Goal: Task Accomplishment & Management: Manage account settings

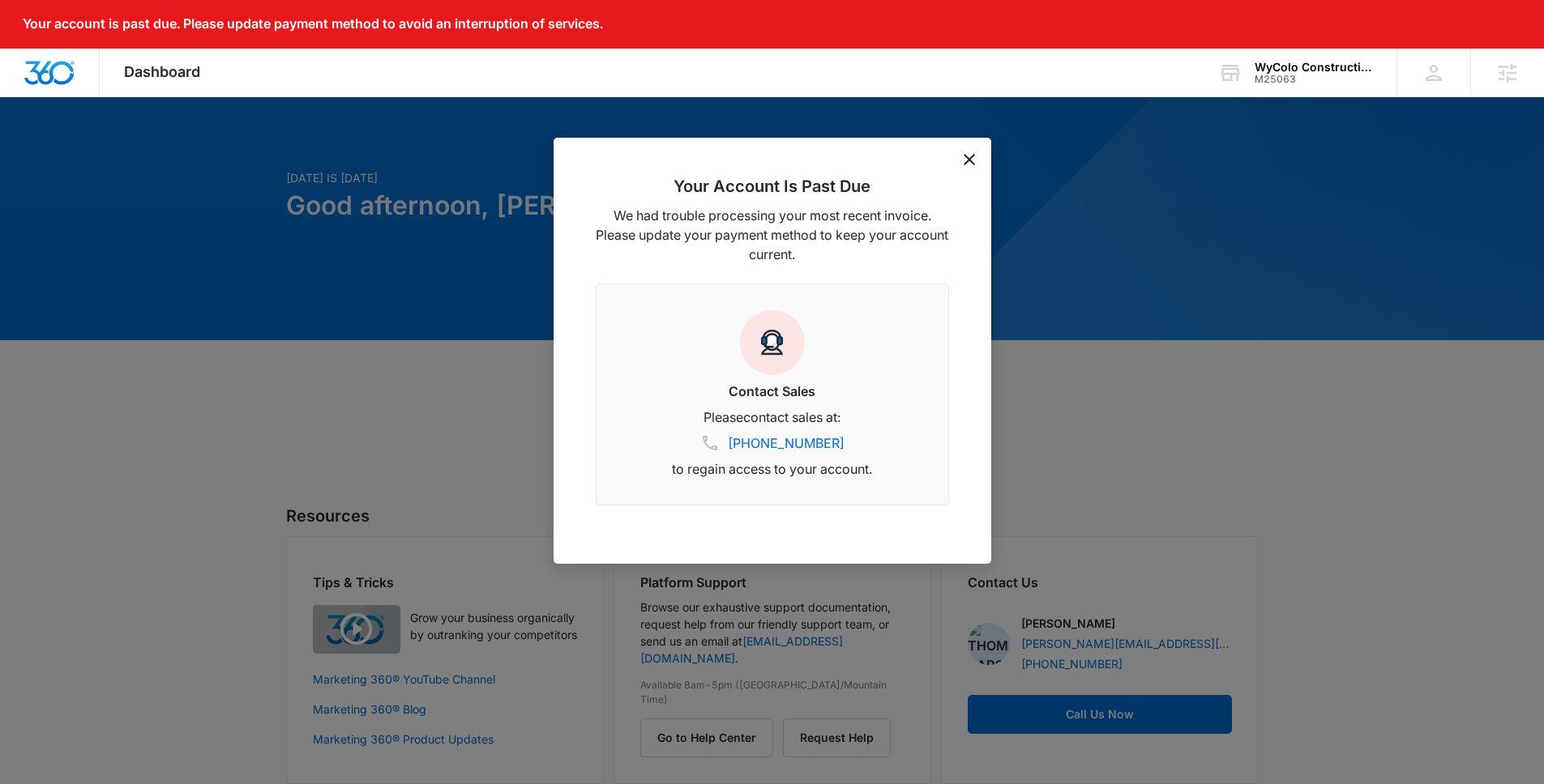
click at [972, 164] on icon "dismiss this dialog" at bounding box center [969, 160] width 12 height 12
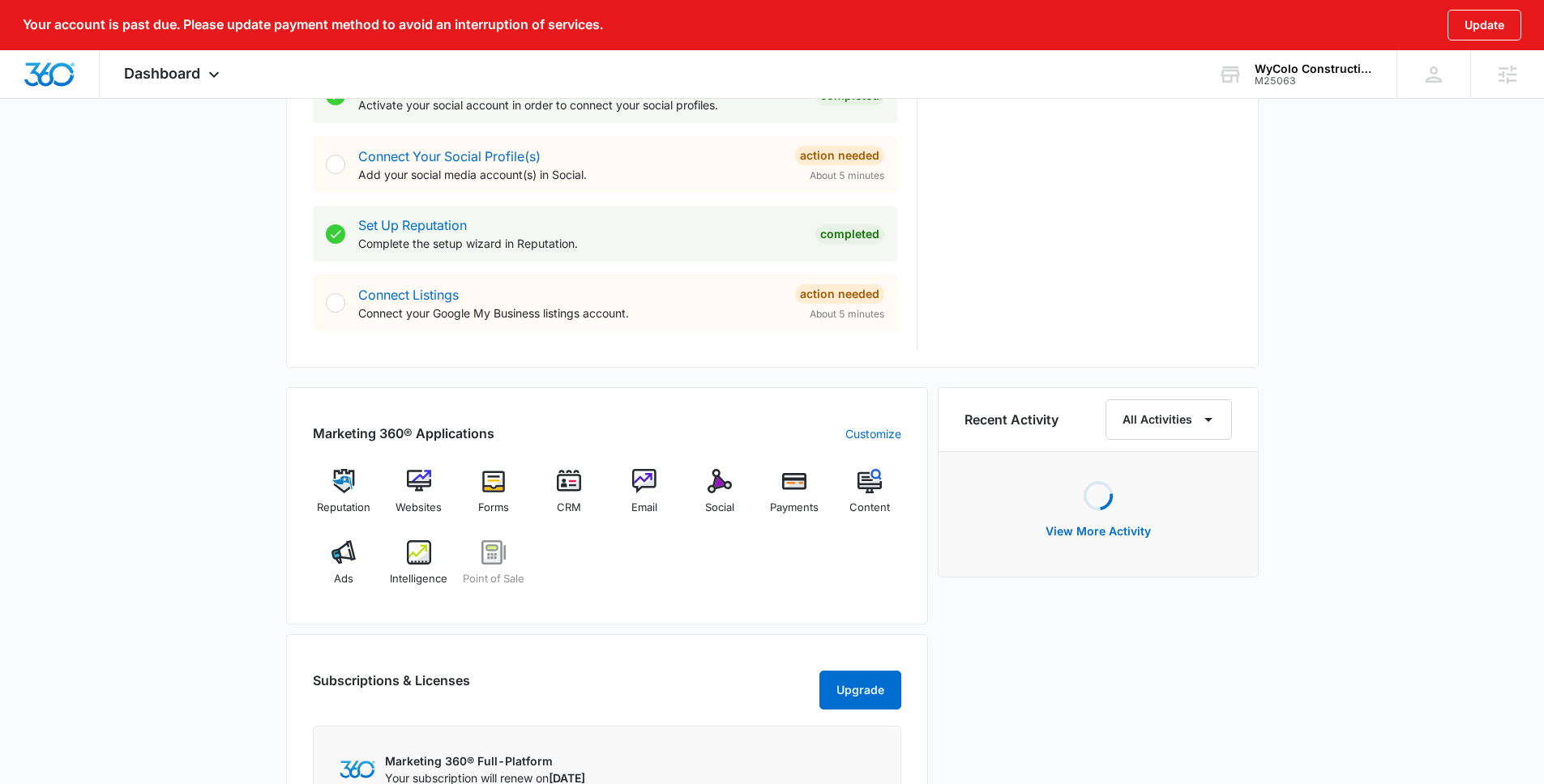
scroll to position [898, 0]
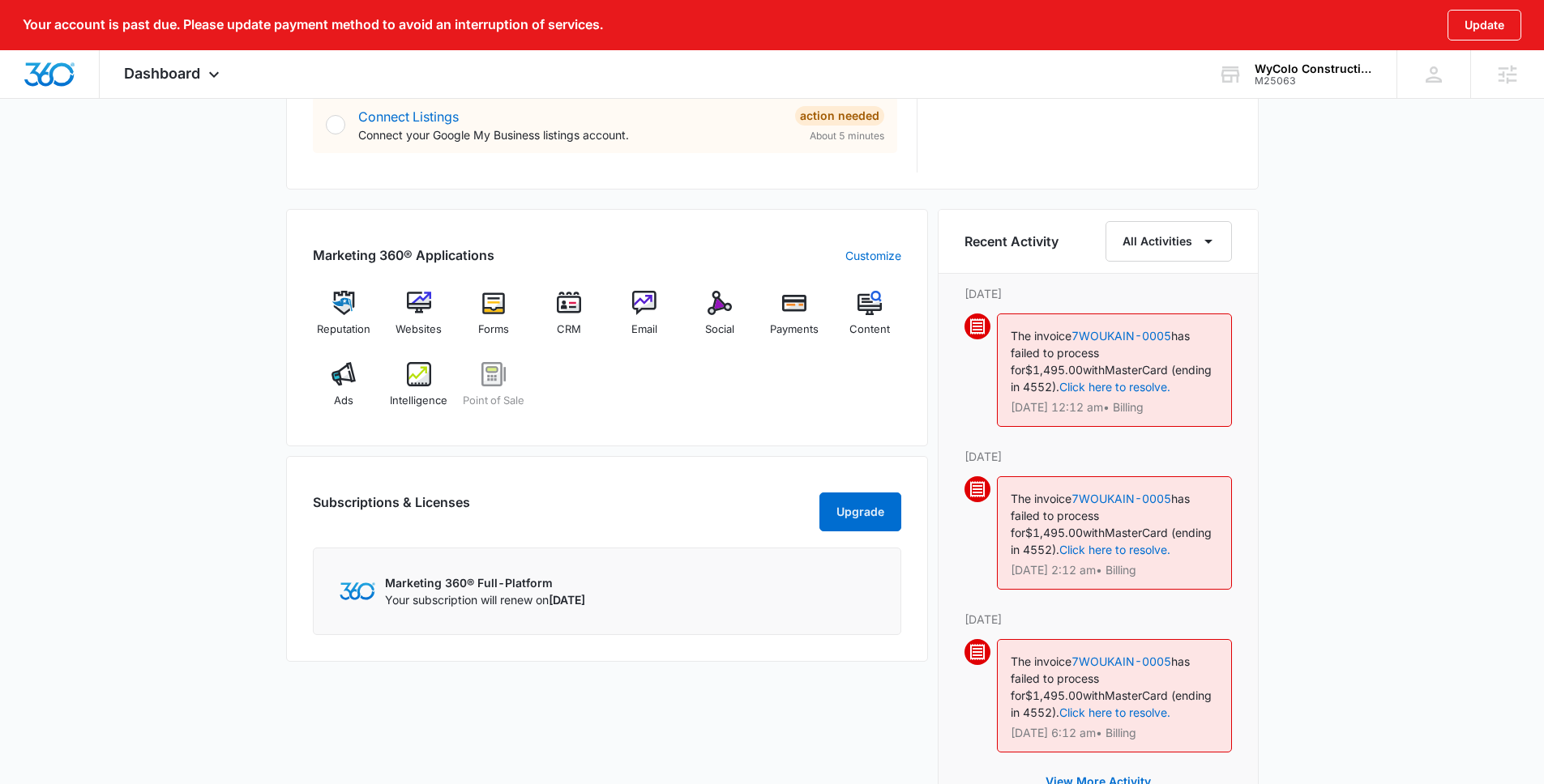
click at [915, 328] on div "Marketing 360® Applications Customize Reputation Websites Forms CRM Email Socia…" at bounding box center [607, 327] width 641 height 238
click at [892, 326] on div "Content" at bounding box center [870, 320] width 62 height 58
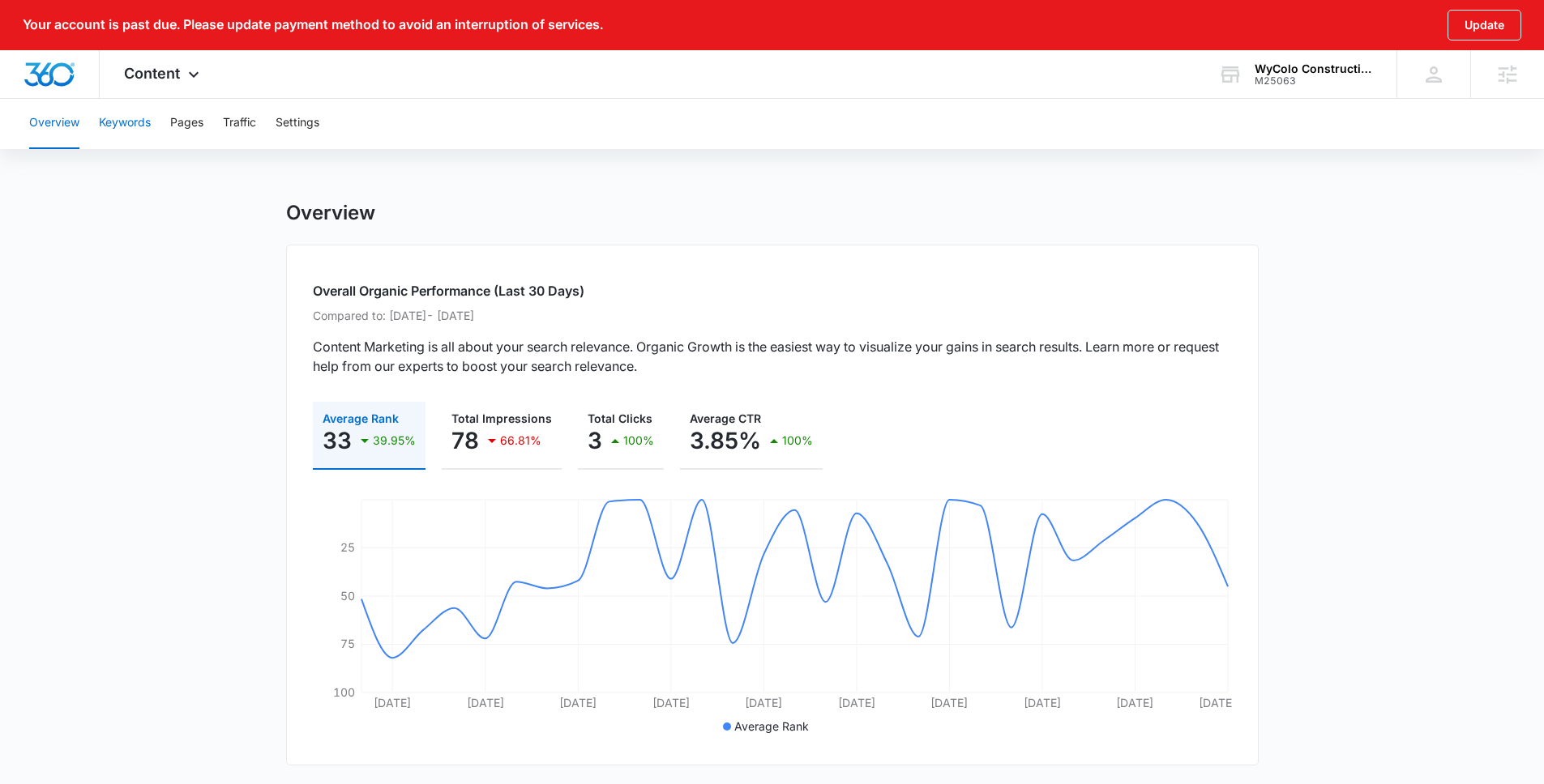
click at [135, 133] on button "Keywords" at bounding box center [124, 122] width 51 height 51
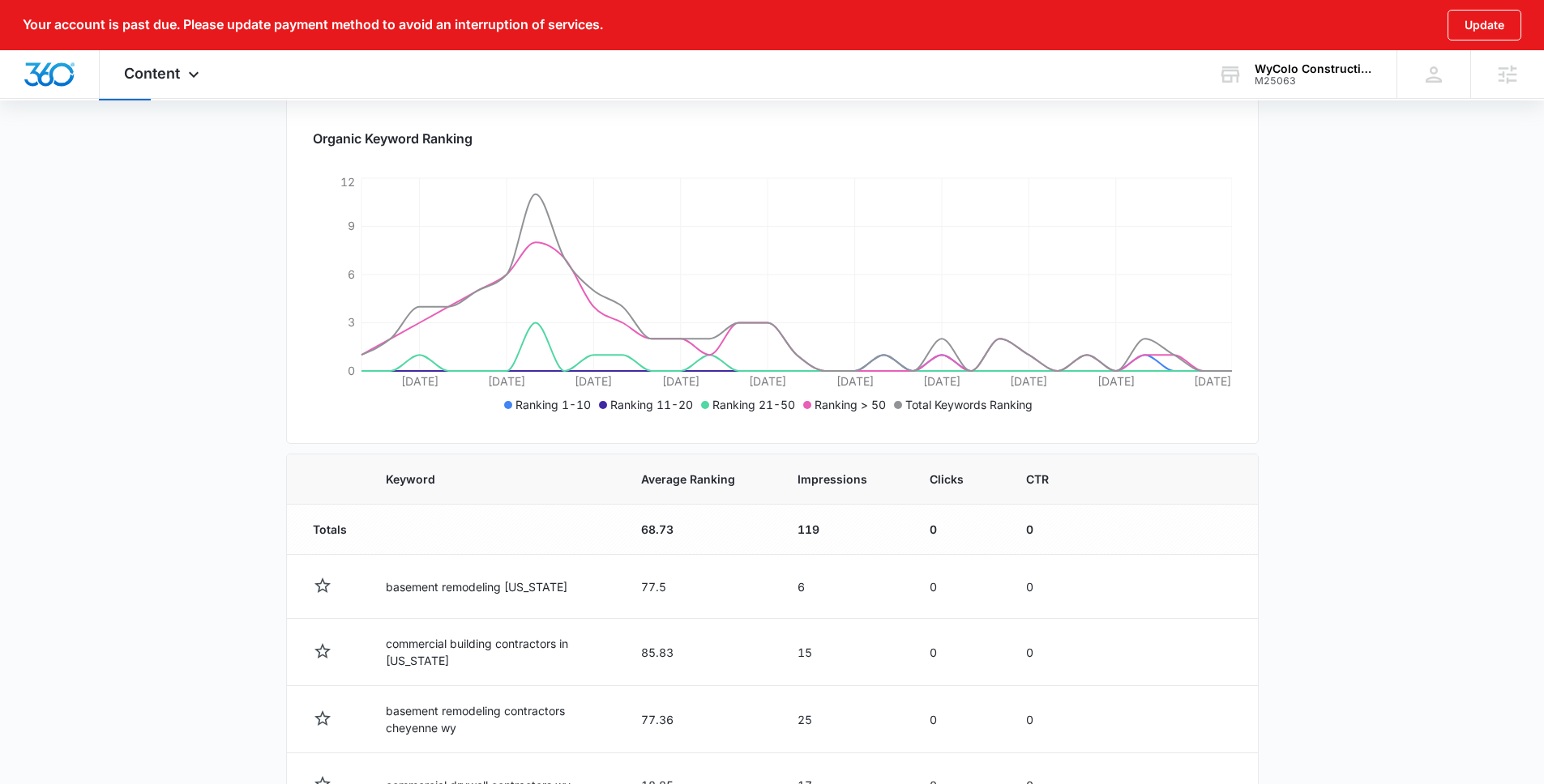
scroll to position [343, 0]
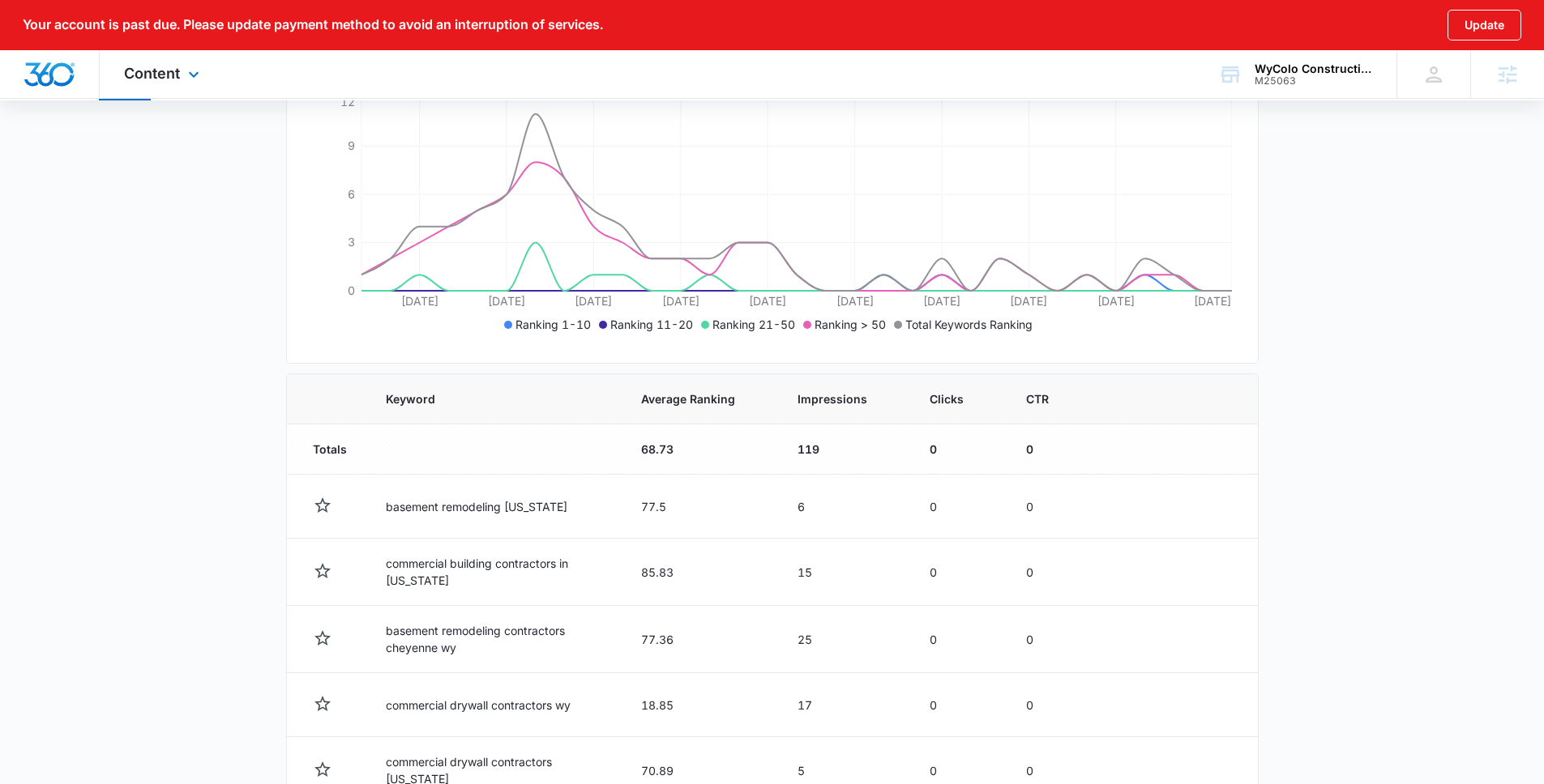
click at [159, 86] on div "Content Apps Reputation Websites Forms CRM Email Social Payments POS Content Ad…" at bounding box center [164, 74] width 128 height 48
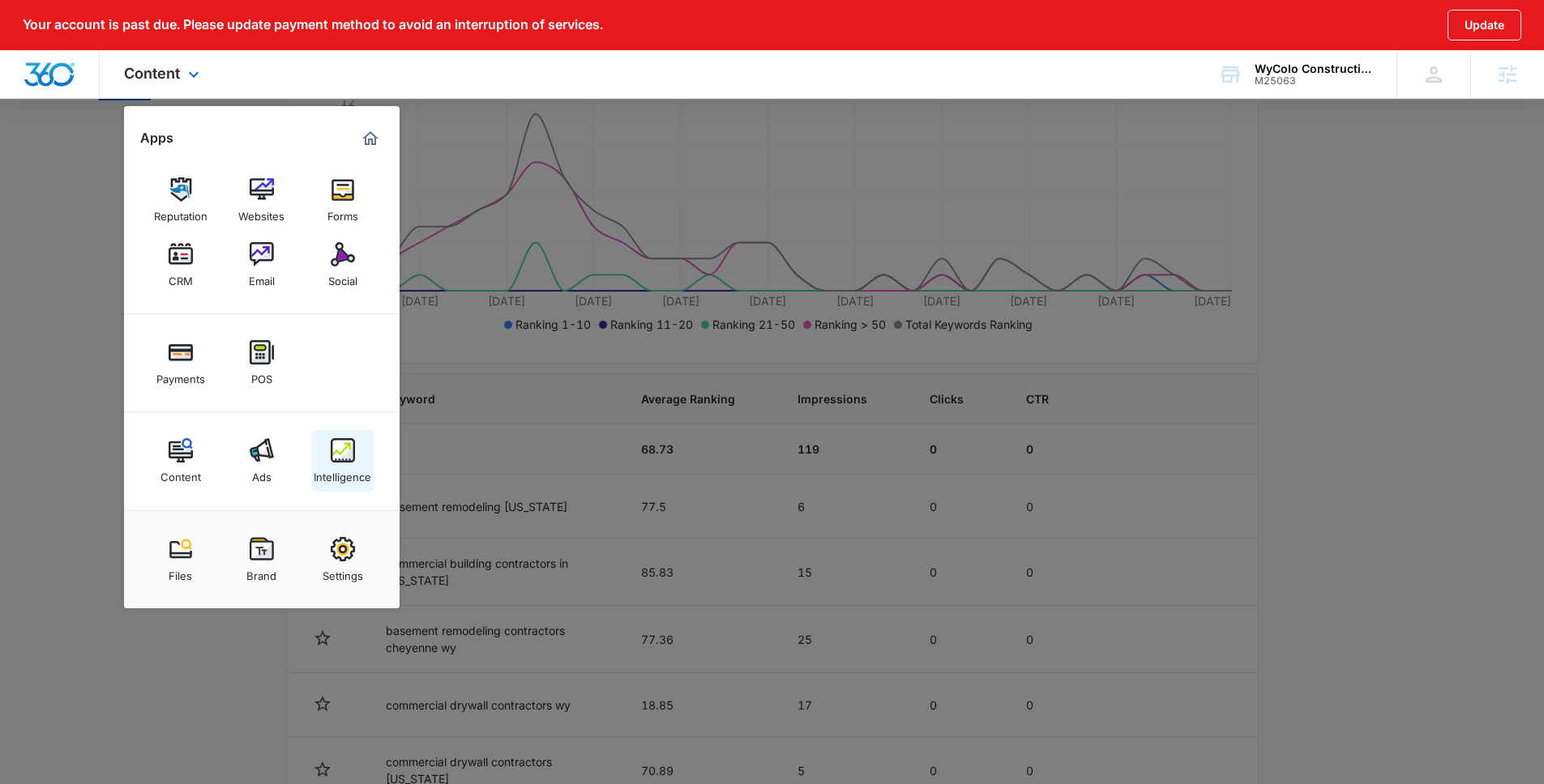
click at [351, 430] on div "Content Ads Intelligence" at bounding box center [262, 461] width 276 height 98
click at [351, 431] on link "Intelligence" at bounding box center [343, 460] width 61 height 61
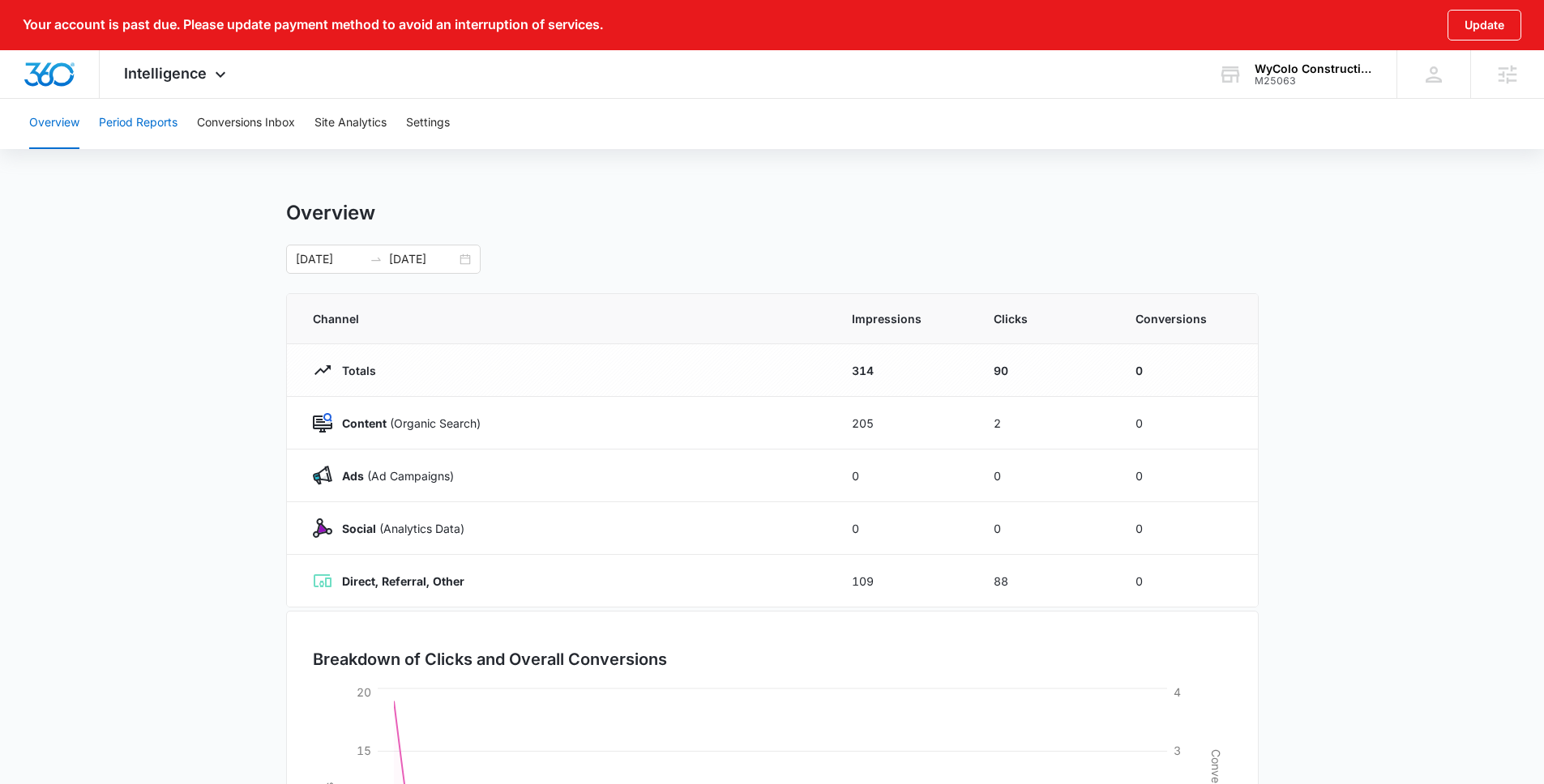
click at [153, 114] on button "Period Reports" at bounding box center [138, 122] width 79 height 51
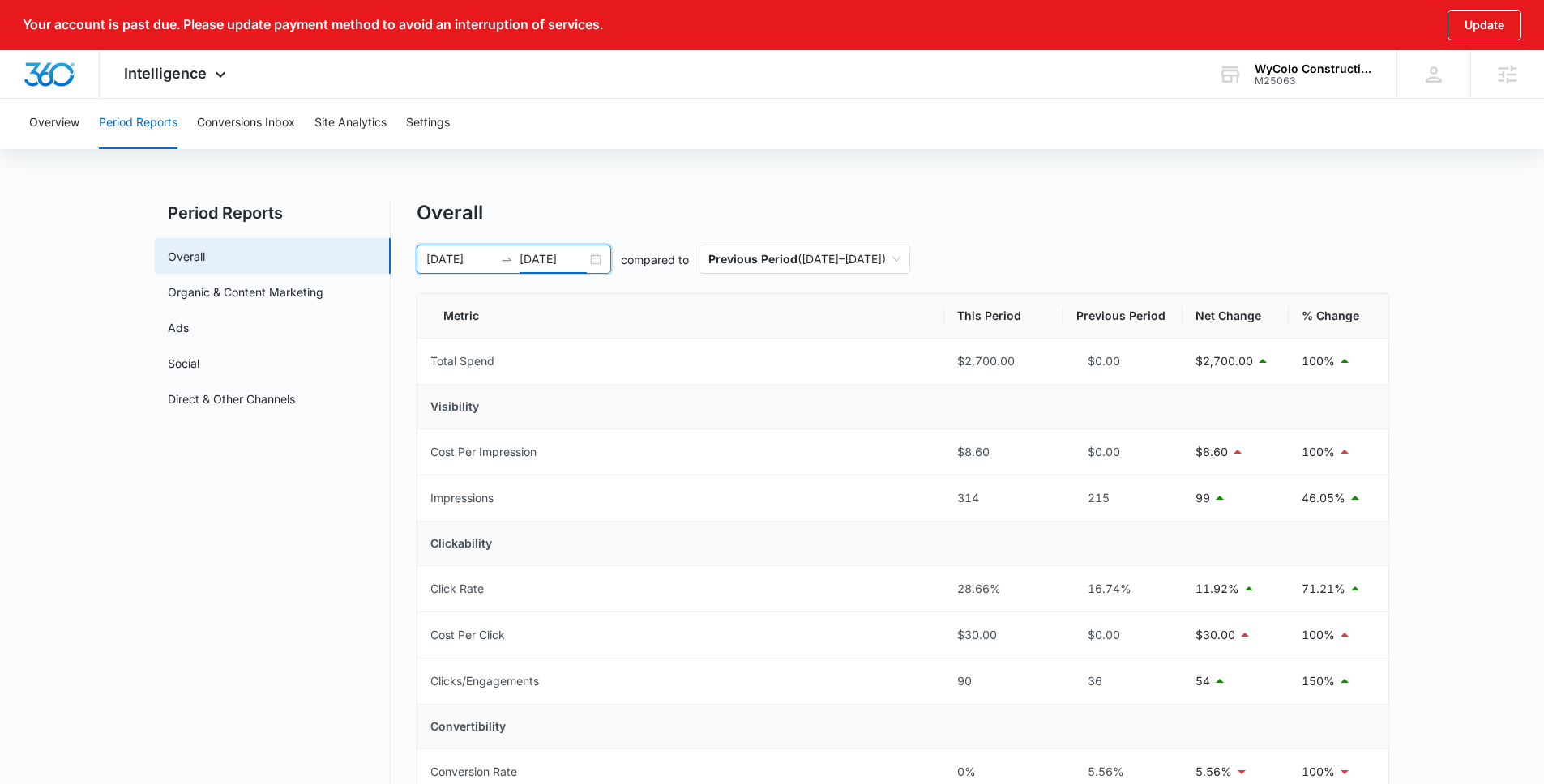
click at [551, 257] on input "09/25/2025" at bounding box center [552, 259] width 67 height 17
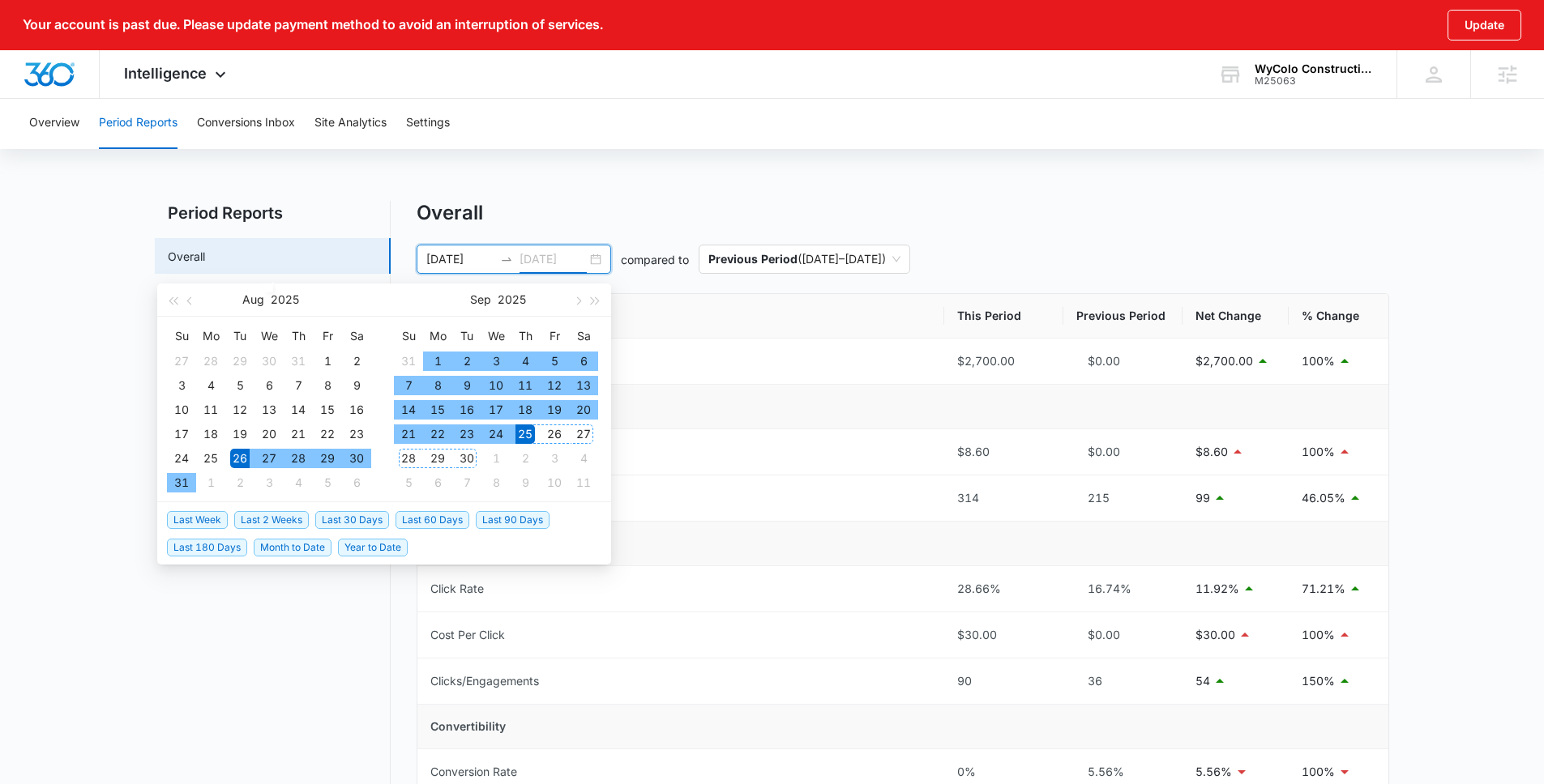
type input "09/25/2025"
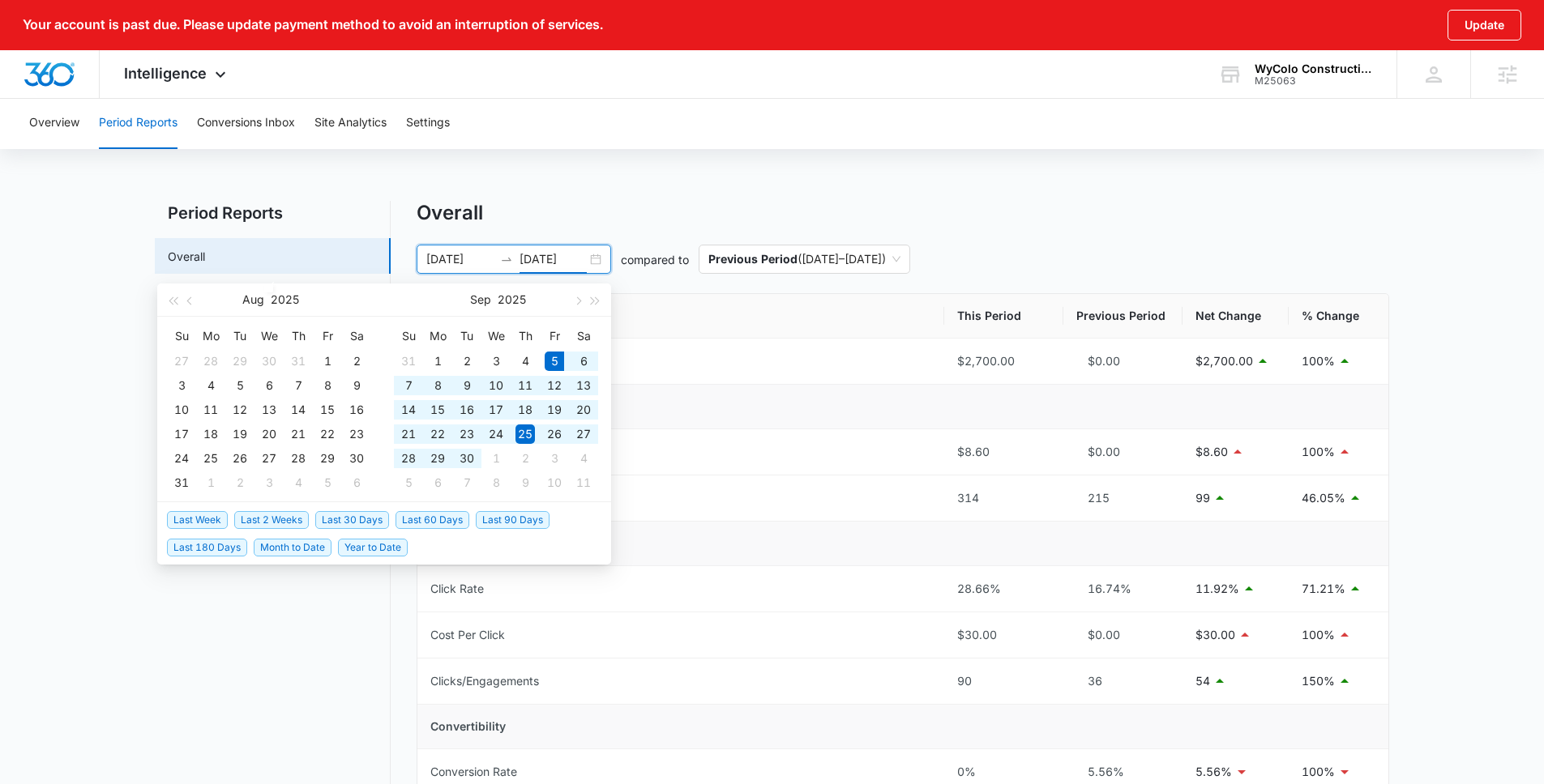
click at [375, 521] on span "Last 30 Days" at bounding box center [352, 520] width 74 height 17
type input "09/05/2025"
type input "10/05/2025"
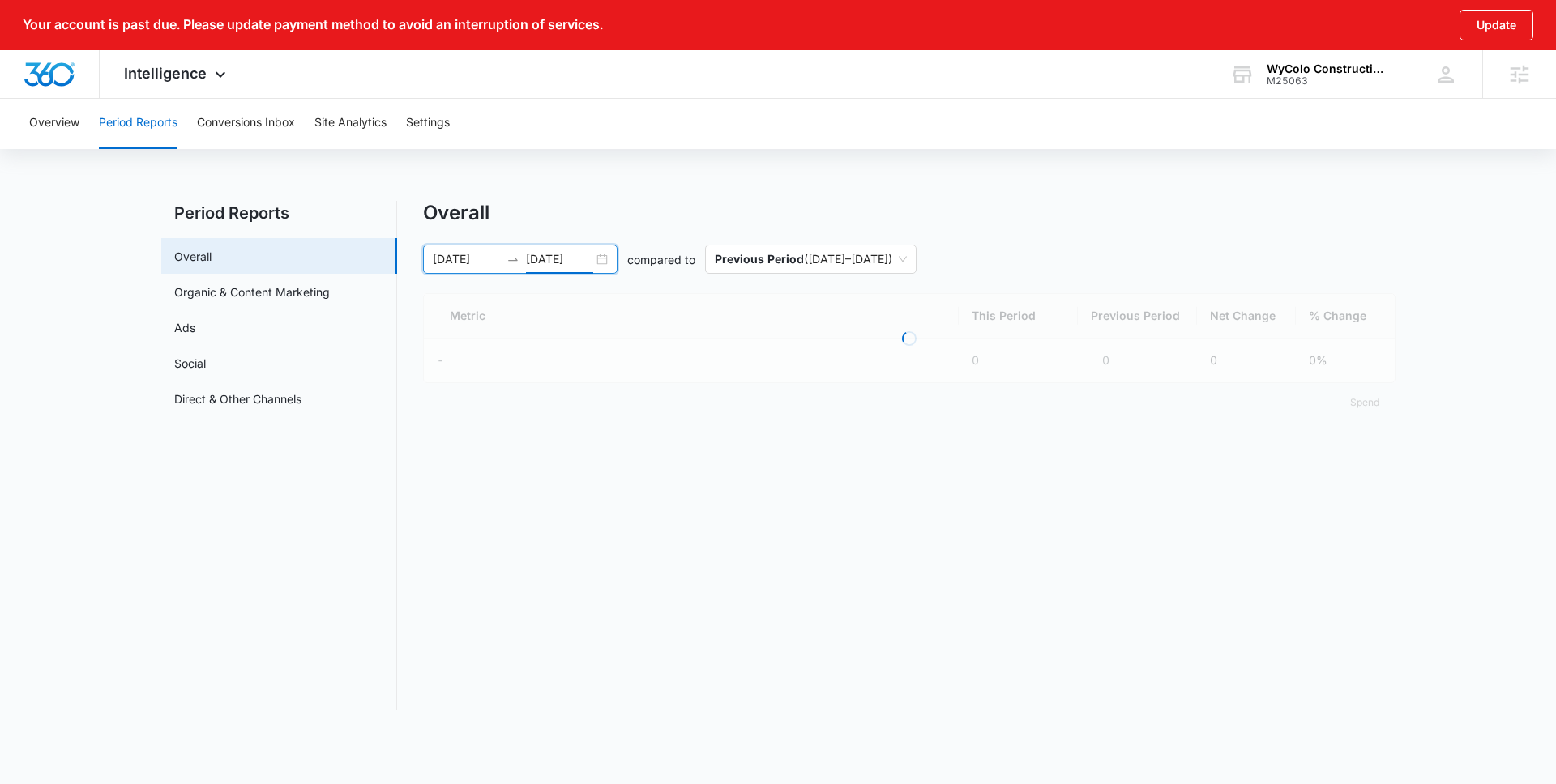
click at [1265, 229] on div "Overall 09/05/2025 10/05/2025 compared to Previous Period ( 08/05/2025 – 09/04/…" at bounding box center [910, 311] width 973 height 221
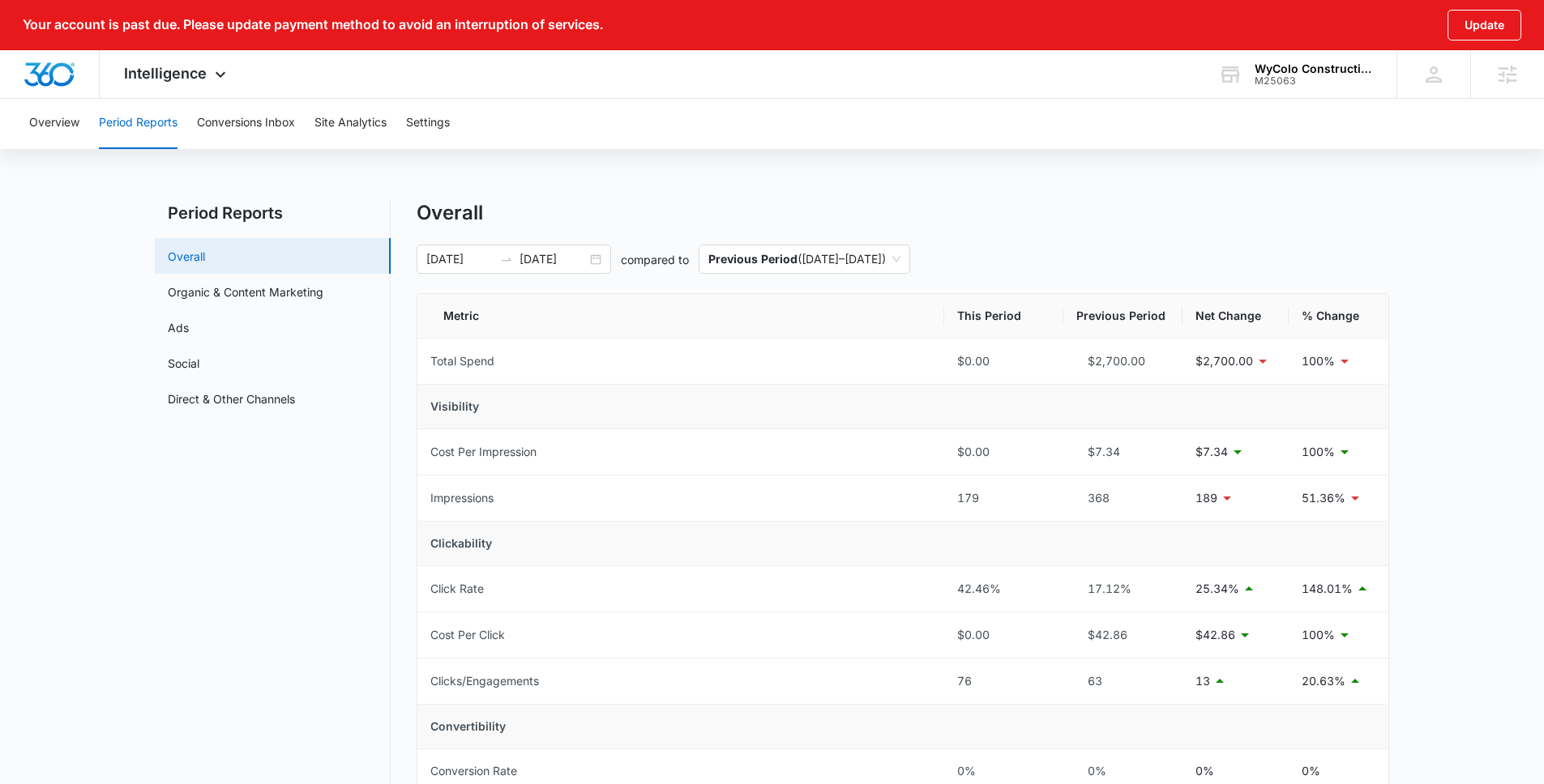
click at [205, 265] on link "Overall" at bounding box center [186, 257] width 37 height 17
click at [241, 287] on link "Organic & Content Marketing" at bounding box center [246, 292] width 155 height 17
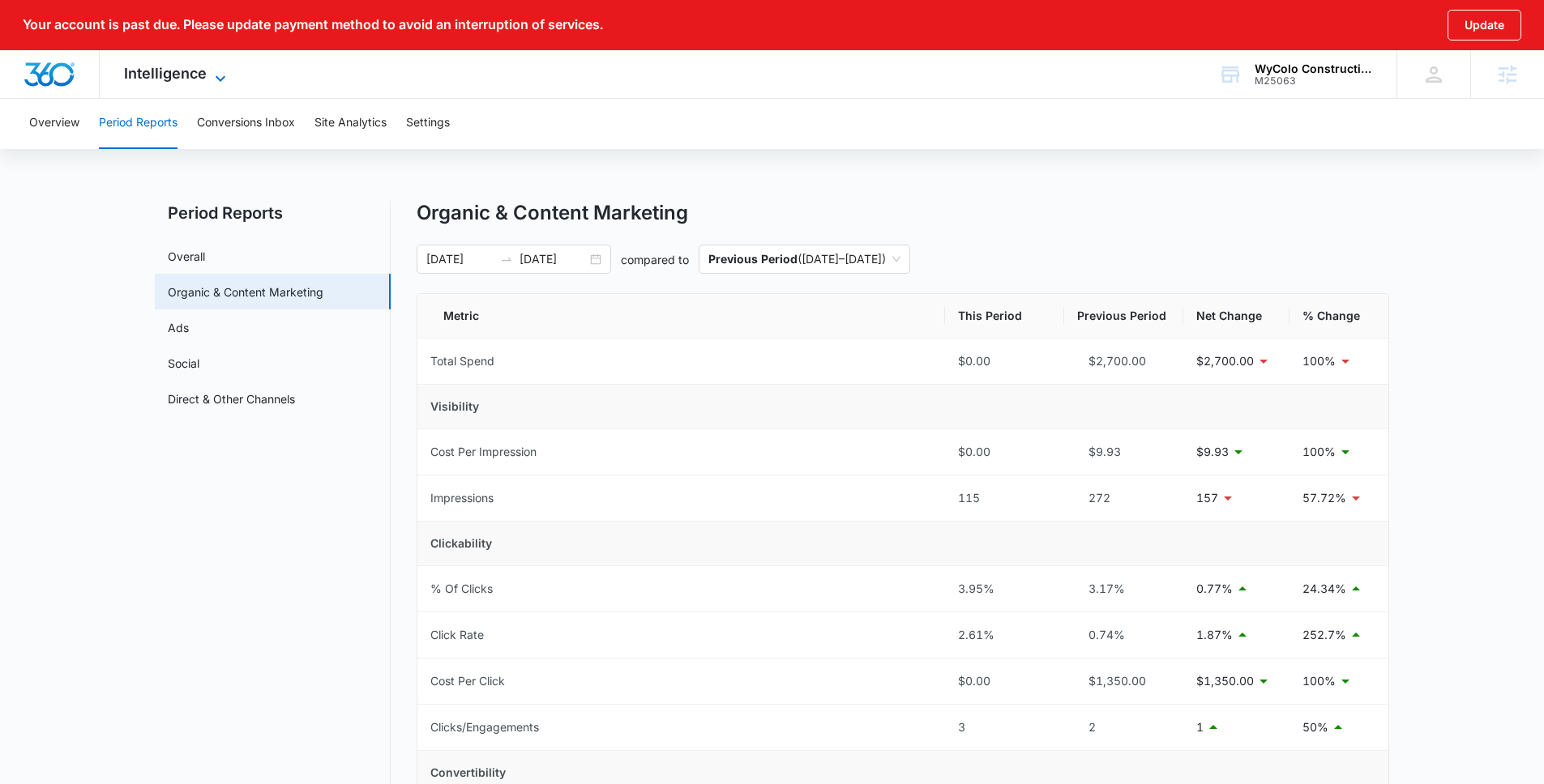
click at [179, 66] on span "Intelligence" at bounding box center [165, 74] width 82 height 17
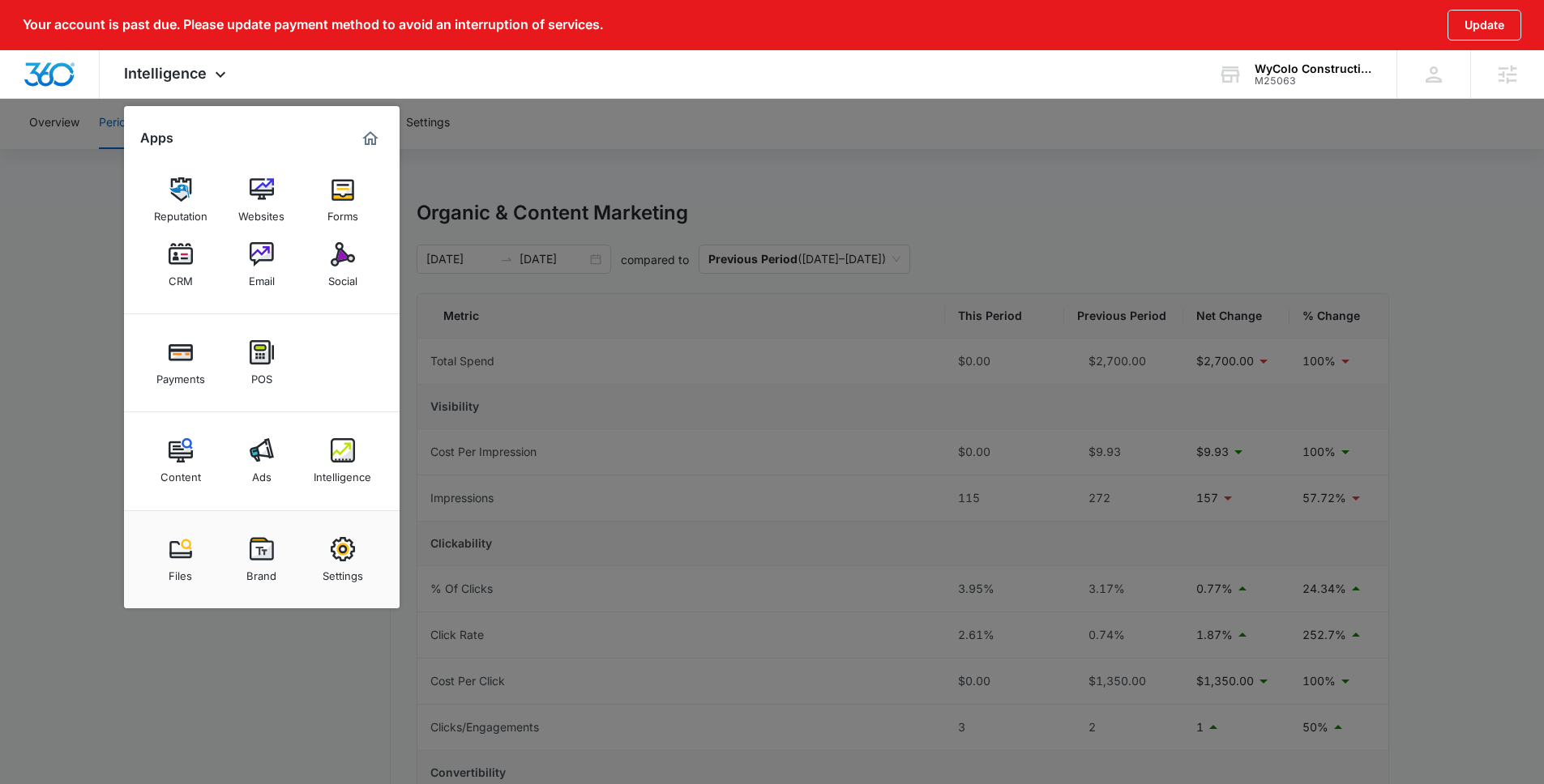
click at [592, 104] on div at bounding box center [772, 392] width 1544 height 784
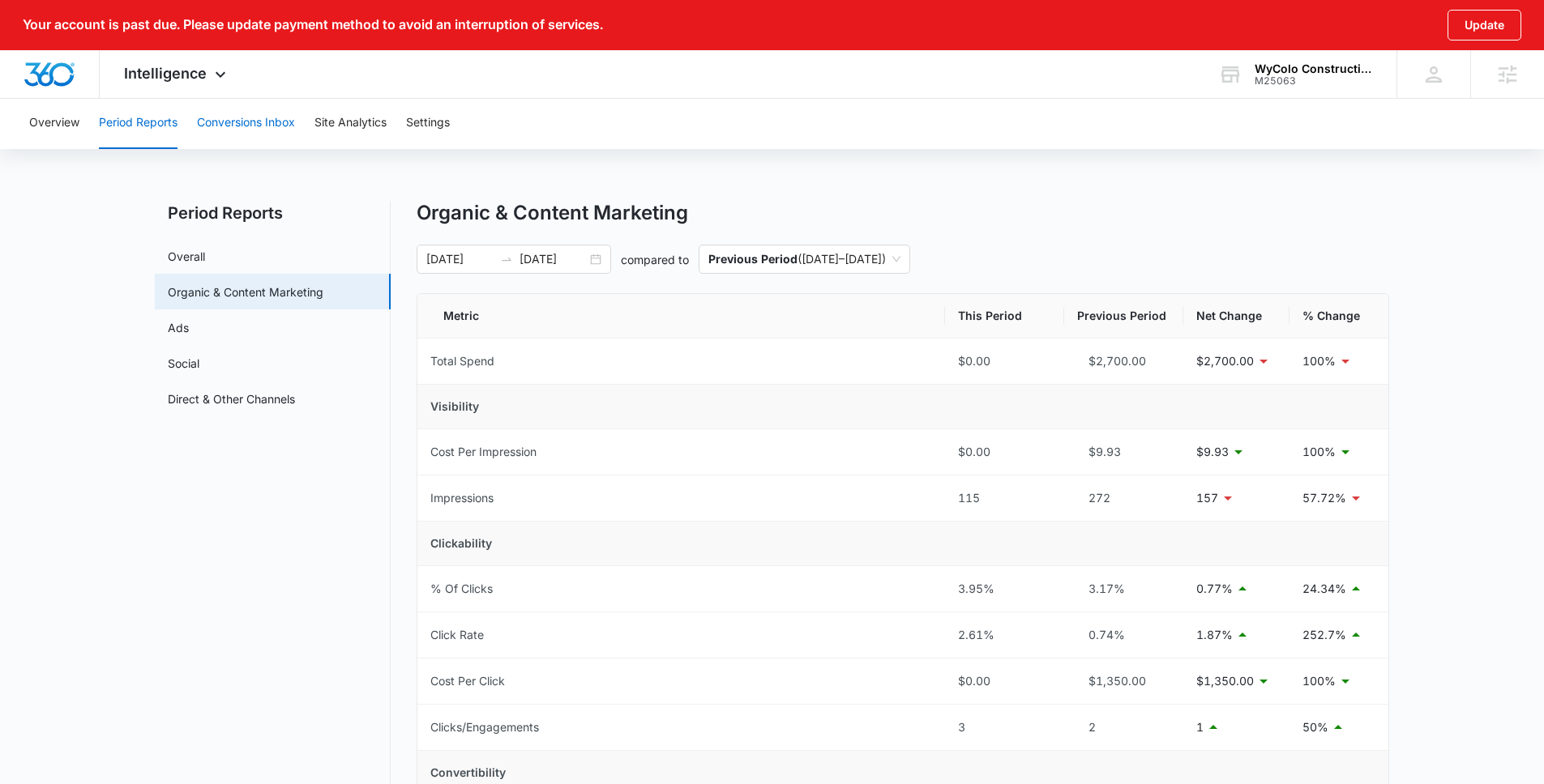
click at [236, 122] on button "Conversions Inbox" at bounding box center [246, 122] width 98 height 51
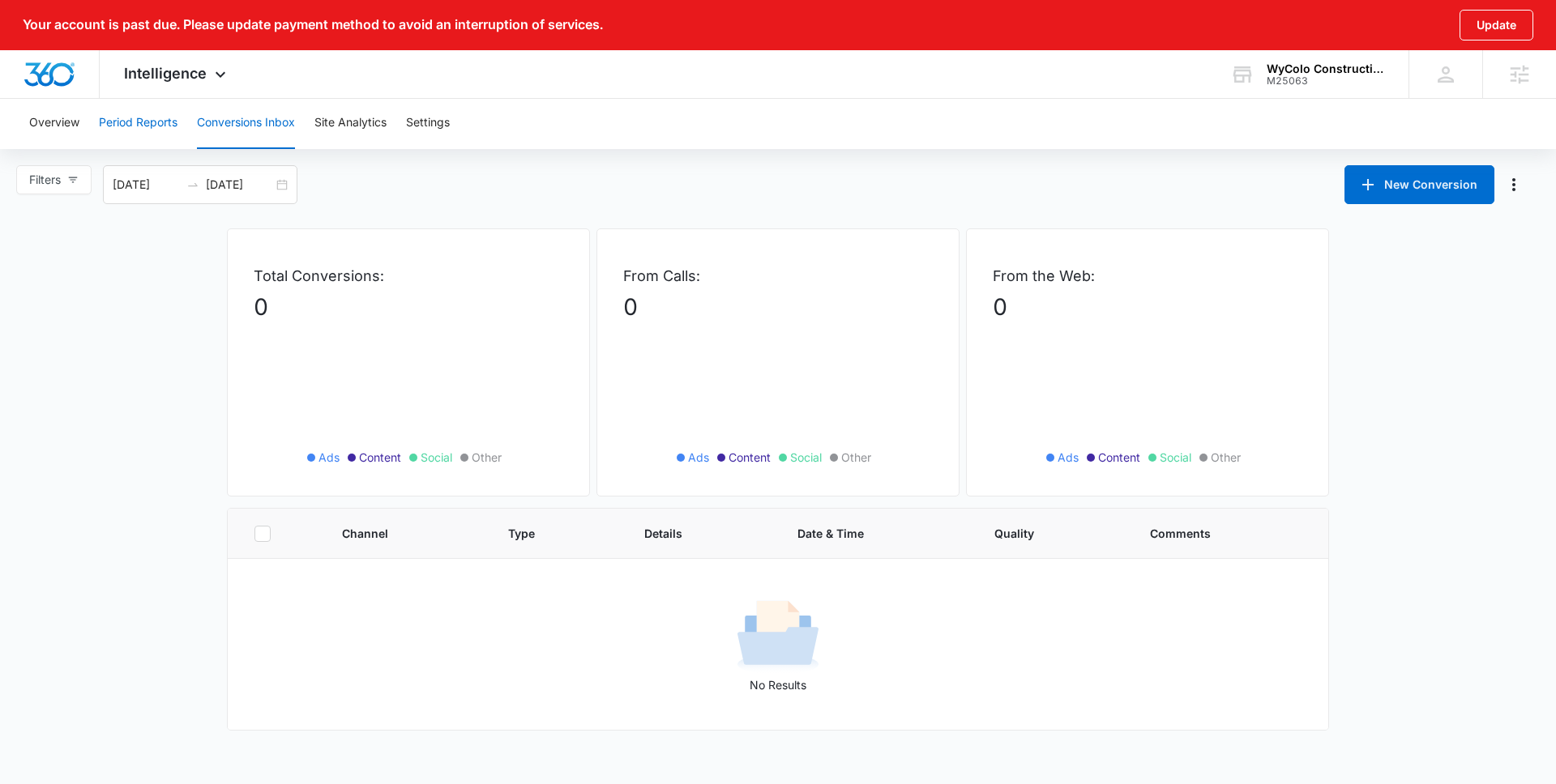
click at [170, 128] on button "Period Reports" at bounding box center [138, 122] width 79 height 51
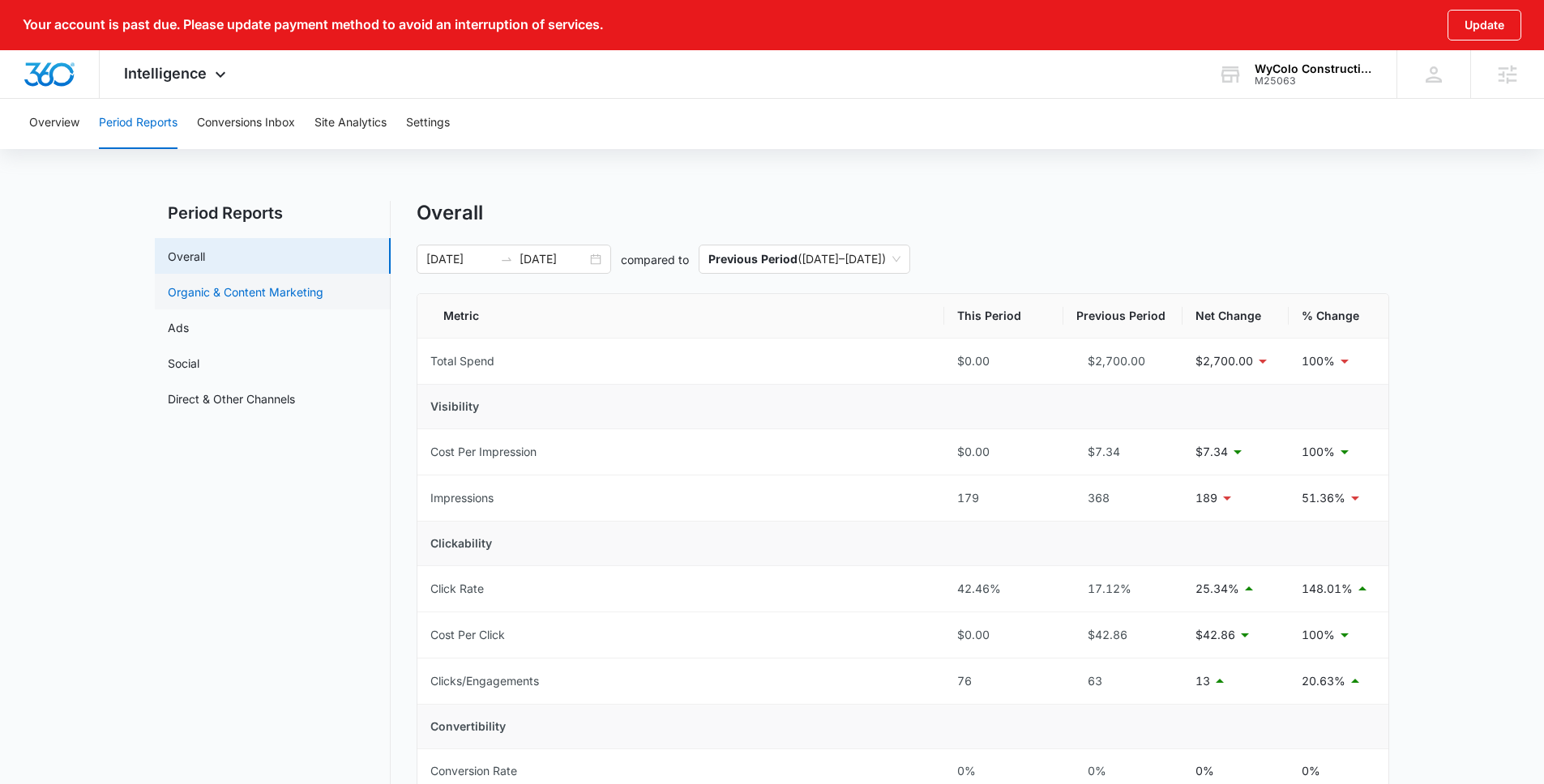
click at [218, 297] on link "Organic & Content Marketing" at bounding box center [246, 292] width 155 height 17
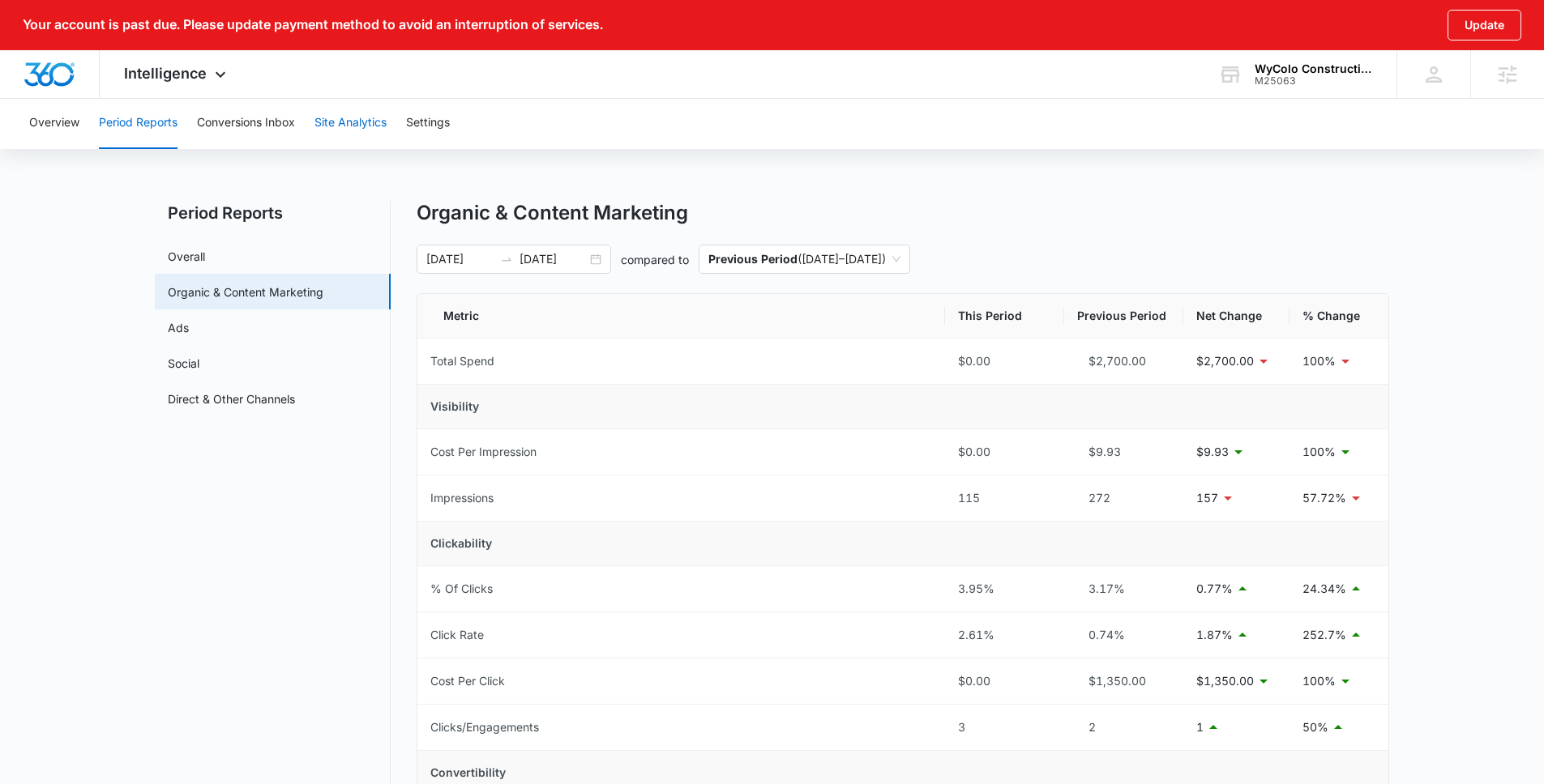
click at [345, 130] on button "Site Analytics" at bounding box center [350, 122] width 72 height 51
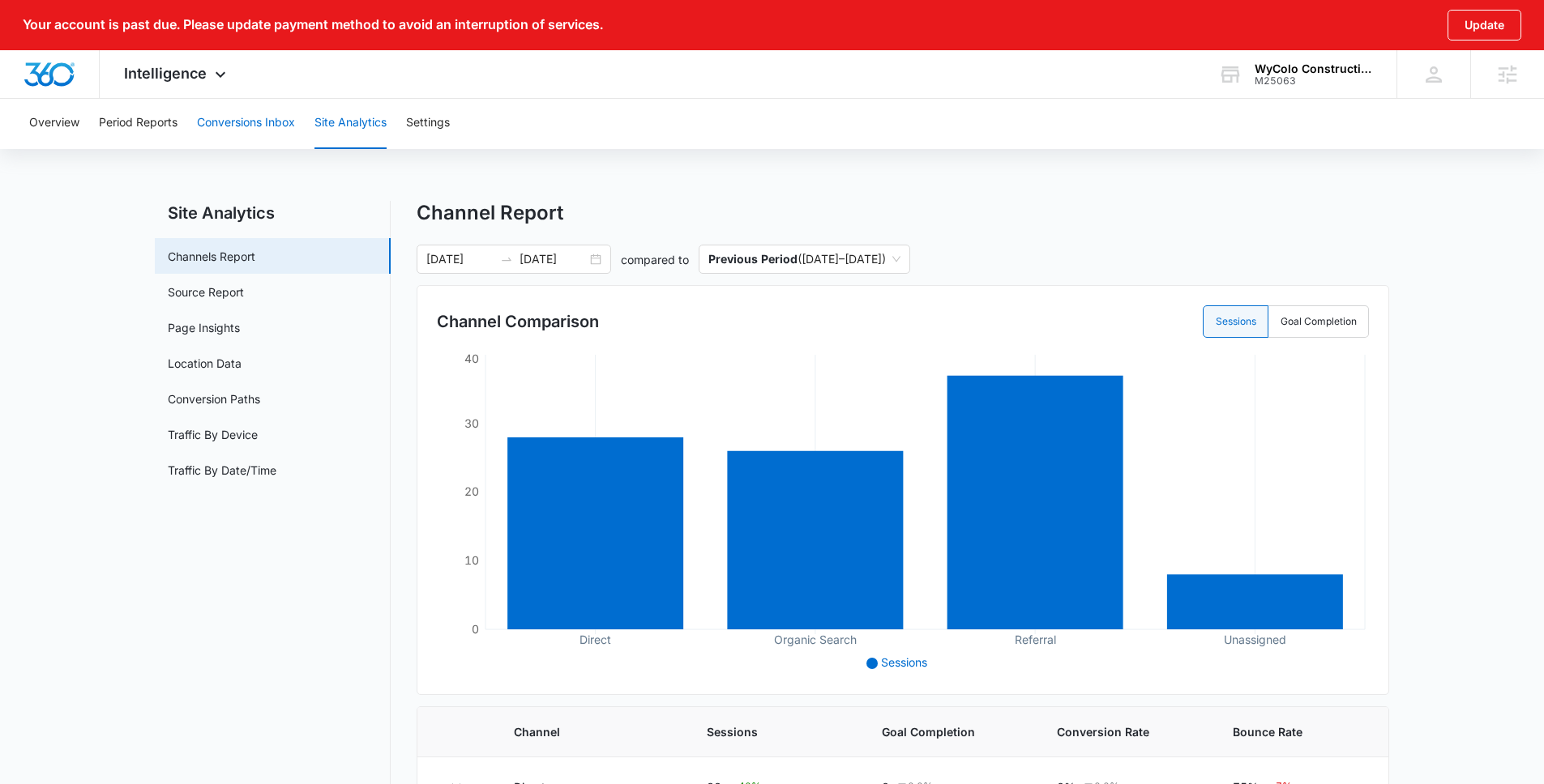
click at [286, 137] on button "Conversions Inbox" at bounding box center [246, 122] width 98 height 51
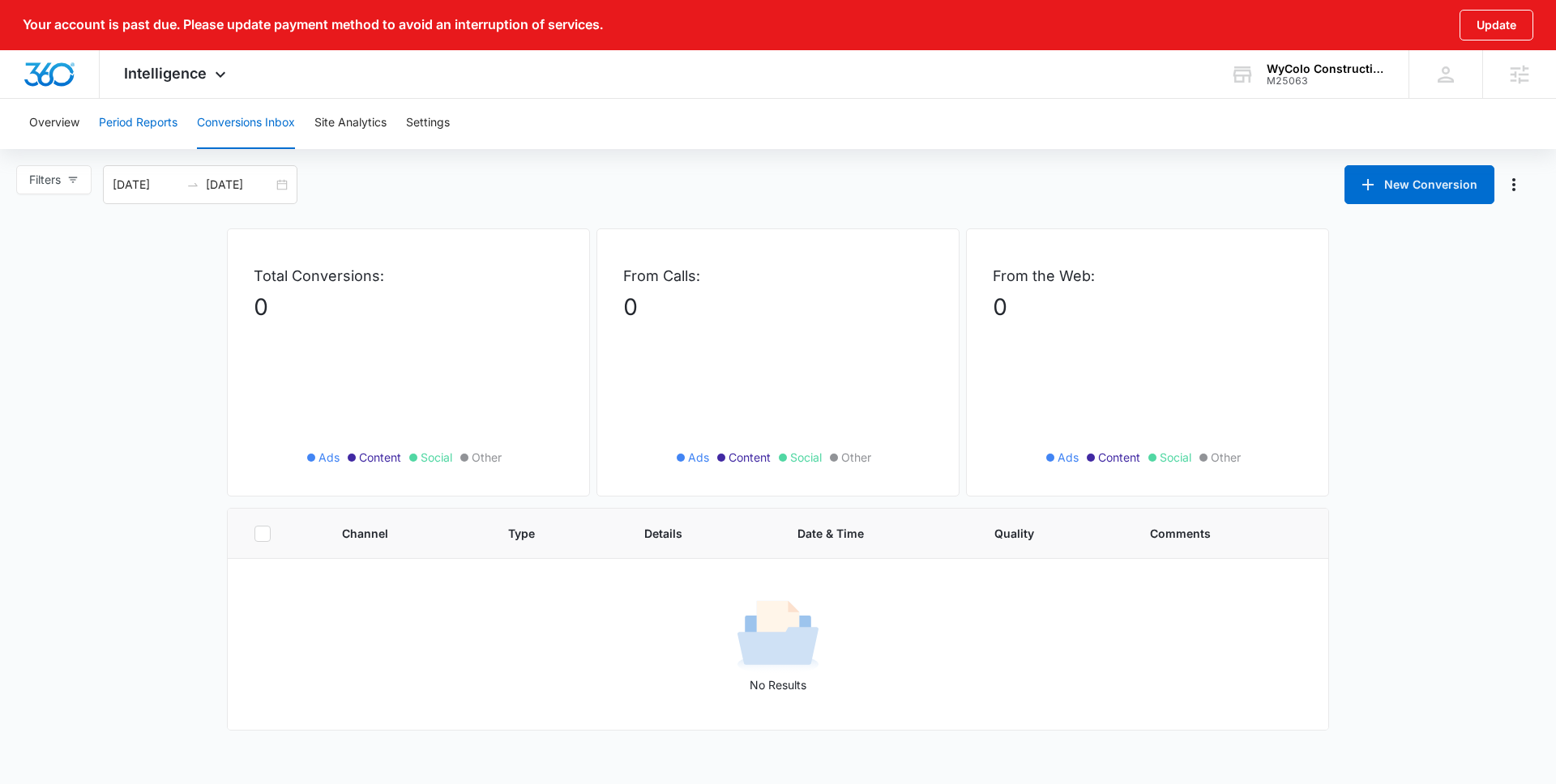
click at [121, 135] on button "Period Reports" at bounding box center [138, 122] width 79 height 51
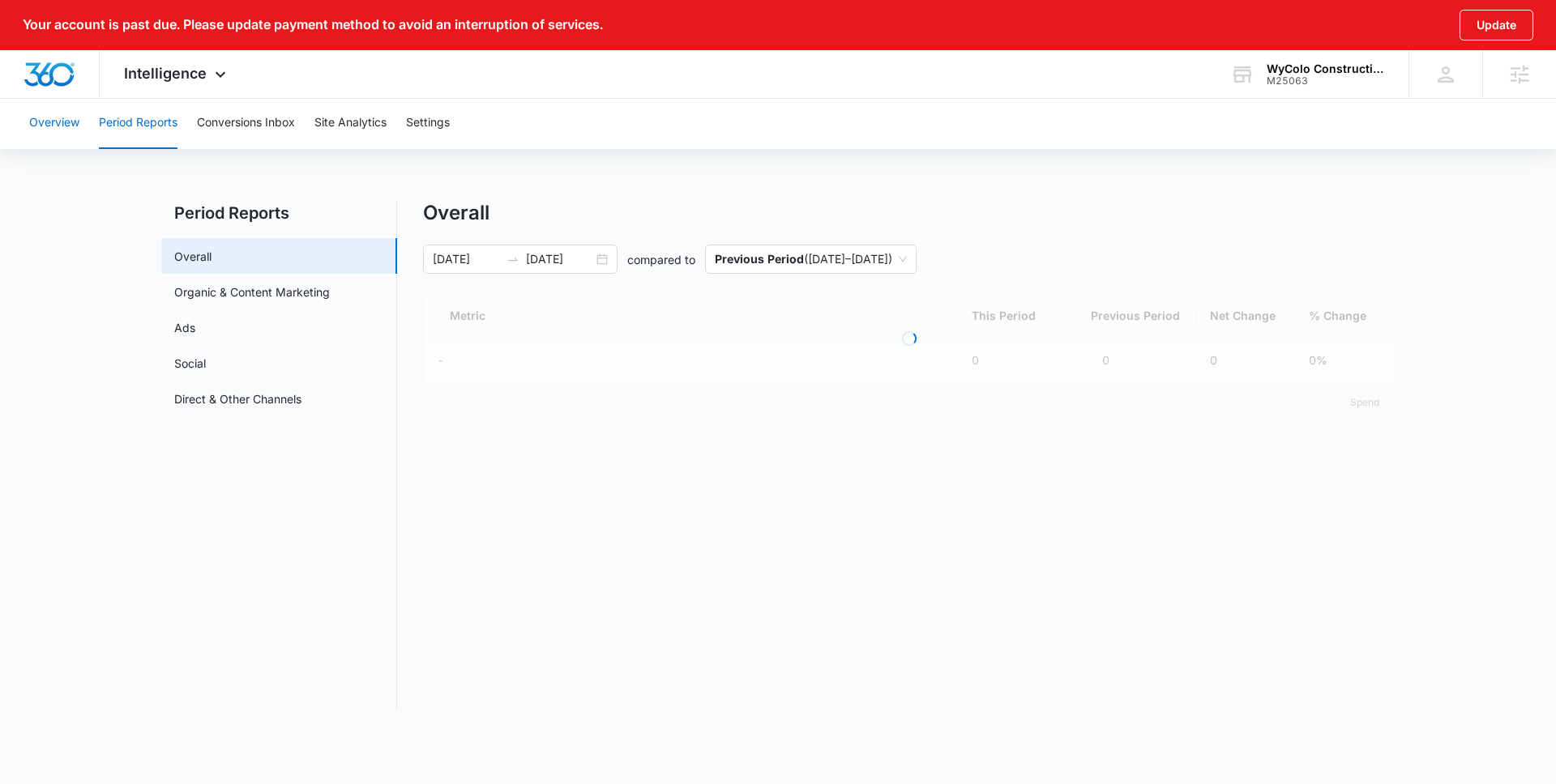
click at [50, 130] on button "Overview" at bounding box center [54, 122] width 50 height 51
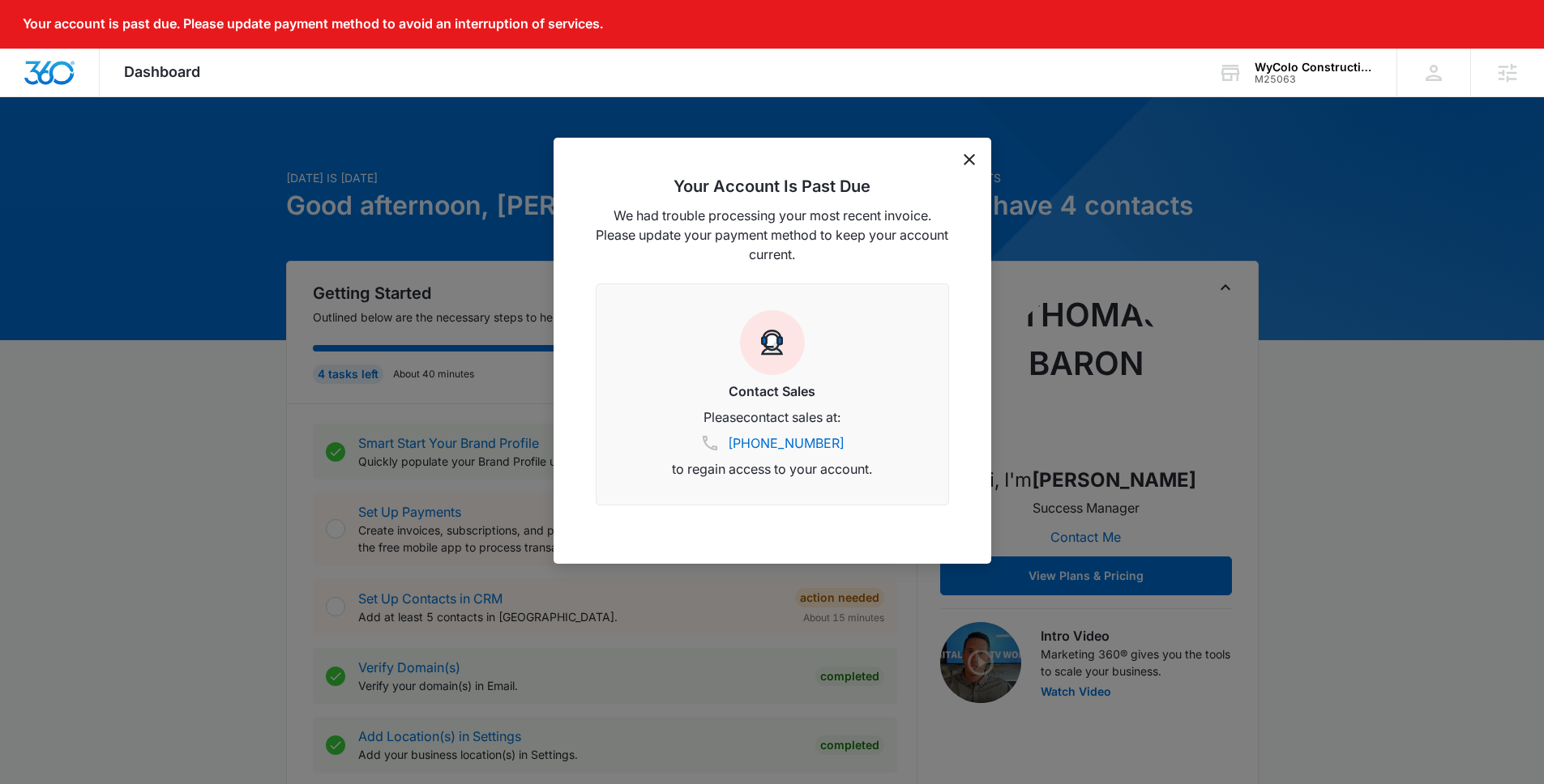
click at [953, 154] on div "Your Account Is Past Due We had trouble processing your most recent invoice. Pl…" at bounding box center [772, 350] width 438 height 426
click at [960, 157] on div "Your Account Is Past Due We had trouble processing your most recent invoice. Pl…" at bounding box center [772, 350] width 438 height 426
click at [976, 158] on div "Your Account Is Past Due We had trouble processing your most recent invoice. Pl…" at bounding box center [772, 350] width 438 height 426
click at [971, 159] on icon "dismiss this dialog" at bounding box center [969, 160] width 12 height 12
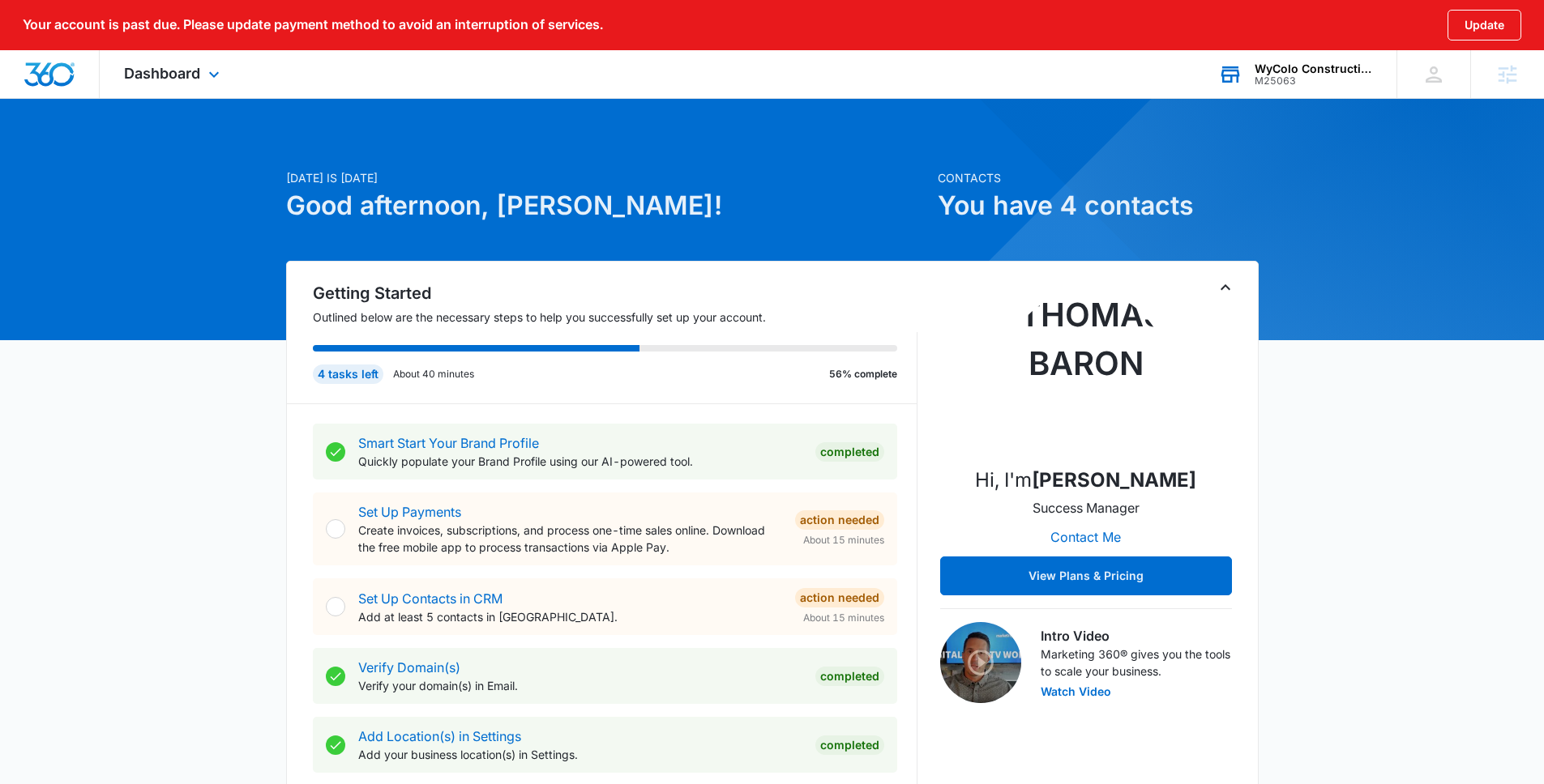
click at [1309, 84] on div "M25063" at bounding box center [1314, 82] width 118 height 12
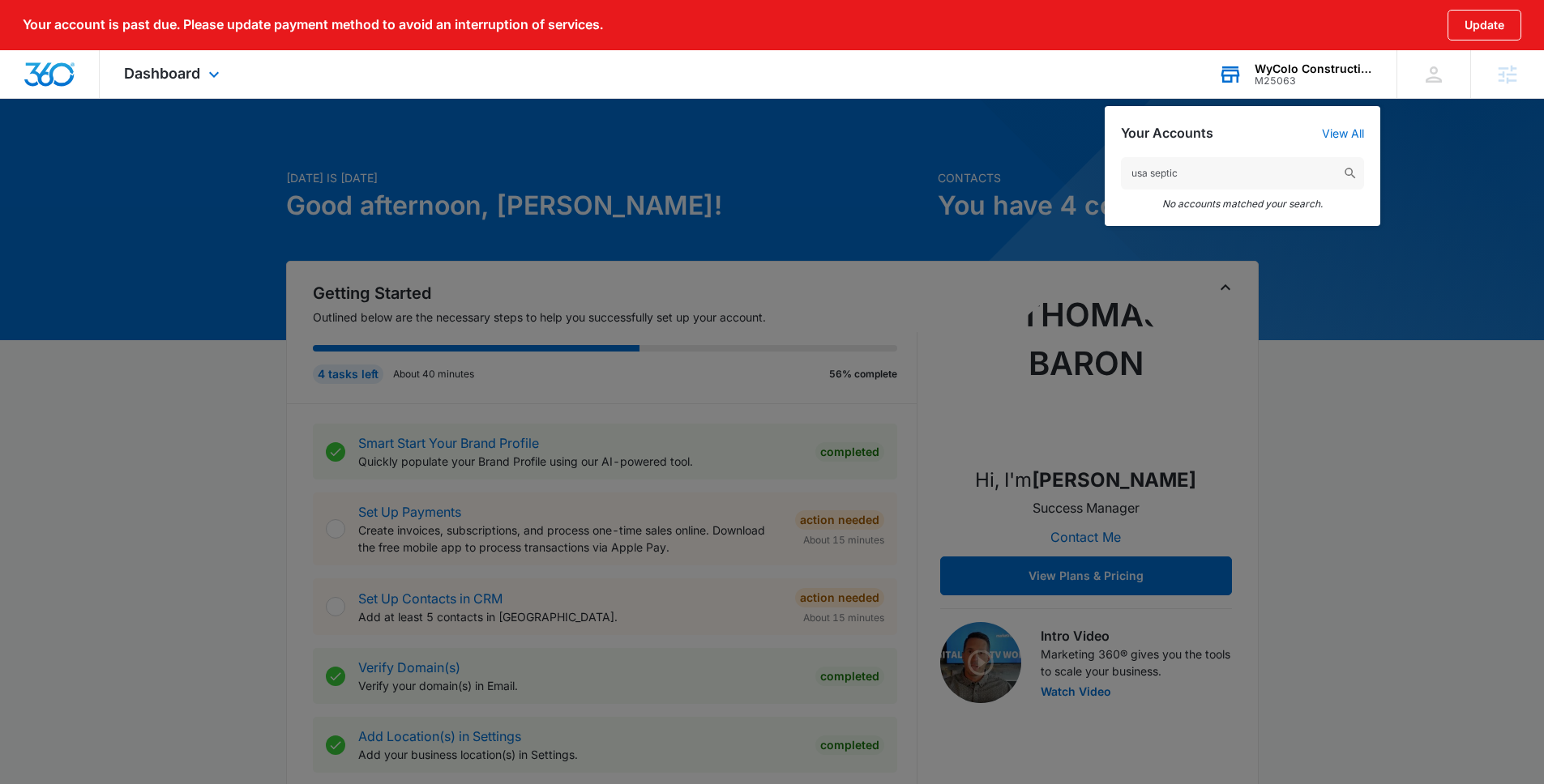
click at [1158, 184] on input "usa septic" at bounding box center [1242, 173] width 244 height 32
click at [1158, 177] on input "usa septic" at bounding box center [1242, 173] width 244 height 32
type input "usa septic"
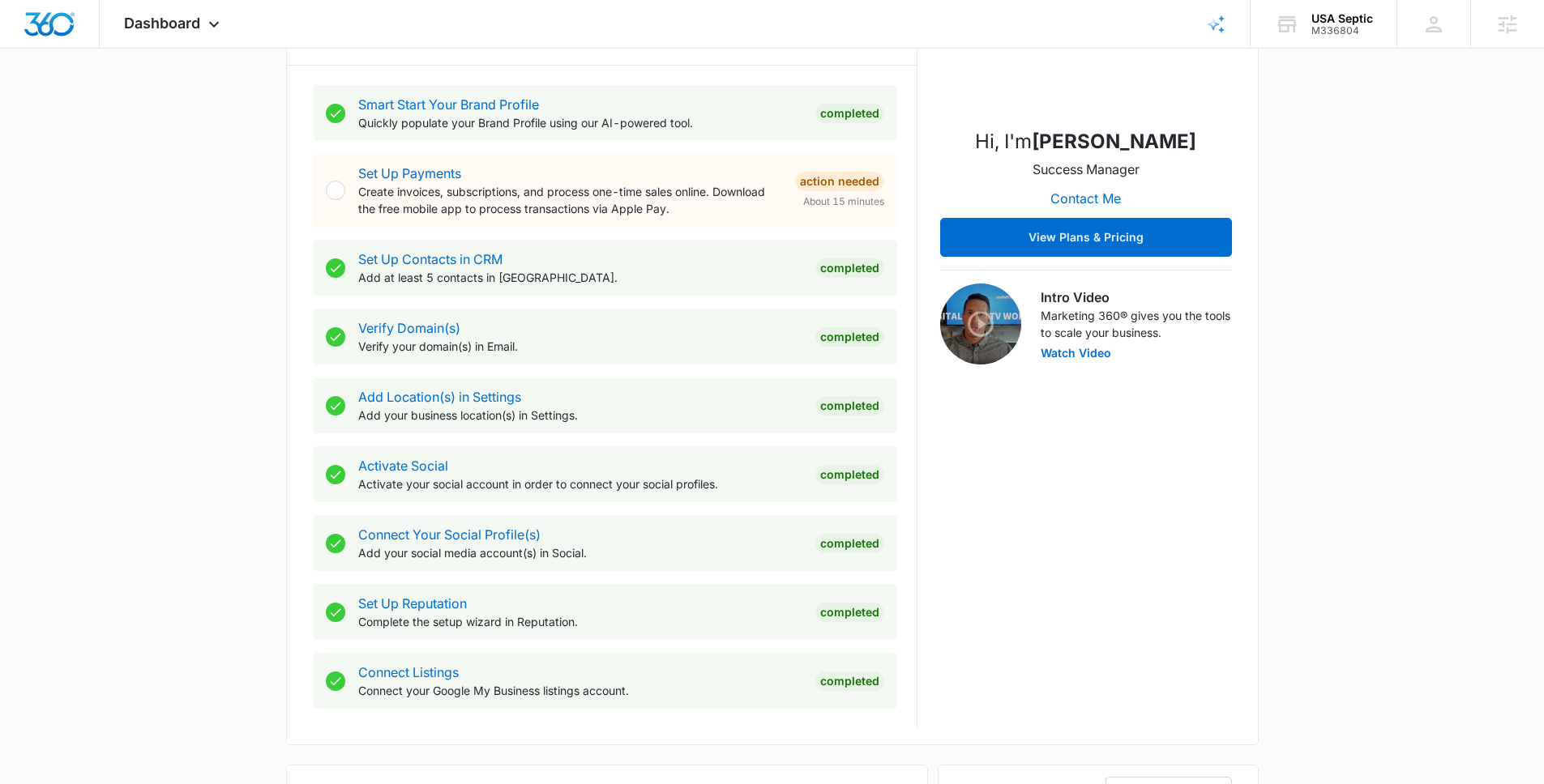
scroll to position [716, 0]
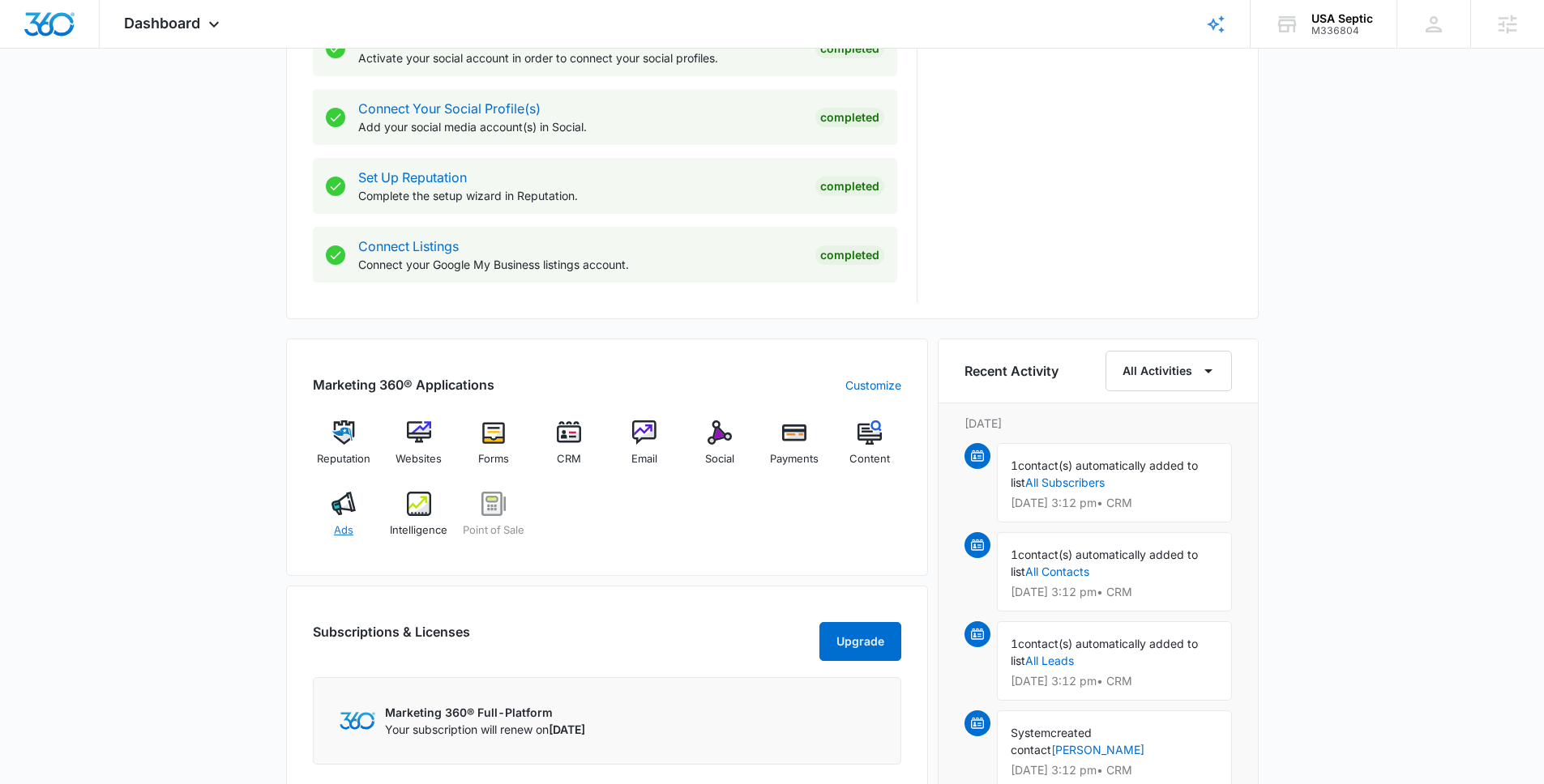
click at [356, 519] on div "Ads" at bounding box center [344, 521] width 62 height 58
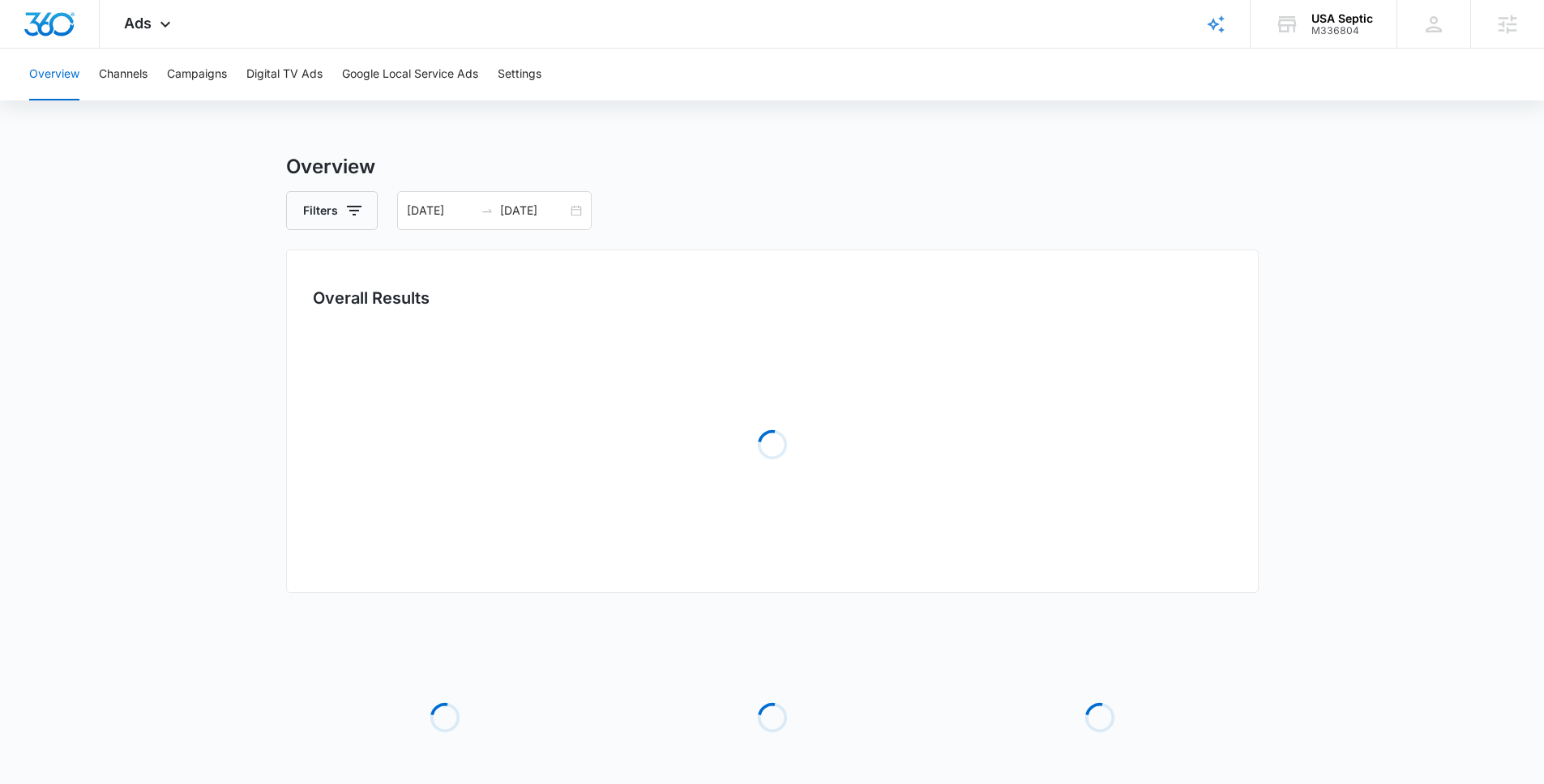
click at [356, 519] on div "Loading" at bounding box center [772, 444] width 919 height 244
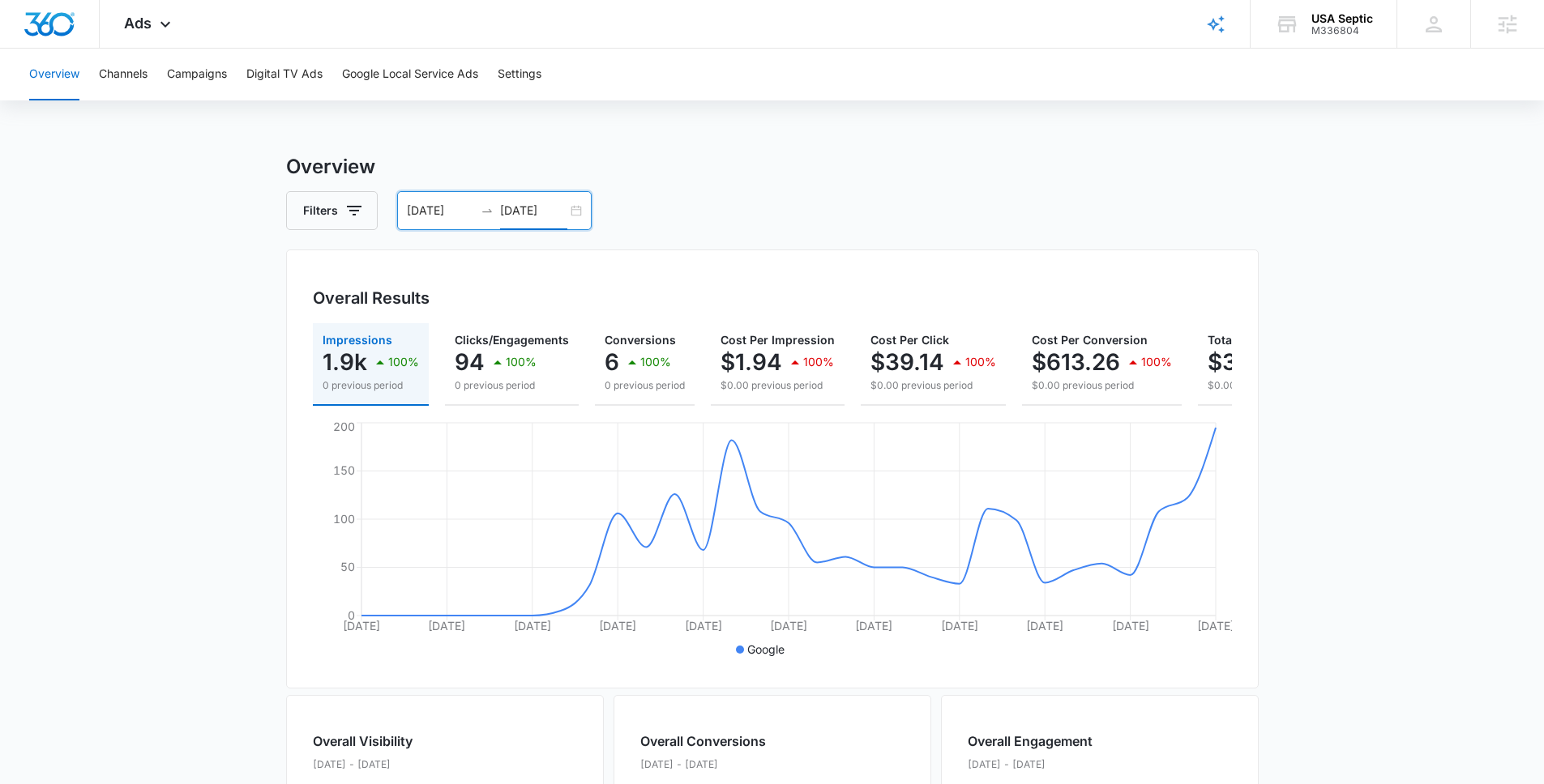
click at [550, 211] on input "10/02/2025" at bounding box center [533, 211] width 67 height 17
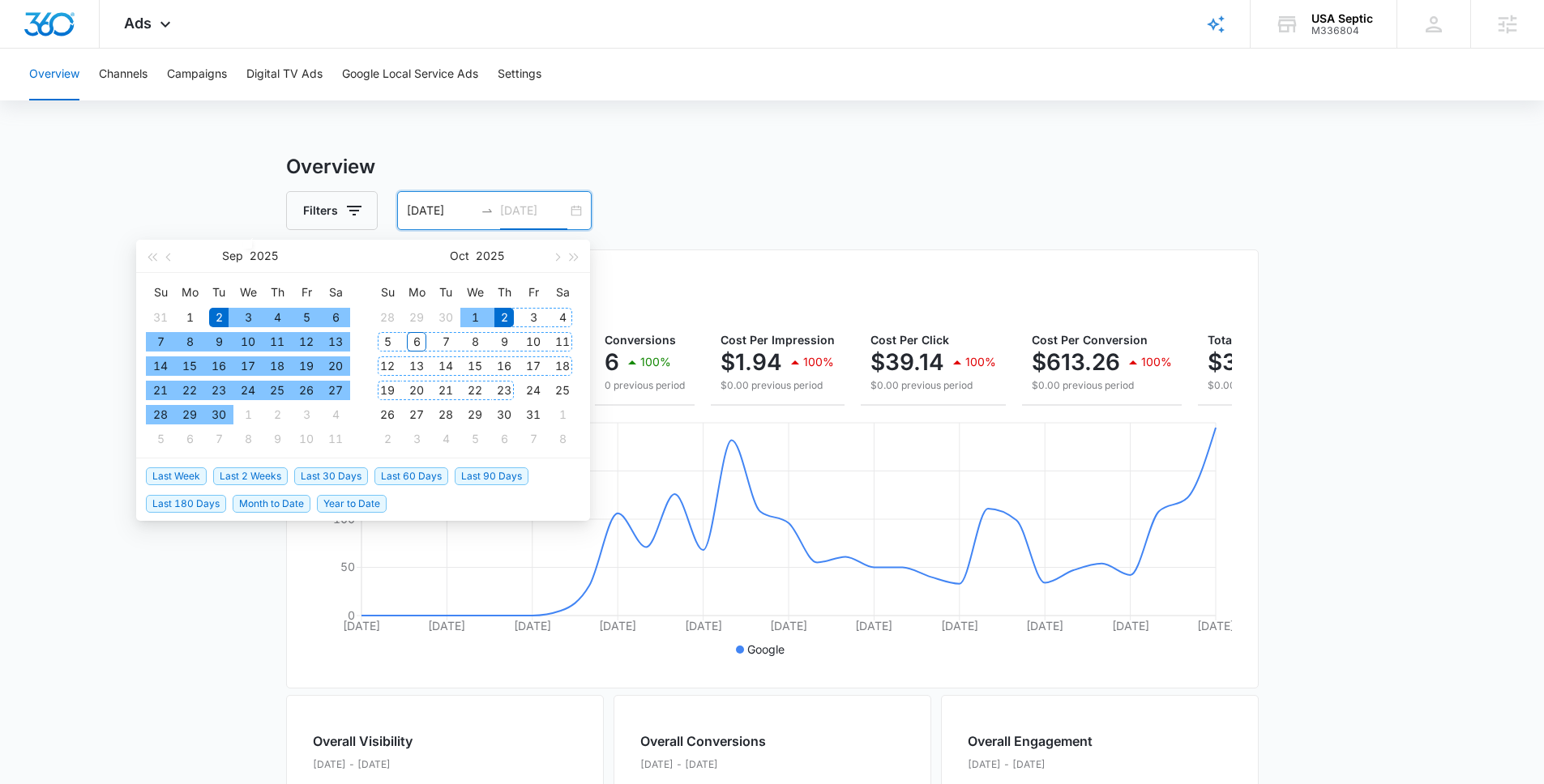
type input "10/02/2025"
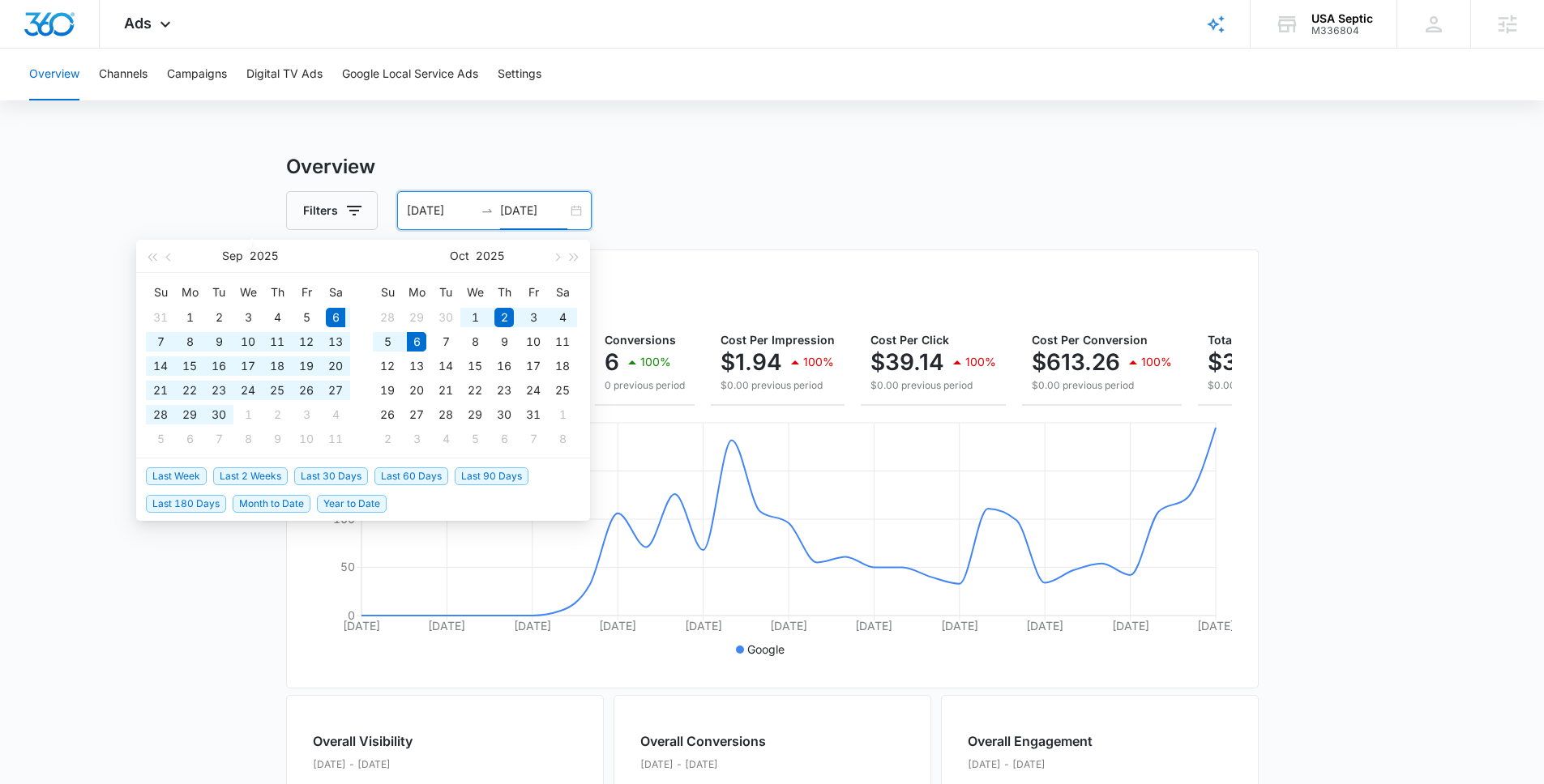
click at [332, 475] on span "Last 30 Days" at bounding box center [331, 476] width 74 height 17
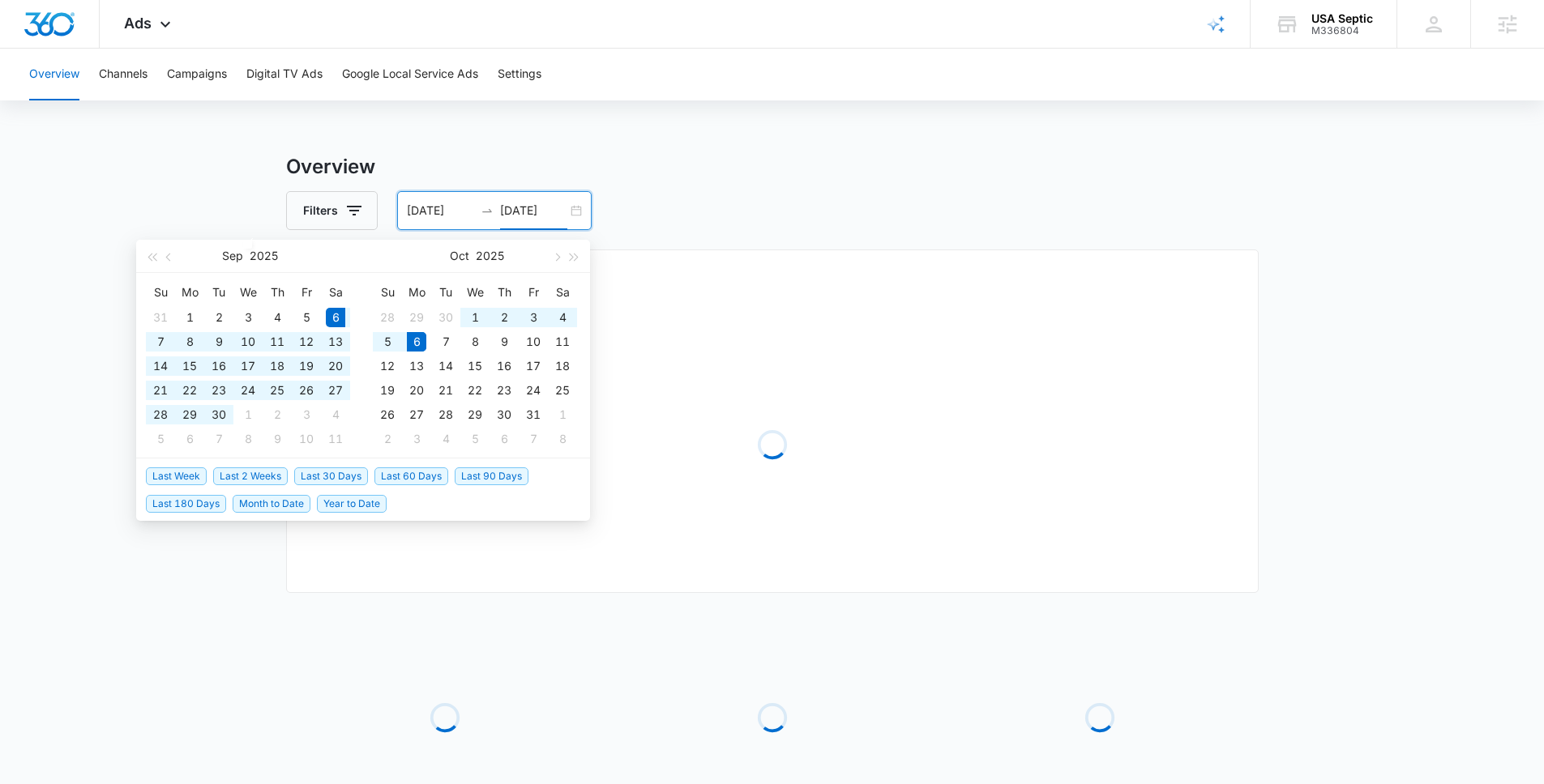
type input "09/06/2025"
type input "10/06/2025"
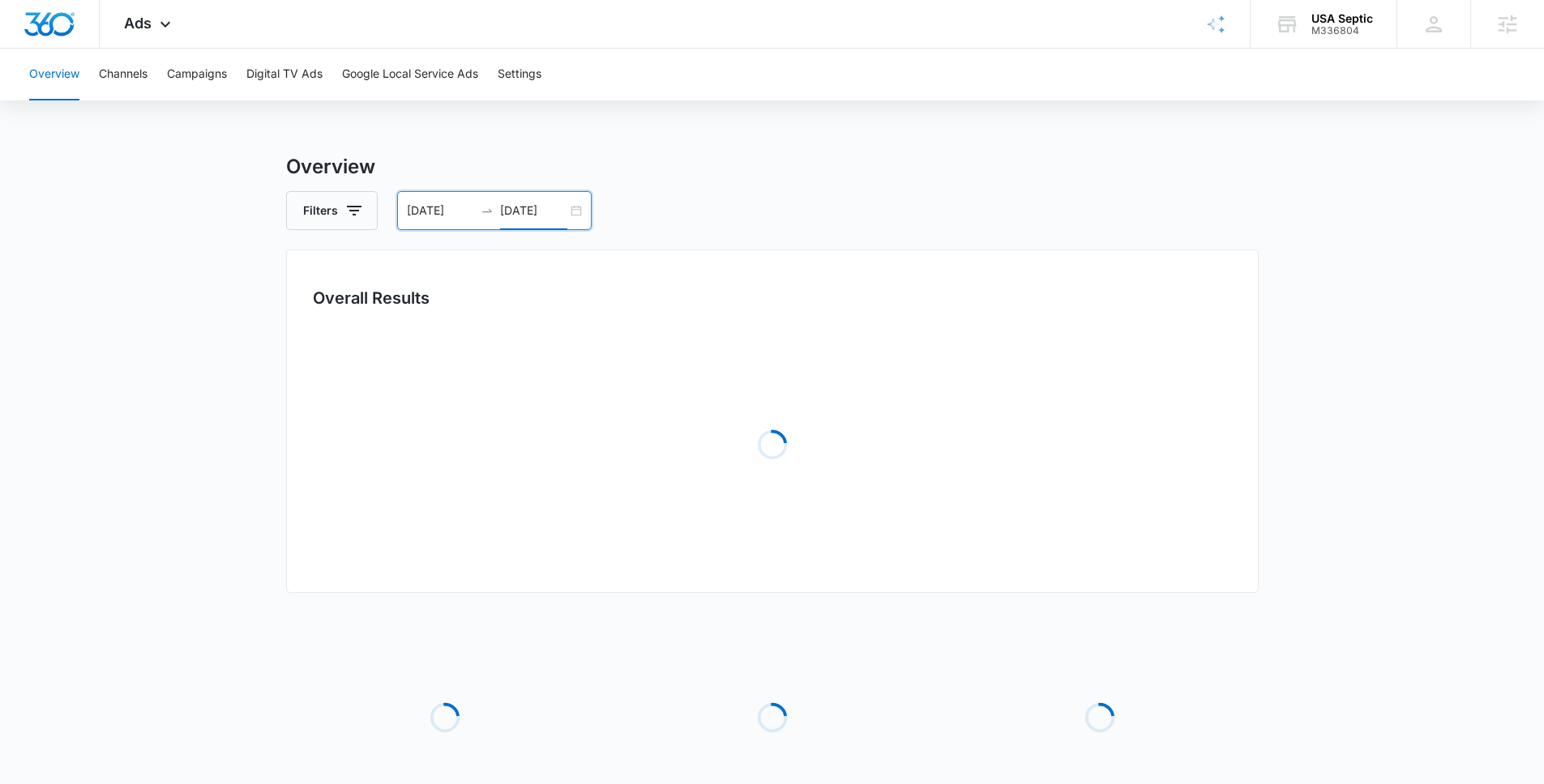
click at [272, 670] on main "Overview Filters 09/06/2025 10/06/2025 Overall Results Loading Loading Loading …" at bounding box center [772, 525] width 1544 height 745
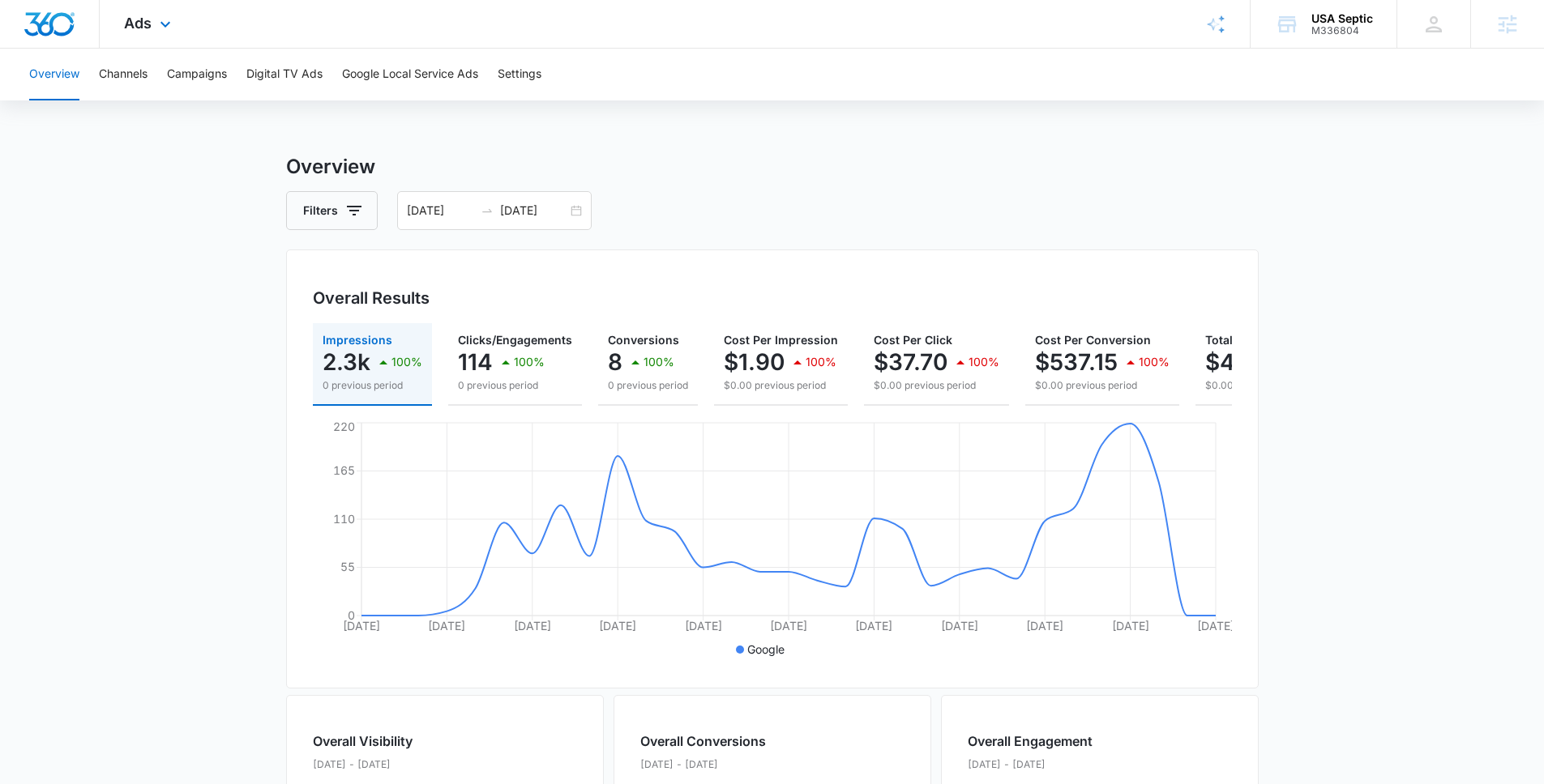
click at [183, 32] on div "Ads Apps Reputation Websites Forms CRM Email Social Payments POS Content Ads In…" at bounding box center [149, 23] width 100 height 48
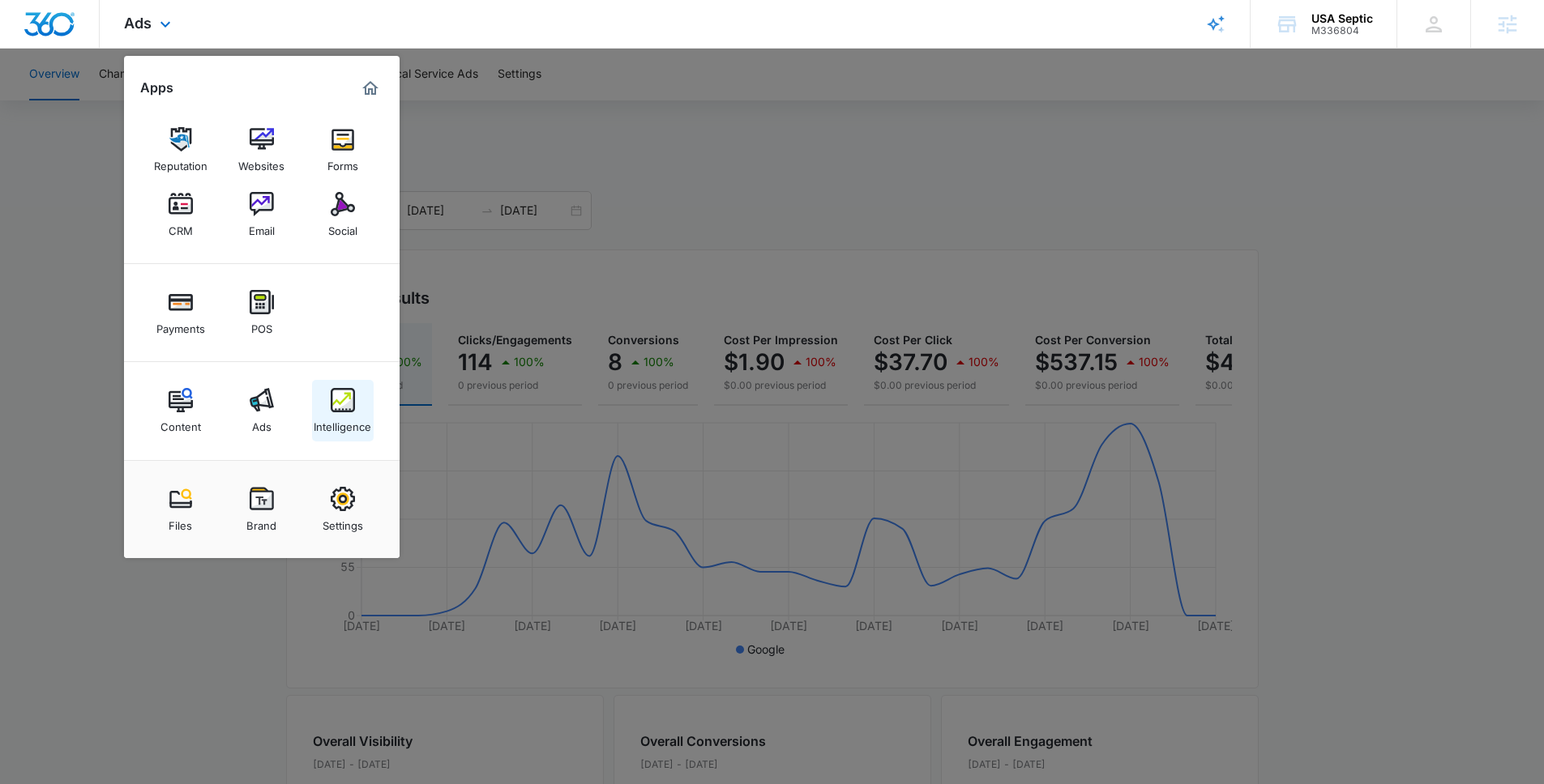
click at [338, 410] on img at bounding box center [343, 400] width 24 height 24
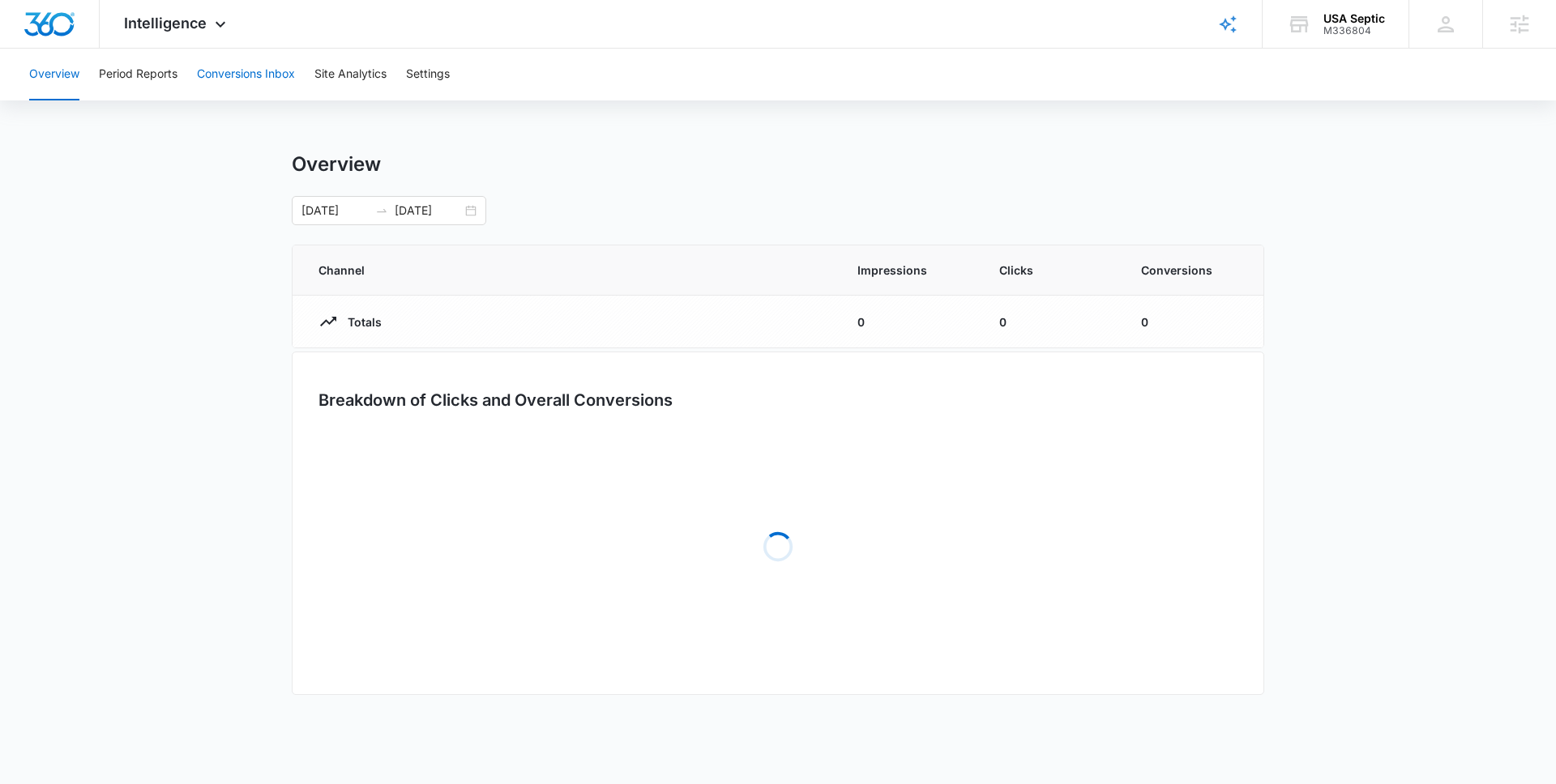
click at [236, 84] on button "Conversions Inbox" at bounding box center [246, 74] width 98 height 51
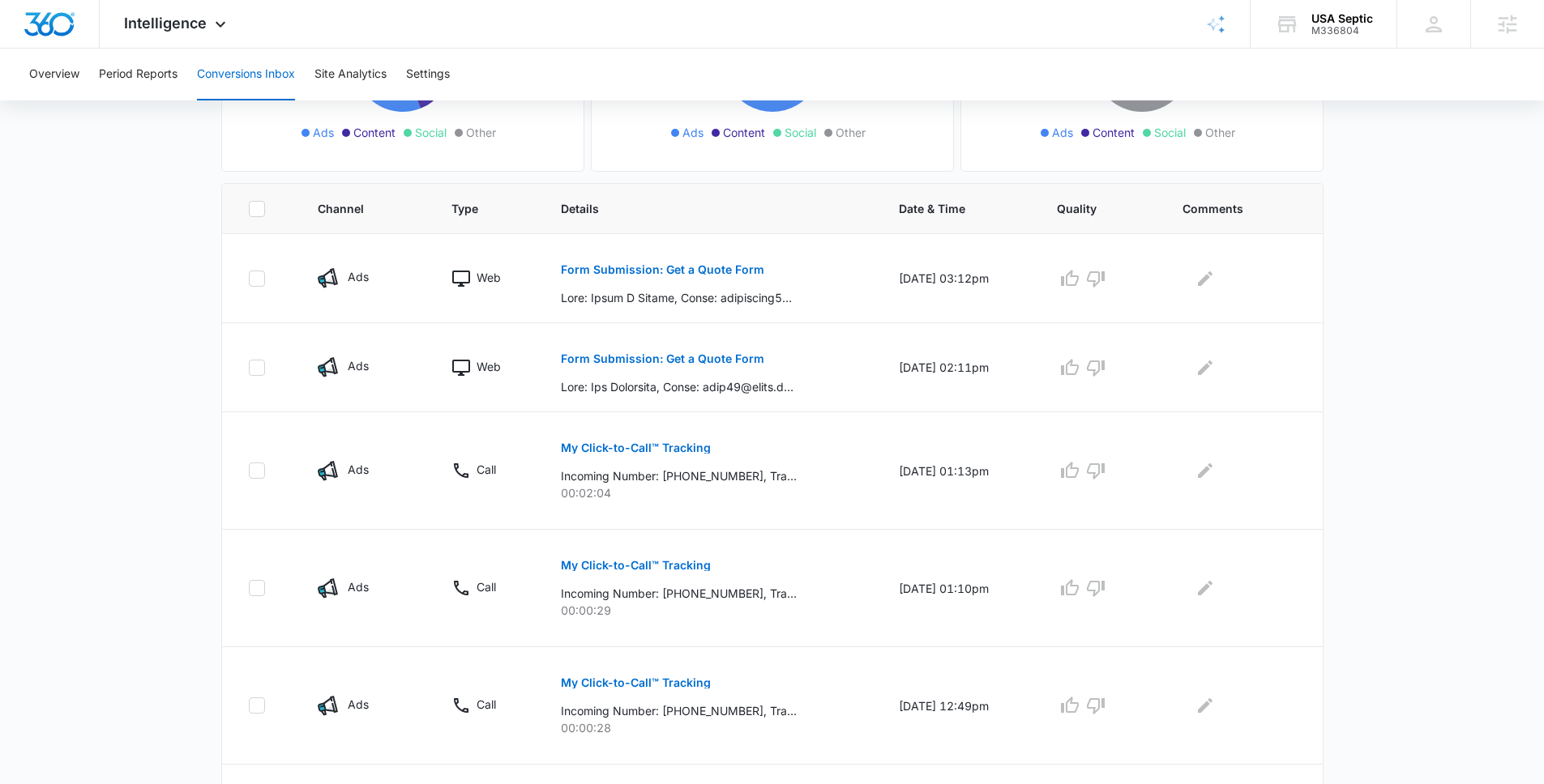
scroll to position [284, 0]
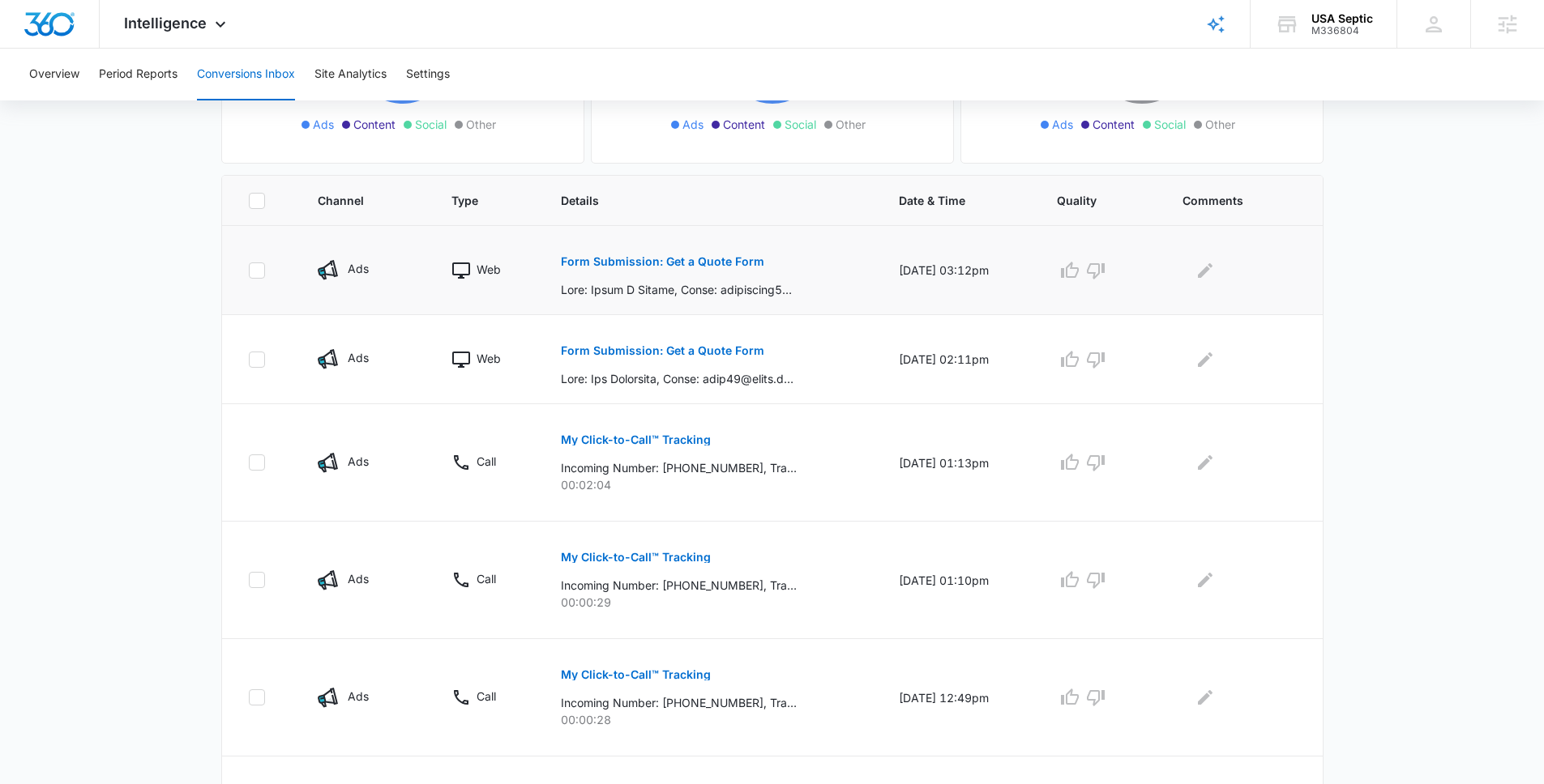
click at [699, 249] on button "Form Submission: Get a Quote Form" at bounding box center [663, 262] width 204 height 39
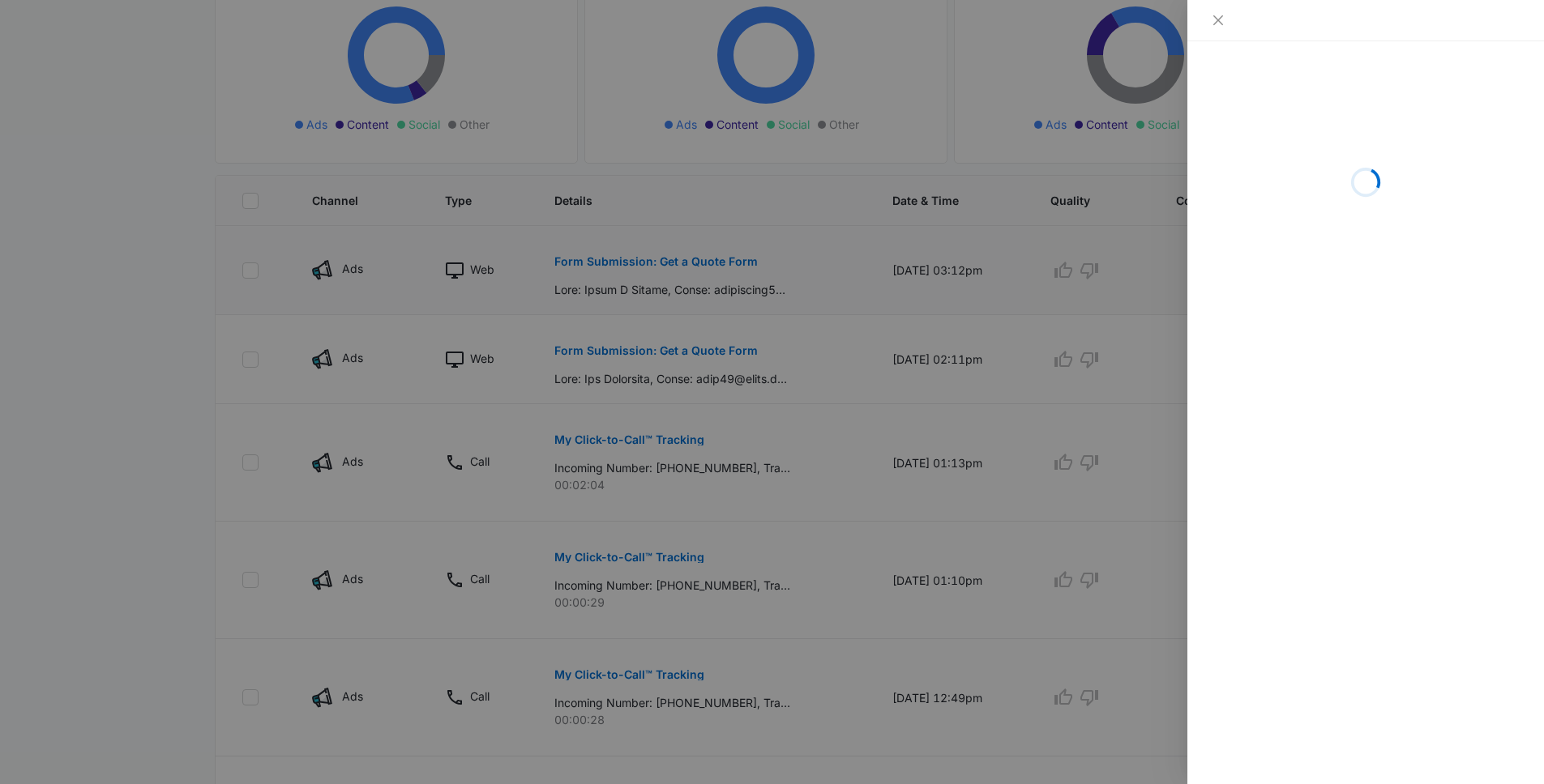
click at [694, 263] on div at bounding box center [772, 392] width 1544 height 784
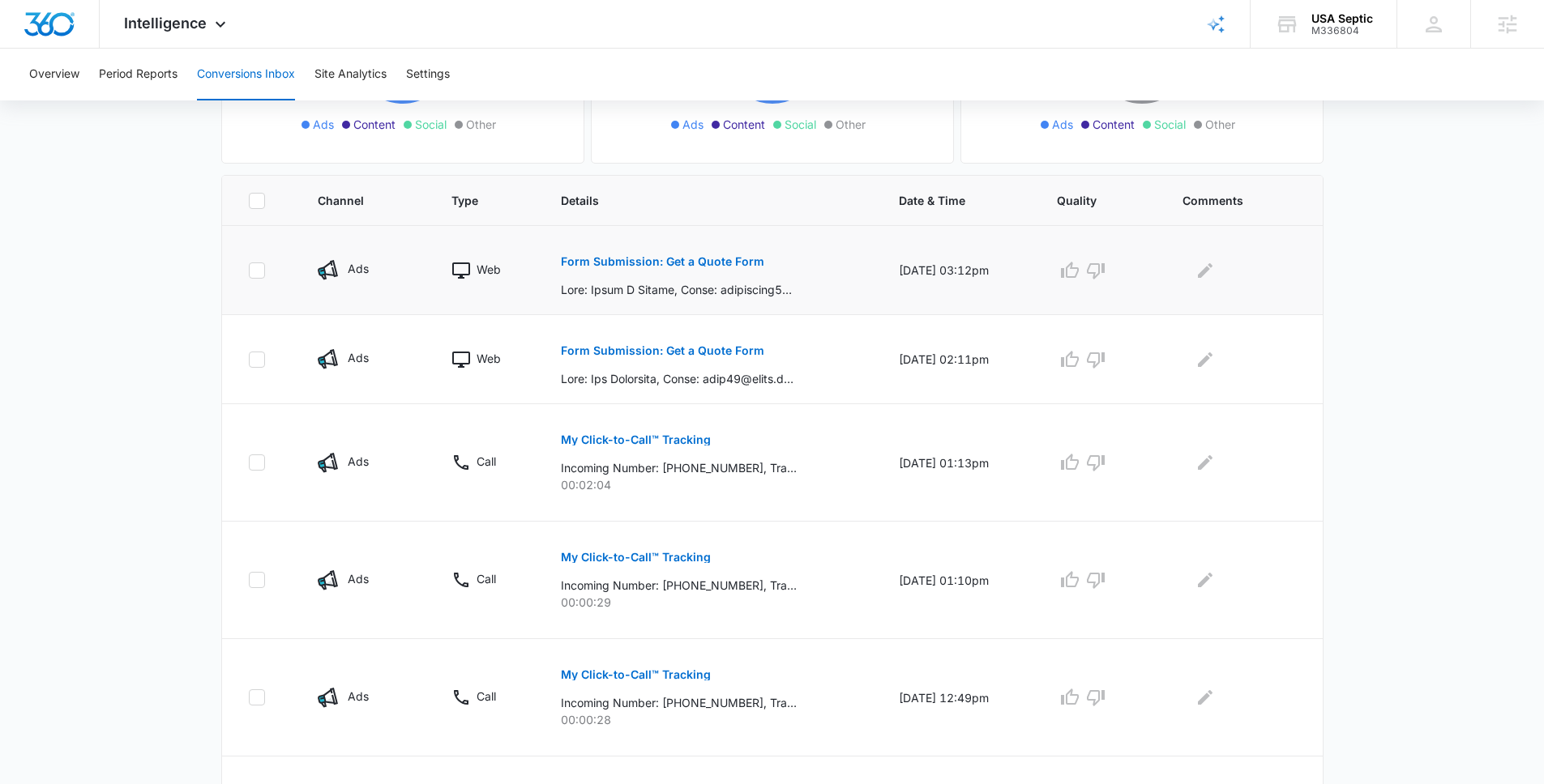
click at [676, 264] on p "Form Submission: Get a Quote Form" at bounding box center [663, 262] width 204 height 12
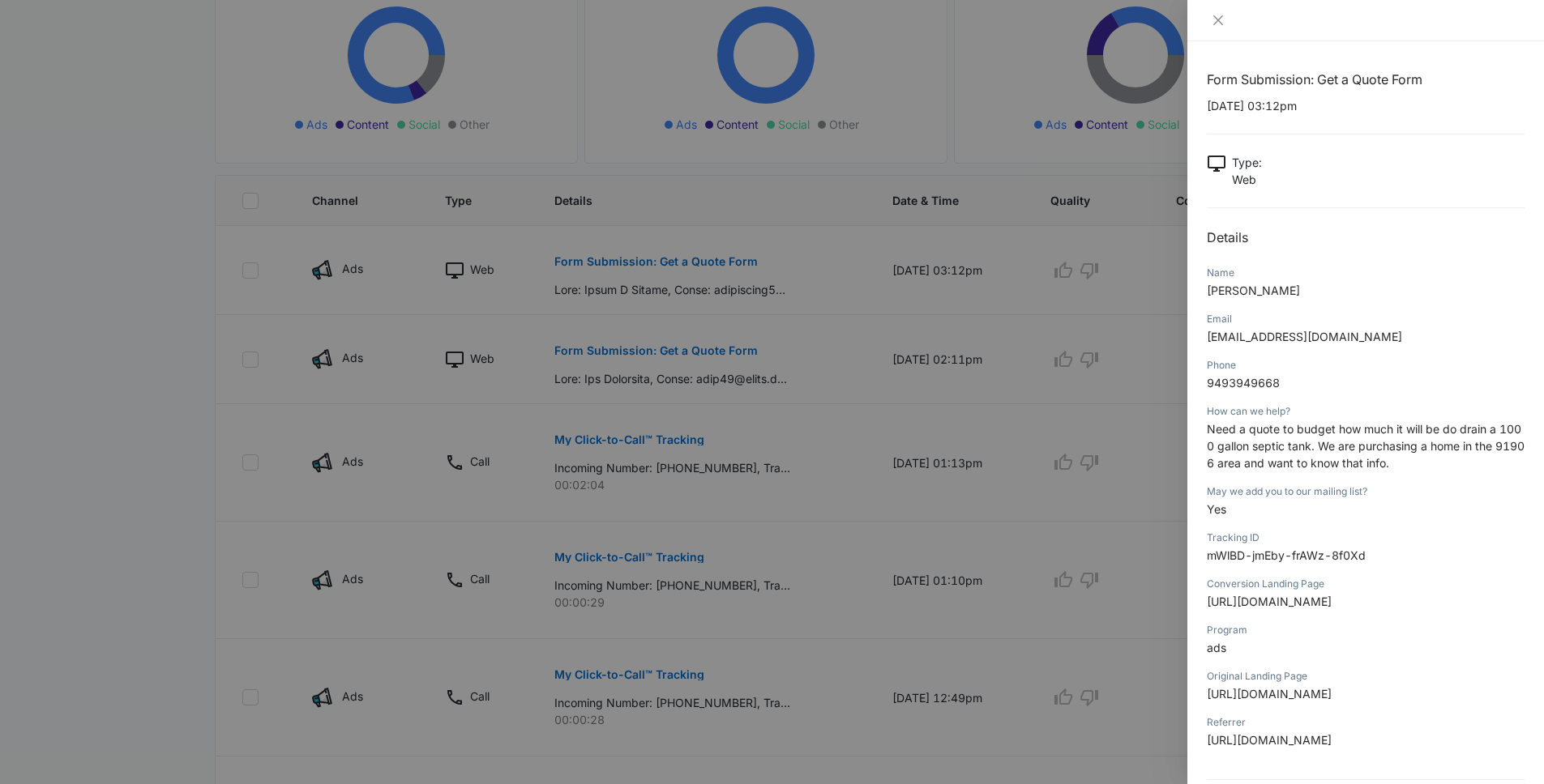
click at [792, 378] on div at bounding box center [772, 392] width 1544 height 784
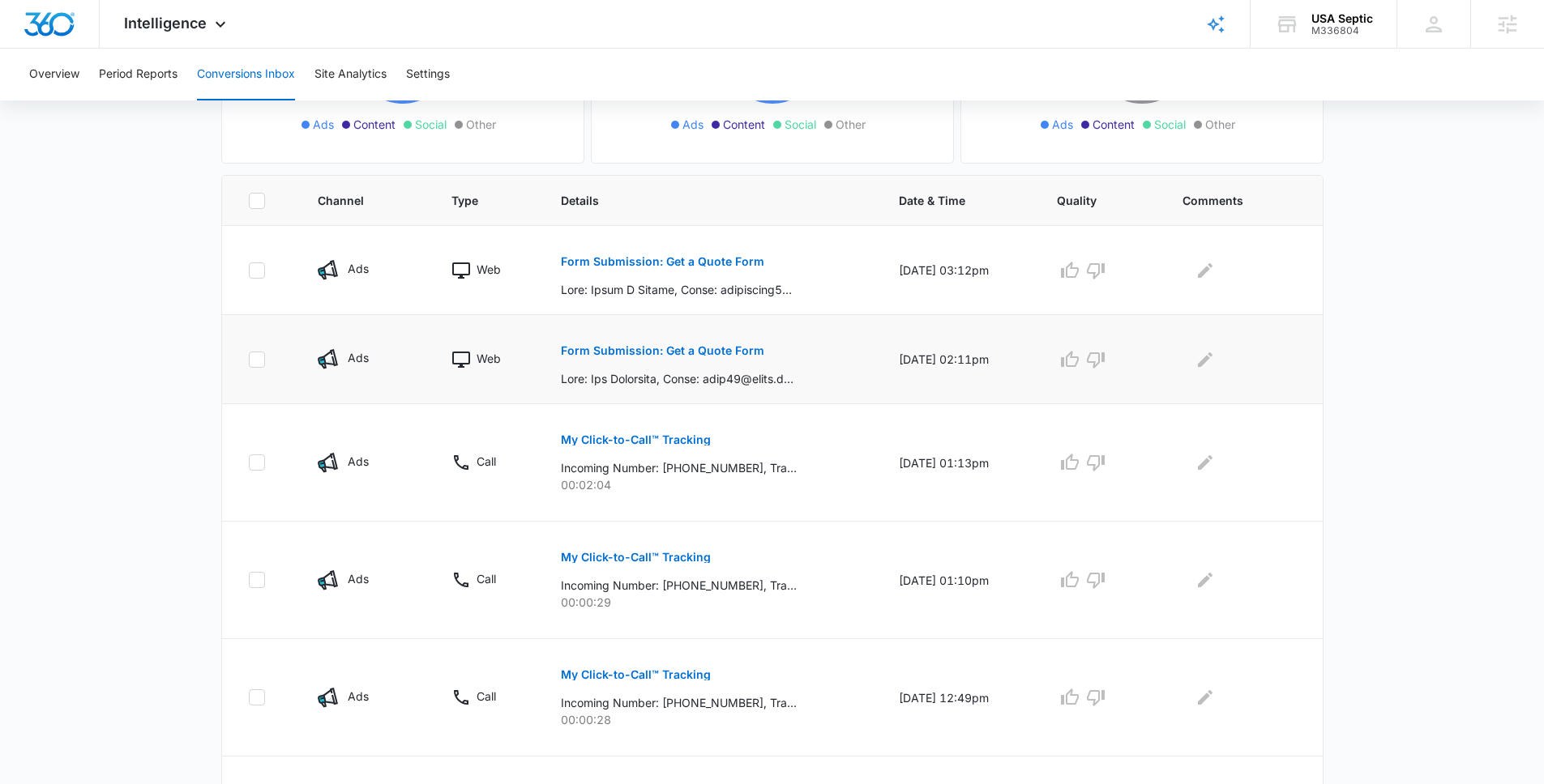
click at [646, 345] on p "Form Submission: Get a Quote Form" at bounding box center [663, 351] width 204 height 12
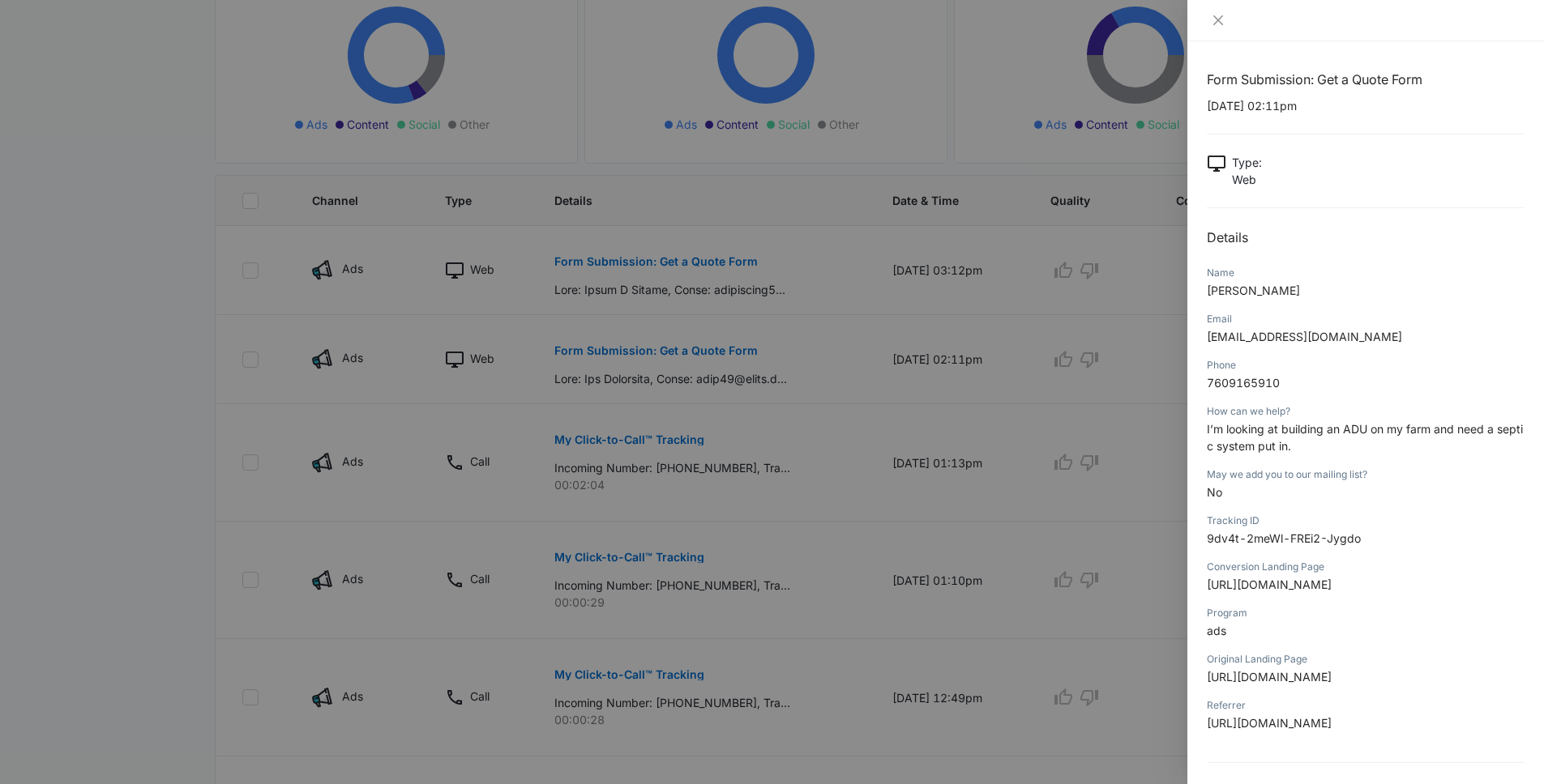
click at [209, 401] on div at bounding box center [772, 392] width 1544 height 784
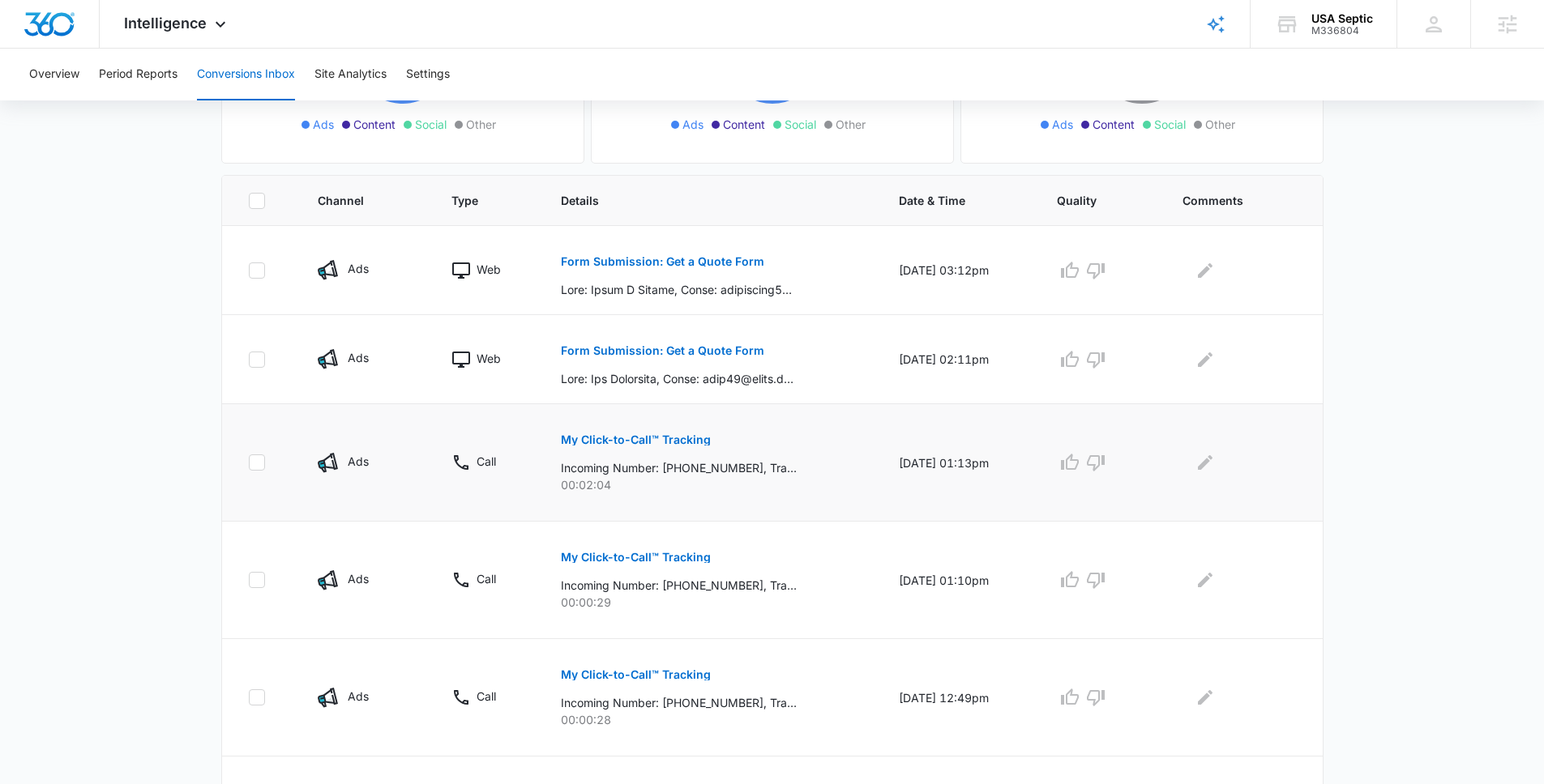
click at [612, 435] on p "My Click-to-Call™ Tracking" at bounding box center [636, 441] width 150 height 12
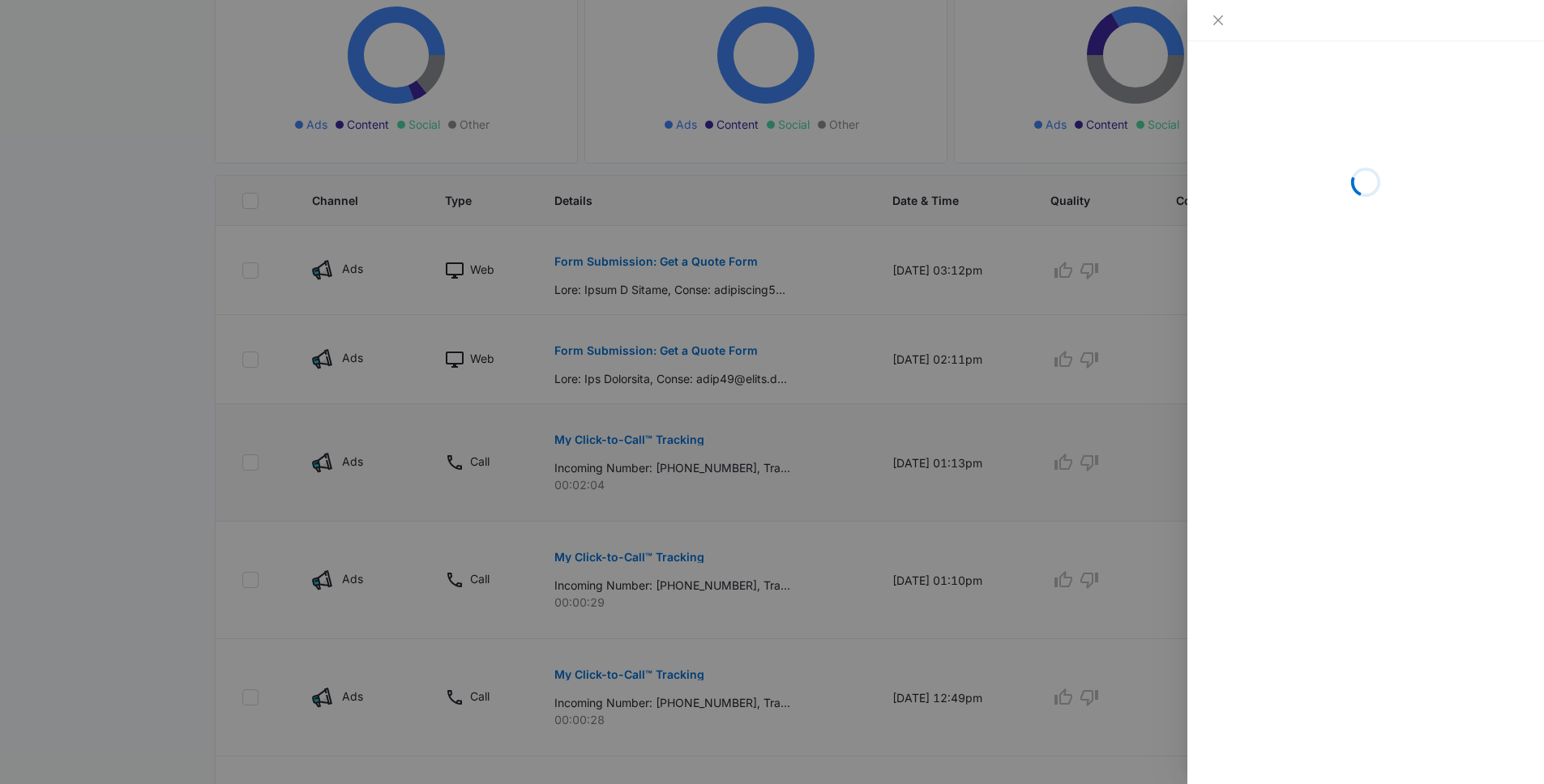
click at [612, 435] on div at bounding box center [772, 392] width 1544 height 784
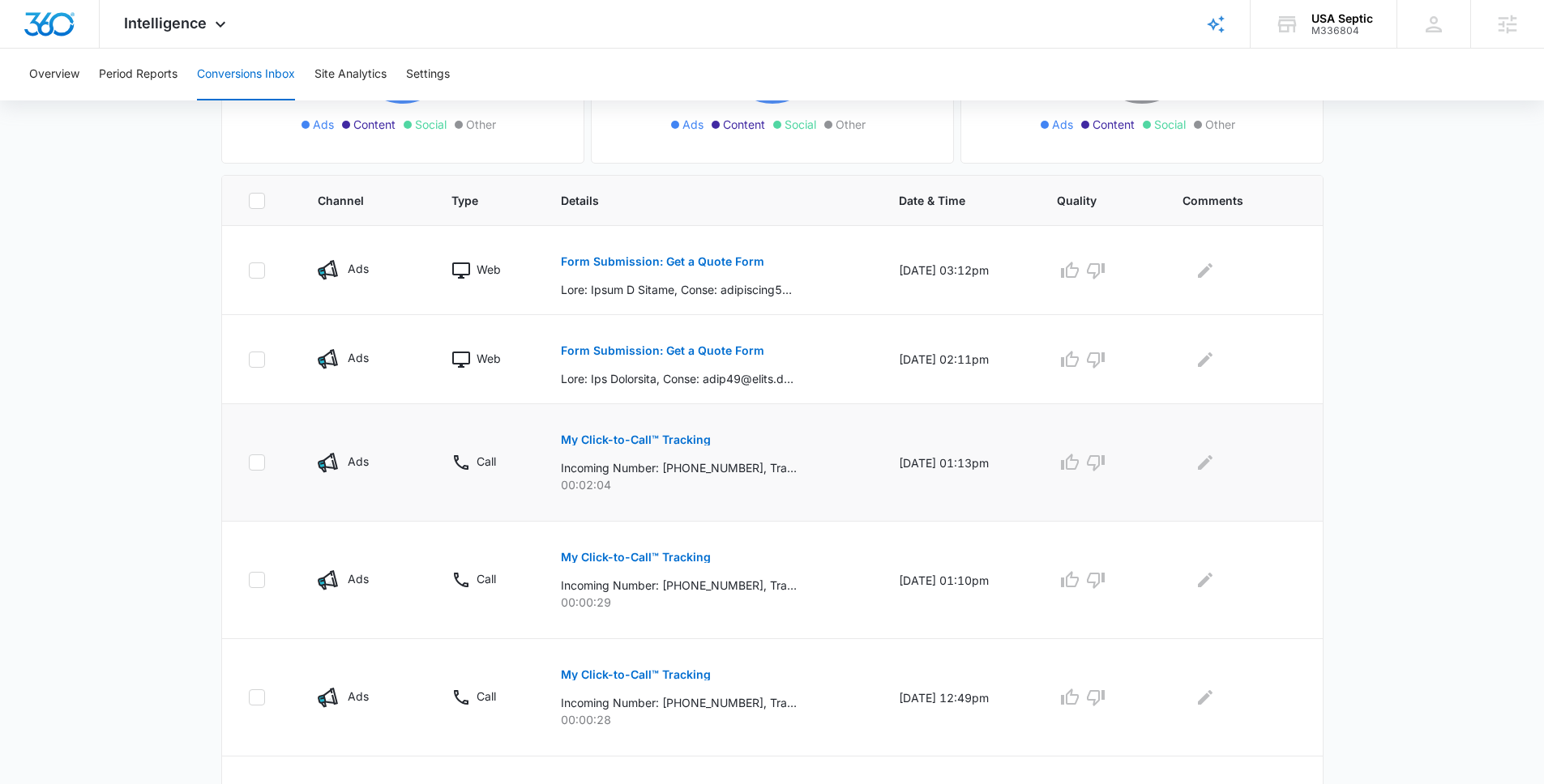
click at [612, 435] on p "My Click-to-Call™ Tracking" at bounding box center [636, 441] width 150 height 12
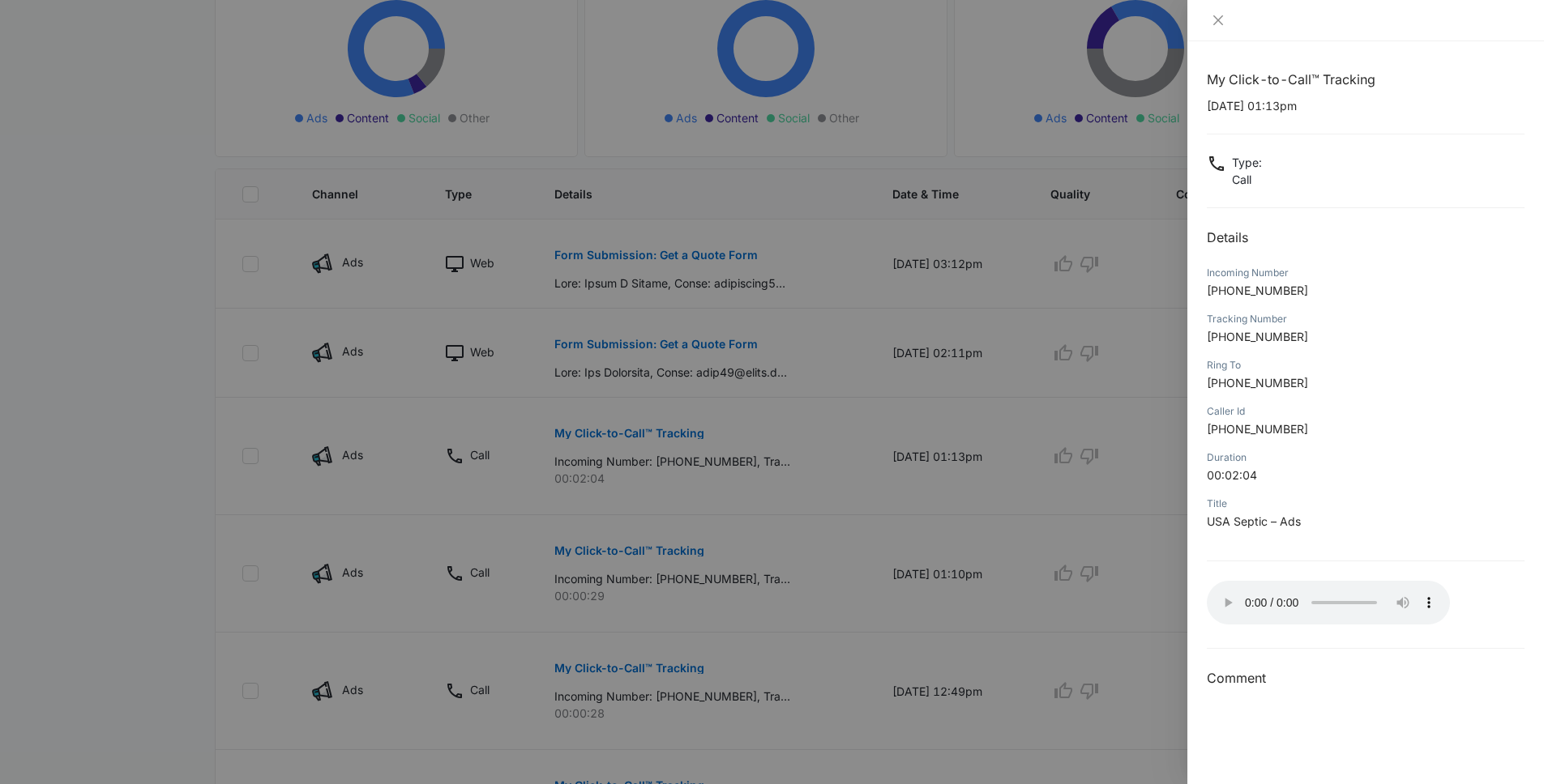
scroll to position [278, 0]
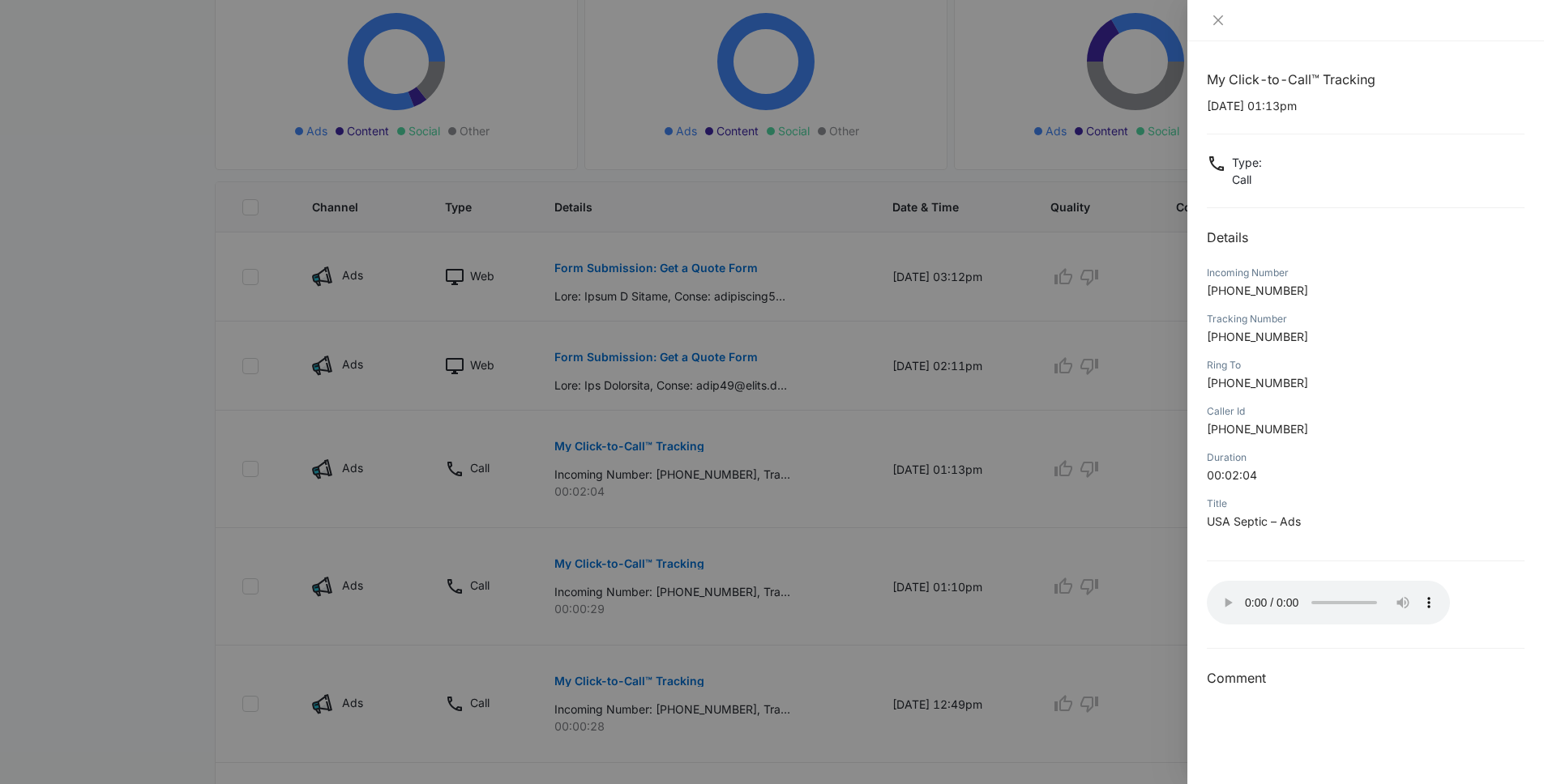
click at [646, 577] on div at bounding box center [772, 392] width 1544 height 784
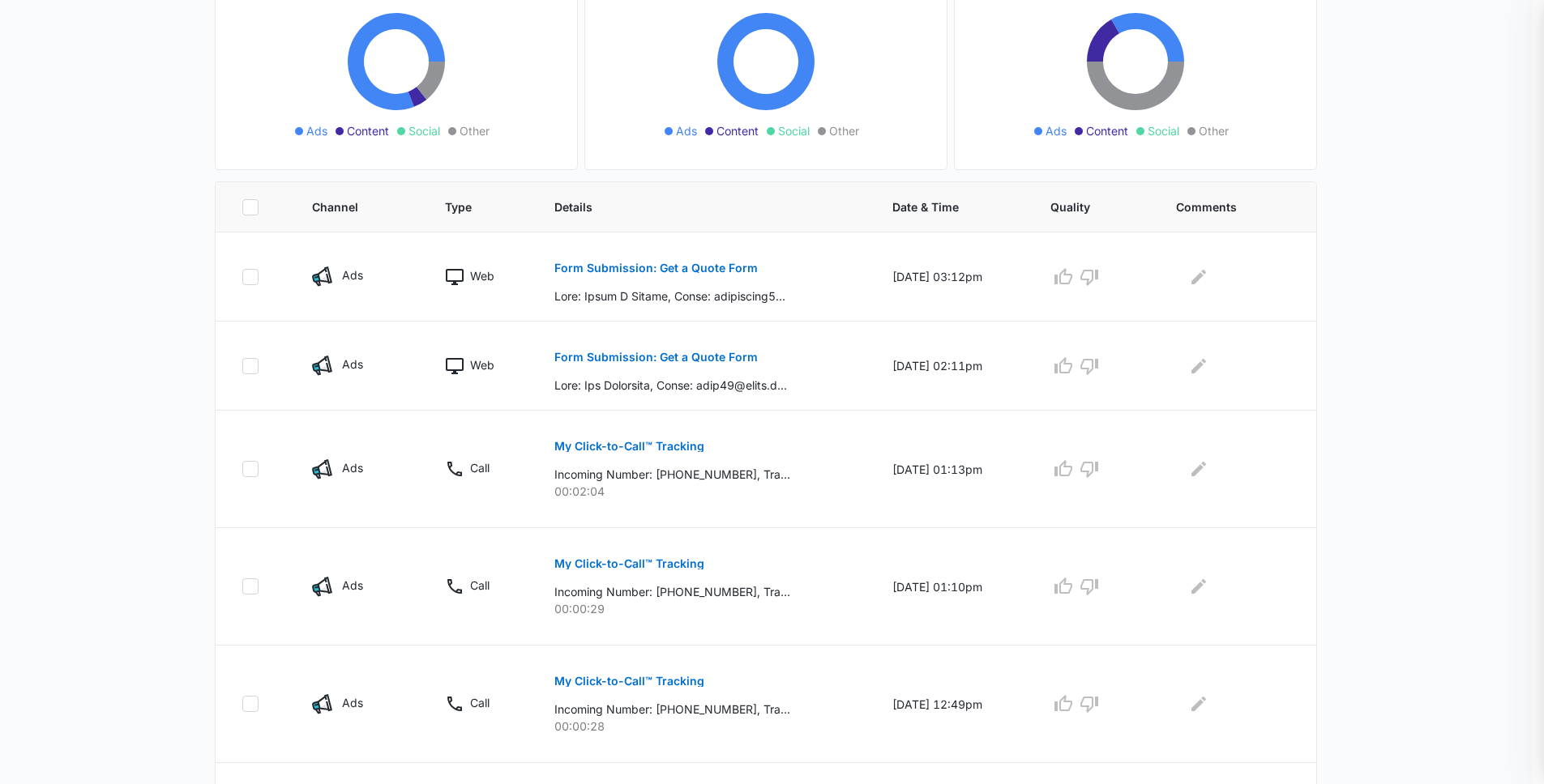
click at [645, 568] on div at bounding box center [772, 392] width 1544 height 784
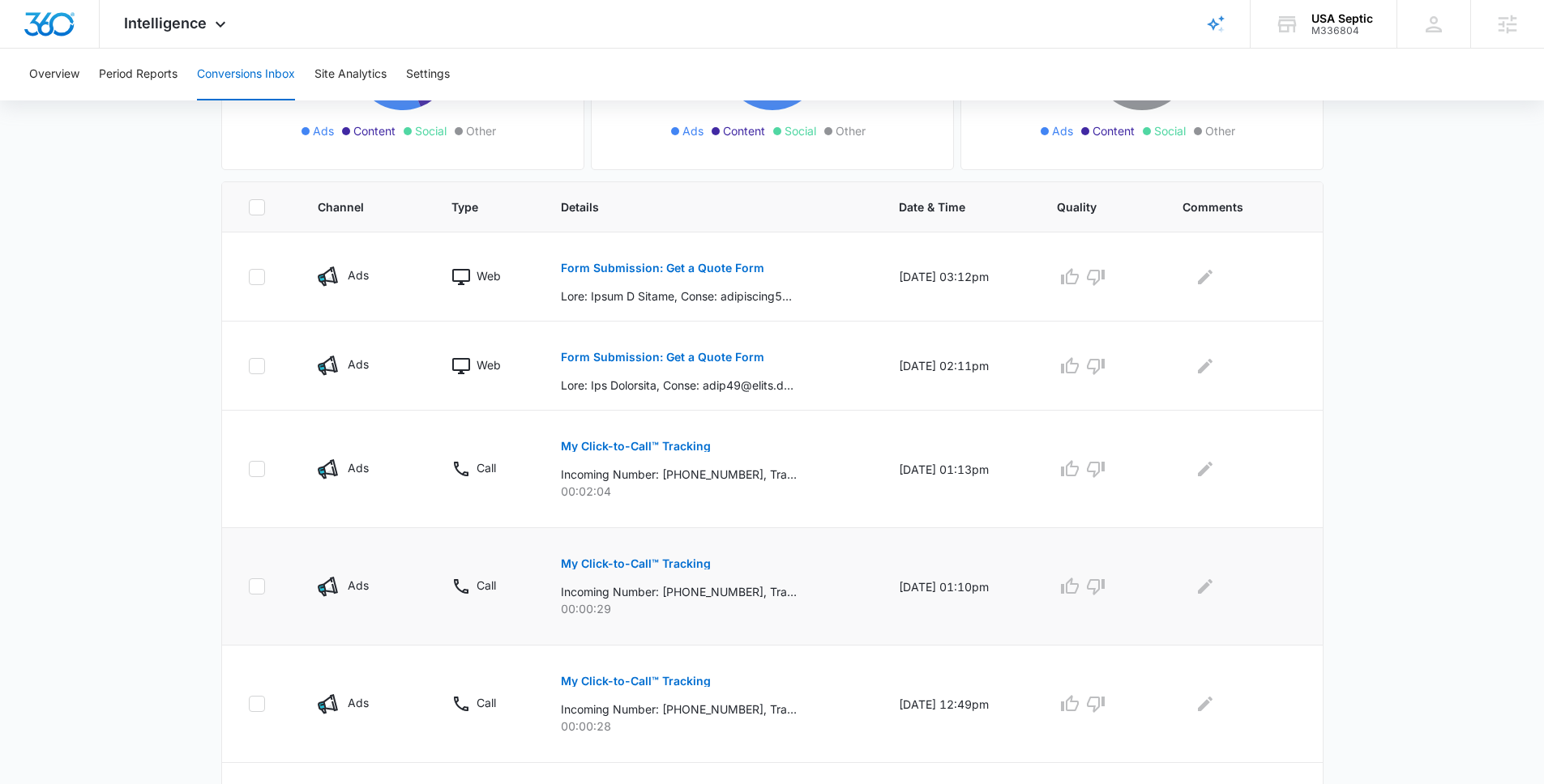
click at [646, 560] on p "My Click-to-Call™ Tracking" at bounding box center [636, 564] width 150 height 12
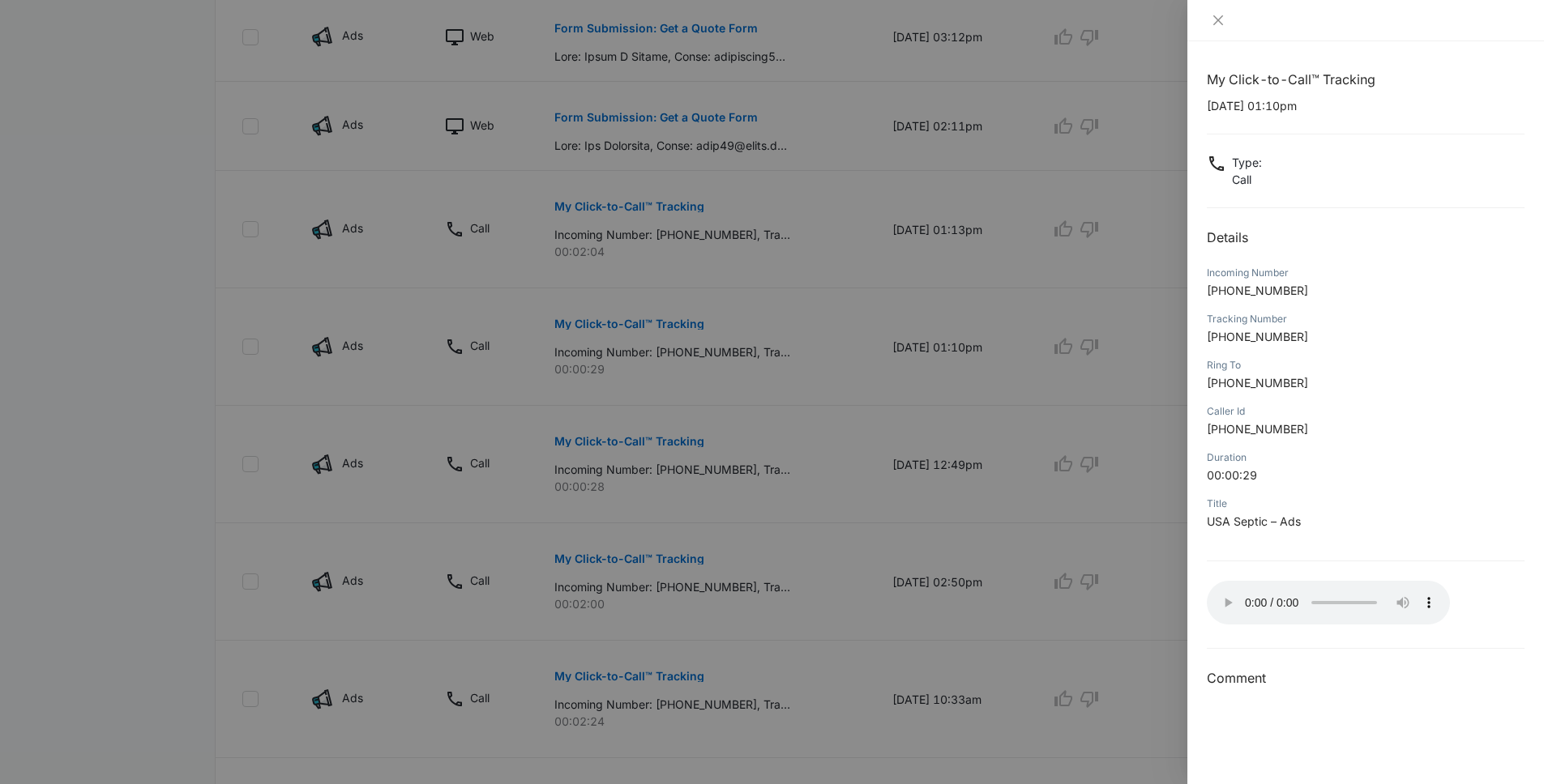
scroll to position [517, 0]
click at [669, 441] on div at bounding box center [772, 392] width 1544 height 784
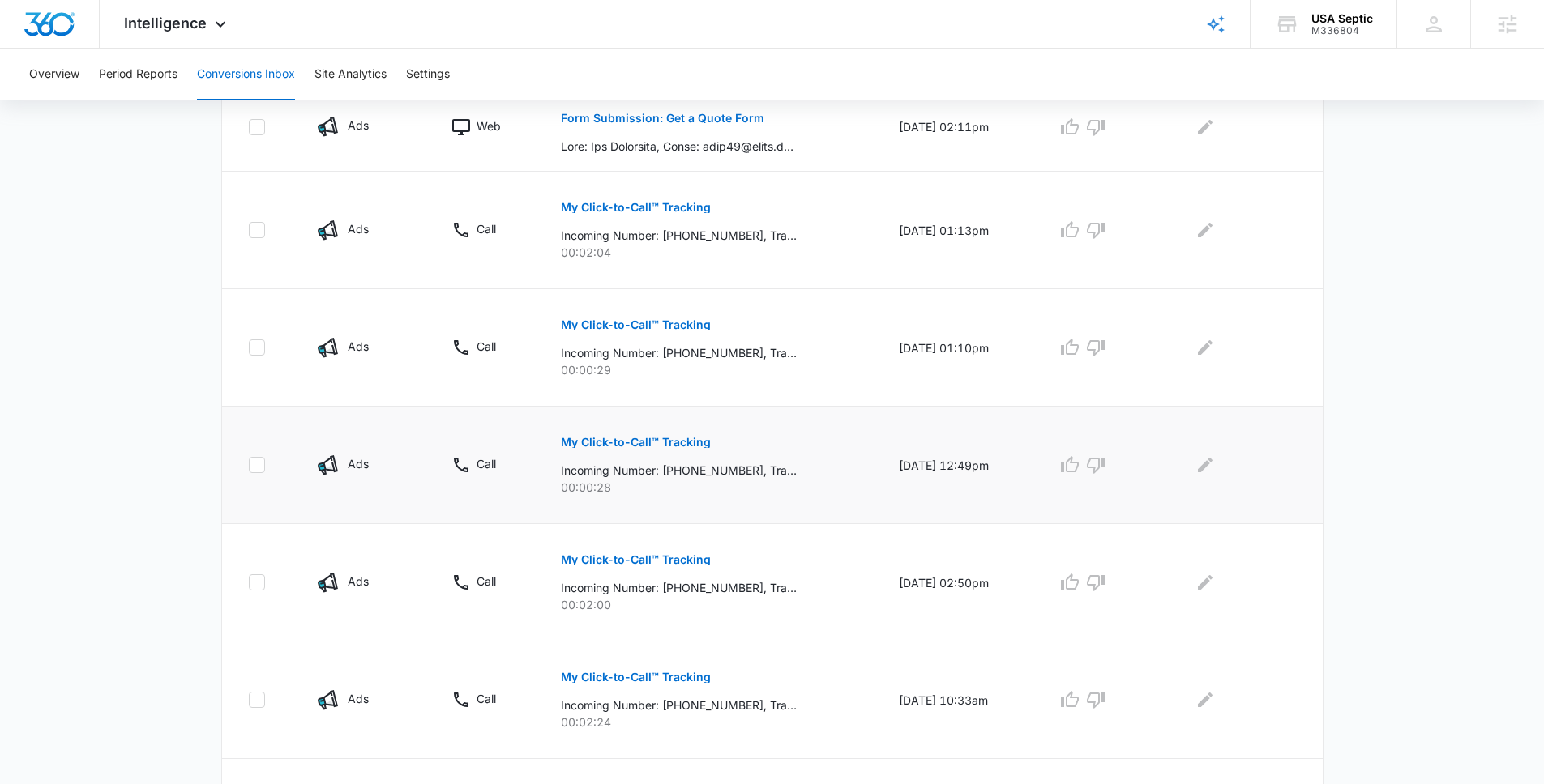
click at [619, 442] on p "My Click-to-Call™ Tracking" at bounding box center [636, 442] width 150 height 12
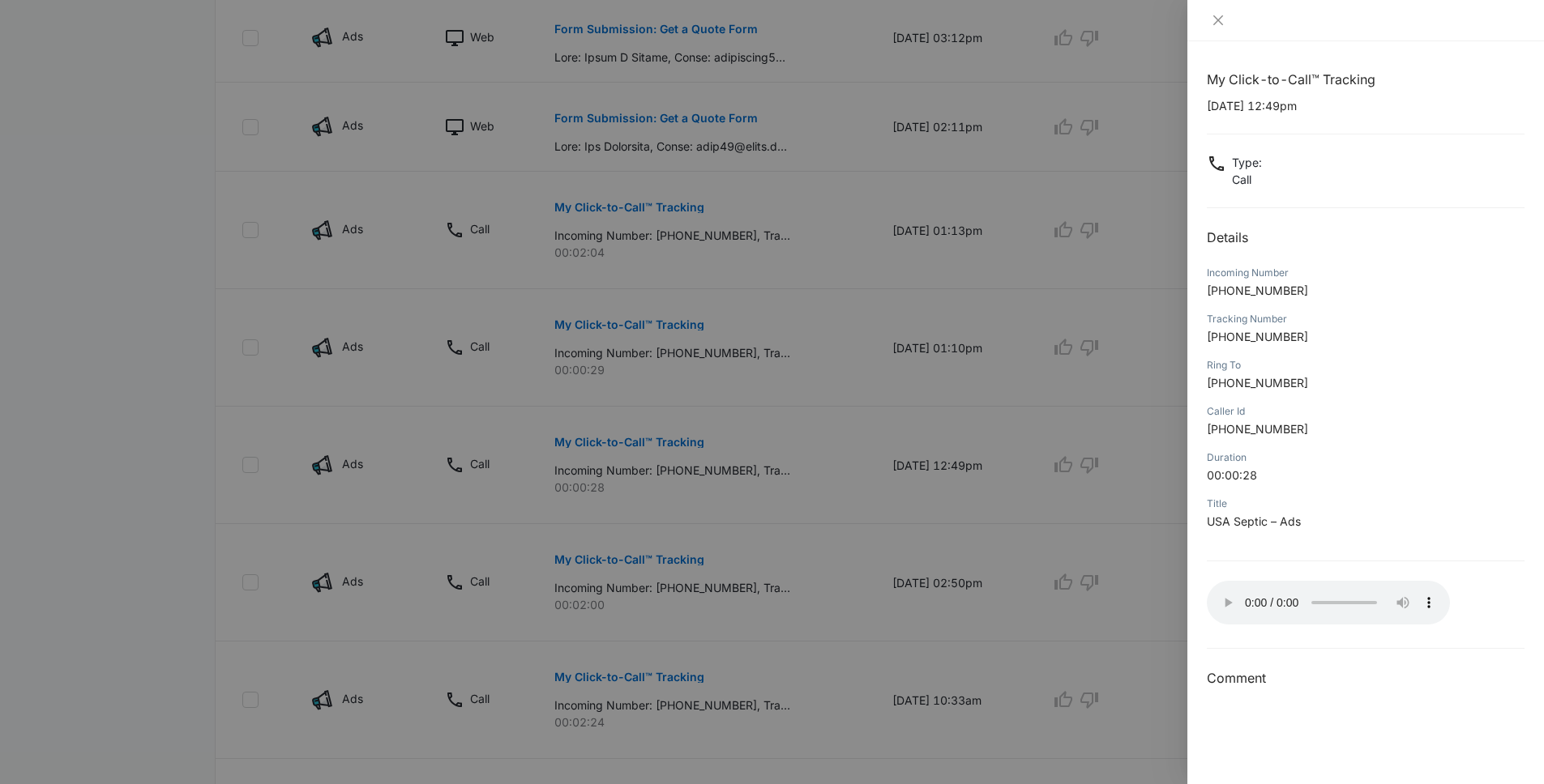
drag, startPoint x: 667, startPoint y: 561, endPoint x: 660, endPoint y: 557, distance: 8.1
click at [667, 561] on div at bounding box center [772, 392] width 1544 height 784
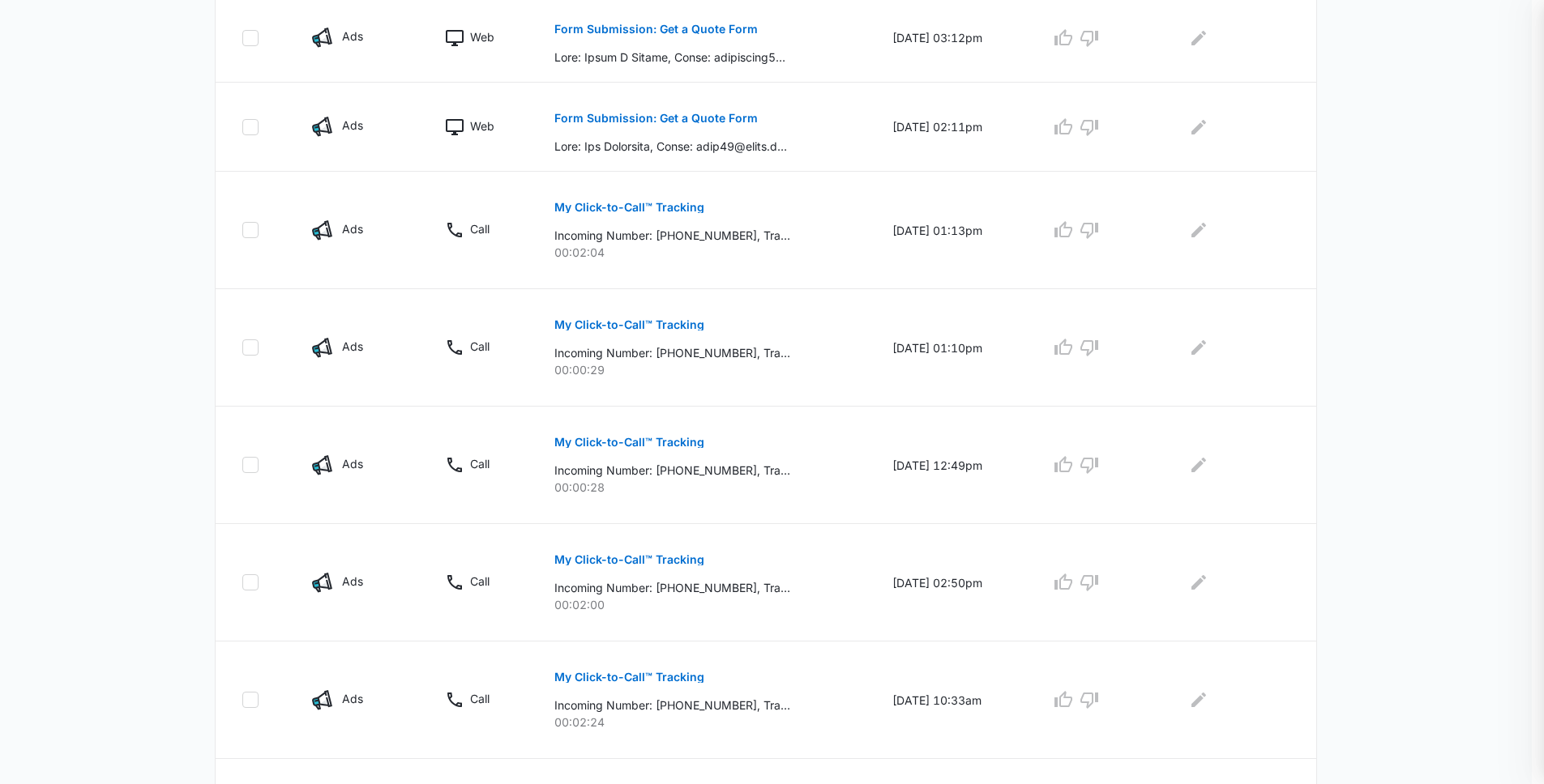
click at [653, 554] on div at bounding box center [772, 392] width 1544 height 784
click at [651, 559] on p "My Click-to-Call™ Tracking" at bounding box center [629, 560] width 150 height 12
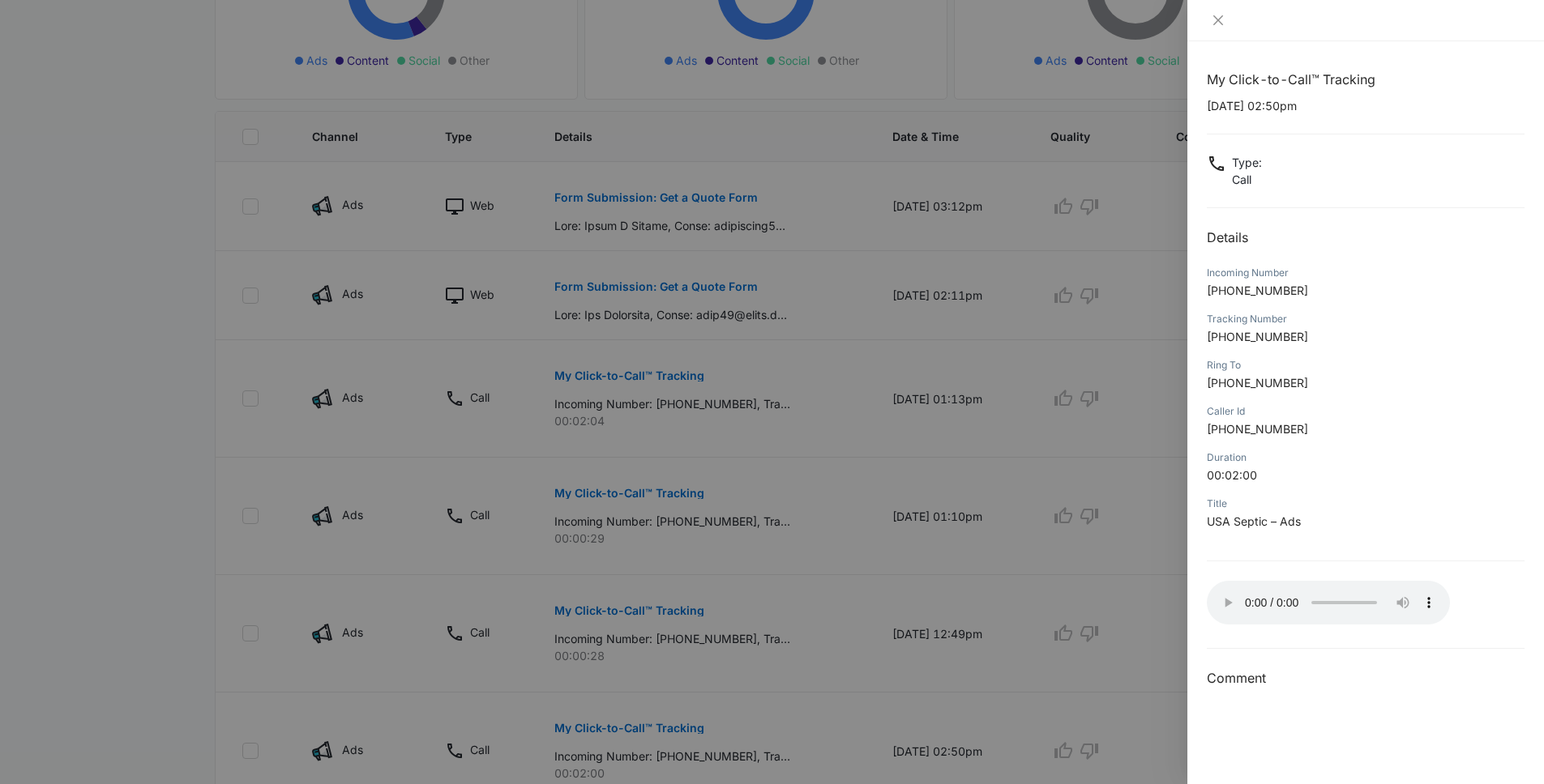
scroll to position [176, 0]
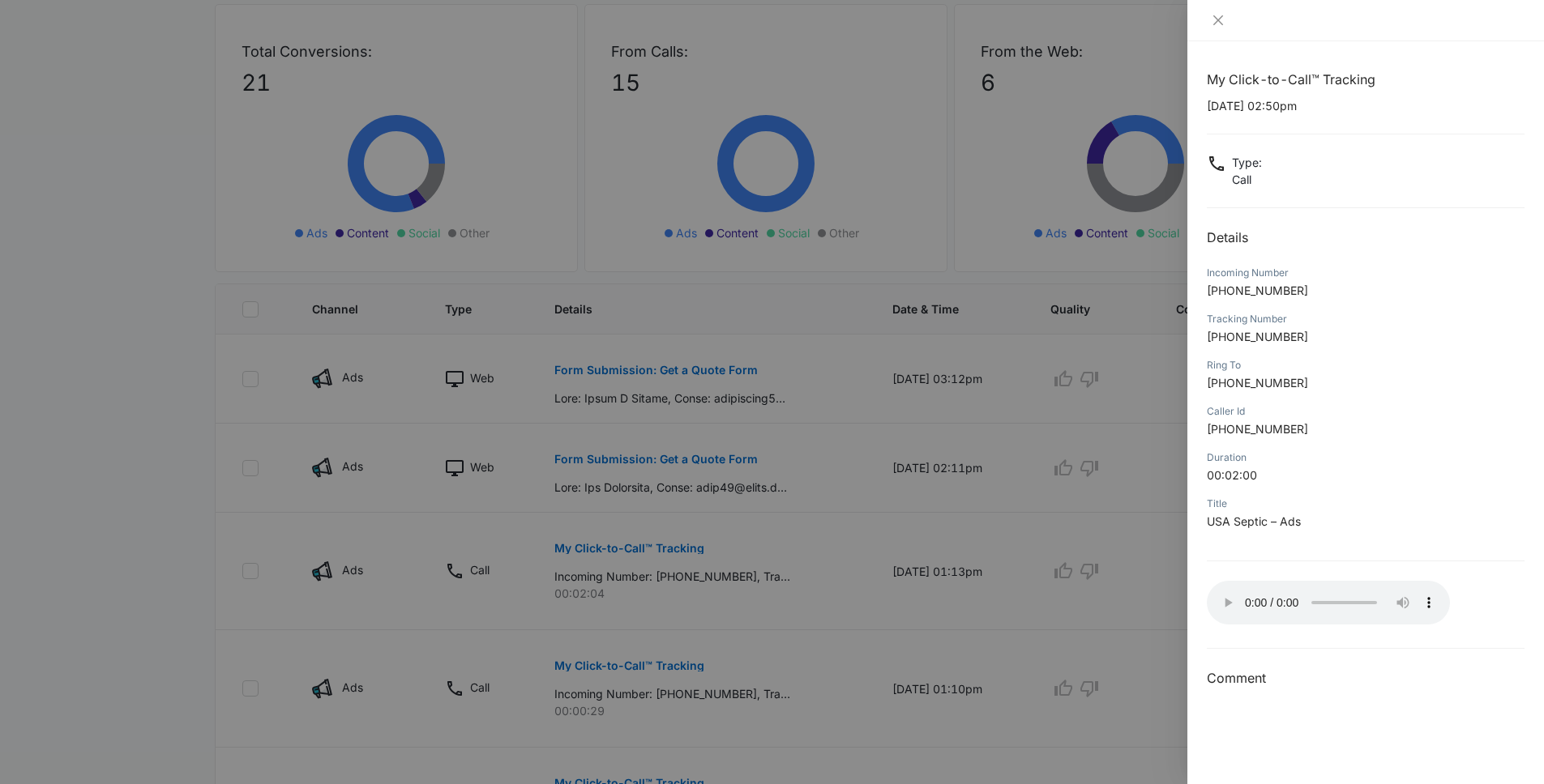
click at [194, 263] on div at bounding box center [772, 392] width 1544 height 784
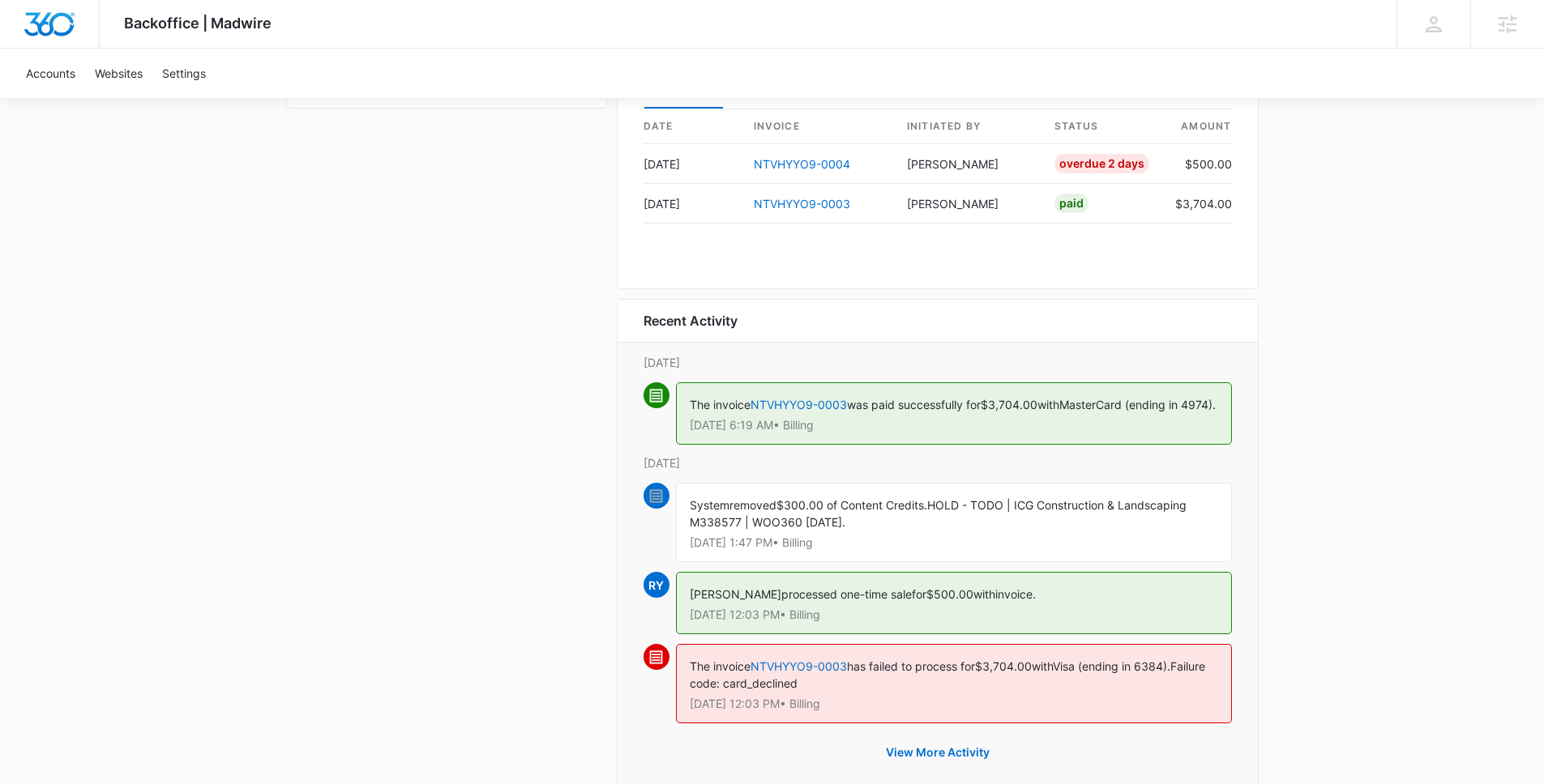
scroll to position [1683, 0]
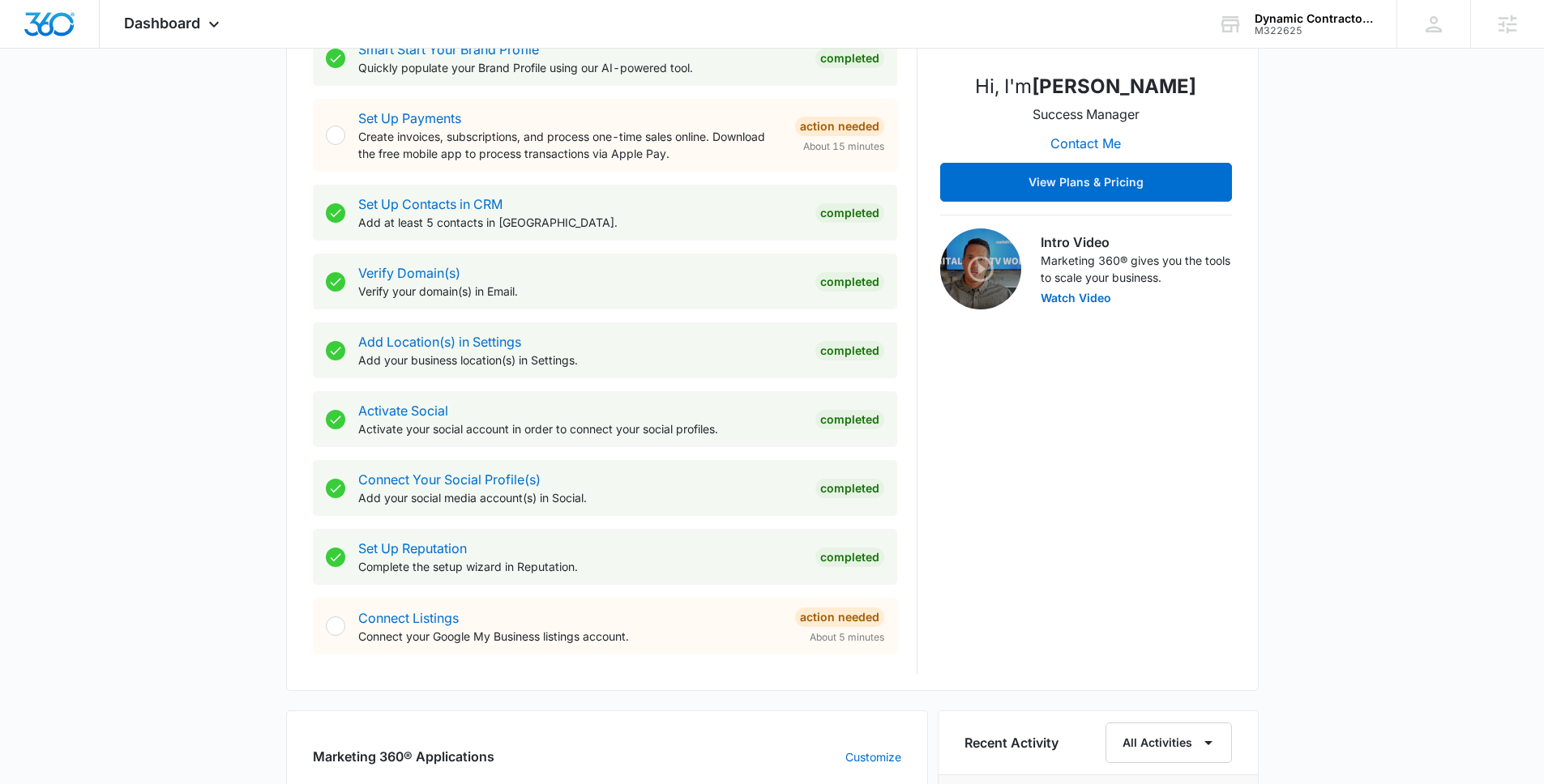
scroll to position [569, 0]
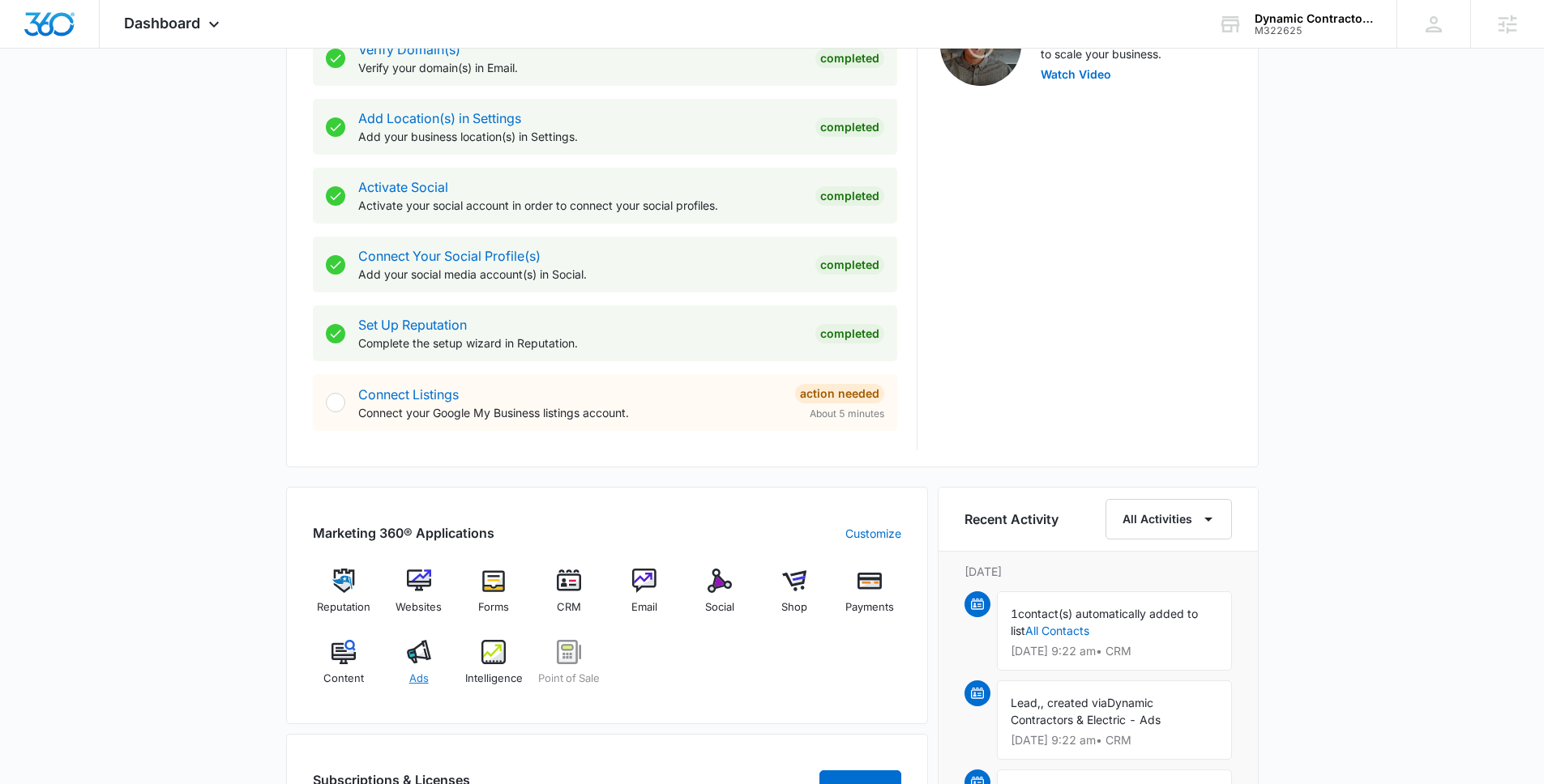
click at [423, 659] on img at bounding box center [418, 652] width 24 height 24
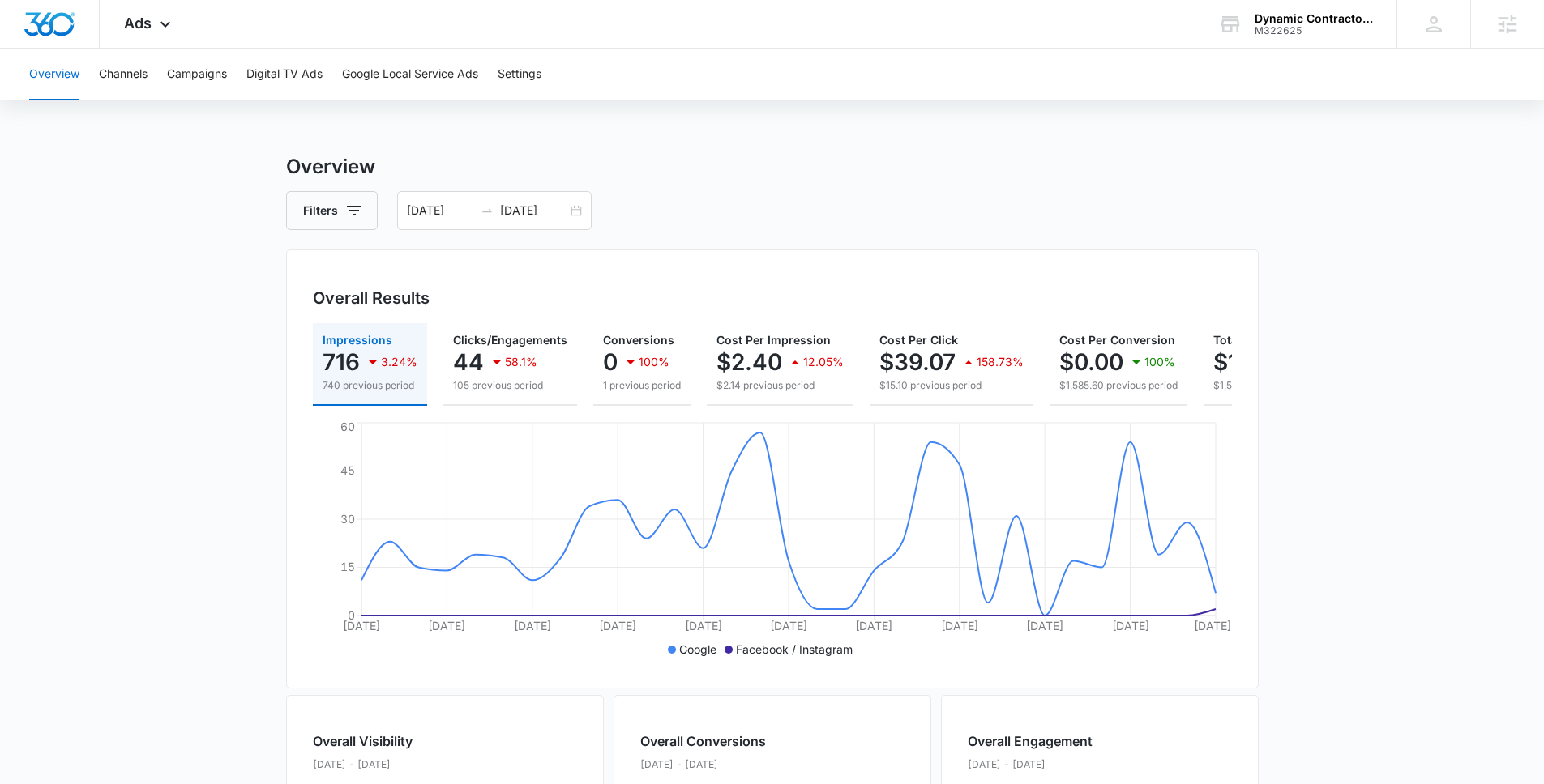
scroll to position [0, 153]
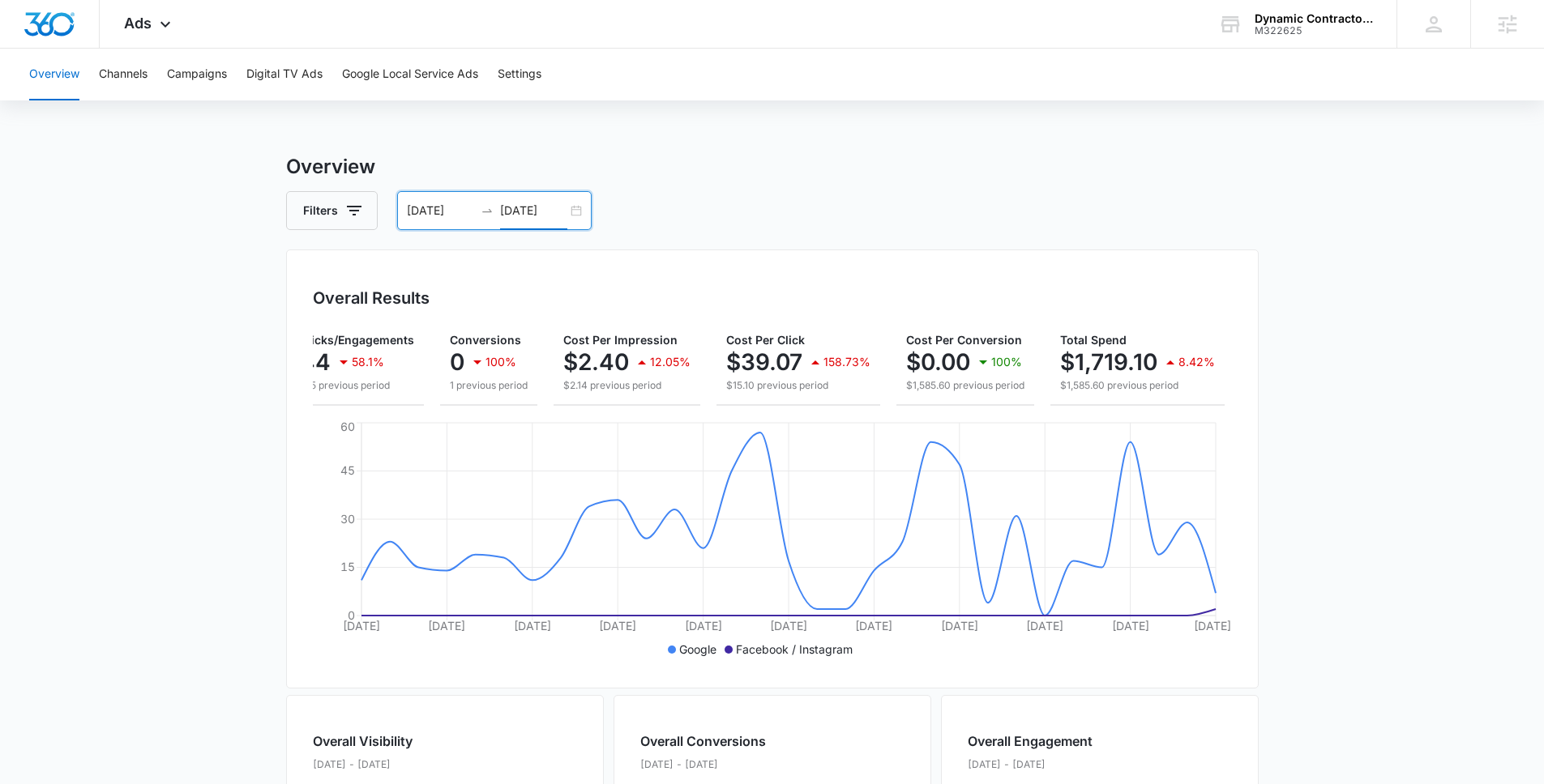
drag, startPoint x: 526, startPoint y: 209, endPoint x: 542, endPoint y: 287, distance: 79.6
click at [526, 209] on input "09/15/2025" at bounding box center [533, 211] width 67 height 17
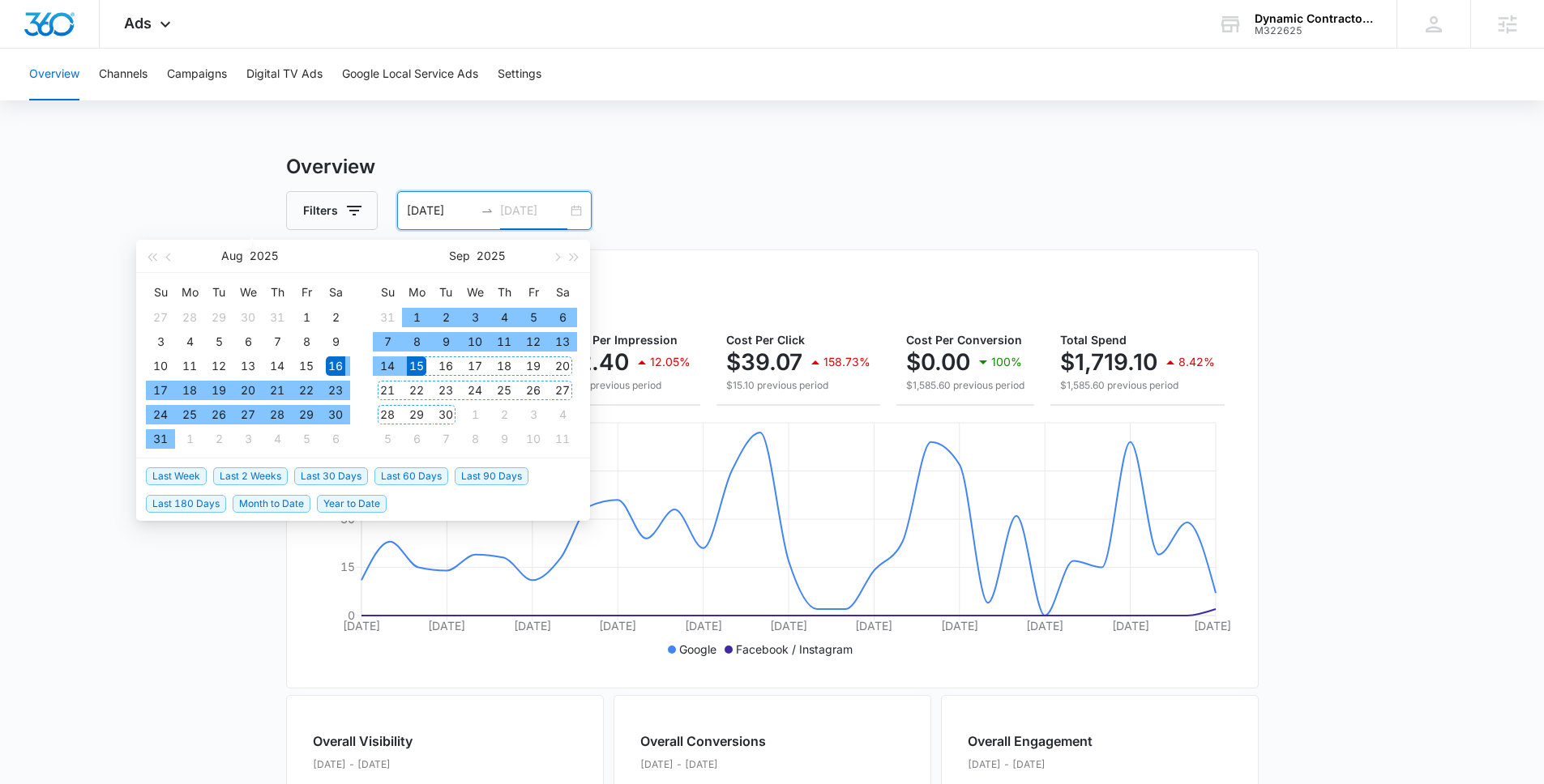
type input "09/15/2025"
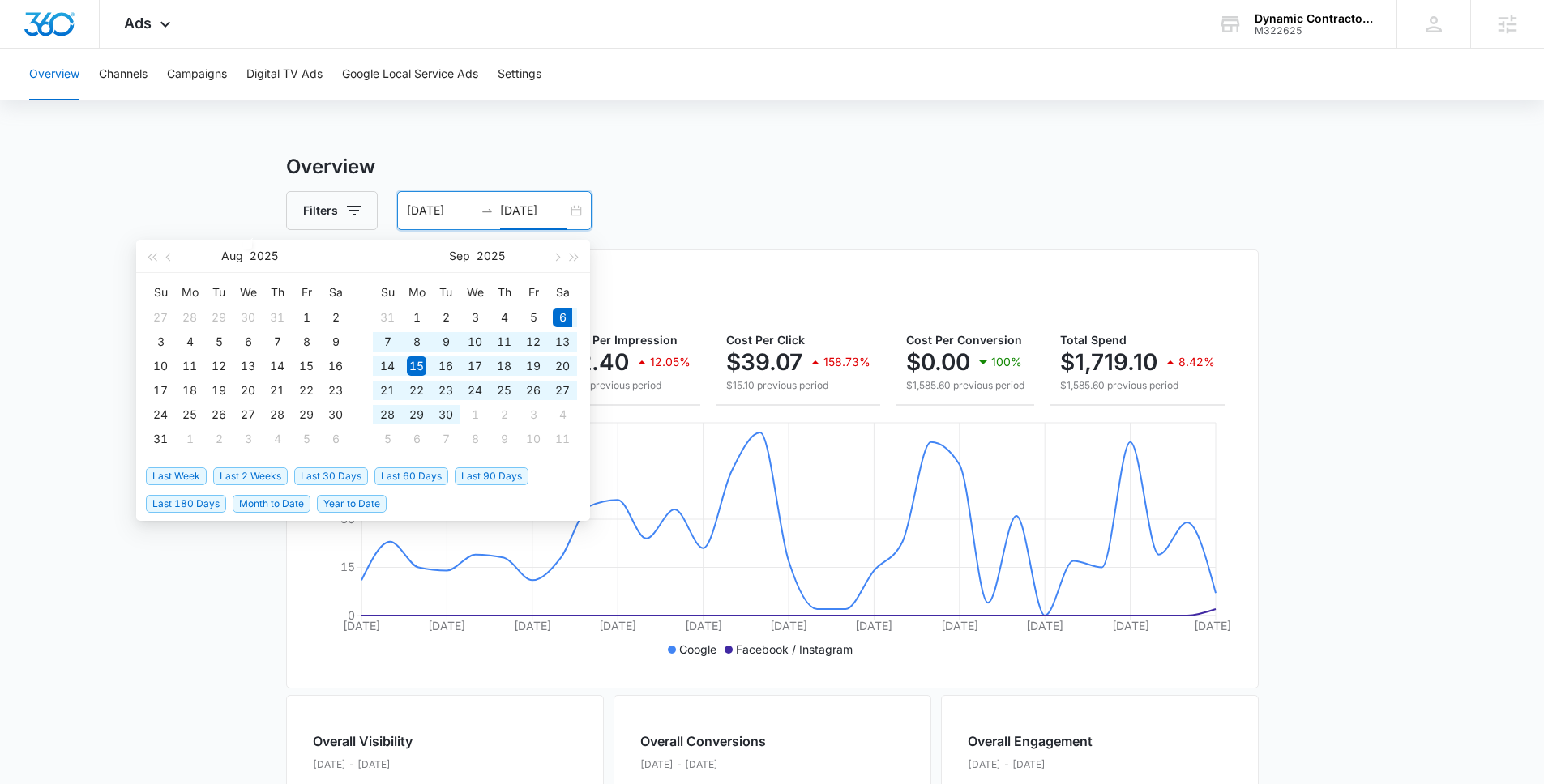
click at [333, 479] on span "Last 30 Days" at bounding box center [331, 476] width 74 height 17
type input "09/06/2025"
type input "10/06/2025"
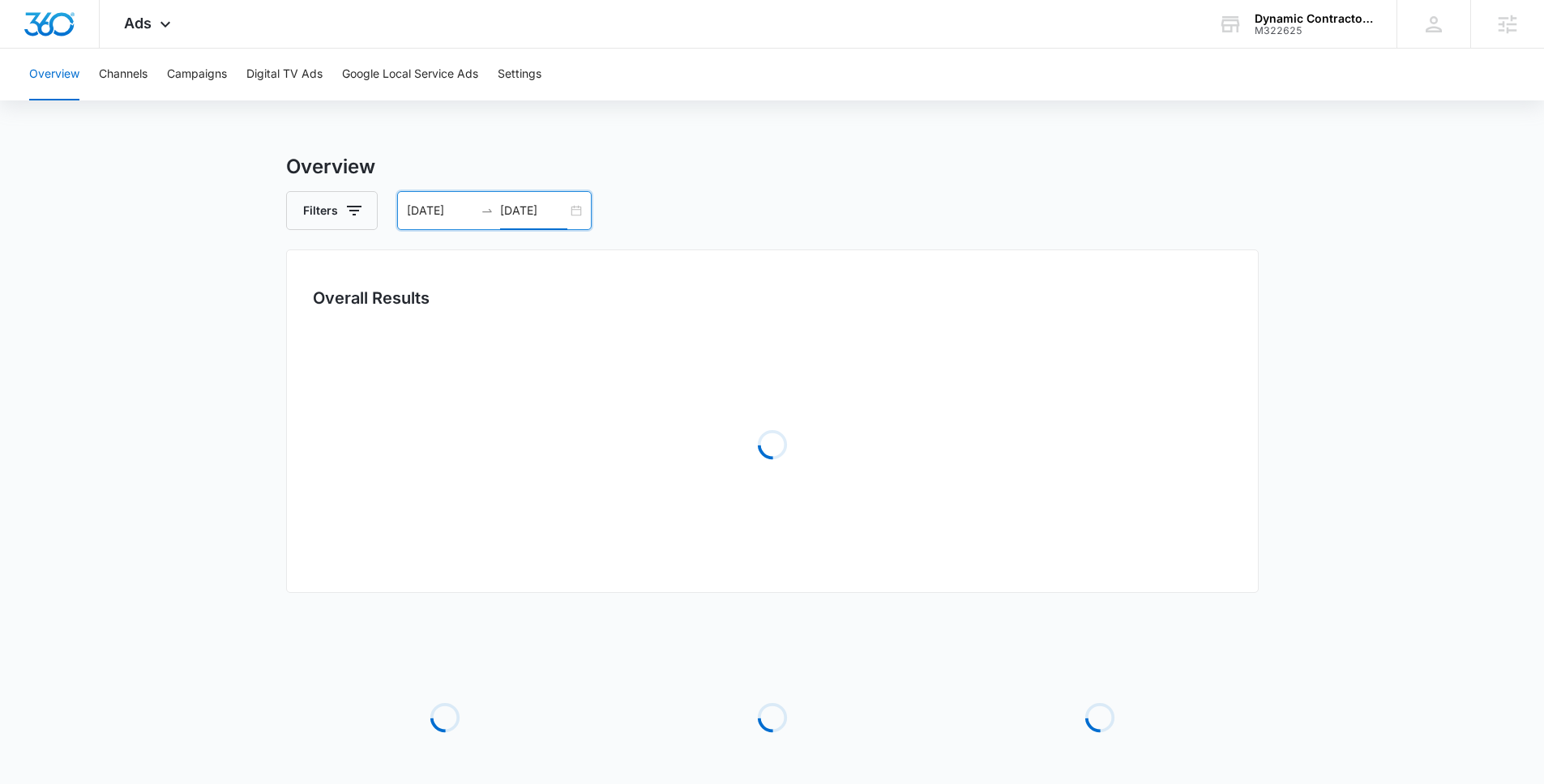
click at [1281, 258] on main "Overview Filters 09/06/2025 10/06/2025 Overall Results Loading Loading Loading …" at bounding box center [772, 525] width 1544 height 745
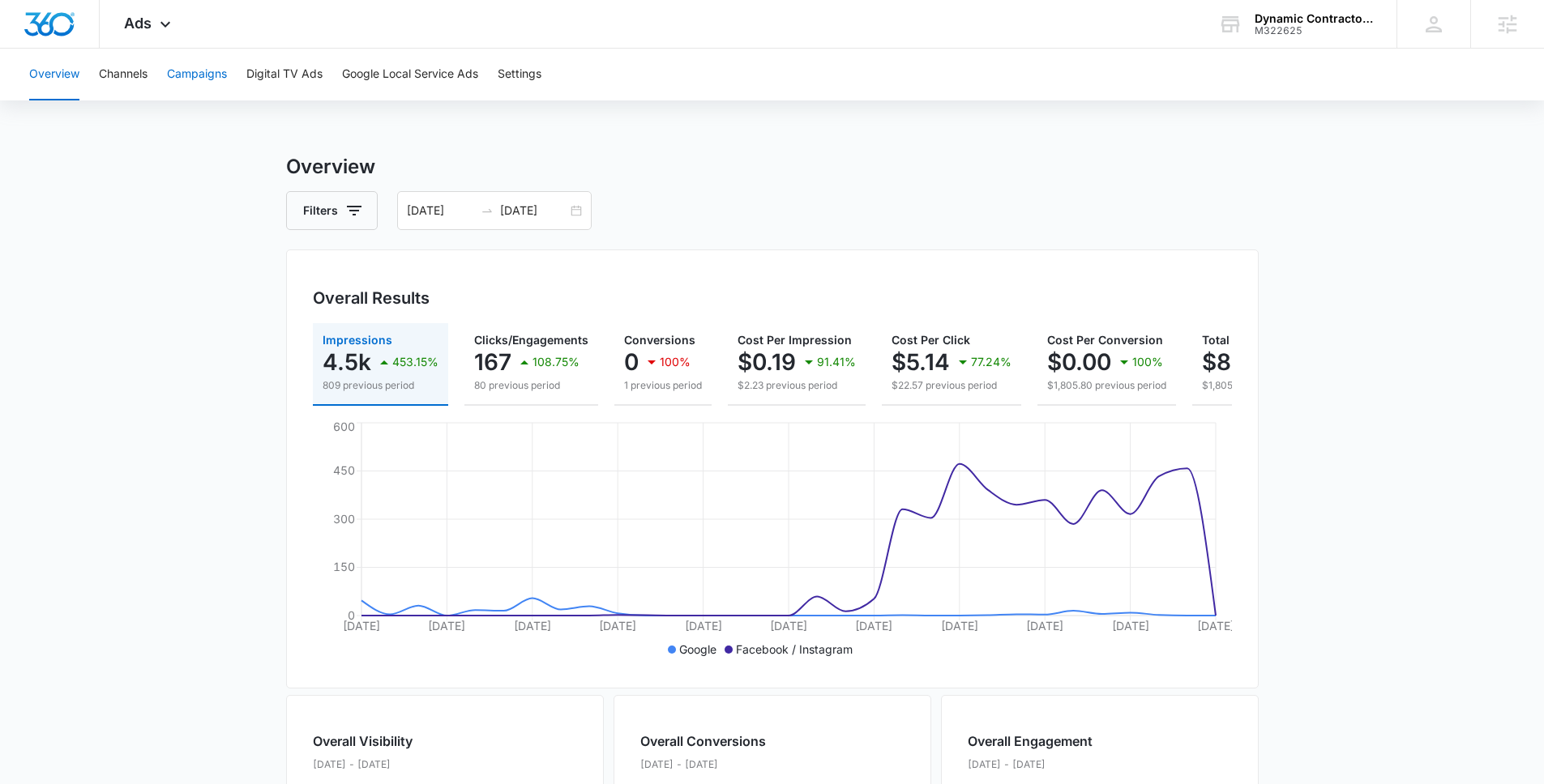
click at [223, 63] on button "Campaigns" at bounding box center [197, 74] width 60 height 51
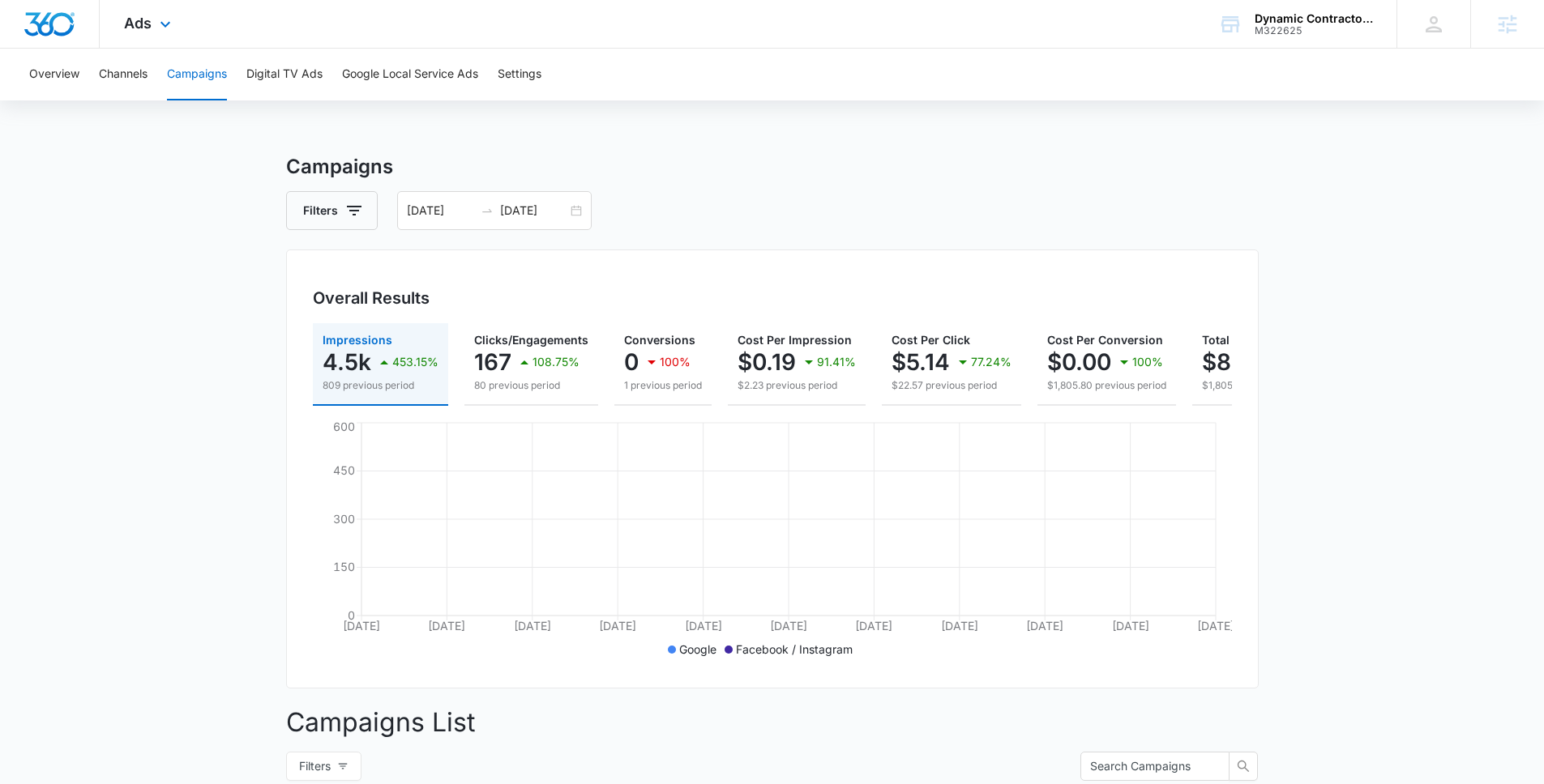
drag, startPoint x: 133, startPoint y: 28, endPoint x: 277, endPoint y: 175, distance: 205.8
click at [133, 27] on span "Ads" at bounding box center [138, 23] width 27 height 17
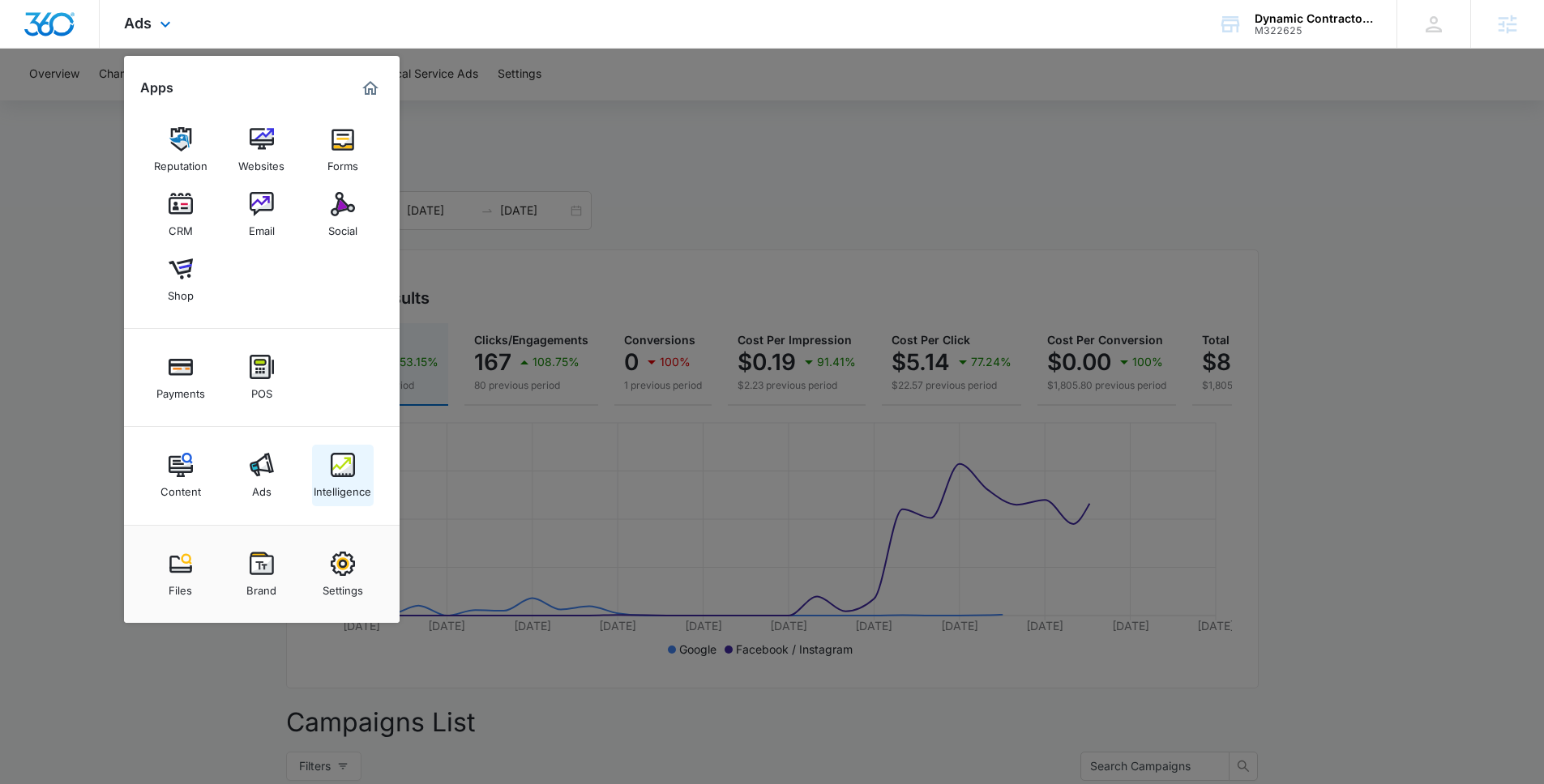
click at [341, 476] on img at bounding box center [343, 465] width 24 height 24
click at [341, 476] on tspan "450" at bounding box center [344, 471] width 22 height 14
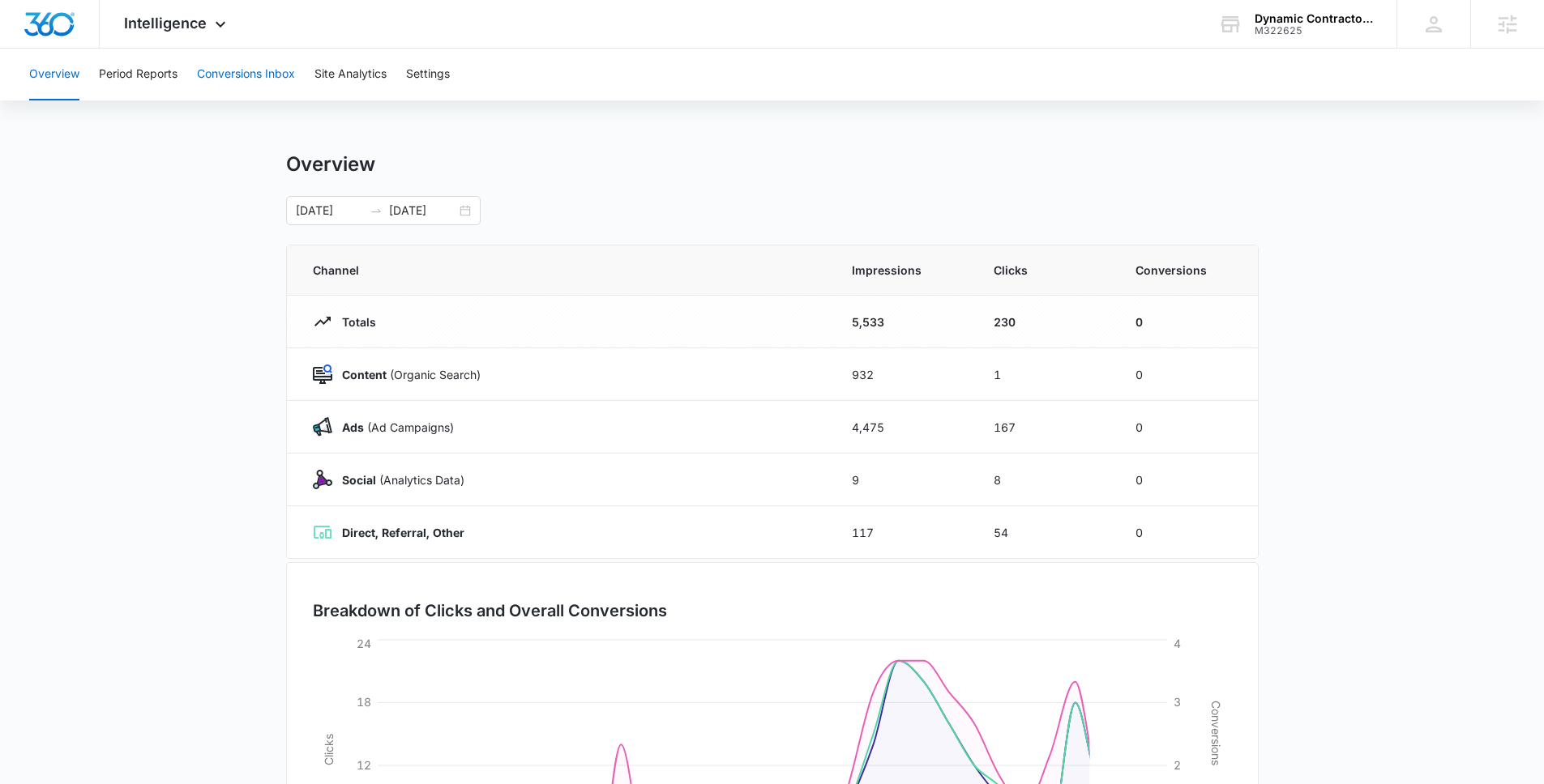
click at [215, 64] on button "Conversions Inbox" at bounding box center [246, 74] width 98 height 51
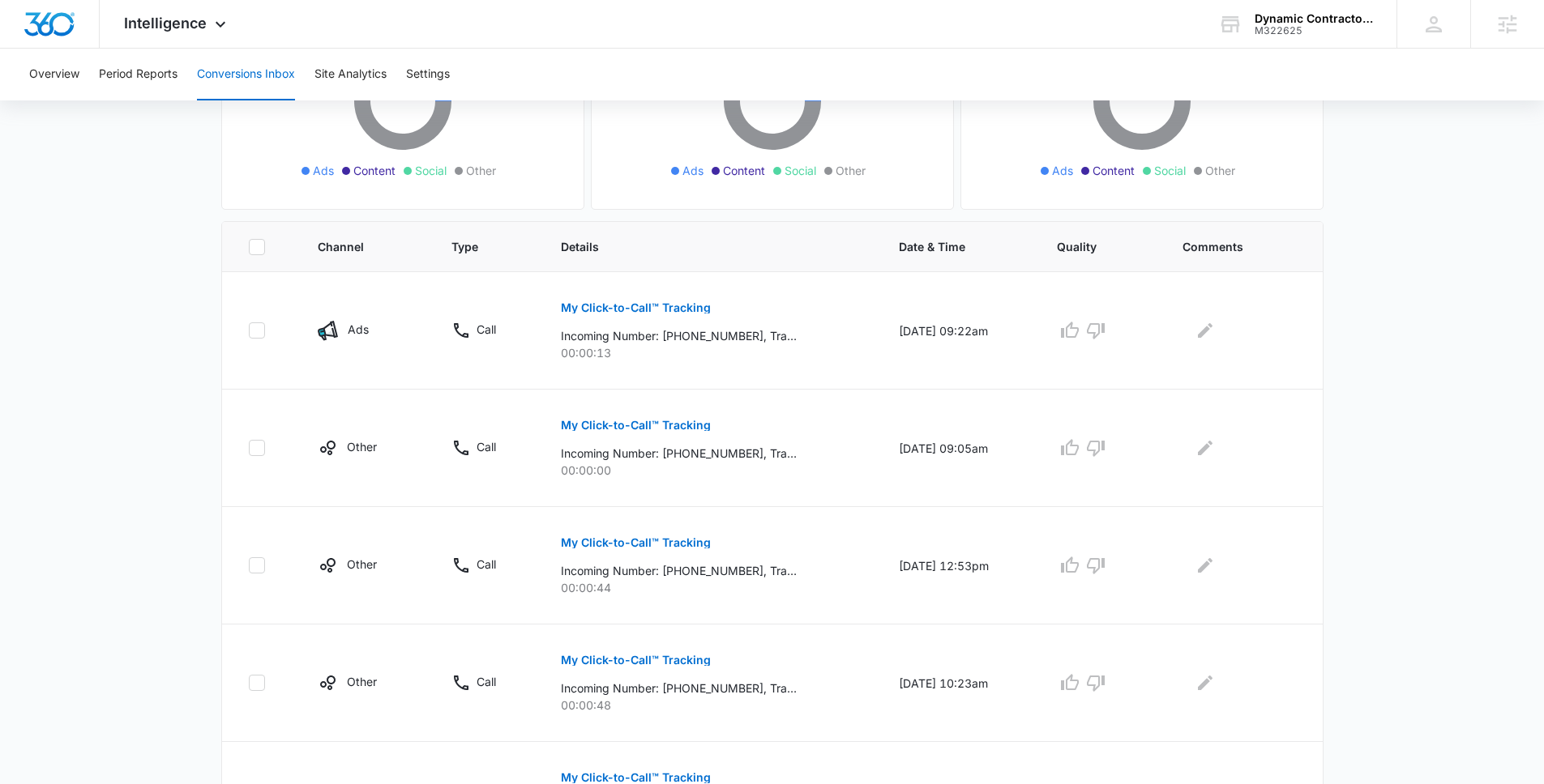
scroll to position [538, 0]
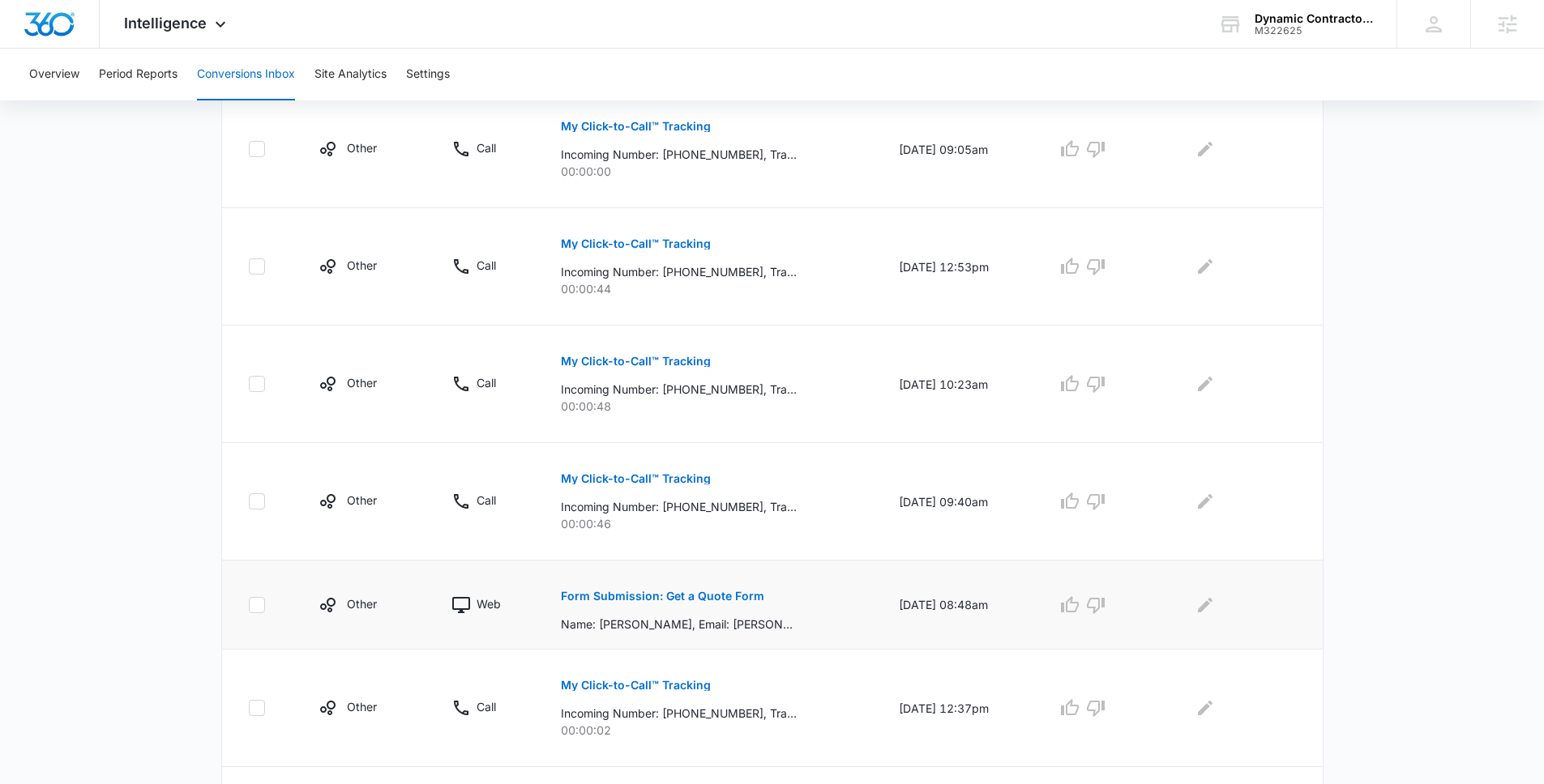
click at [615, 595] on p "Form Submission: Get a Quote Form" at bounding box center [663, 597] width 204 height 12
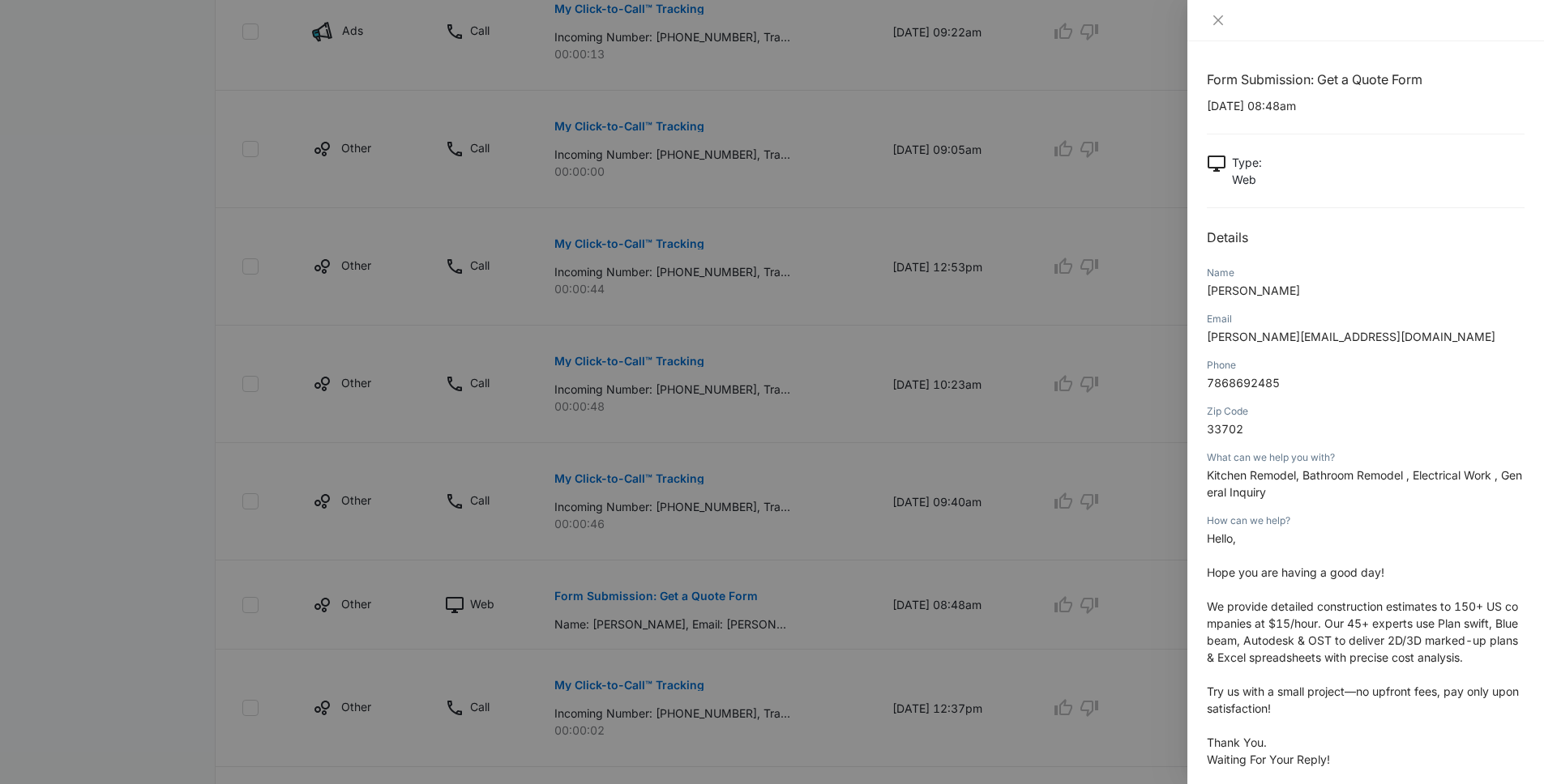
click at [218, 372] on div at bounding box center [772, 392] width 1544 height 784
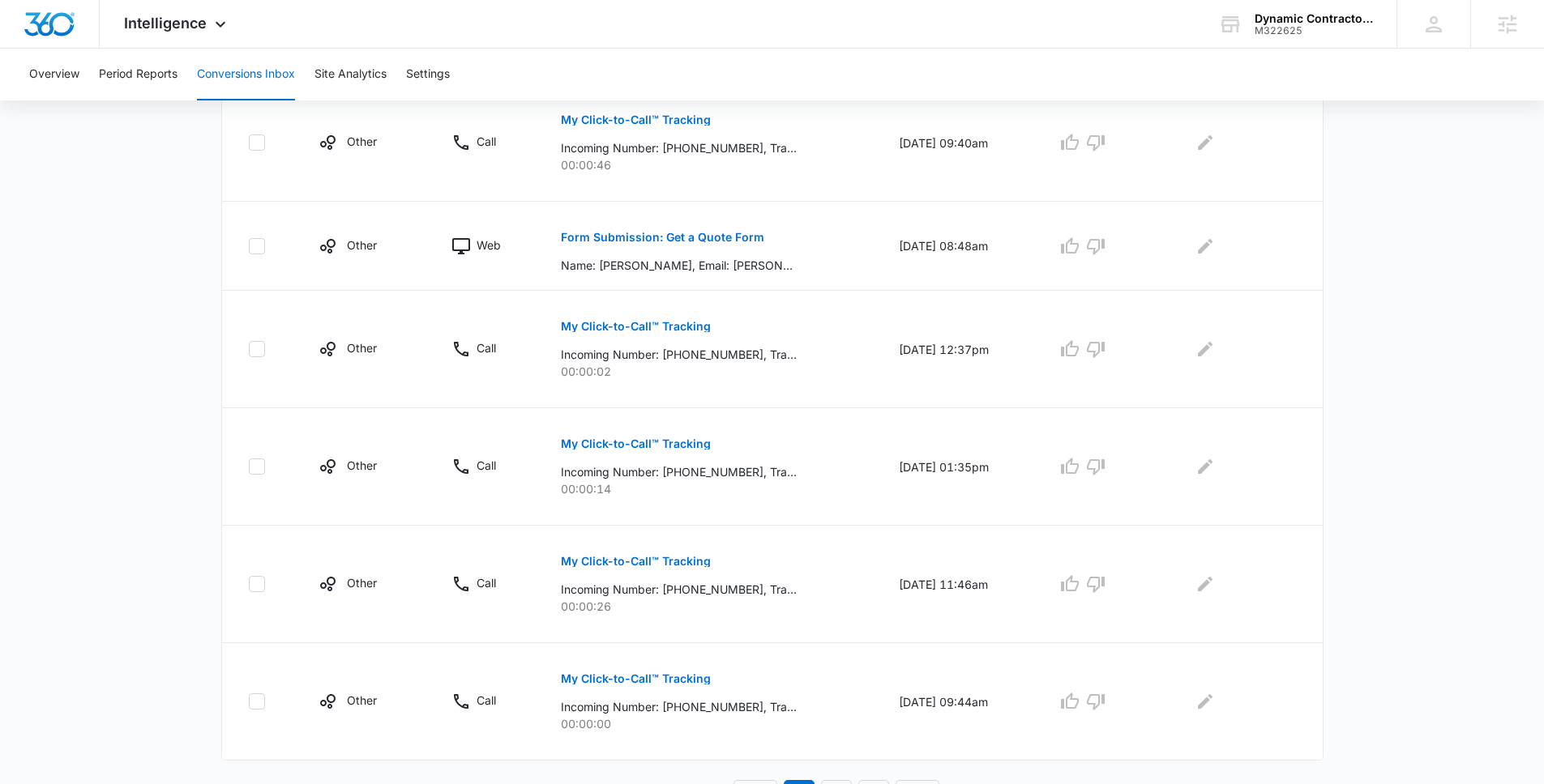
scroll to position [923, 0]
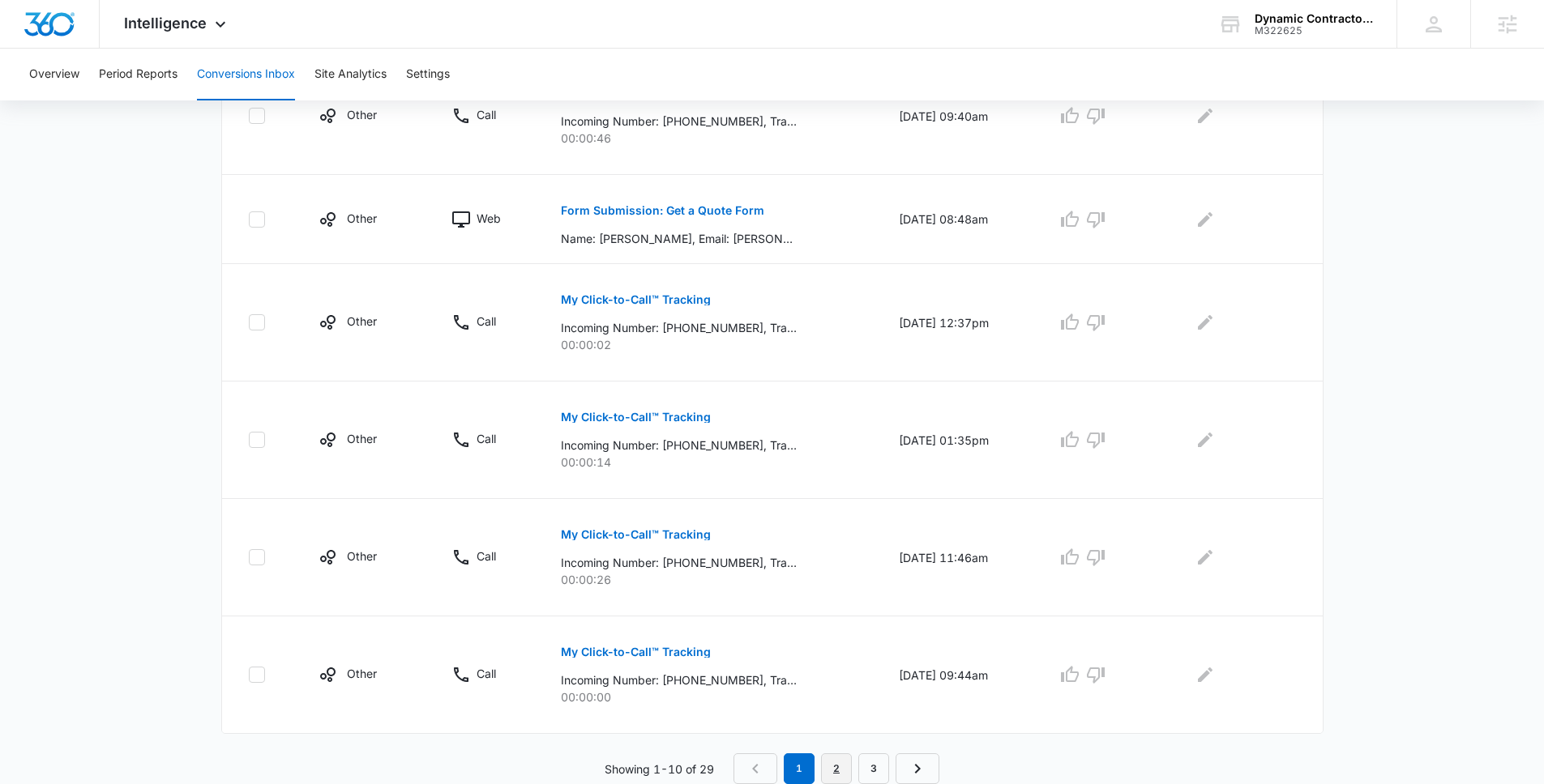
click at [847, 765] on link "2" at bounding box center [837, 769] width 31 height 31
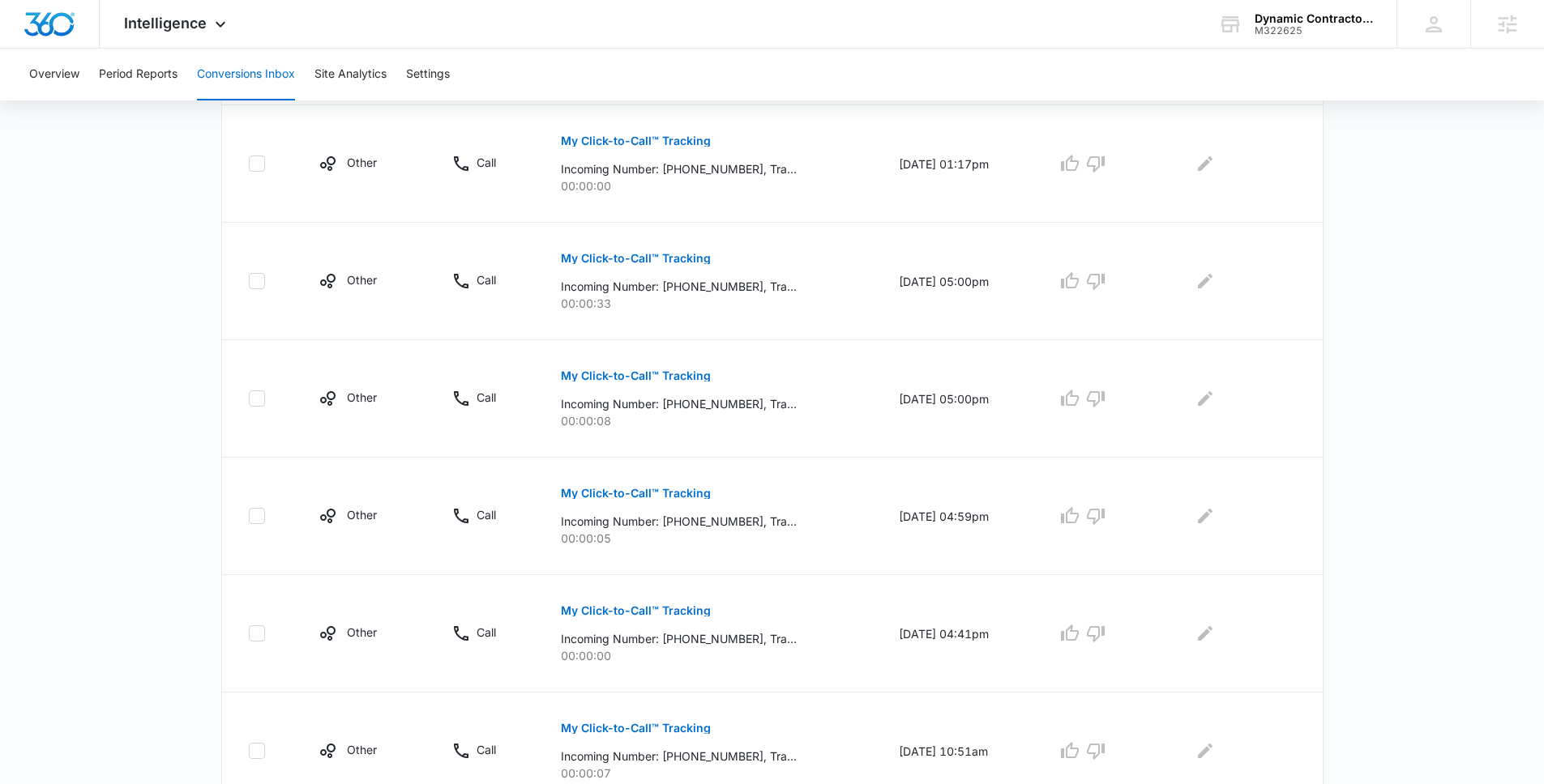
scroll to position [0, 0]
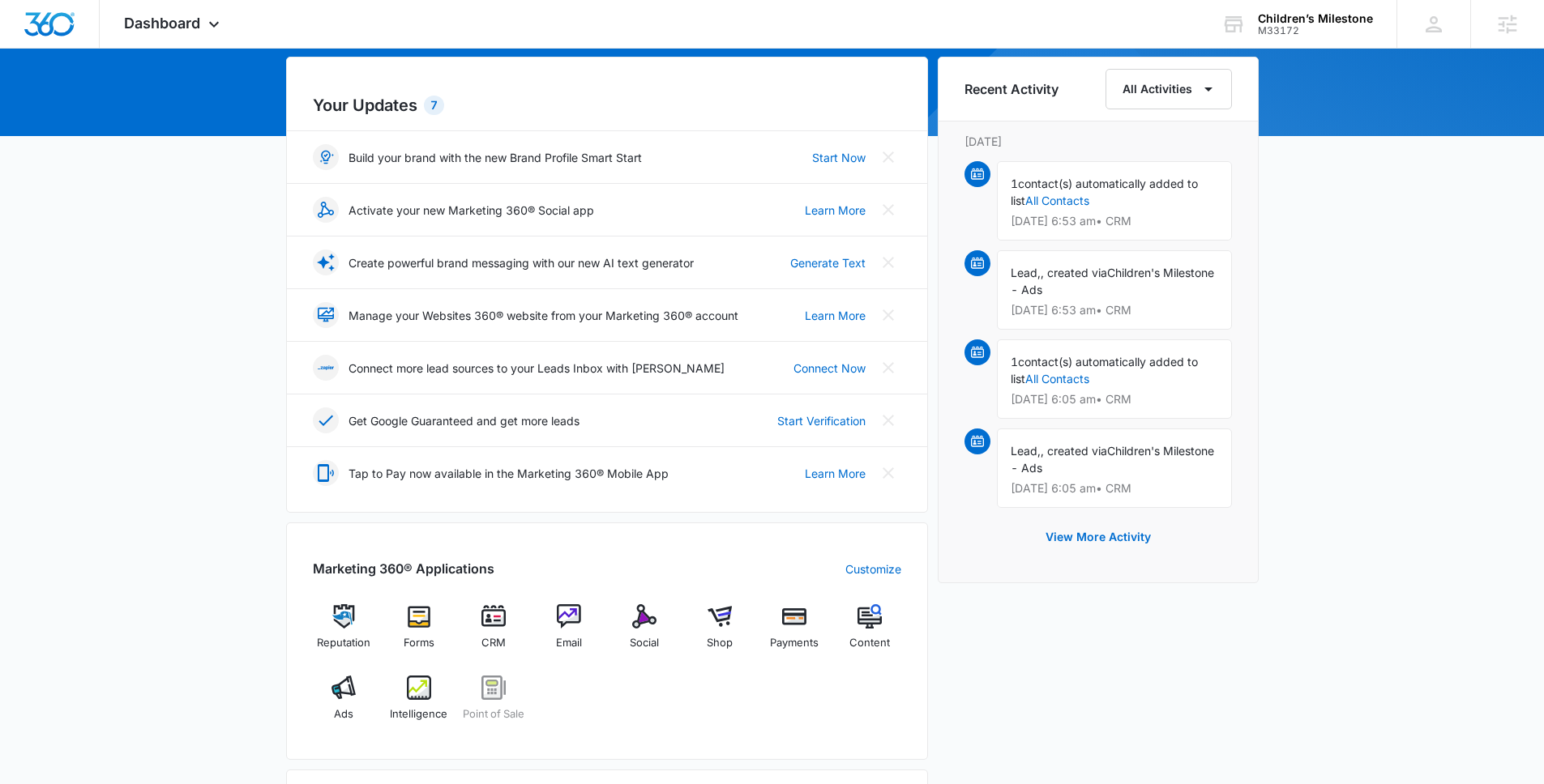
scroll to position [287, 0]
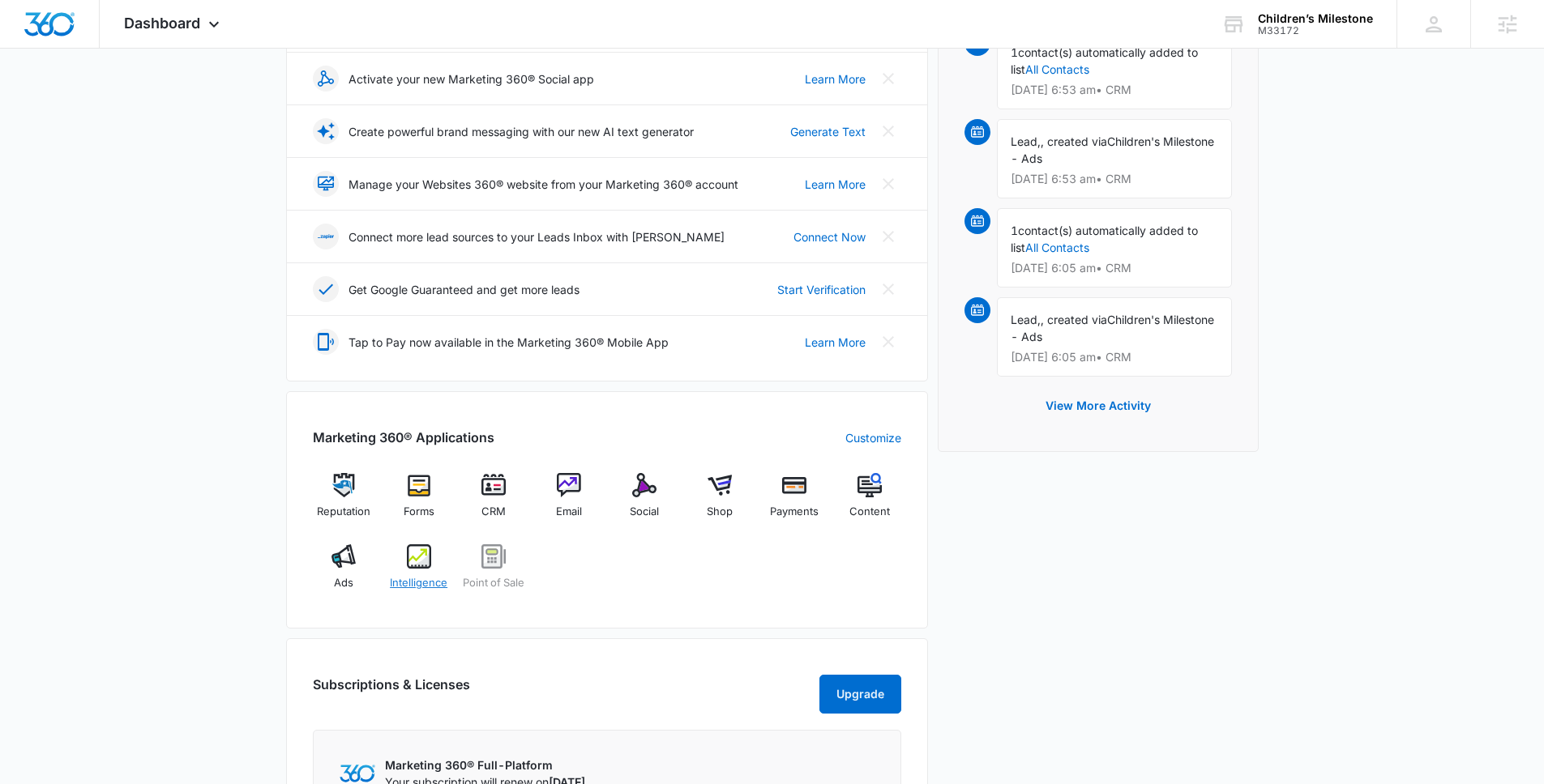
click at [436, 588] on span "Intelligence" at bounding box center [418, 583] width 57 height 16
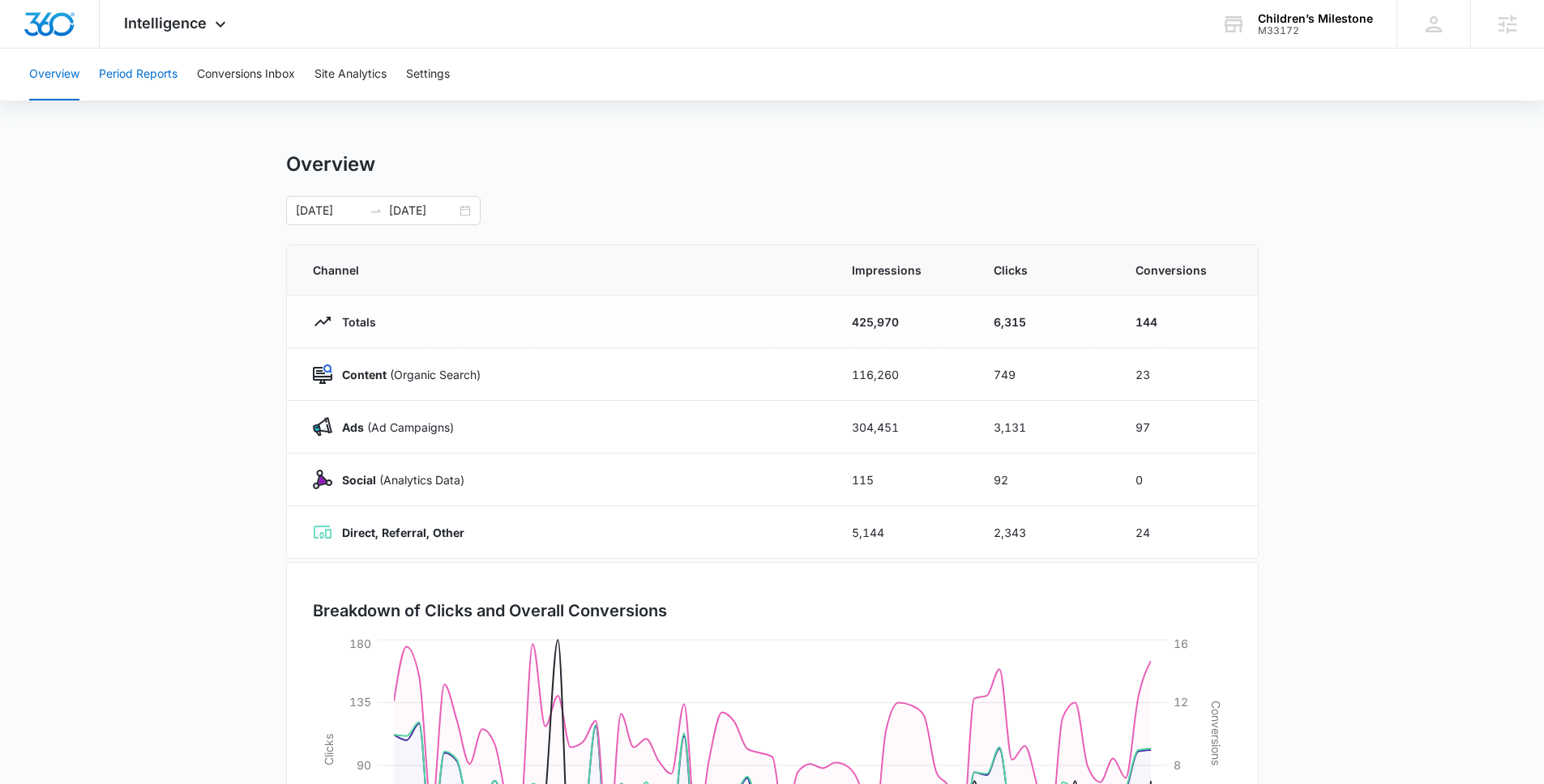
click at [175, 93] on button "Period Reports" at bounding box center [138, 74] width 79 height 51
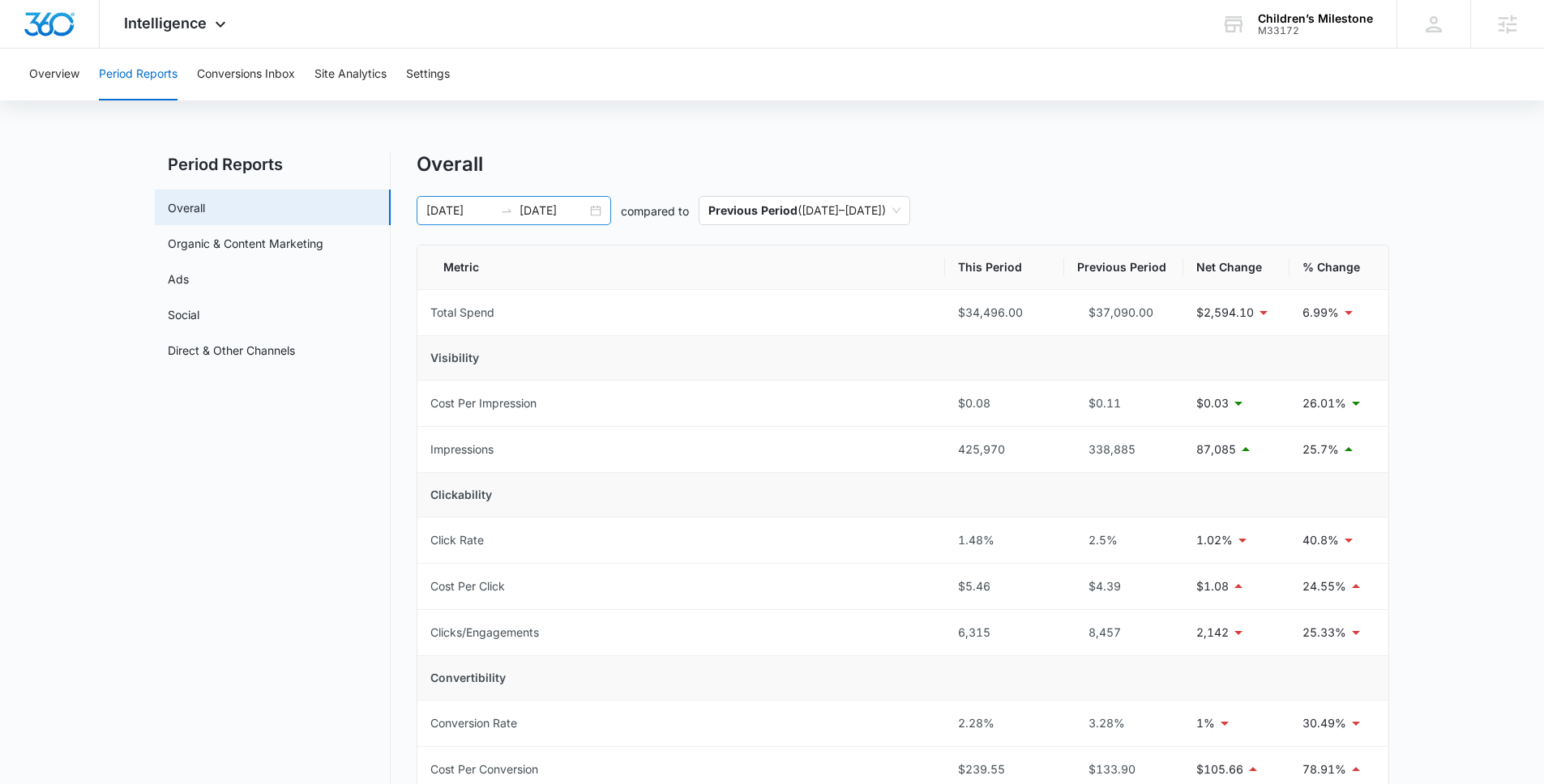
click at [536, 208] on input "09/29/2025" at bounding box center [552, 211] width 67 height 17
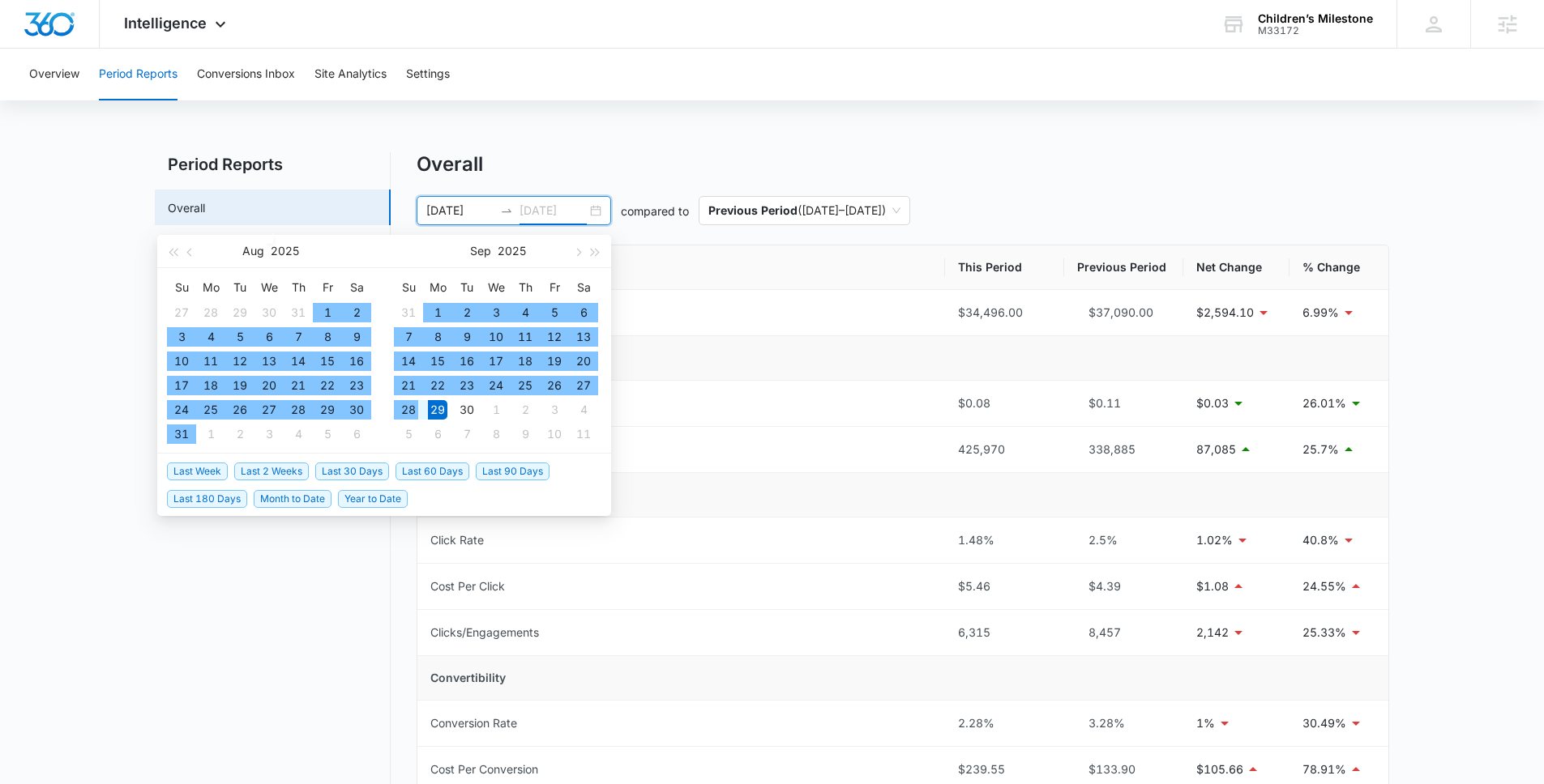
type input "09/29/2025"
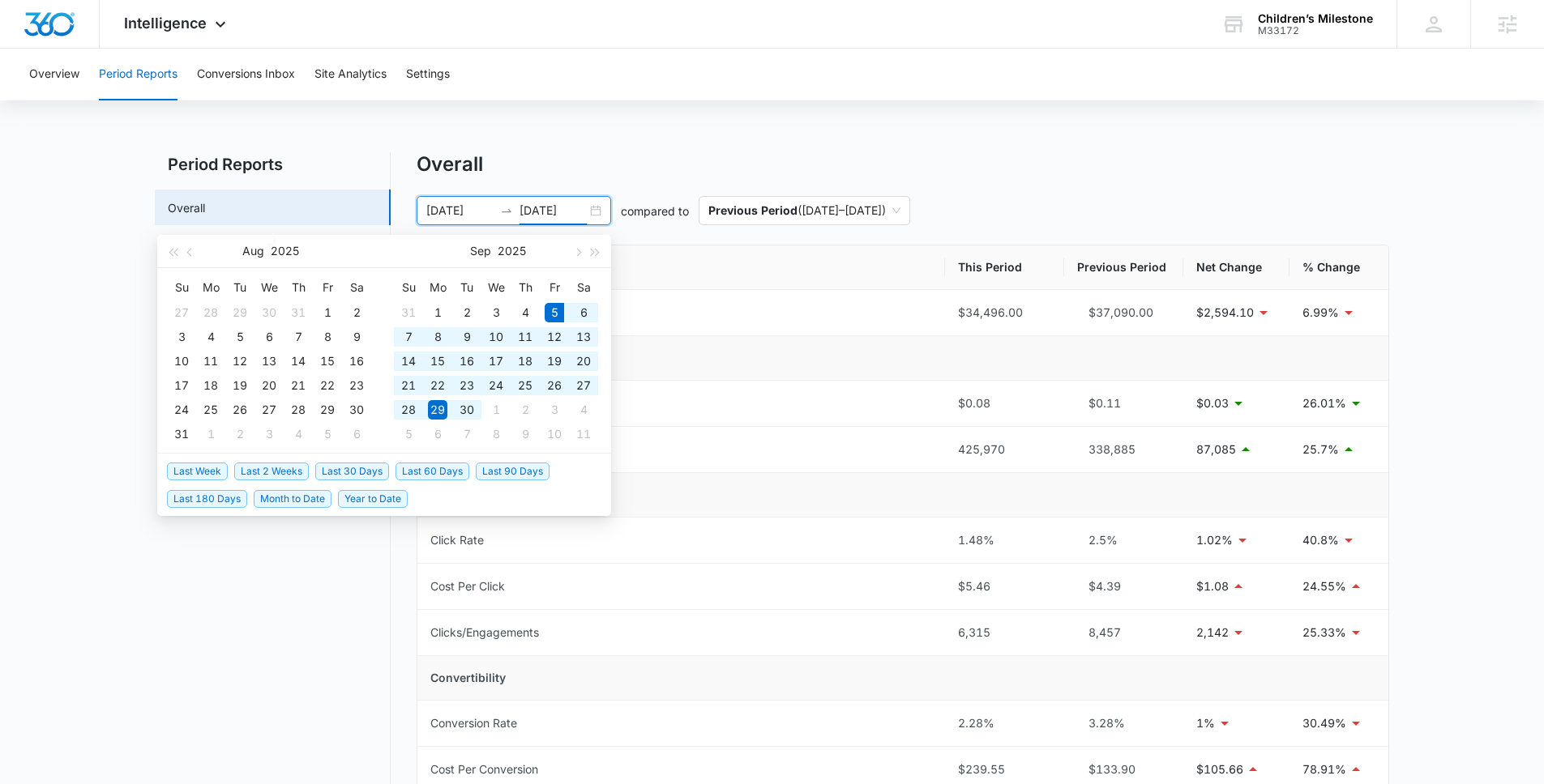
click at [342, 469] on span "Last 30 Days" at bounding box center [352, 472] width 74 height 17
type input "09/05/2025"
type input "10/05/2025"
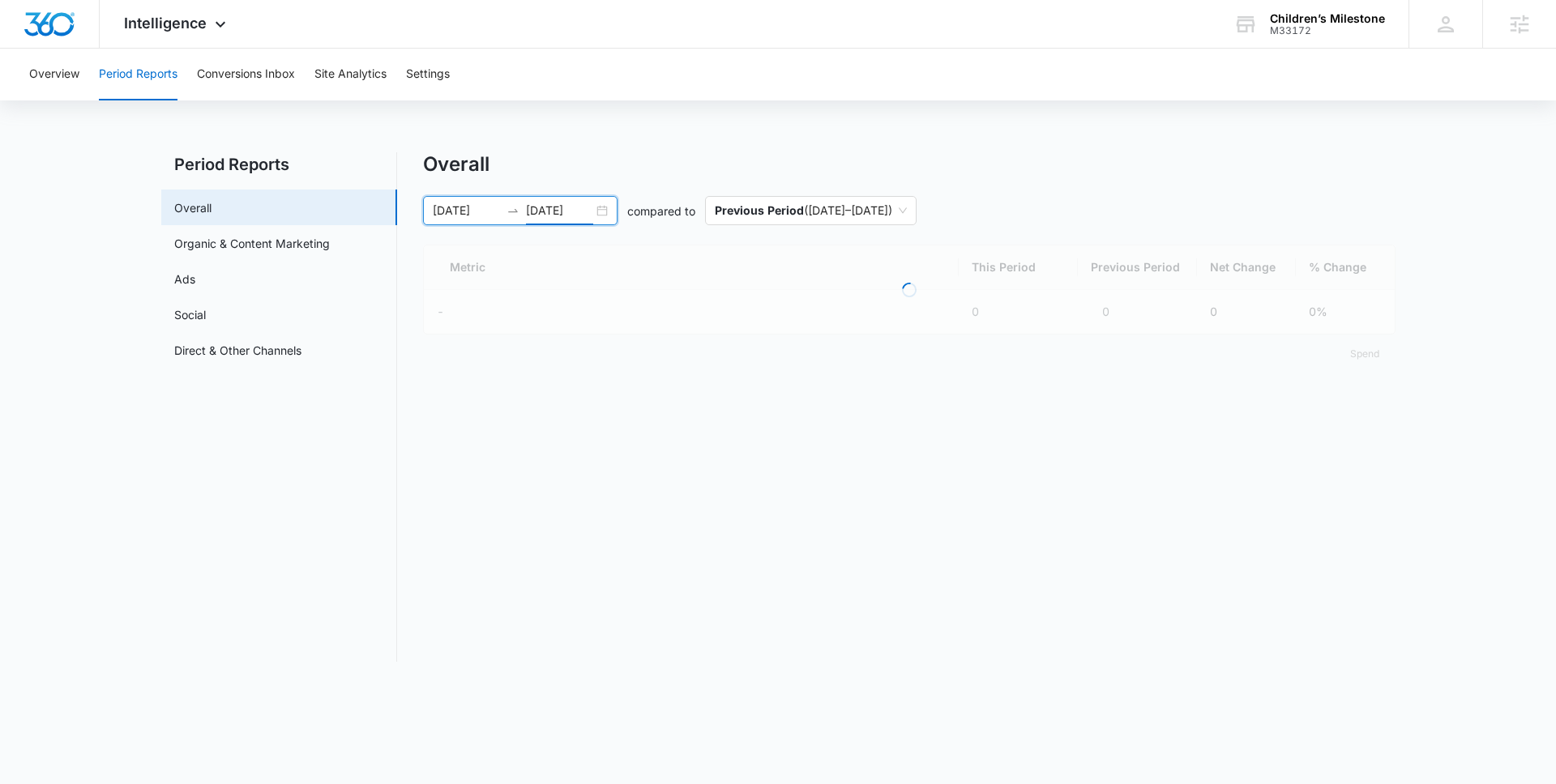
click at [299, 596] on nav "Period Reports Overall Organic & Content Marketing Ads Social Direct & Other Ch…" at bounding box center [279, 407] width 236 height 509
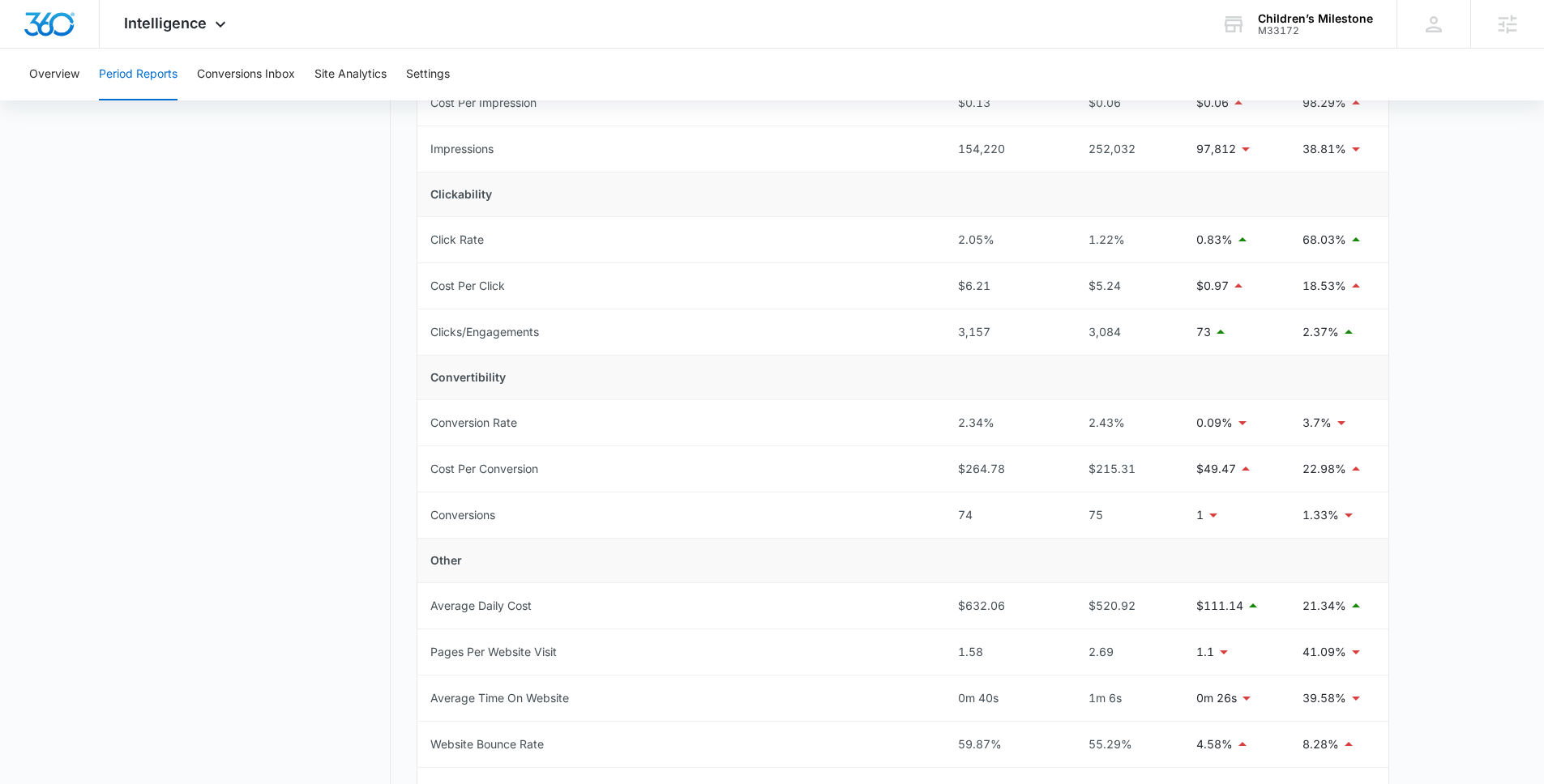
scroll to position [151, 0]
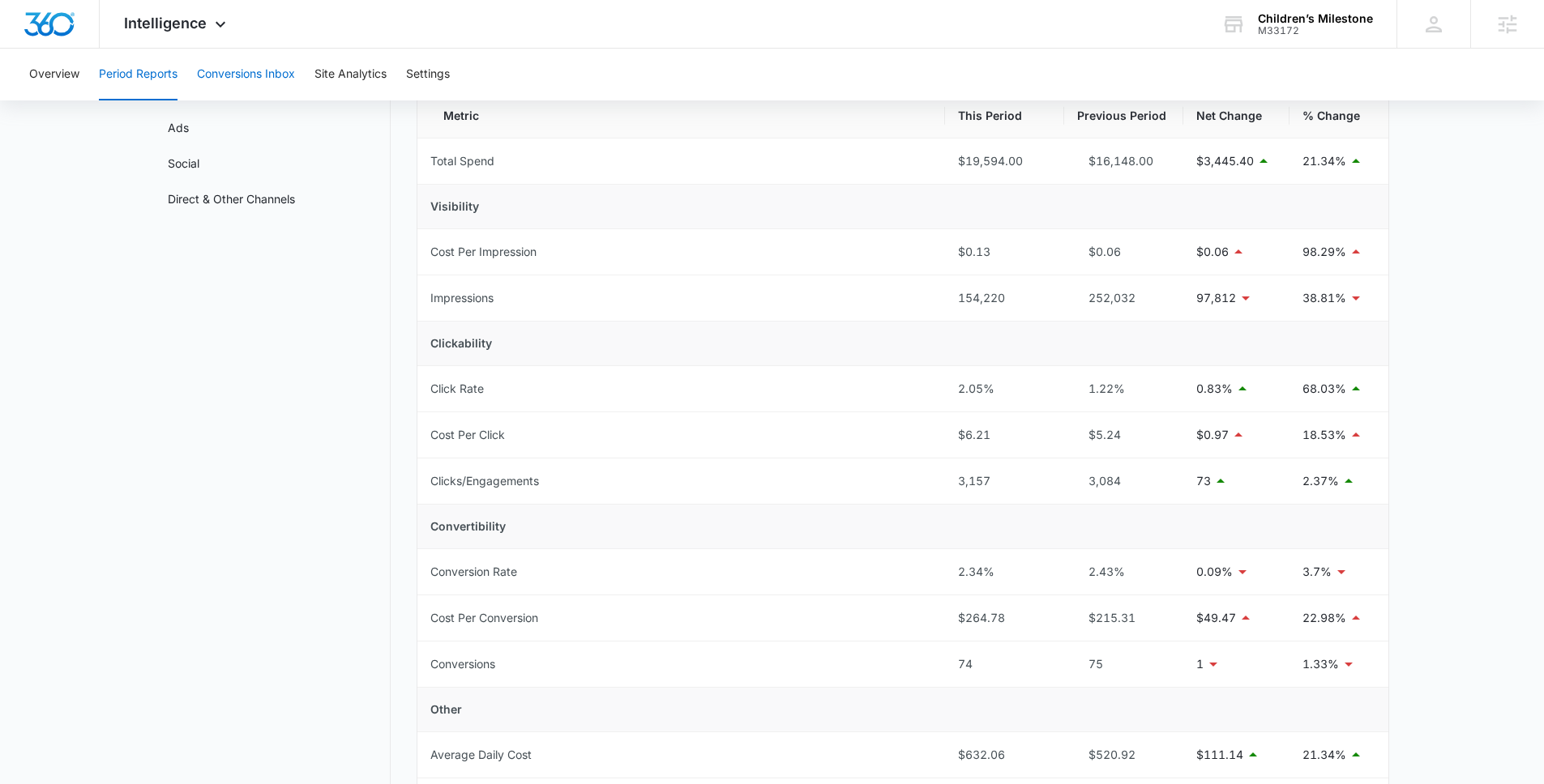
click at [233, 82] on button "Conversions Inbox" at bounding box center [246, 74] width 98 height 51
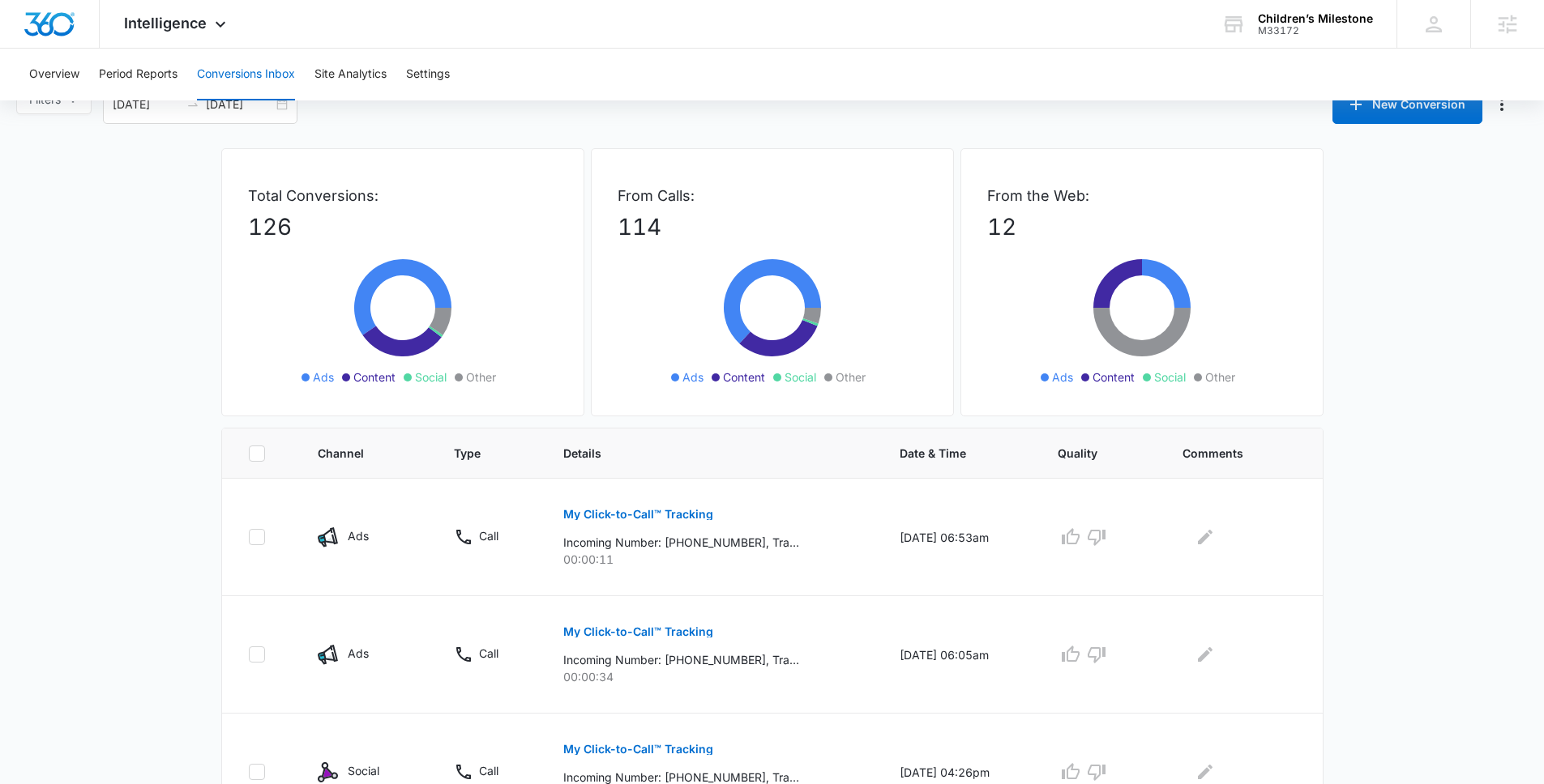
scroll to position [325, 0]
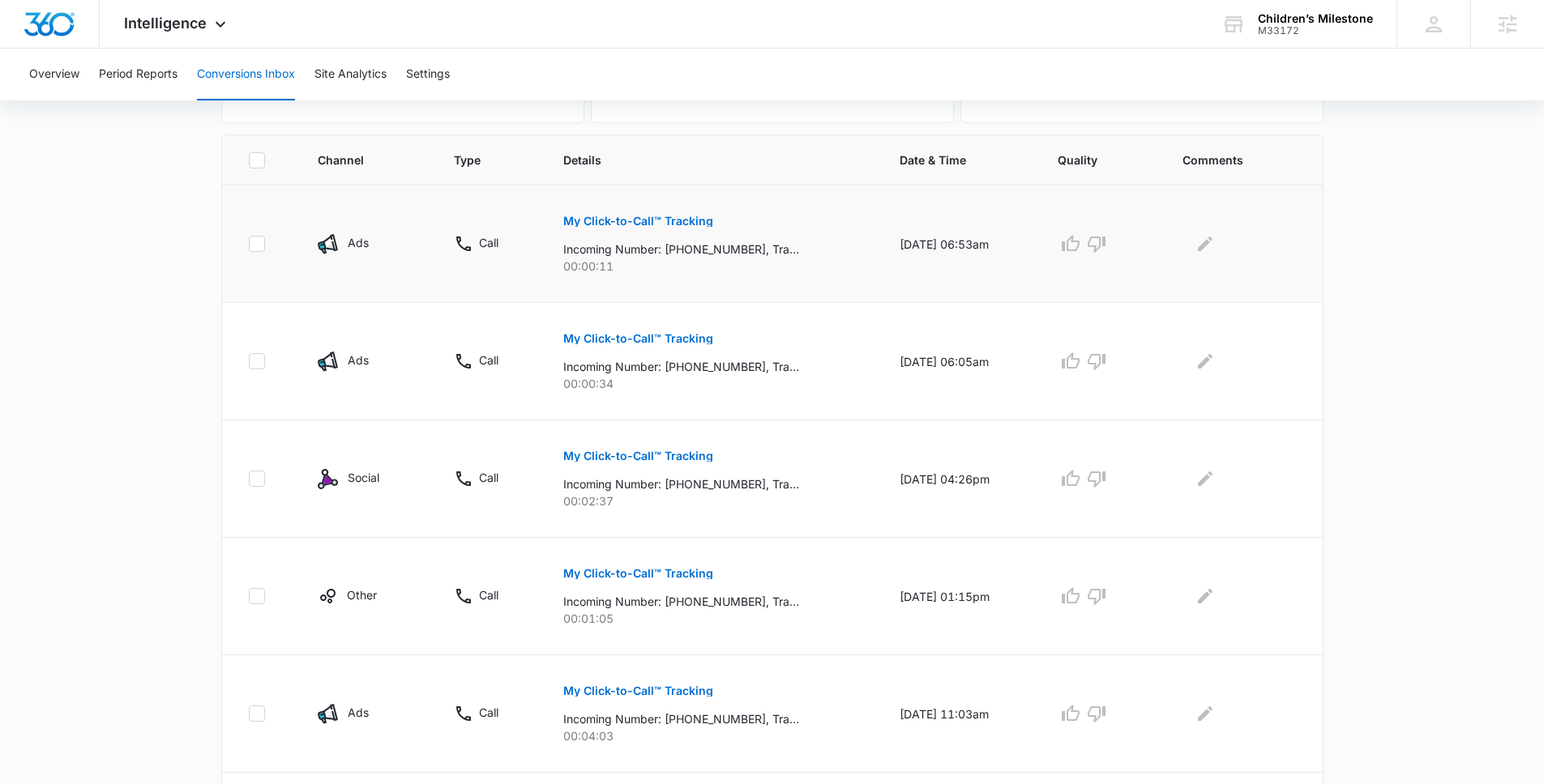
click at [570, 224] on p "My Click-to-Call™ Tracking" at bounding box center [638, 221] width 150 height 12
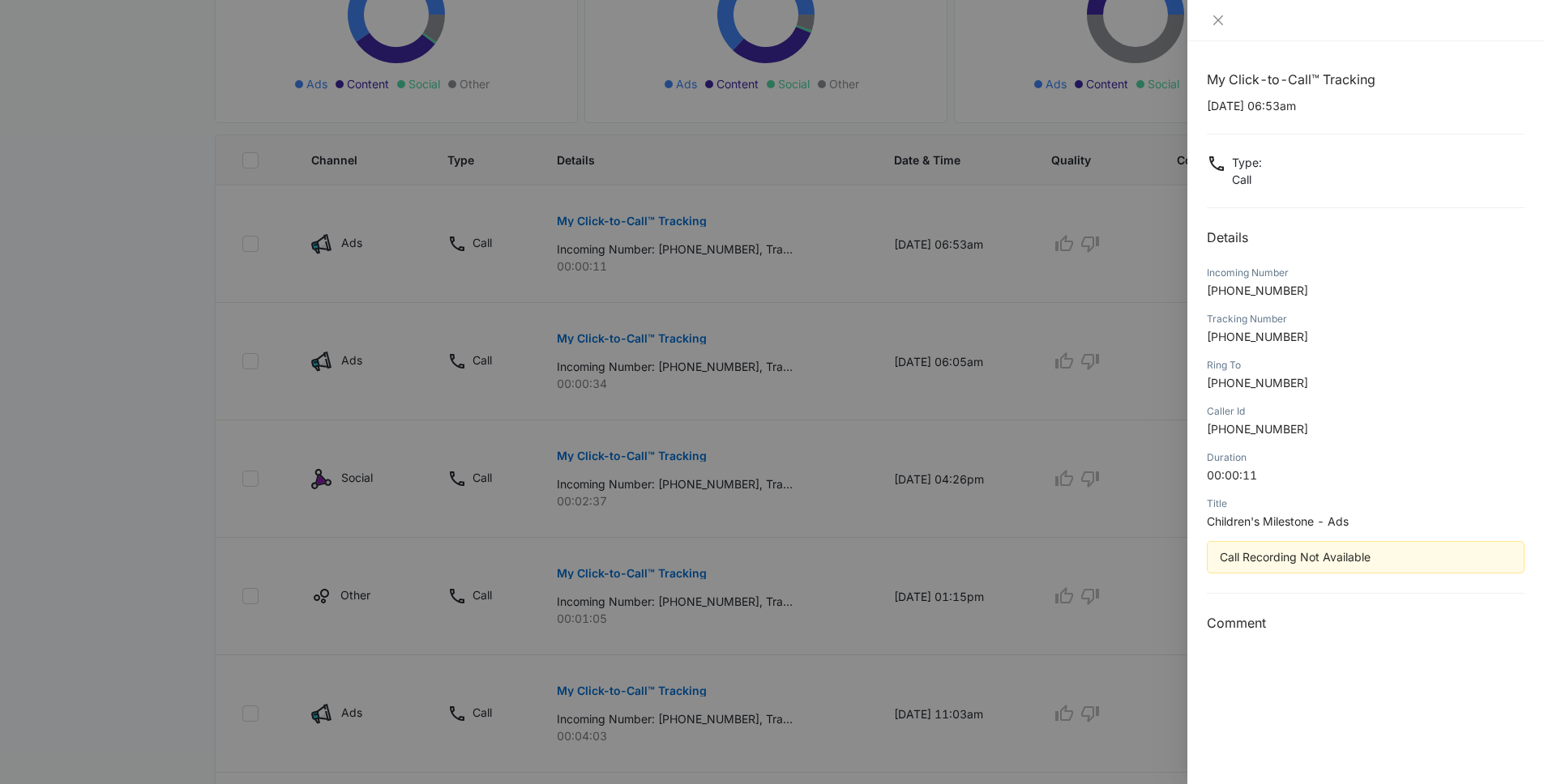
click at [228, 498] on div at bounding box center [772, 392] width 1544 height 784
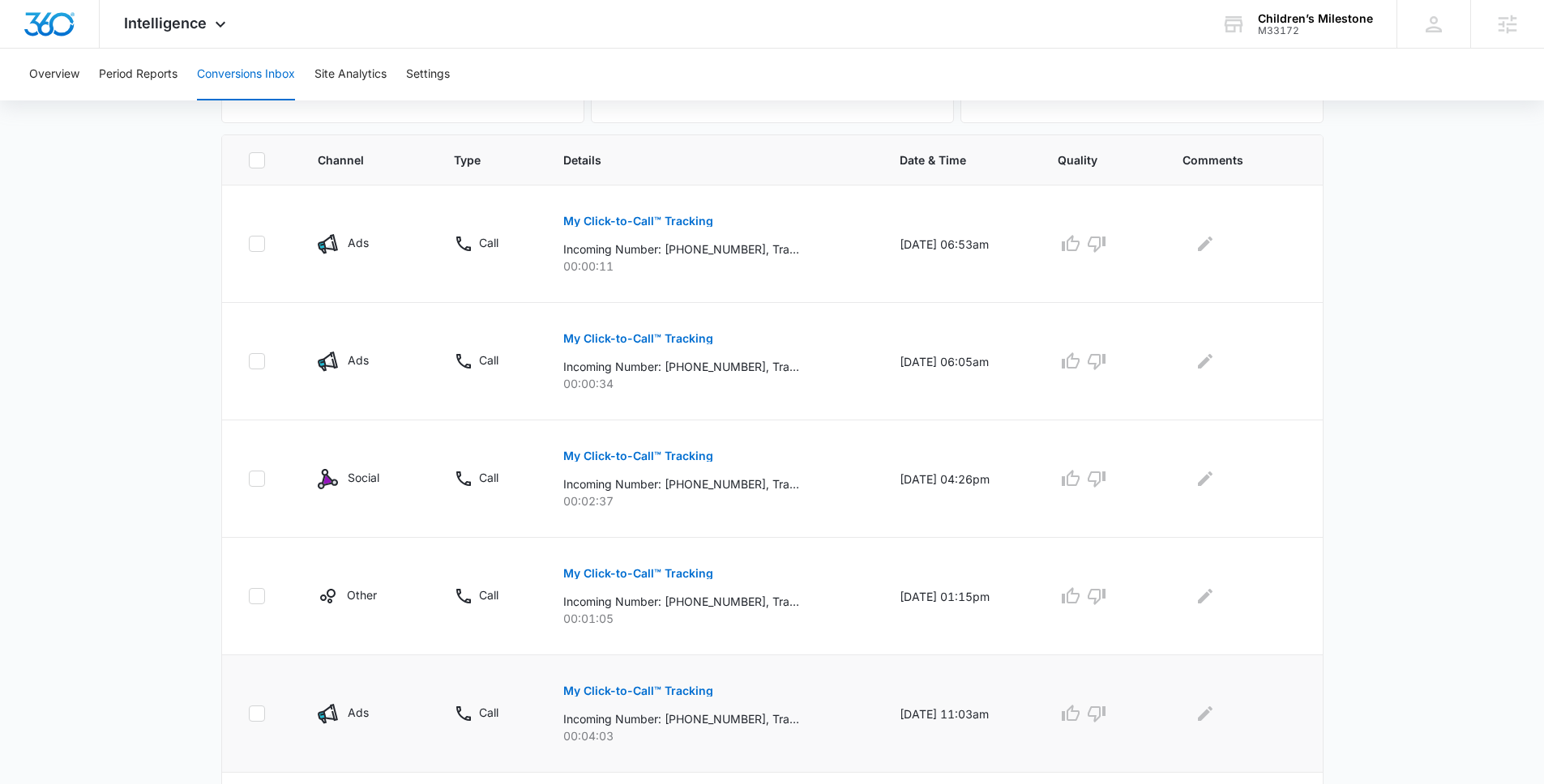
click at [649, 691] on p "My Click-to-Call™ Tracking" at bounding box center [638, 692] width 150 height 12
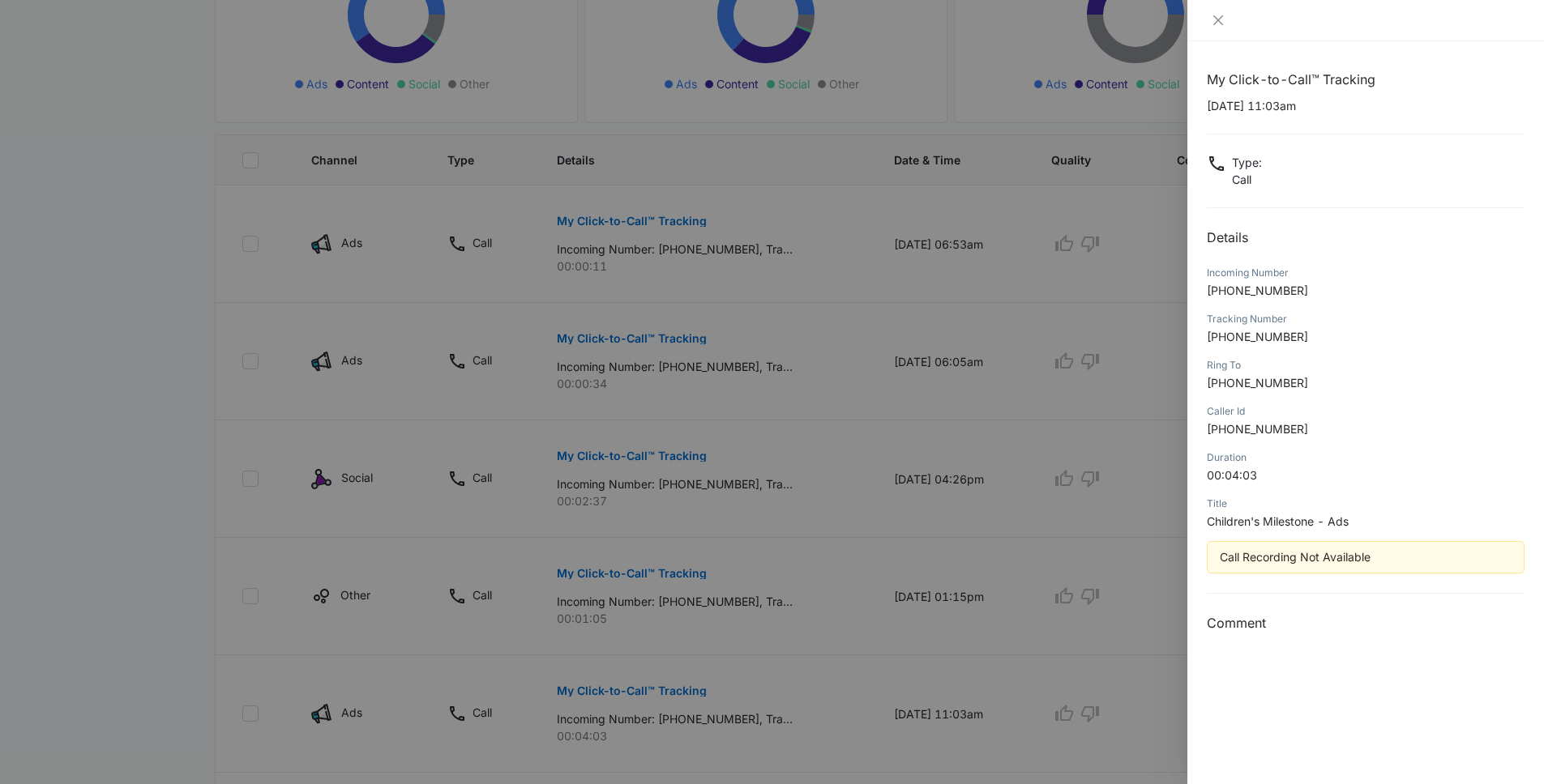
click at [1261, 418] on div "Caller Id" at bounding box center [1365, 411] width 317 height 15
drag, startPoint x: 1219, startPoint y: 430, endPoint x: 1307, endPoint y: 434, distance: 88.1
click at [1307, 434] on p "+12408149636" at bounding box center [1365, 429] width 317 height 17
copy span "2408149636"
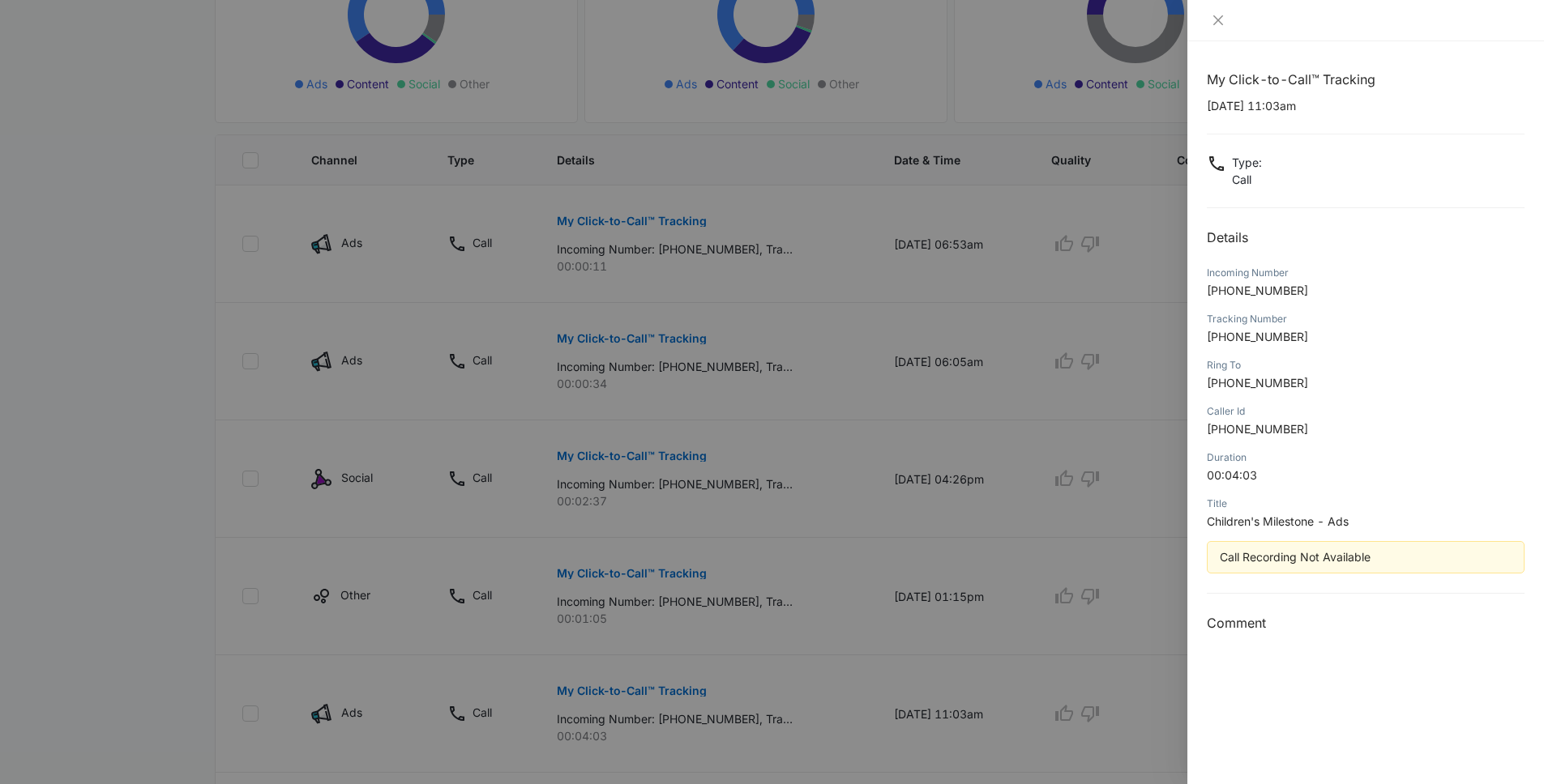
click at [218, 392] on div at bounding box center [772, 392] width 1544 height 784
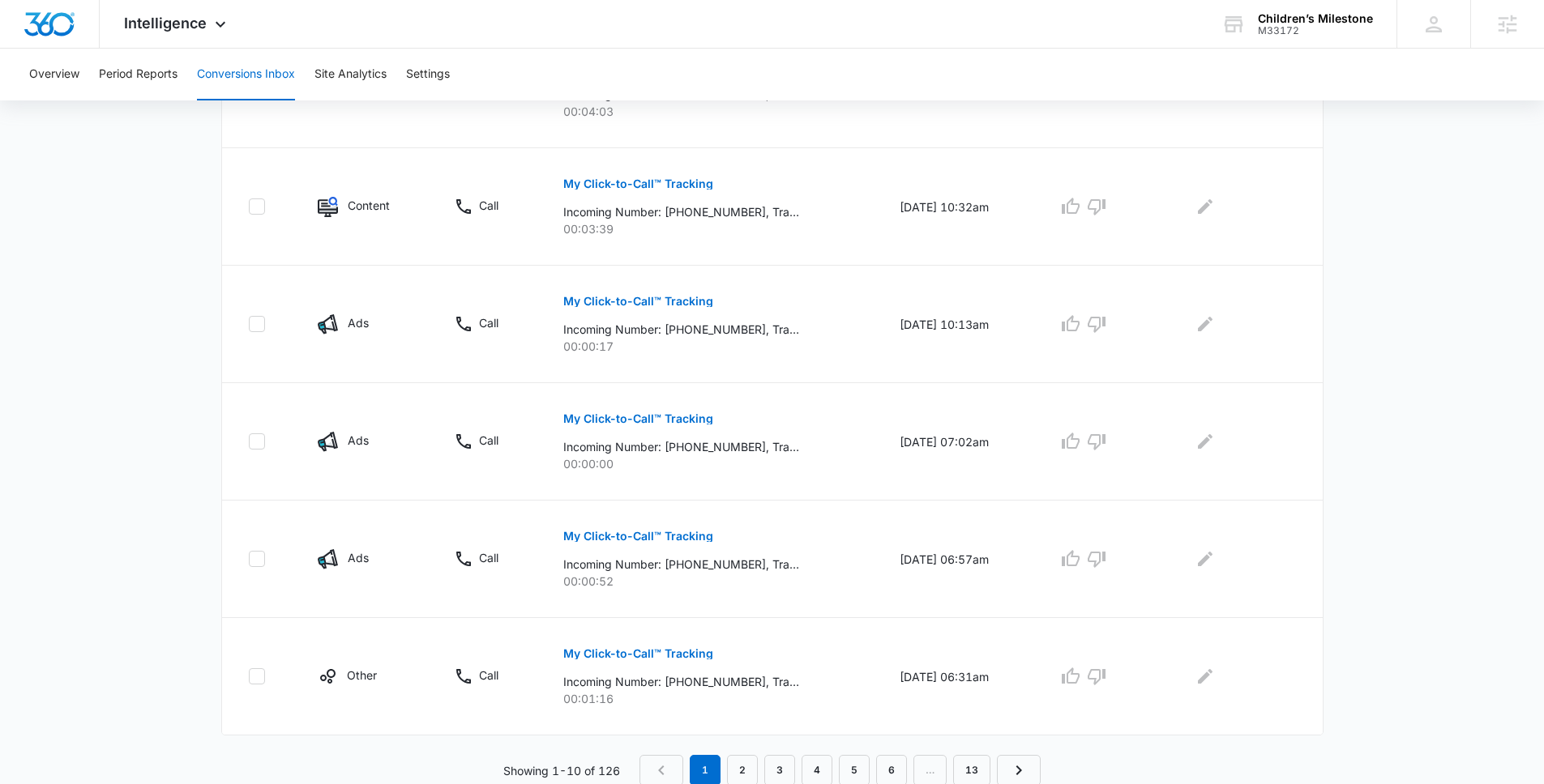
scroll to position [951, 0]
drag, startPoint x: 714, startPoint y: 679, endPoint x: 744, endPoint y: 678, distance: 30.0
click at [744, 678] on p "Incoming Number: +13048202817, Tracking Number: +18558531019, Ring To: +1240799…" at bounding box center [680, 680] width 236 height 17
copy p "2817"
click at [423, 95] on button "Settings" at bounding box center [427, 74] width 44 height 51
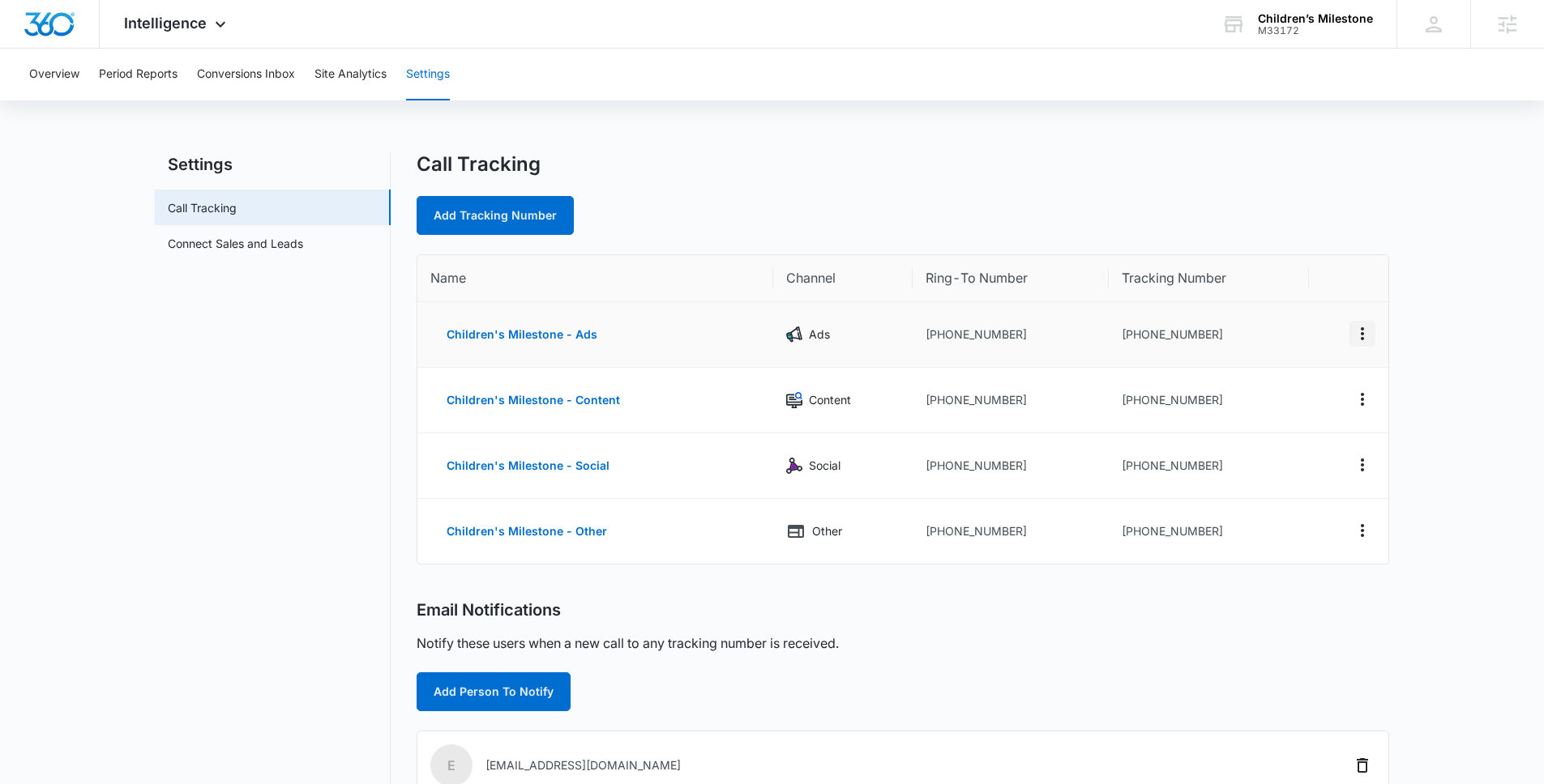
click at [1363, 335] on icon "Actions" at bounding box center [1362, 333] width 3 height 13
click at [1364, 317] on td at bounding box center [1349, 336] width 80 height 66
click at [1364, 327] on icon "Actions" at bounding box center [1363, 334] width 19 height 19
click at [1297, 318] on div "Edit" at bounding box center [1286, 322] width 34 height 12
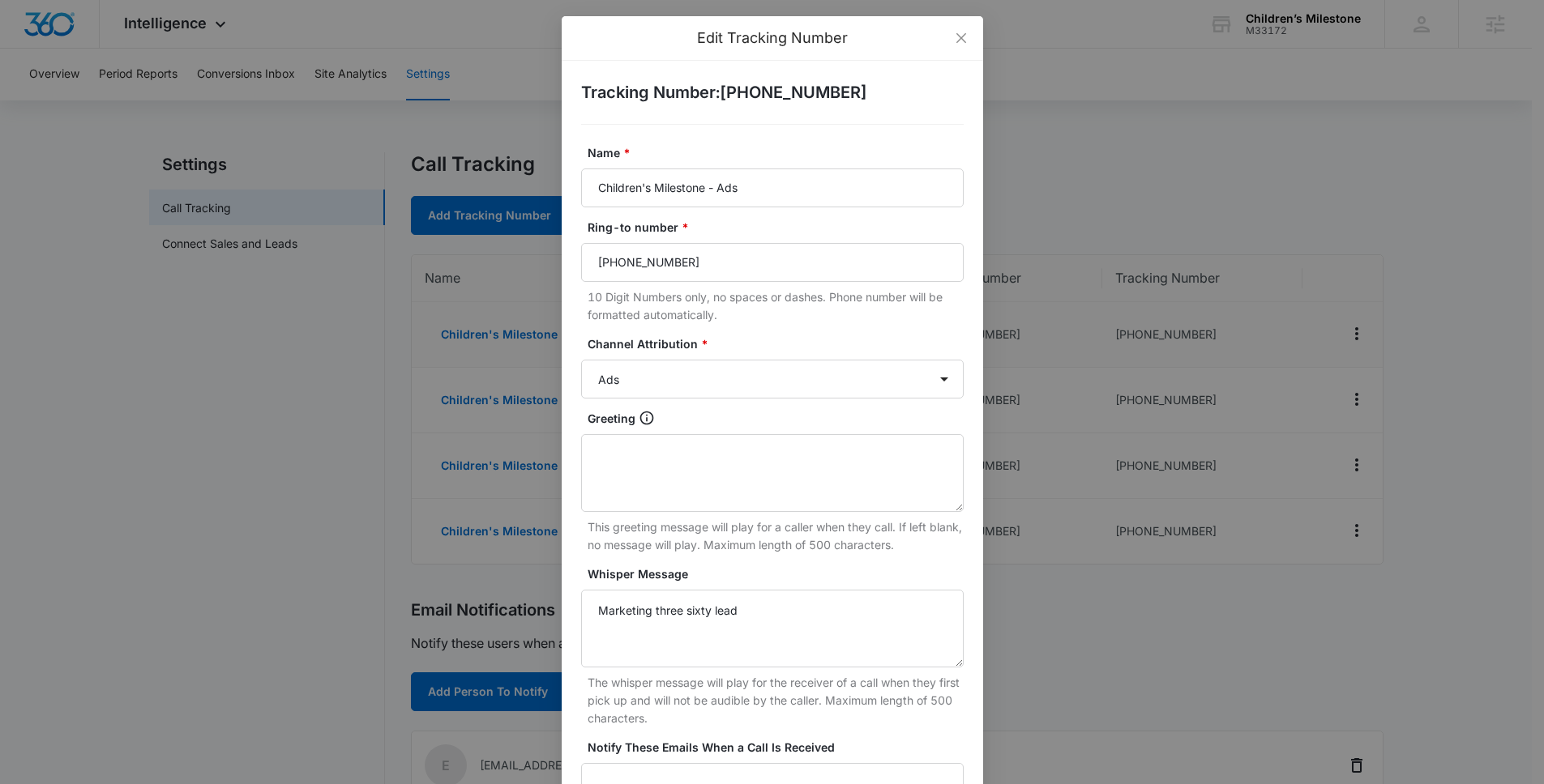
scroll to position [193, 0]
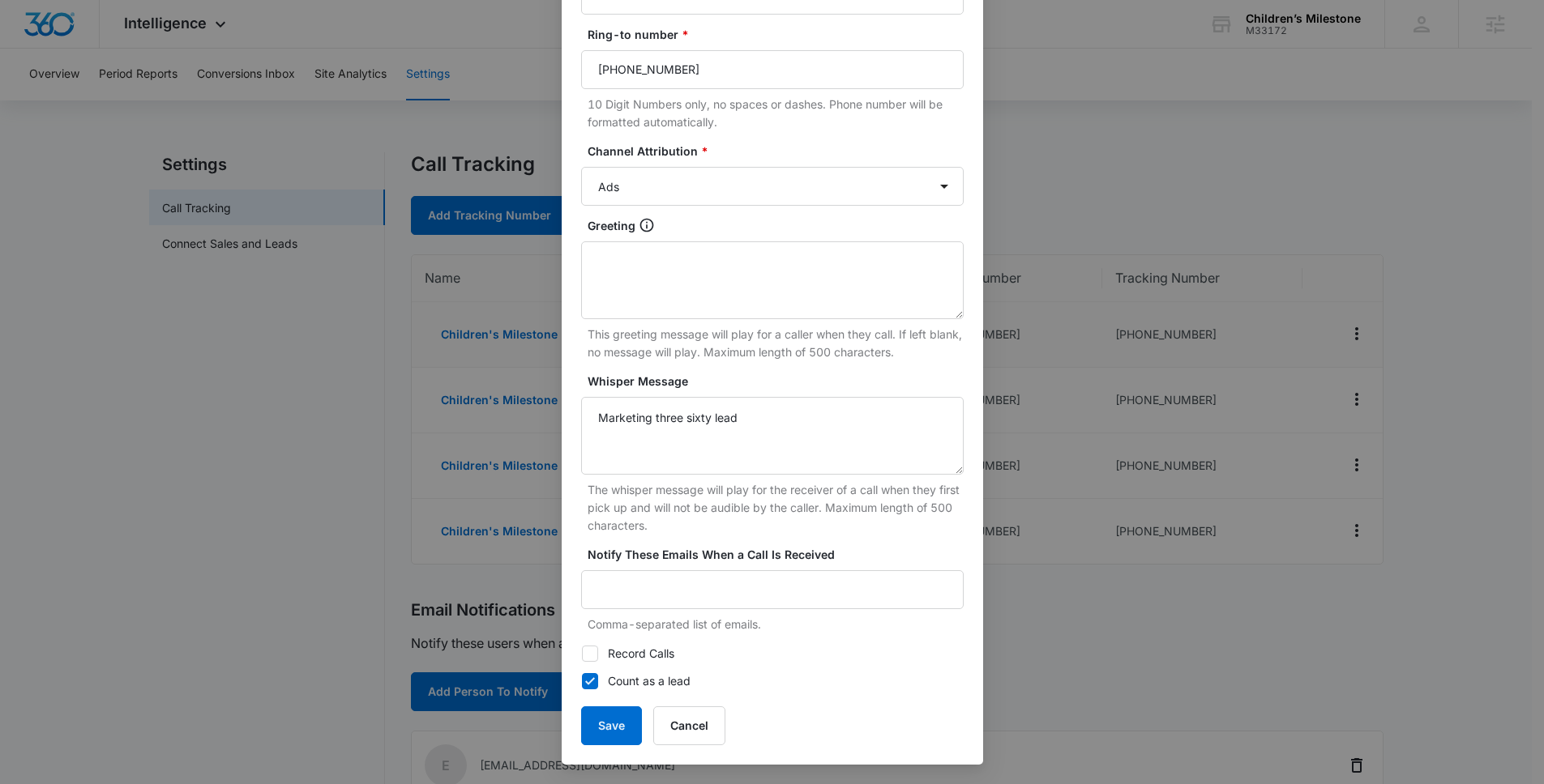
click at [667, 645] on label "Record Calls" at bounding box center [772, 654] width 382 height 17
click at [582, 654] on input "Record Calls" at bounding box center [581, 654] width 1 height 1
checkbox input "true"
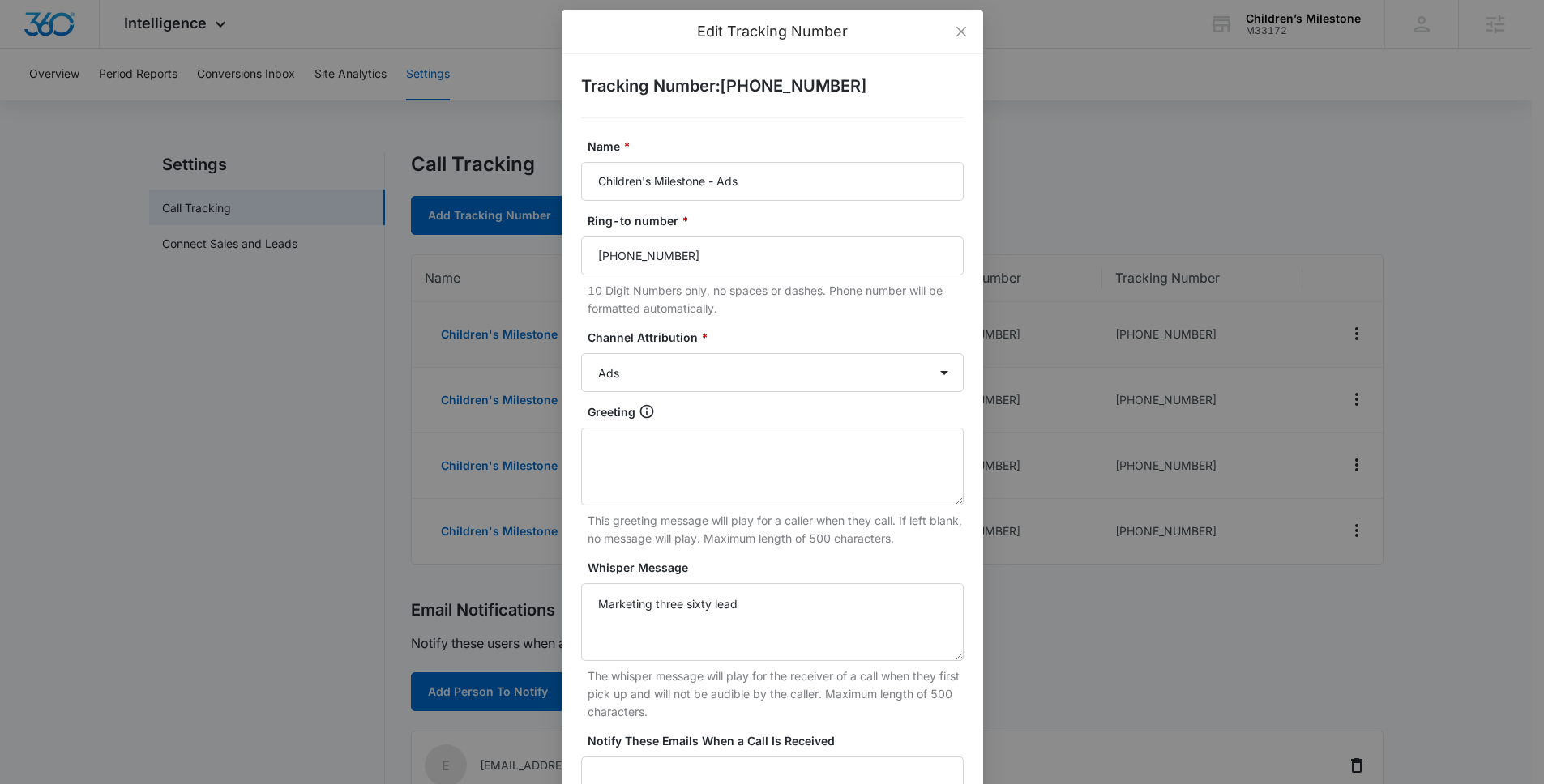
scroll to position [0, 0]
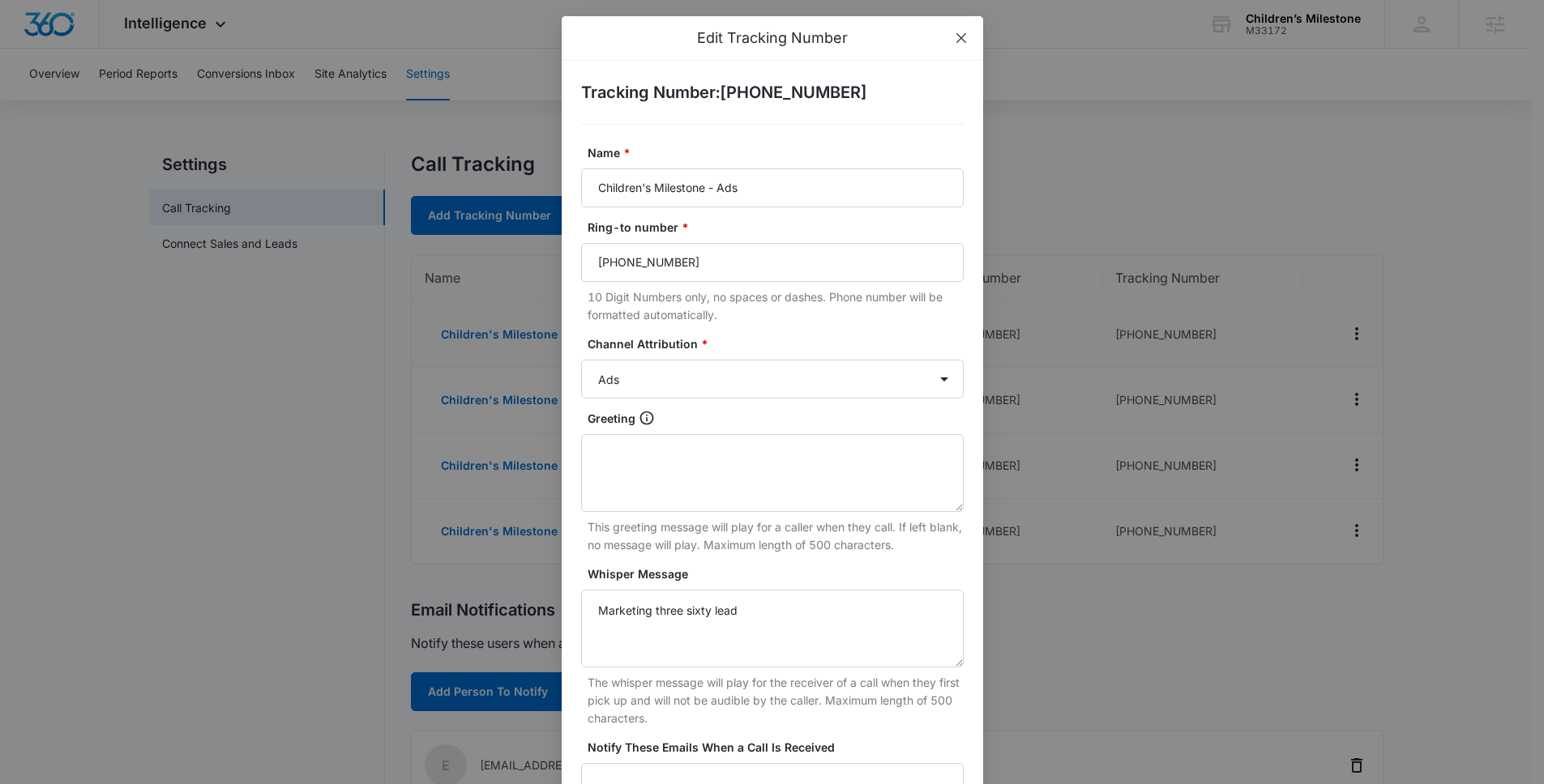
click at [956, 47] on span "Close" at bounding box center [961, 38] width 44 height 44
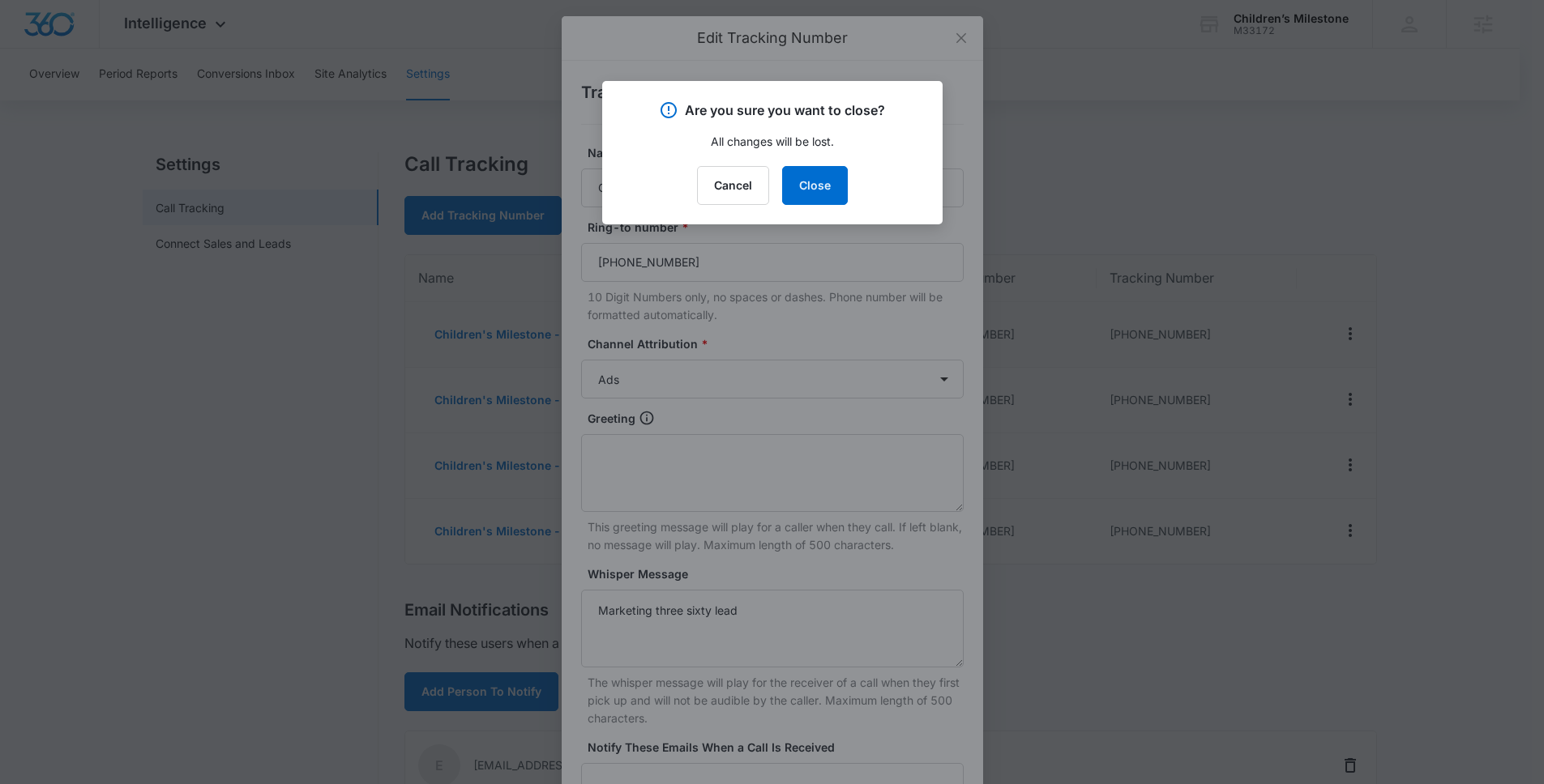
click at [830, 212] on div "Are you sure you want to close? All changes will be lost. Cancel Close" at bounding box center [772, 153] width 341 height 144
click at [834, 194] on button "Close" at bounding box center [815, 185] width 66 height 39
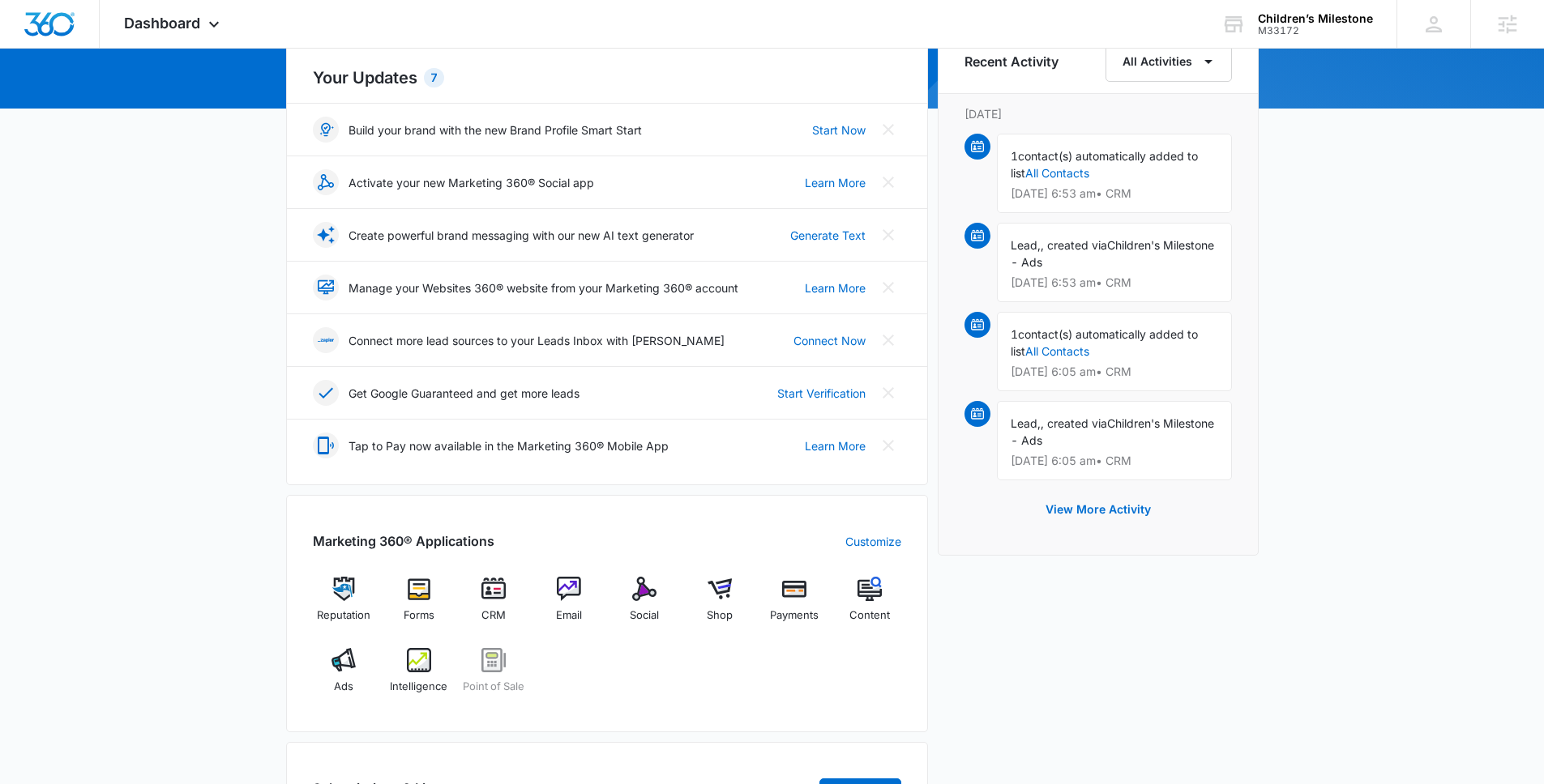
scroll to position [566, 0]
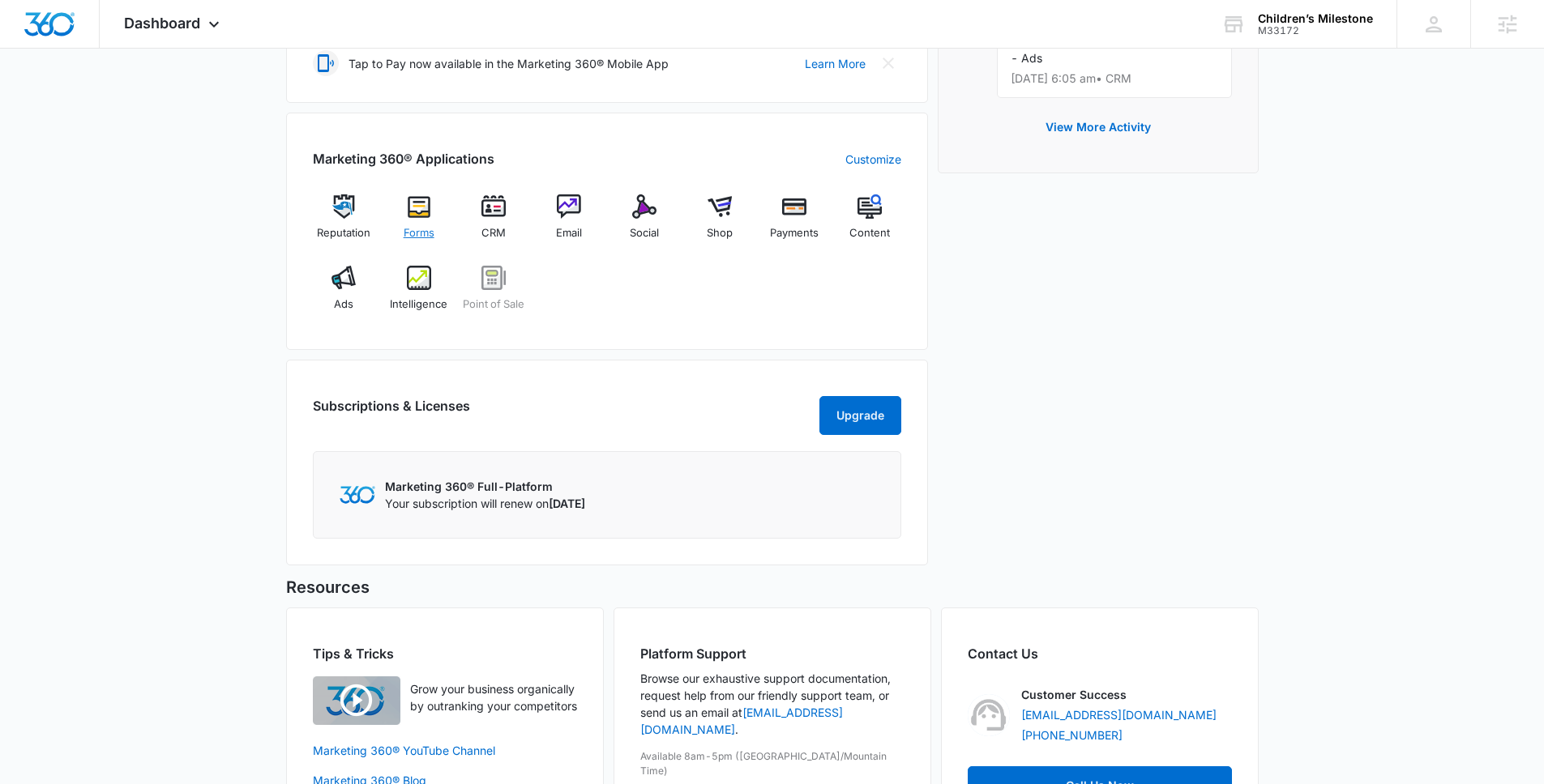
click at [421, 208] on img at bounding box center [418, 206] width 24 height 24
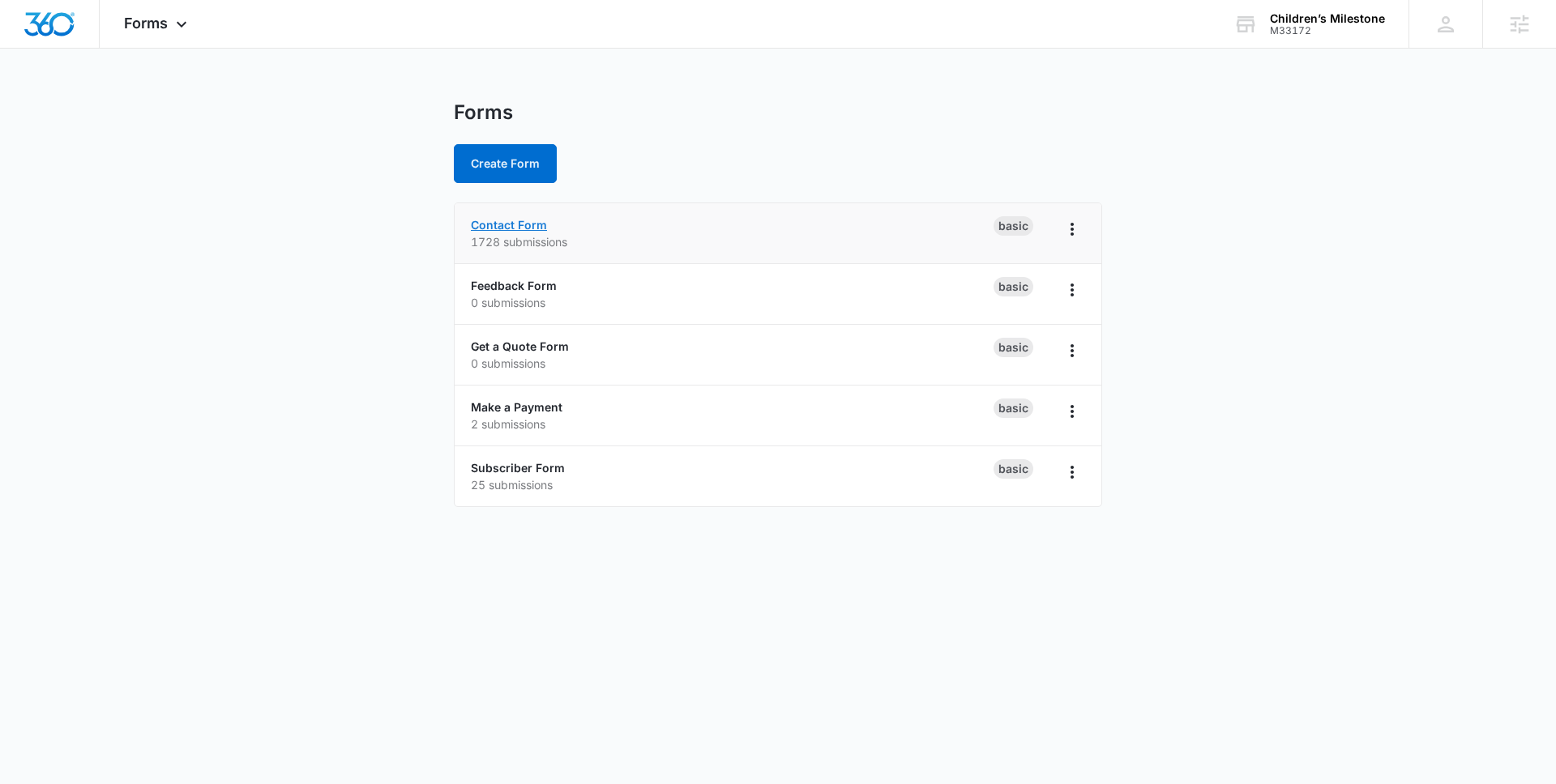
click at [493, 229] on link "Contact Form" at bounding box center [509, 225] width 77 height 14
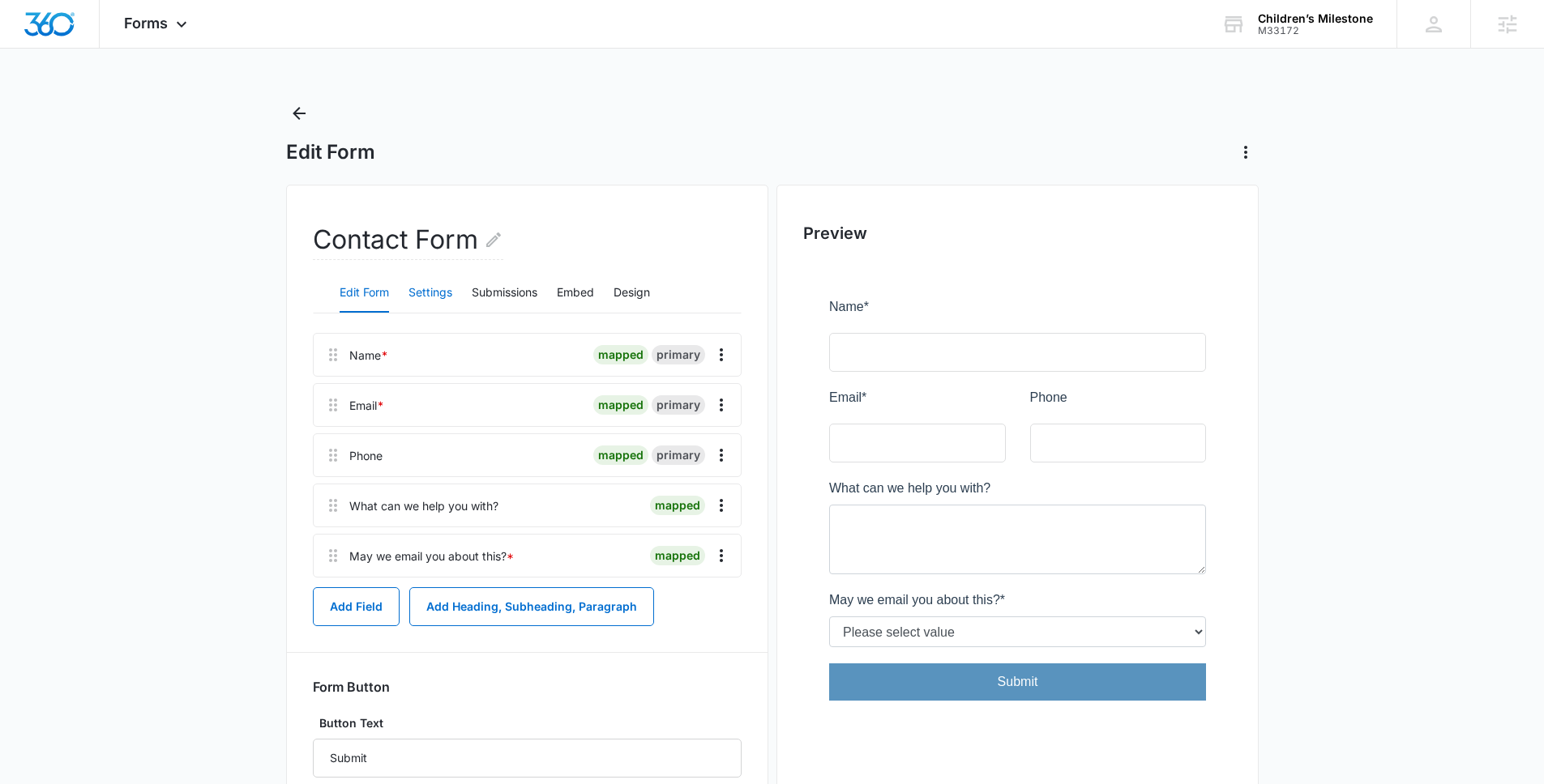
click at [448, 304] on button "Settings" at bounding box center [430, 293] width 44 height 39
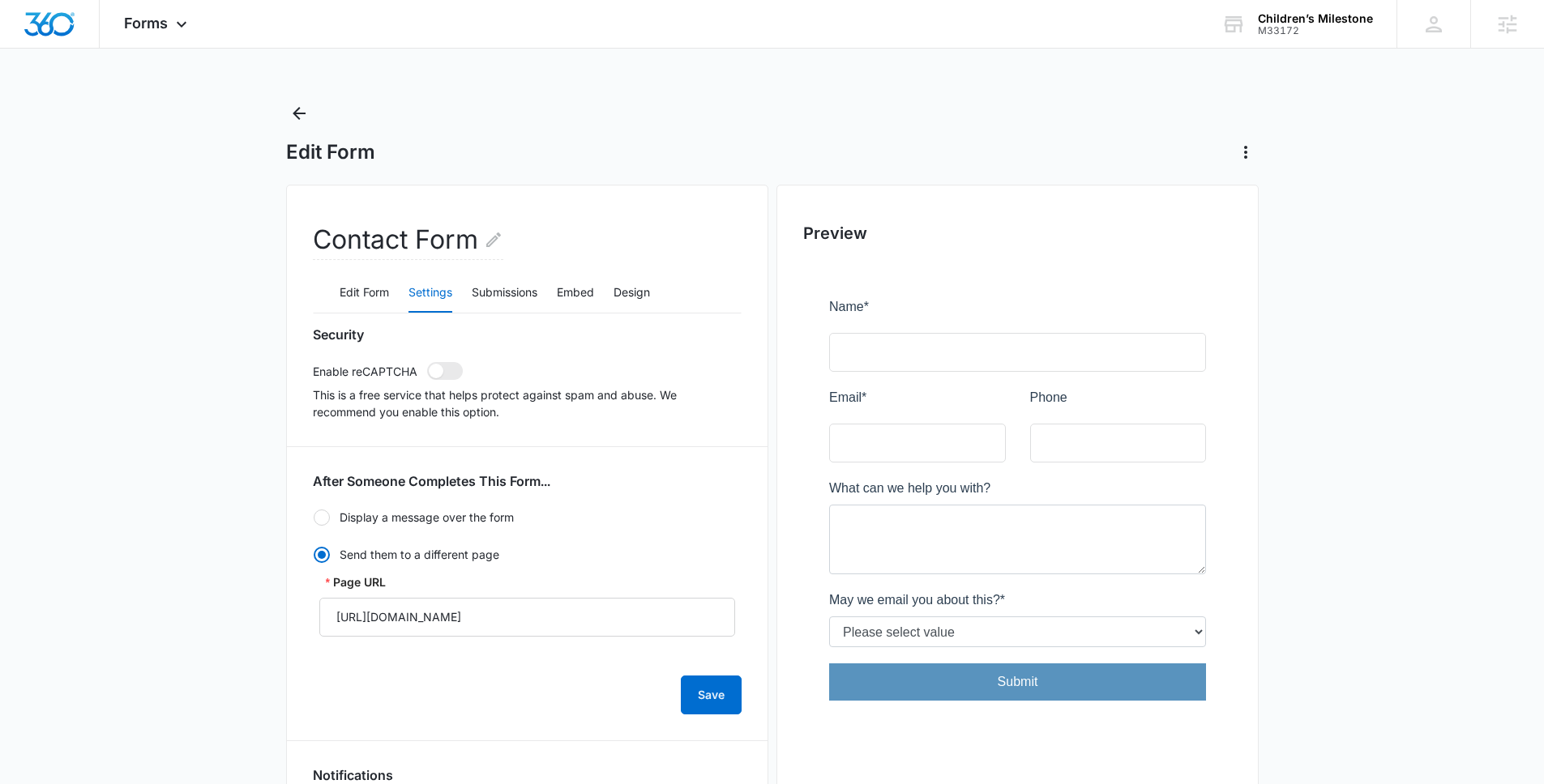
click at [397, 288] on div "Edit Form Settings Submissions Embed Design" at bounding box center [527, 293] width 429 height 41
click at [504, 300] on button "Submissions" at bounding box center [505, 293] width 66 height 39
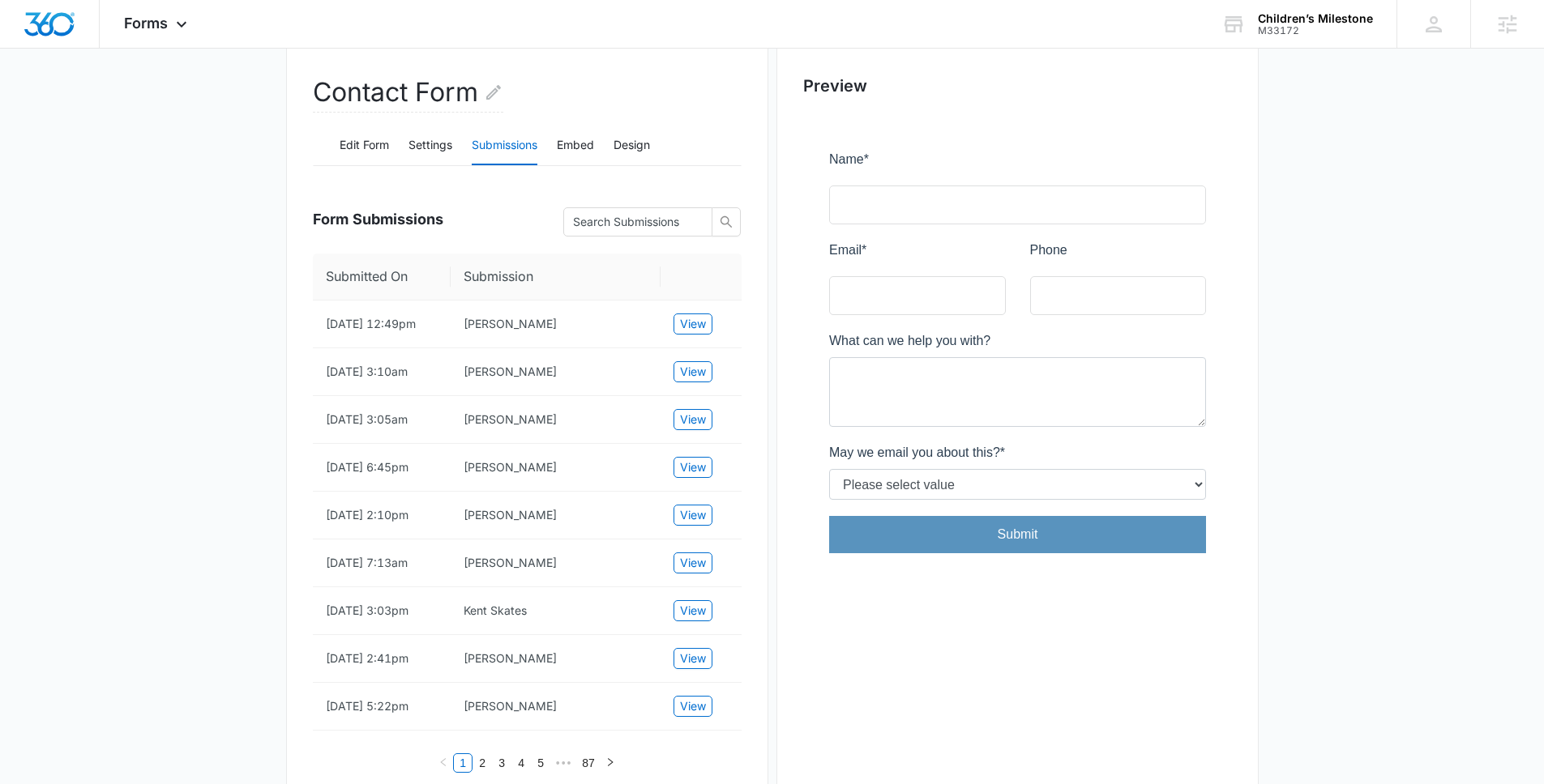
scroll to position [162, 0]
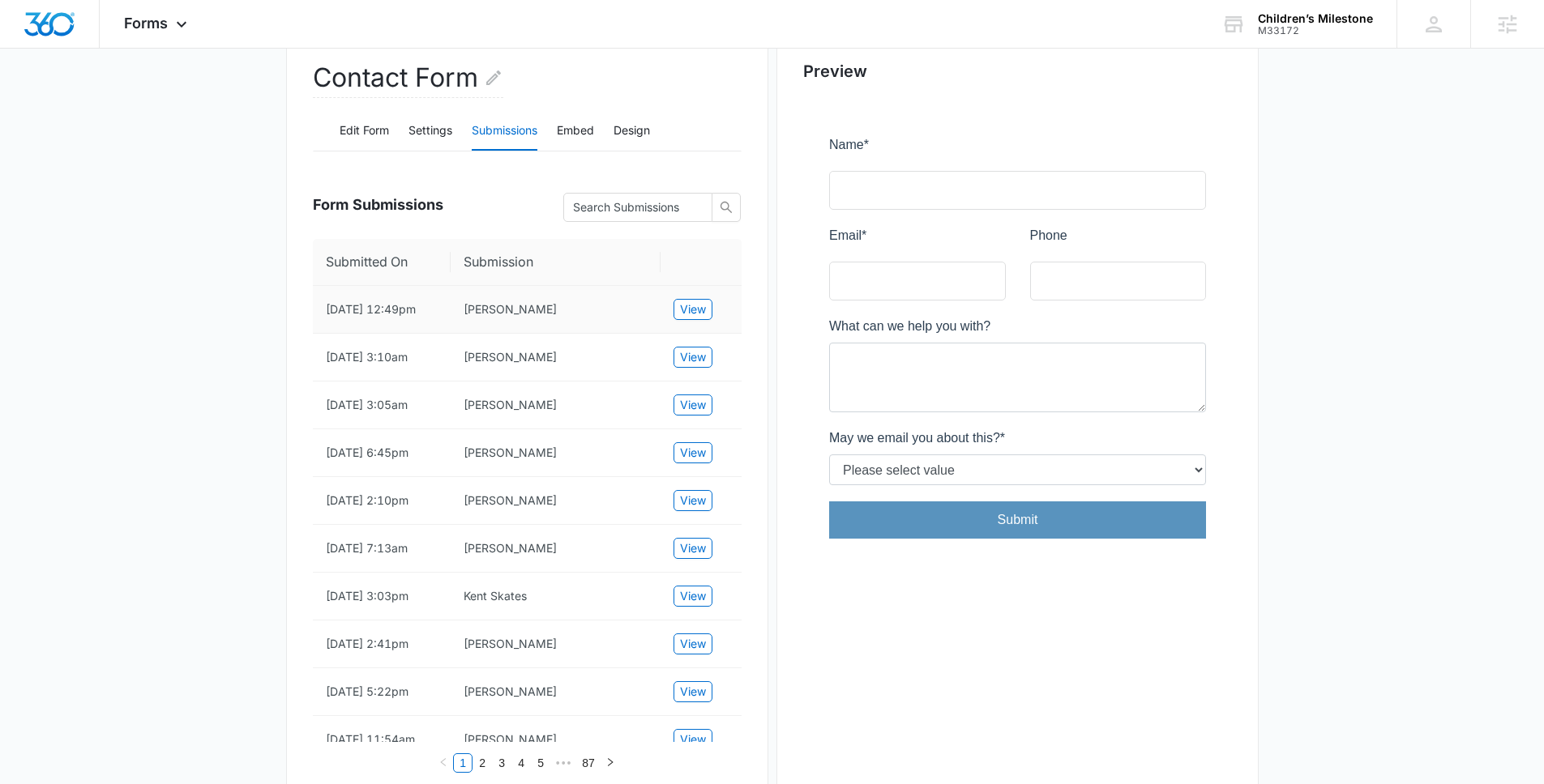
click at [718, 317] on td "View" at bounding box center [702, 310] width 82 height 48
click at [697, 317] on span "View" at bounding box center [693, 310] width 26 height 17
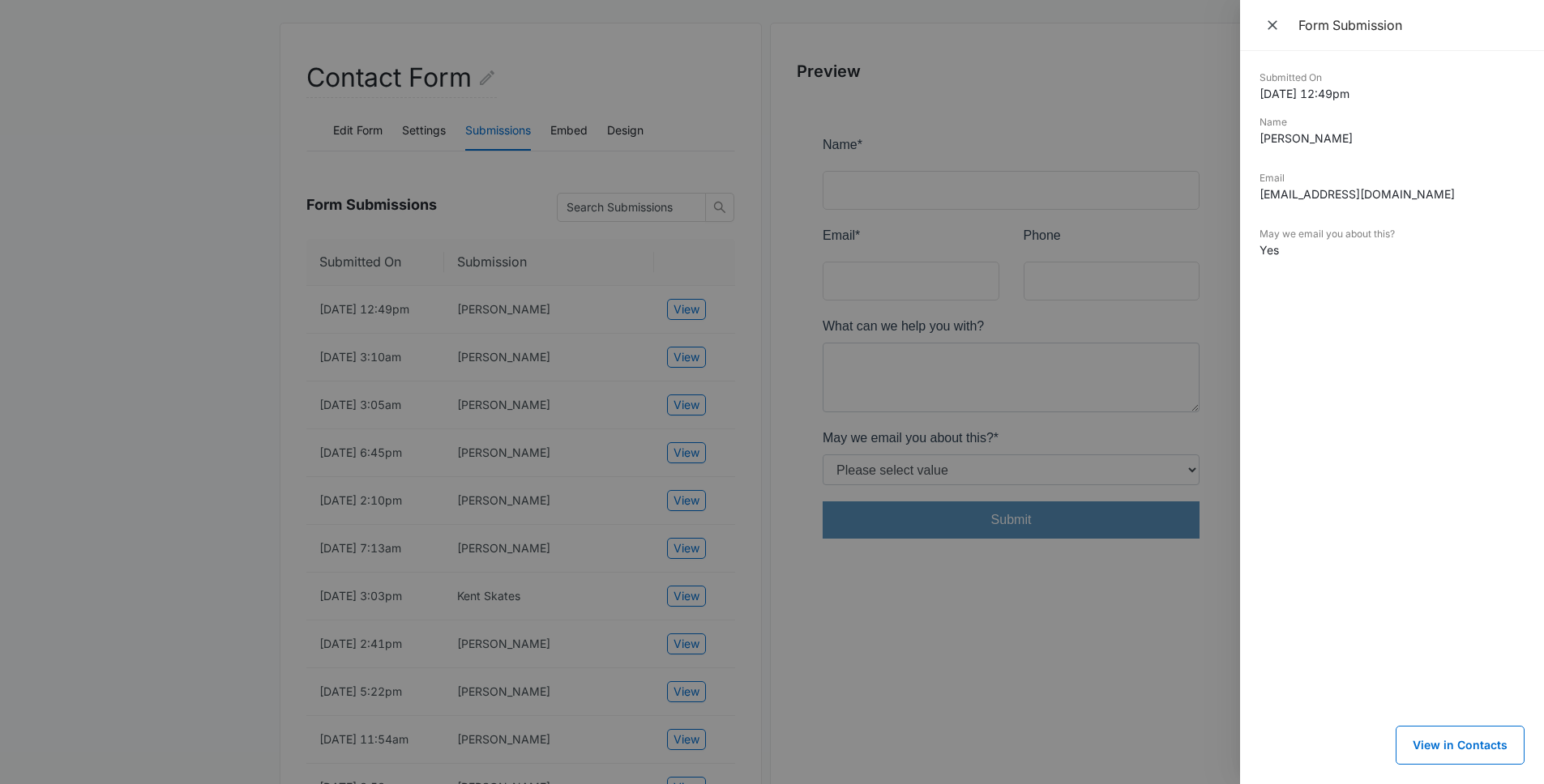
click at [181, 319] on div at bounding box center [772, 392] width 1544 height 784
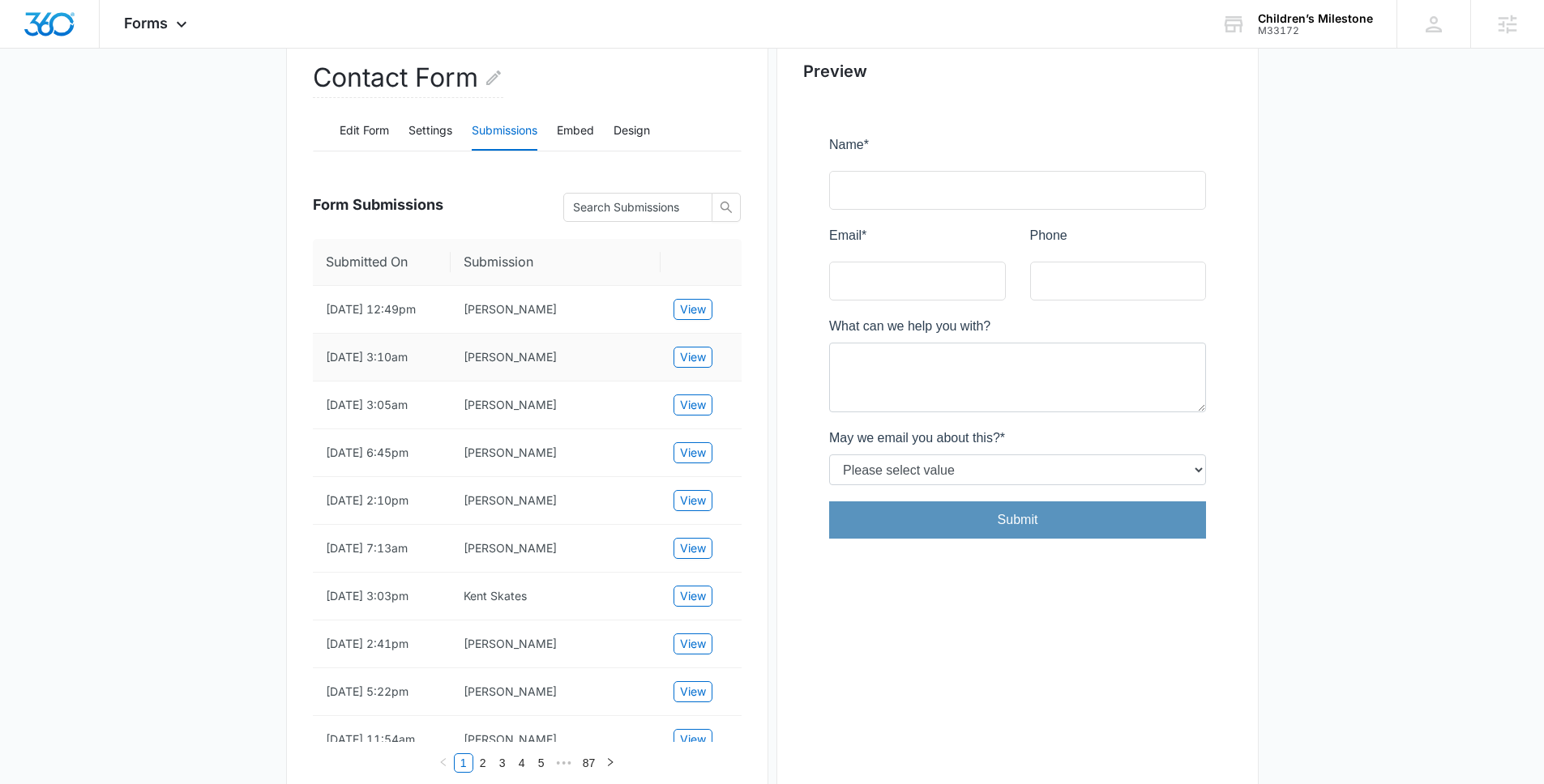
click at [730, 369] on td "View" at bounding box center [702, 357] width 82 height 48
click at [696, 366] on span "View" at bounding box center [693, 357] width 26 height 17
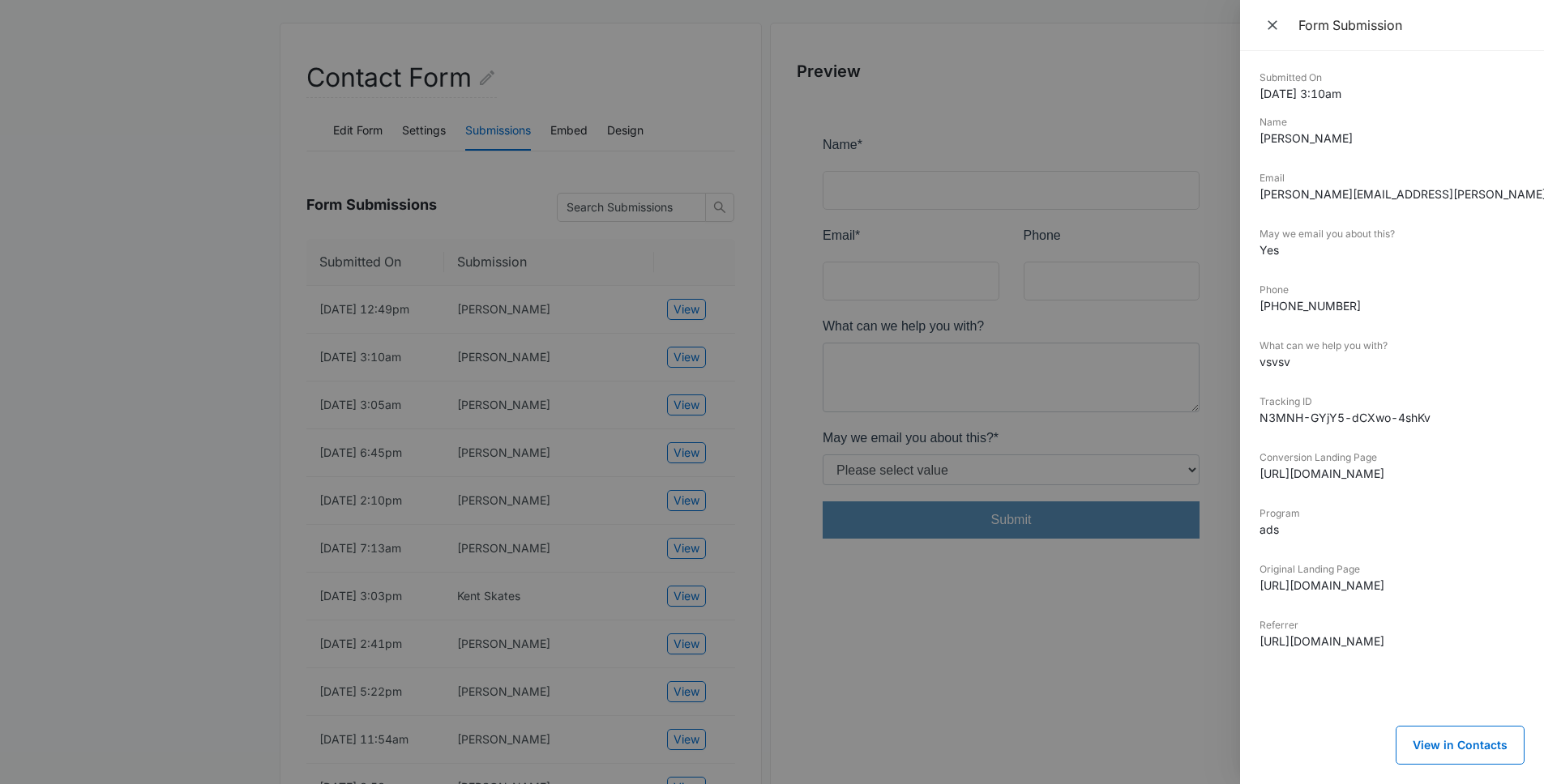
click at [164, 383] on div at bounding box center [772, 392] width 1544 height 784
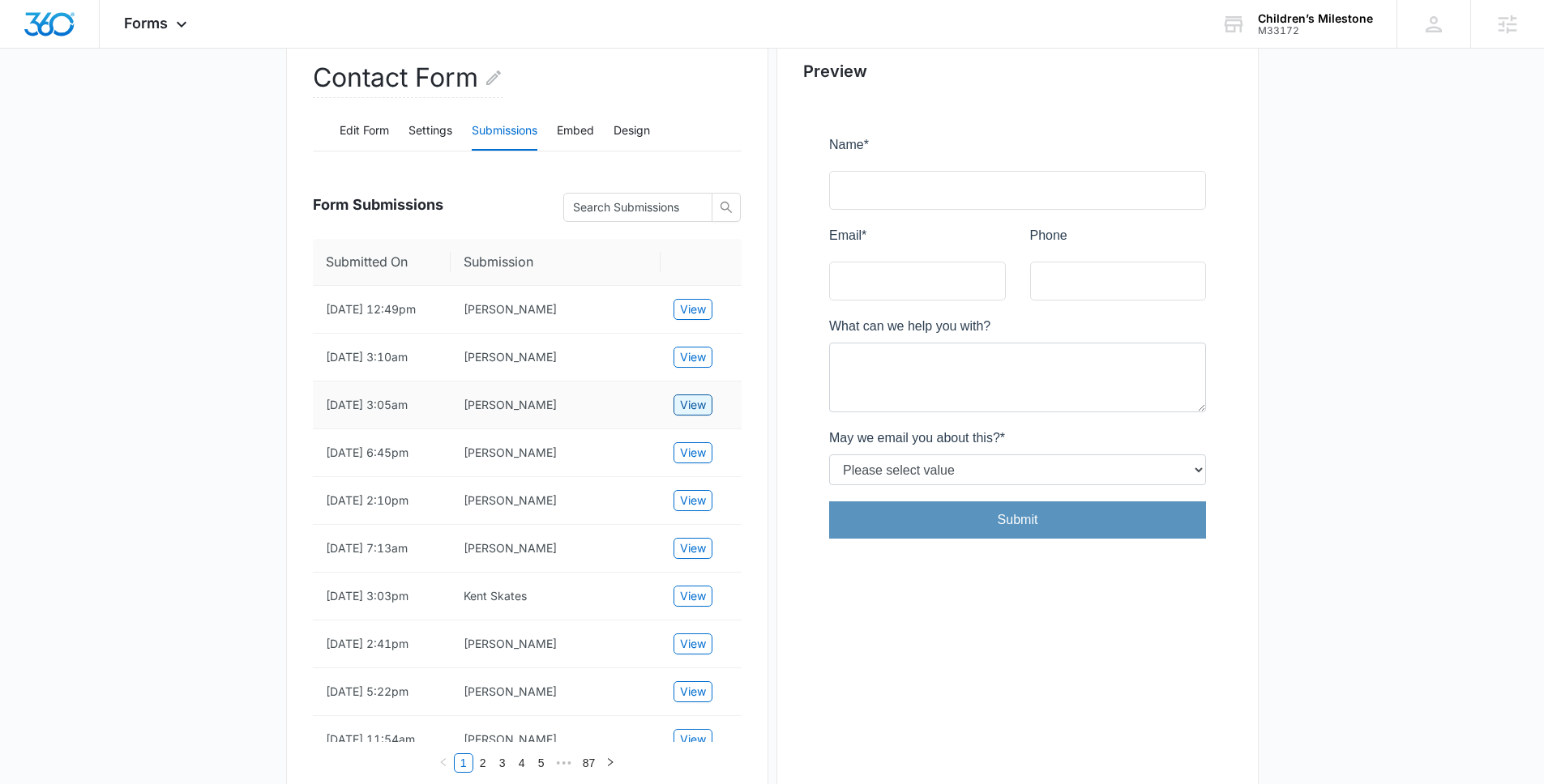
click at [701, 414] on span "View" at bounding box center [693, 405] width 26 height 17
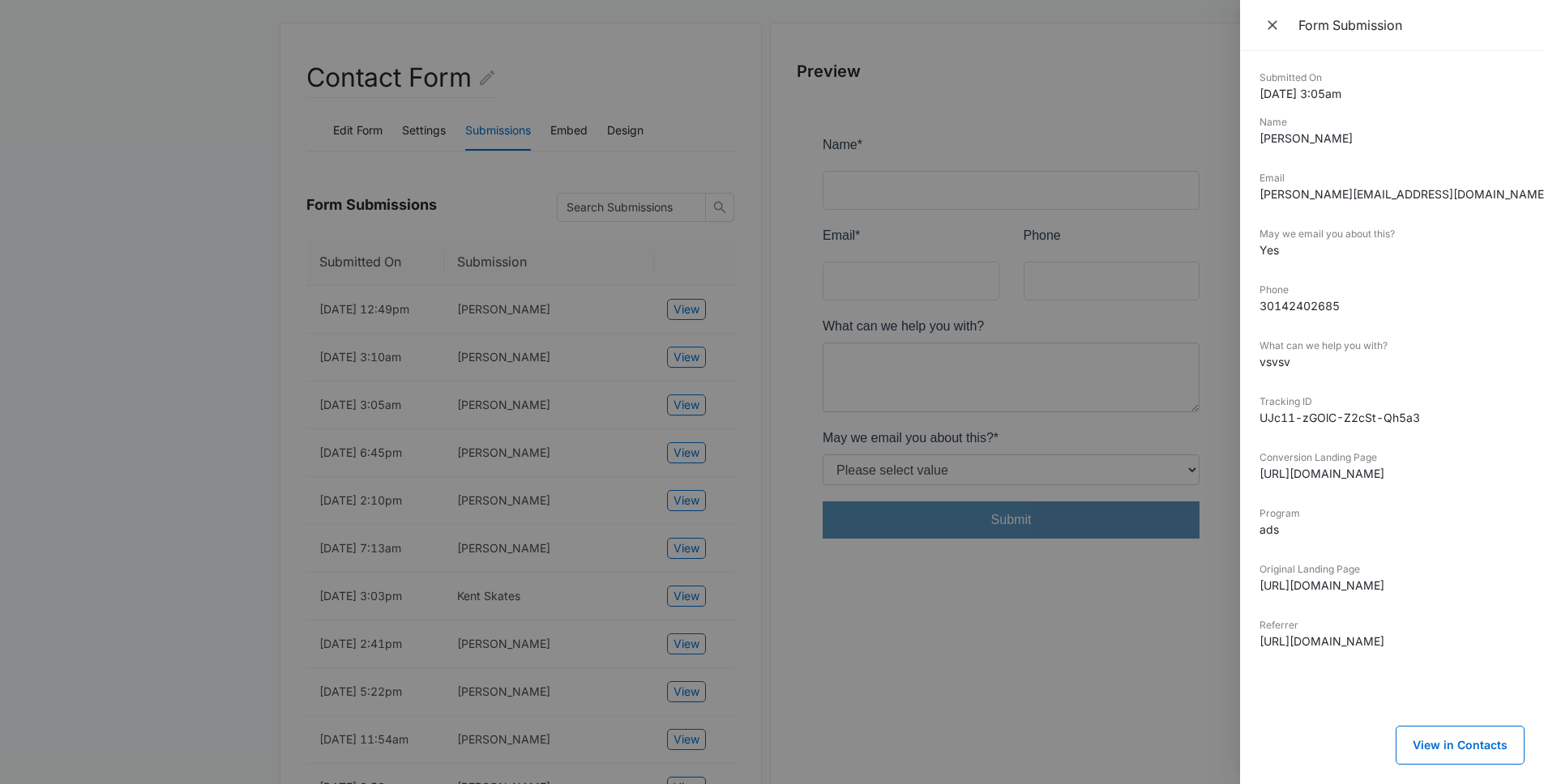
click at [209, 370] on div at bounding box center [772, 392] width 1544 height 784
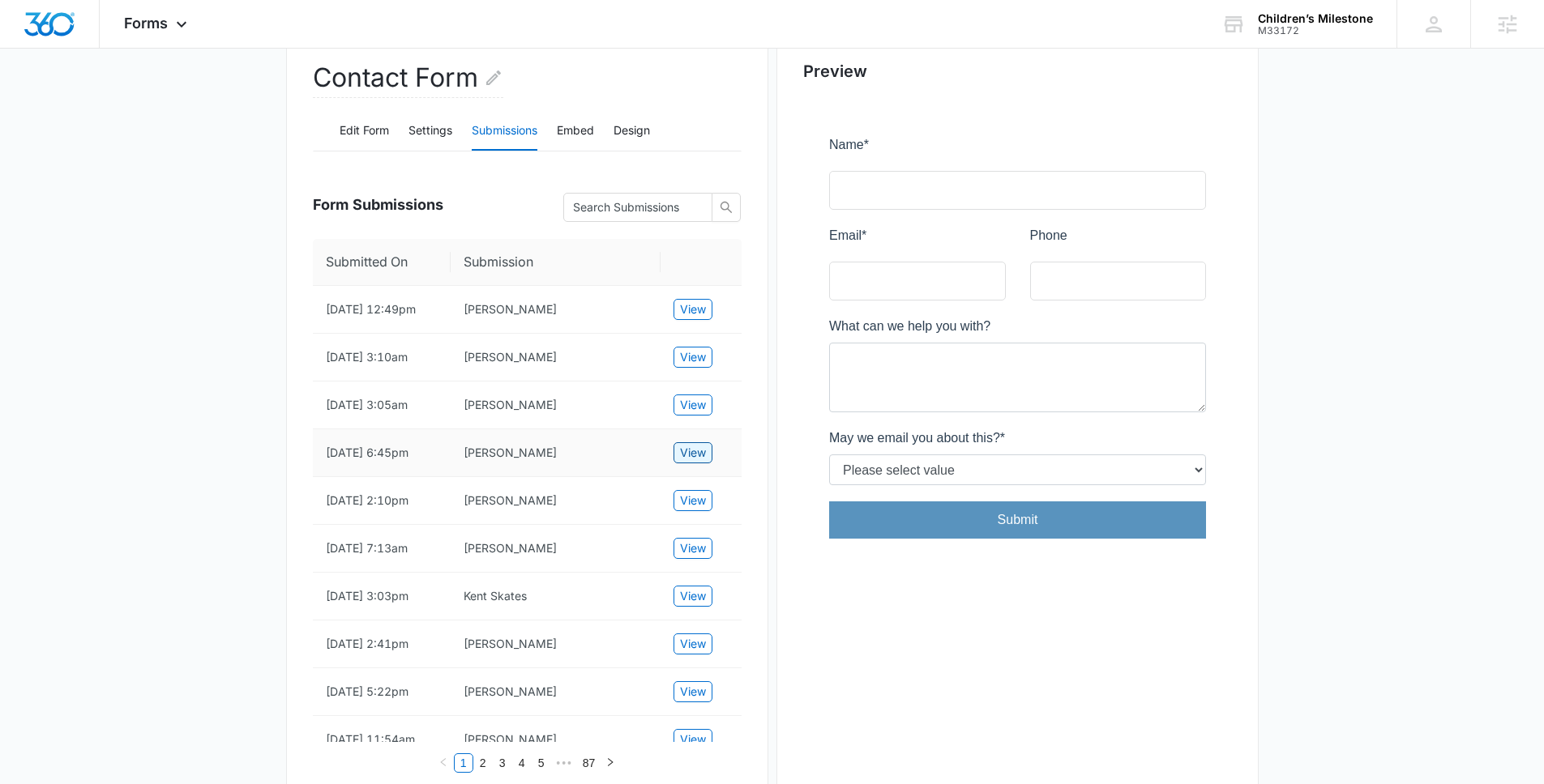
click at [710, 464] on button "View" at bounding box center [693, 453] width 39 height 21
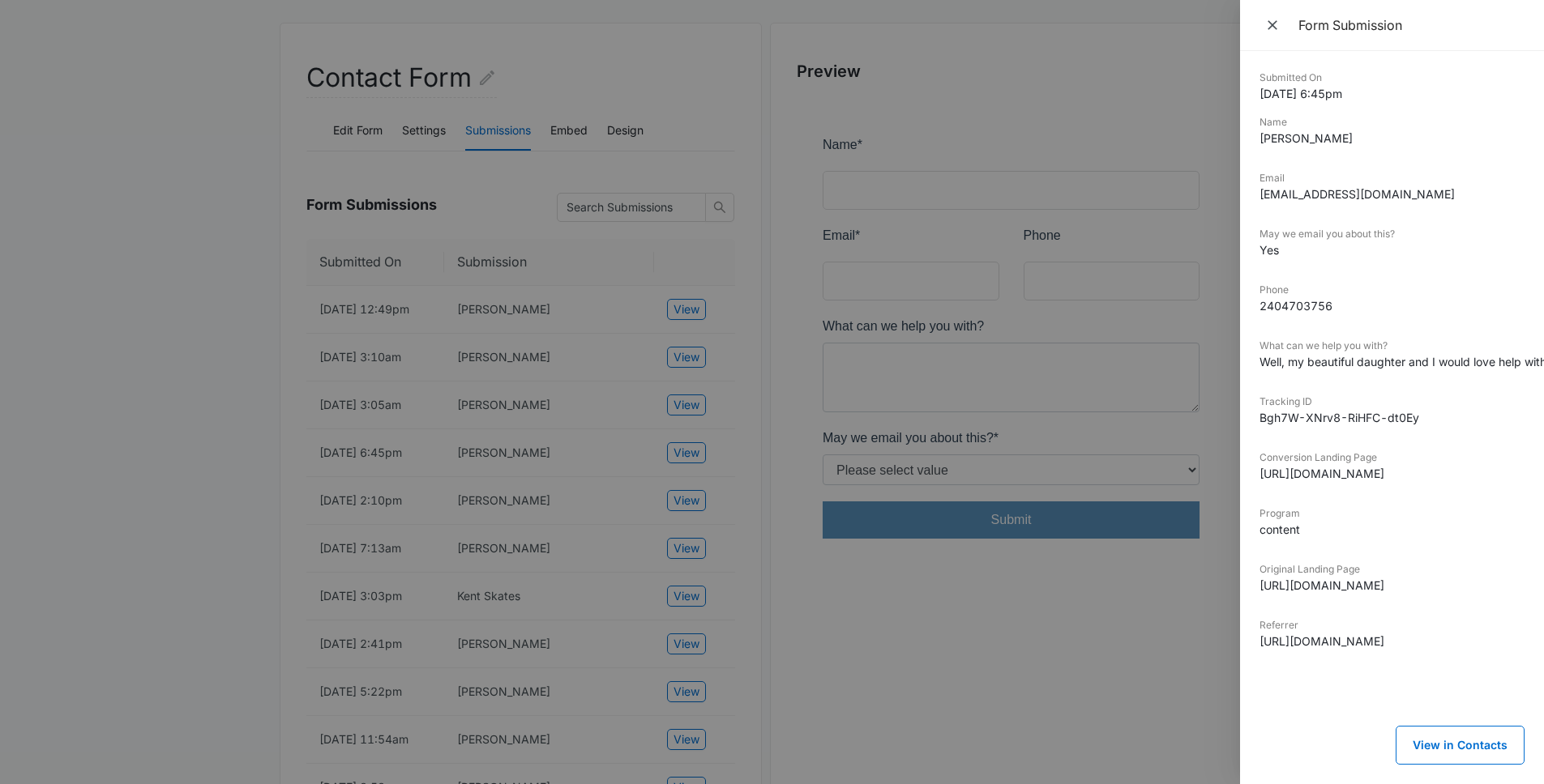
click at [1478, 358] on dd "Well, my beautiful daughter and I would love help with both of our communicatio…" at bounding box center [1392, 362] width 265 height 17
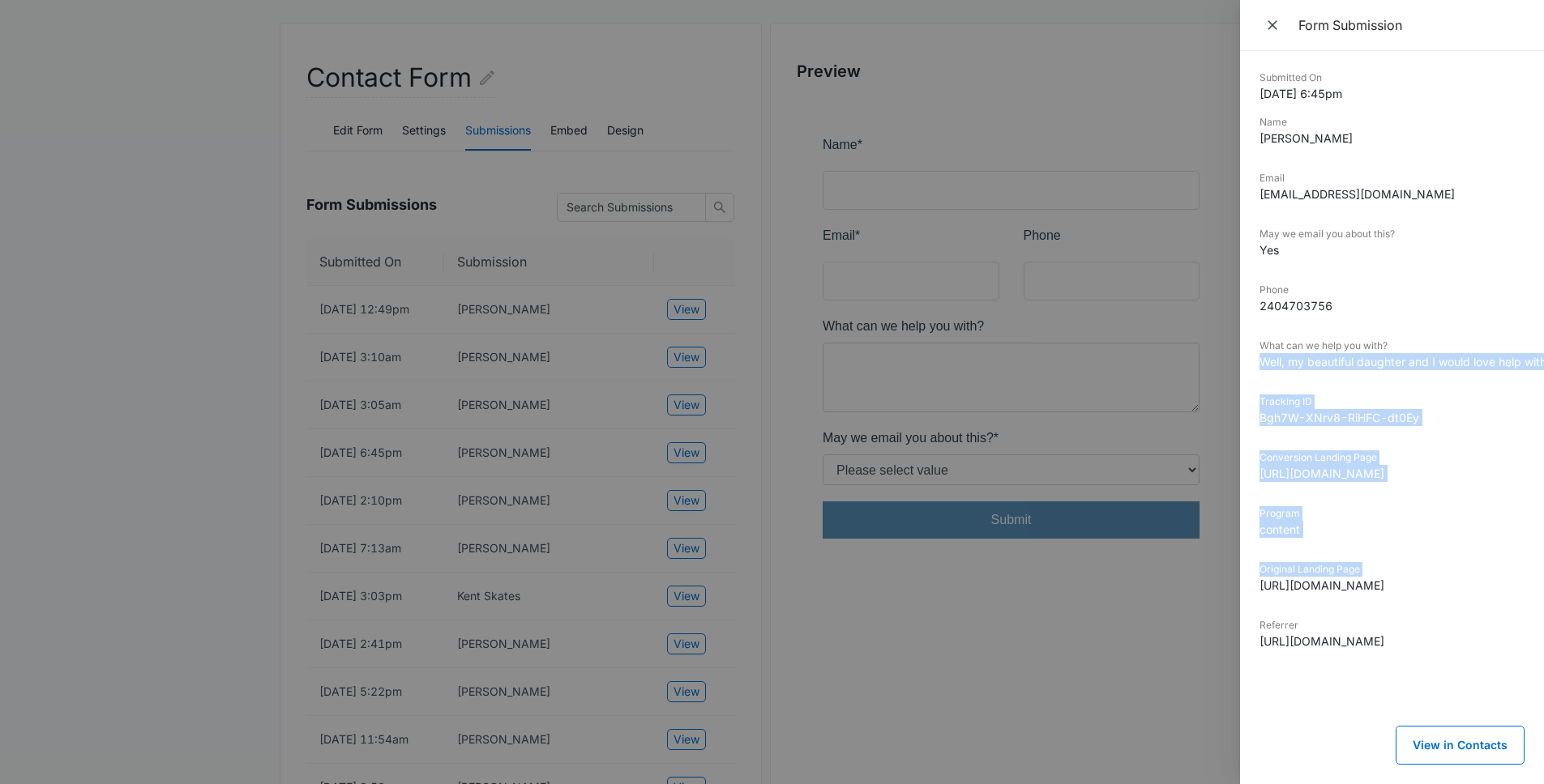
drag, startPoint x: 1478, startPoint y: 358, endPoint x: 1502, endPoint y: 557, distance: 200.4
click at [1502, 557] on dl "Submitted On 9/23/2025 6:45pm Name Taneka Jackson Email tanekajackson73@gmail.c…" at bounding box center [1392, 373] width 265 height 604
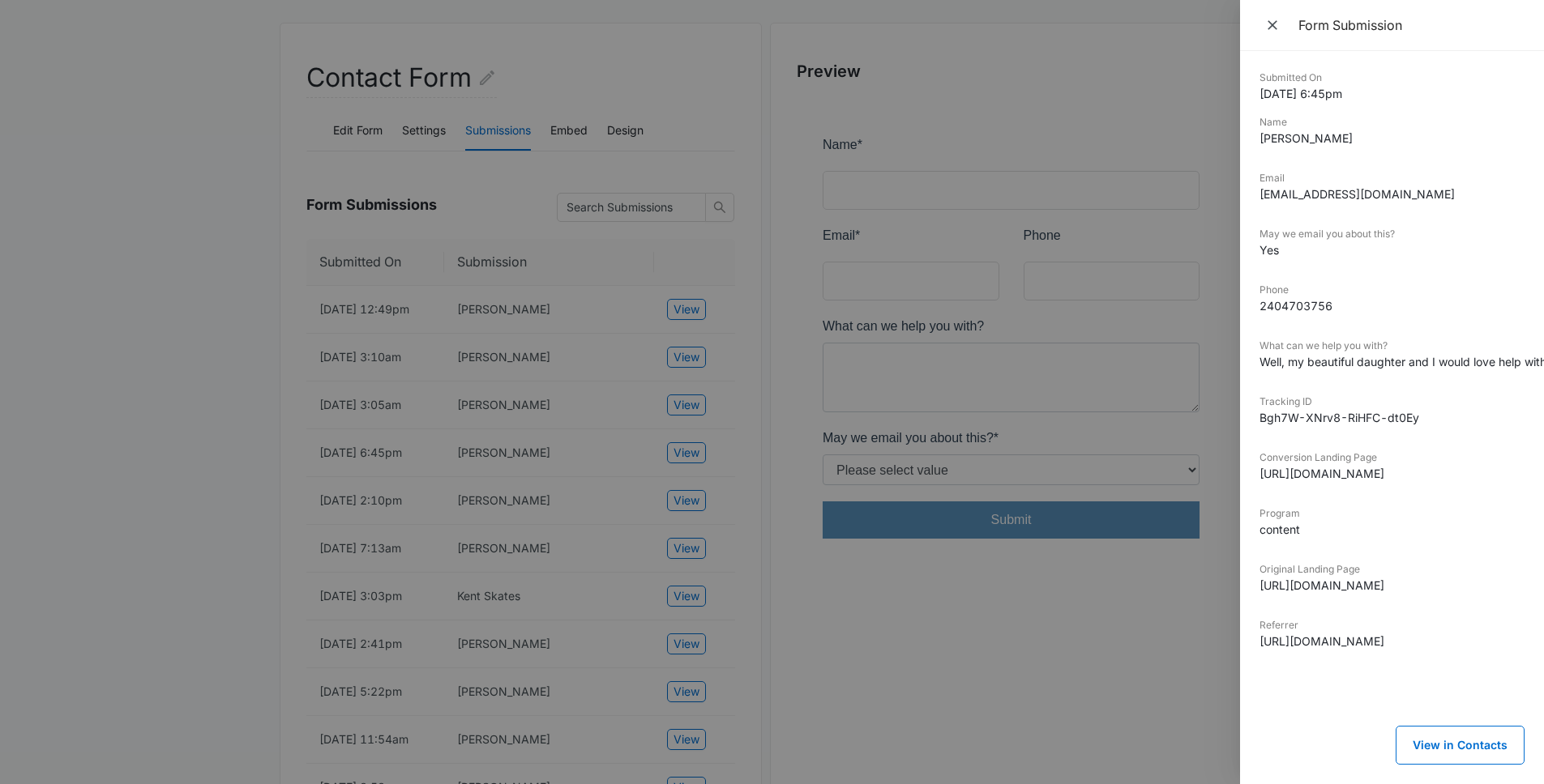
click at [830, 657] on div at bounding box center [772, 392] width 1544 height 784
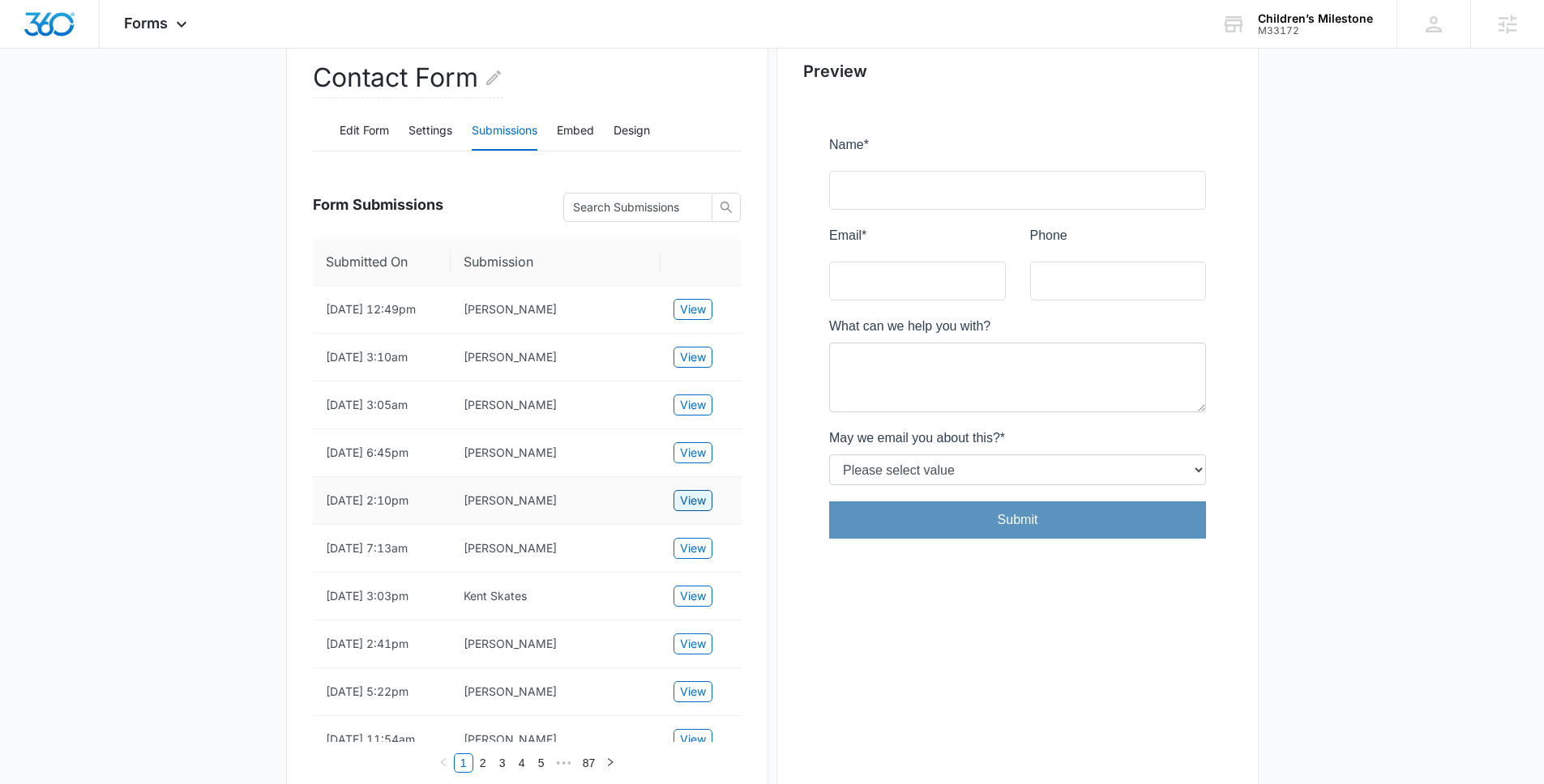
click at [700, 506] on span "View" at bounding box center [693, 501] width 26 height 17
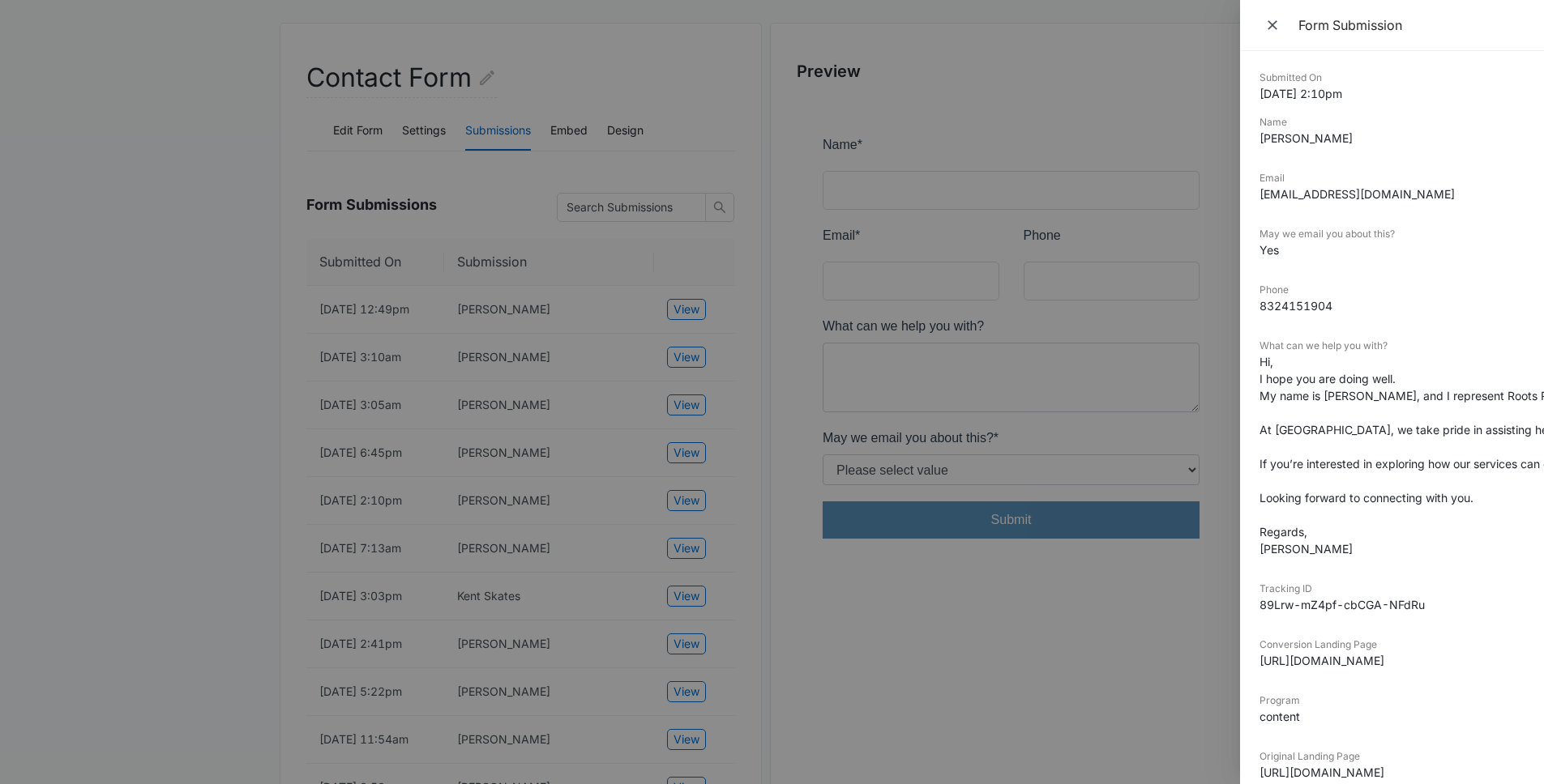
click at [1322, 385] on dd "Hi, I hope you are doing well. My name is Elijah Brooks, and I represent Roots …" at bounding box center [1392, 455] width 265 height 204
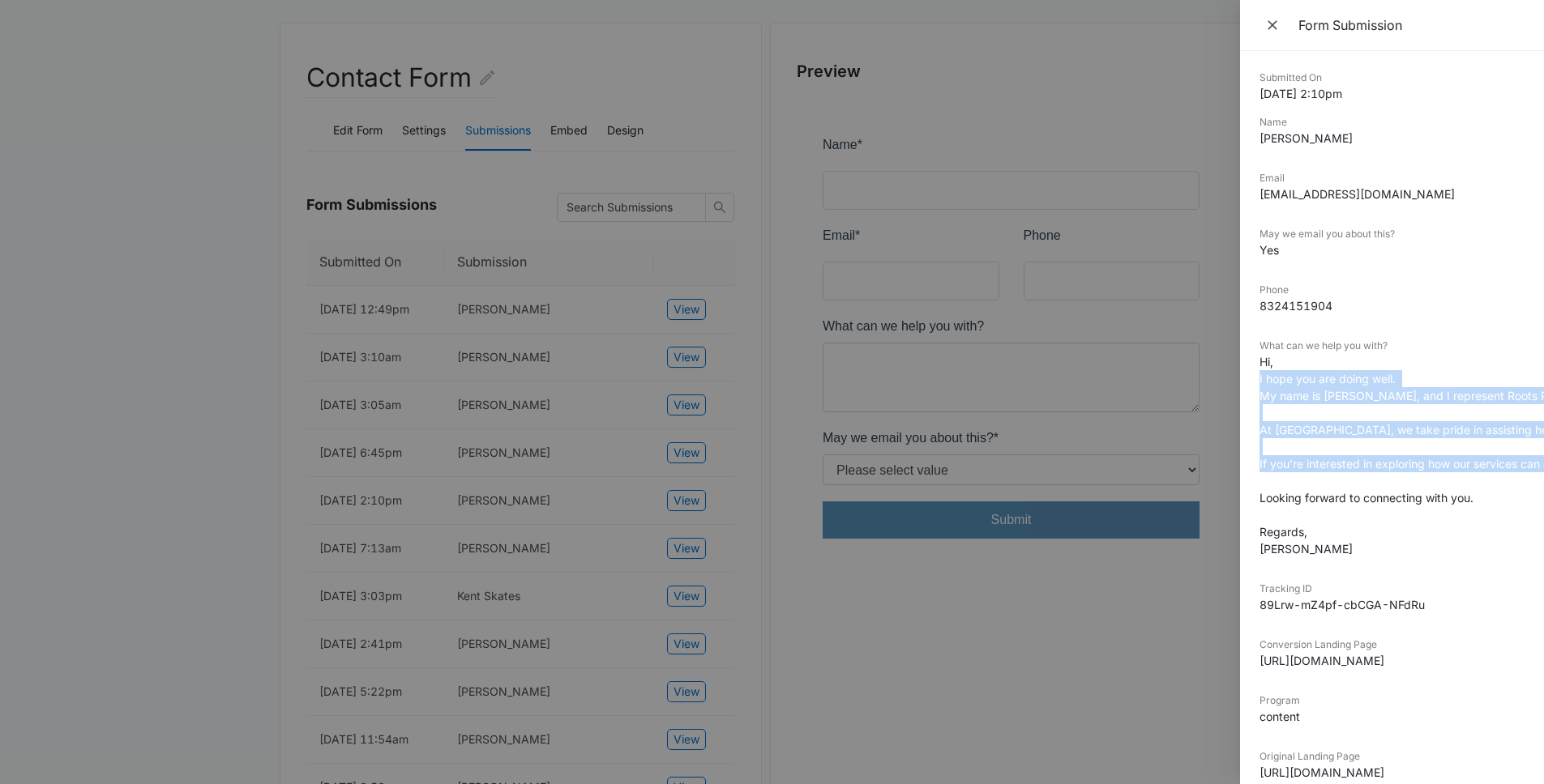
drag, startPoint x: 1322, startPoint y: 385, endPoint x: 1340, endPoint y: 465, distance: 82.0
click at [1340, 465] on dd "Hi, I hope you are doing well. My name is Elijah Brooks, and I represent Roots …" at bounding box center [1392, 455] width 265 height 204
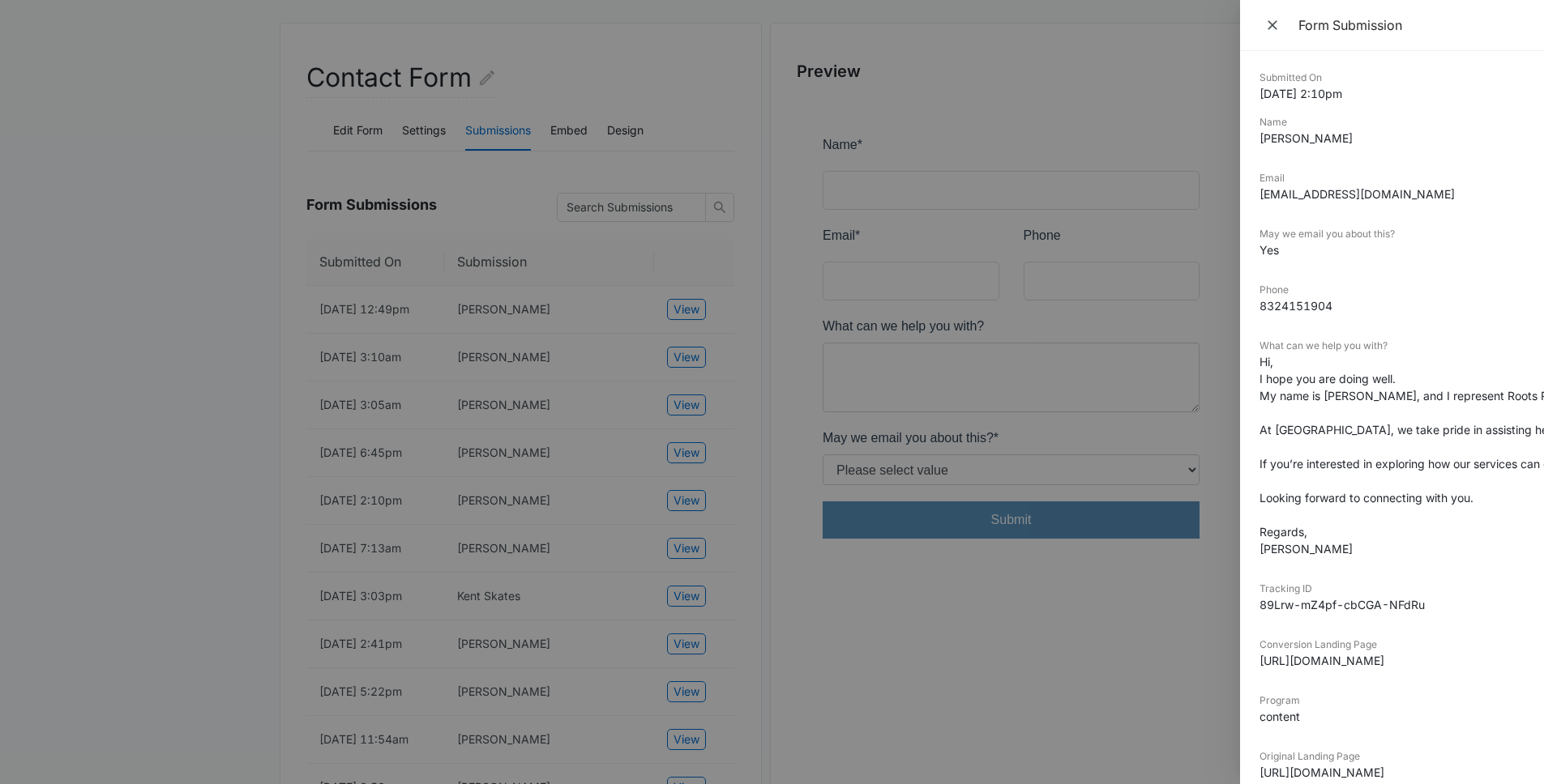
click at [897, 667] on div at bounding box center [772, 392] width 1544 height 784
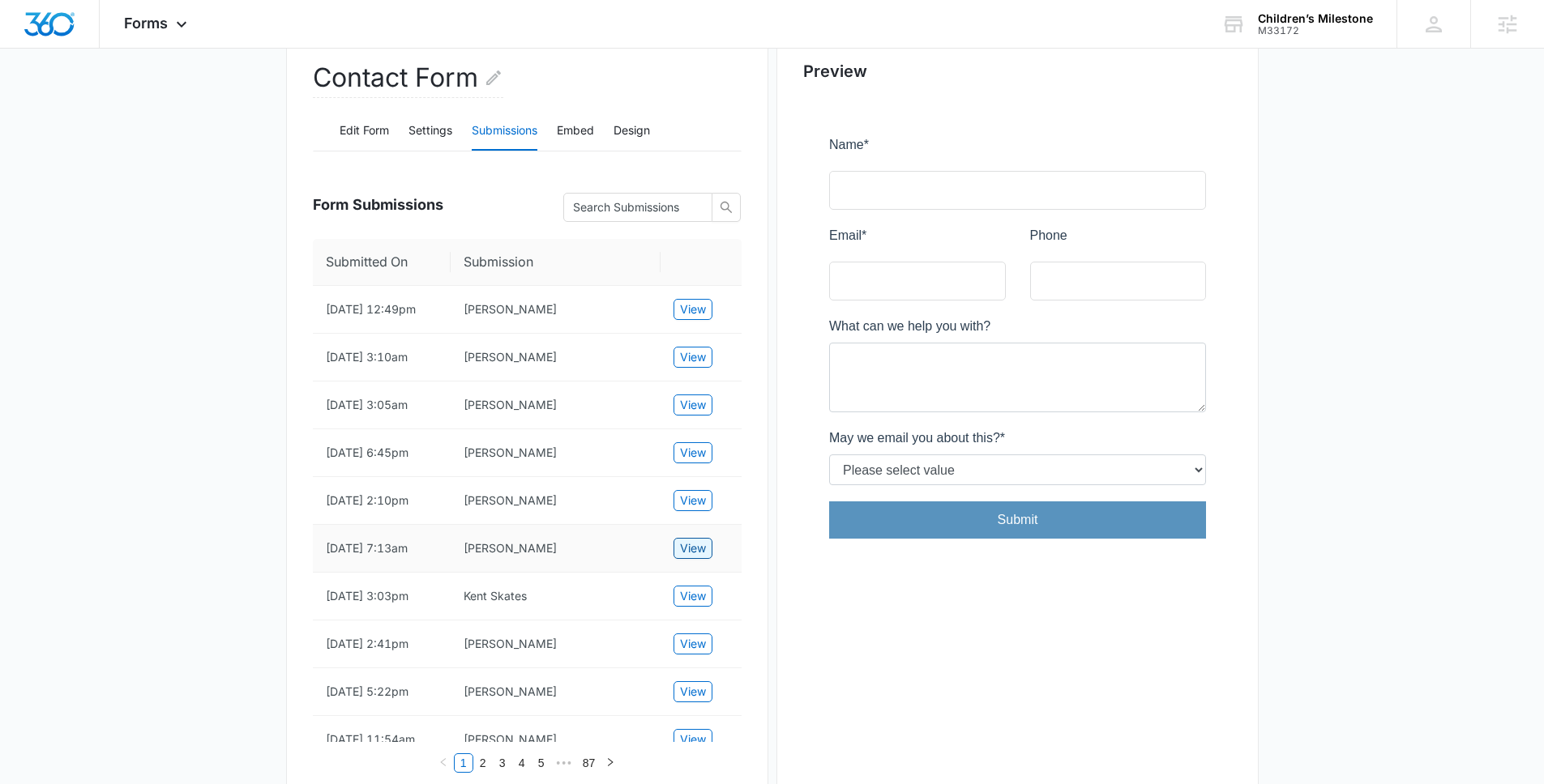
click at [678, 559] on button "View" at bounding box center [693, 549] width 39 height 21
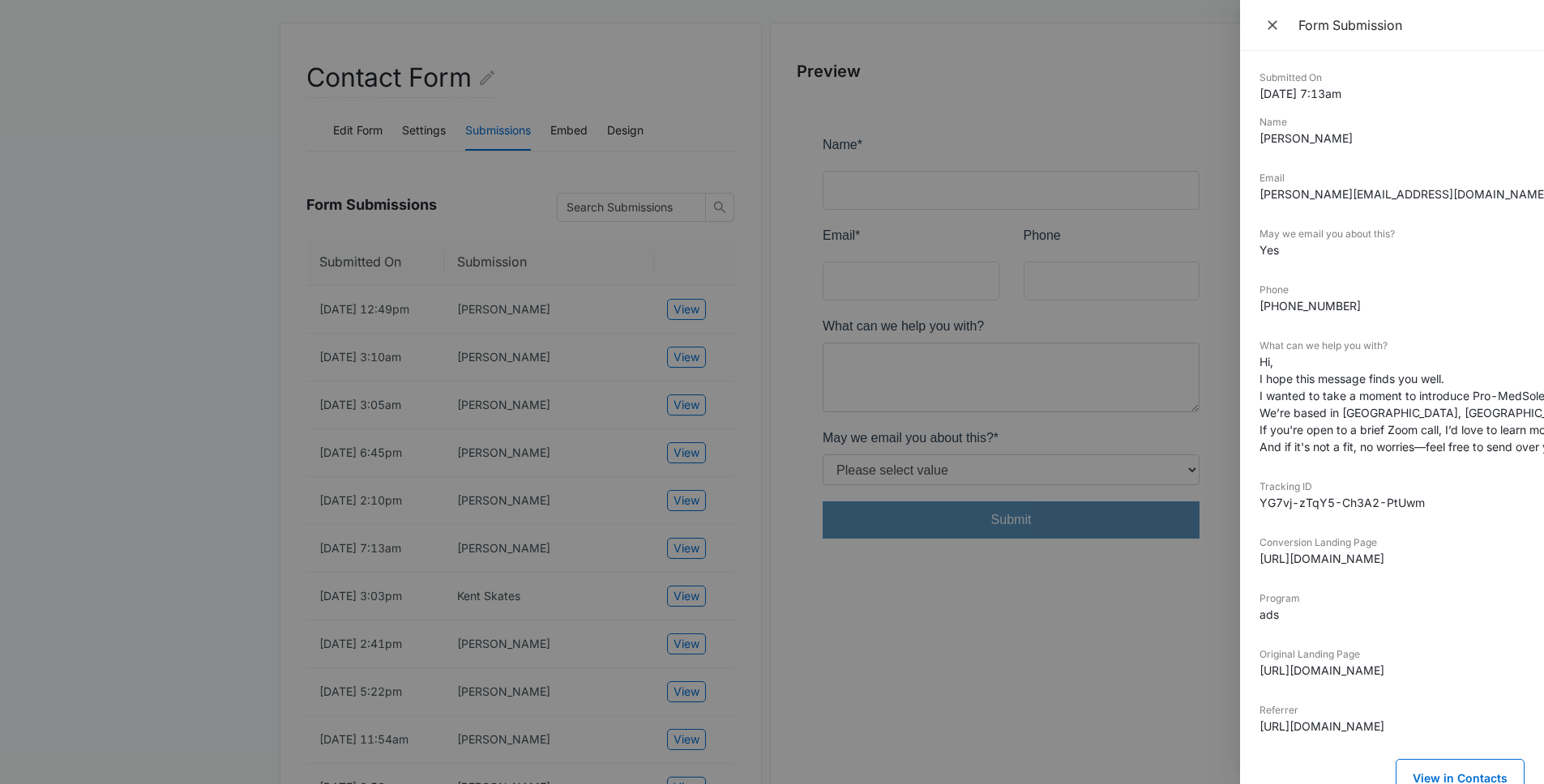
drag, startPoint x: 953, startPoint y: 652, endPoint x: 812, endPoint y: 622, distance: 144.2
click at [953, 652] on div at bounding box center [772, 392] width 1544 height 784
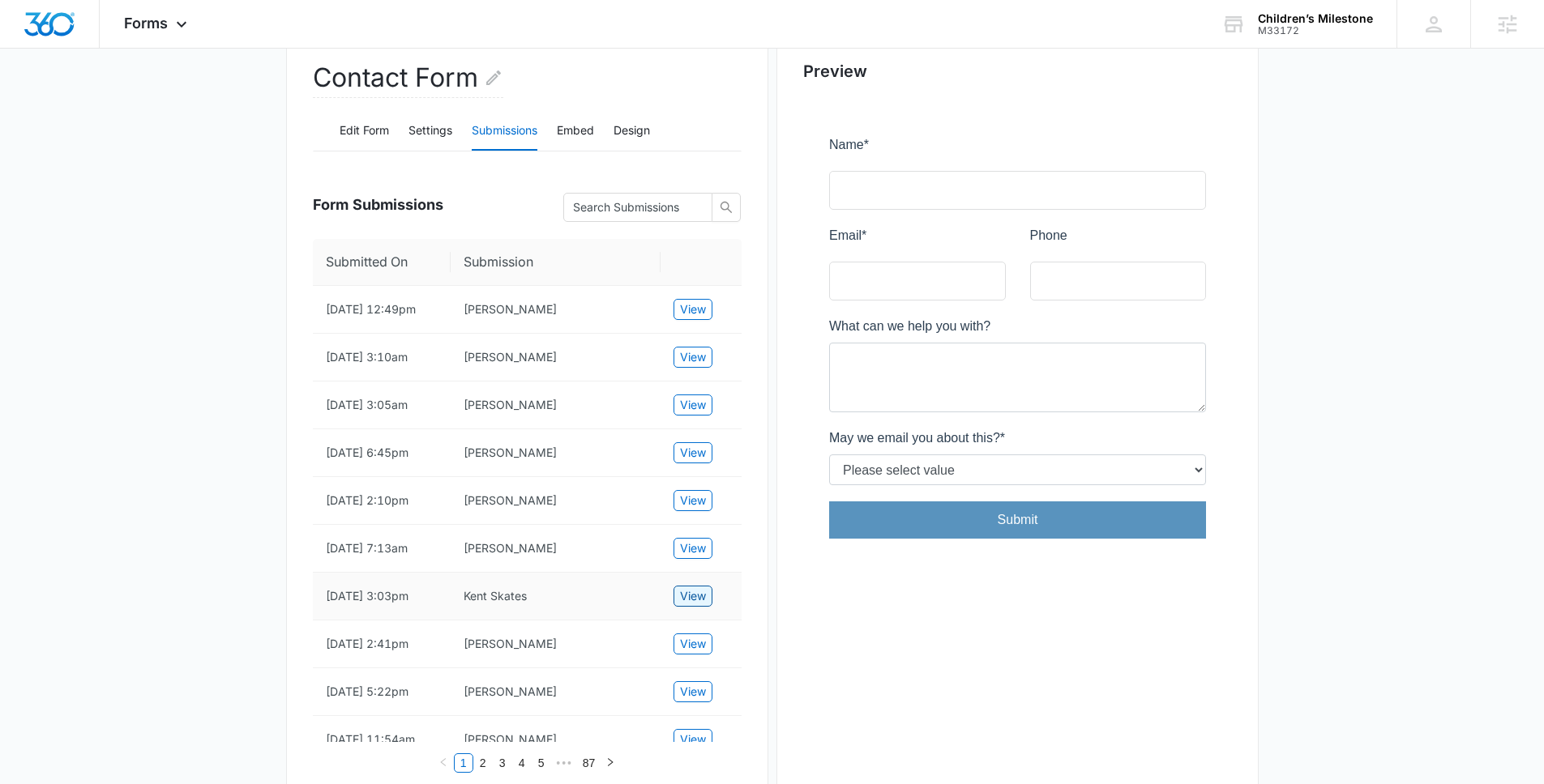
click at [681, 603] on span "View" at bounding box center [693, 596] width 26 height 17
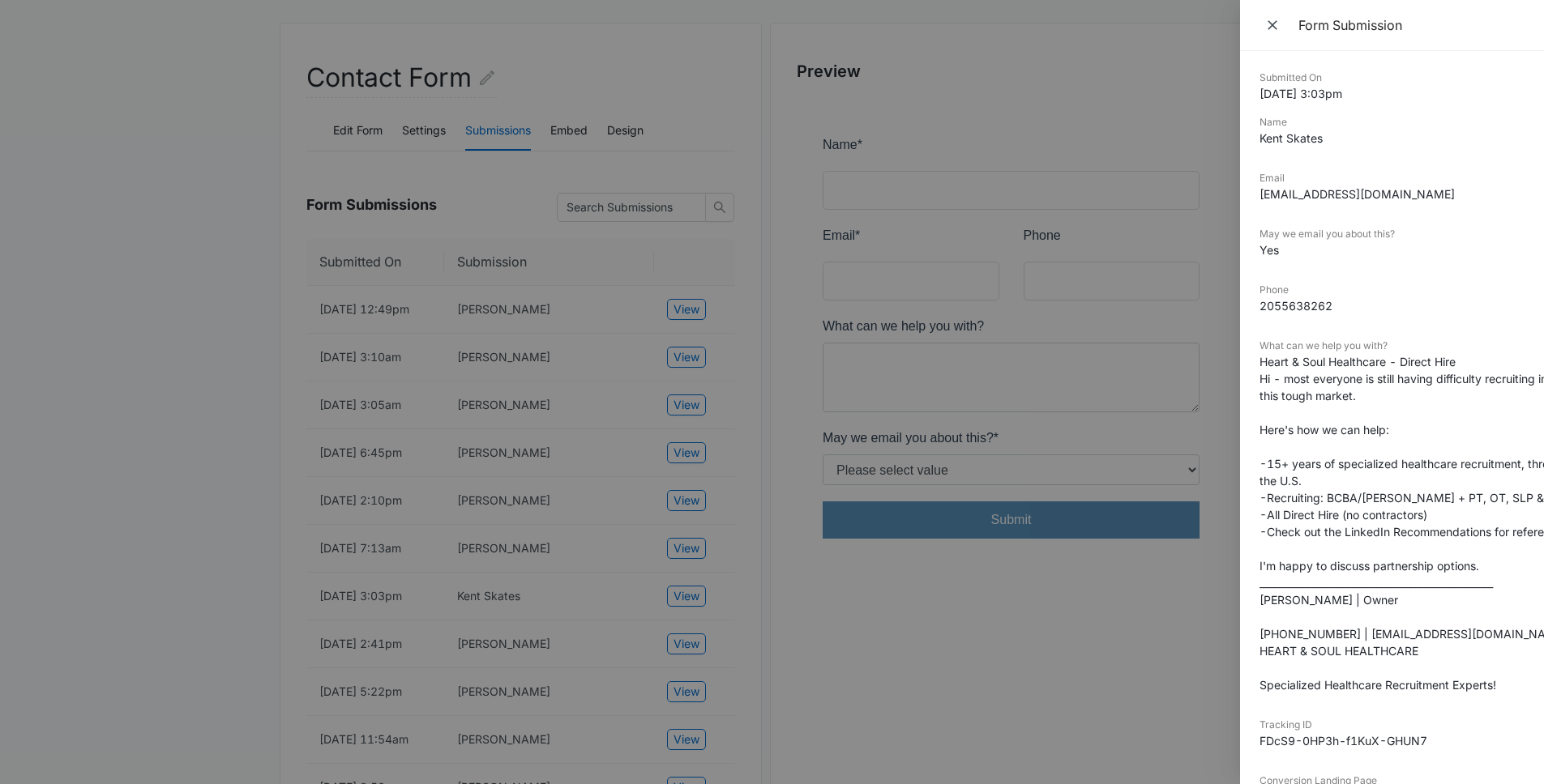
click at [785, 632] on div at bounding box center [772, 392] width 1544 height 784
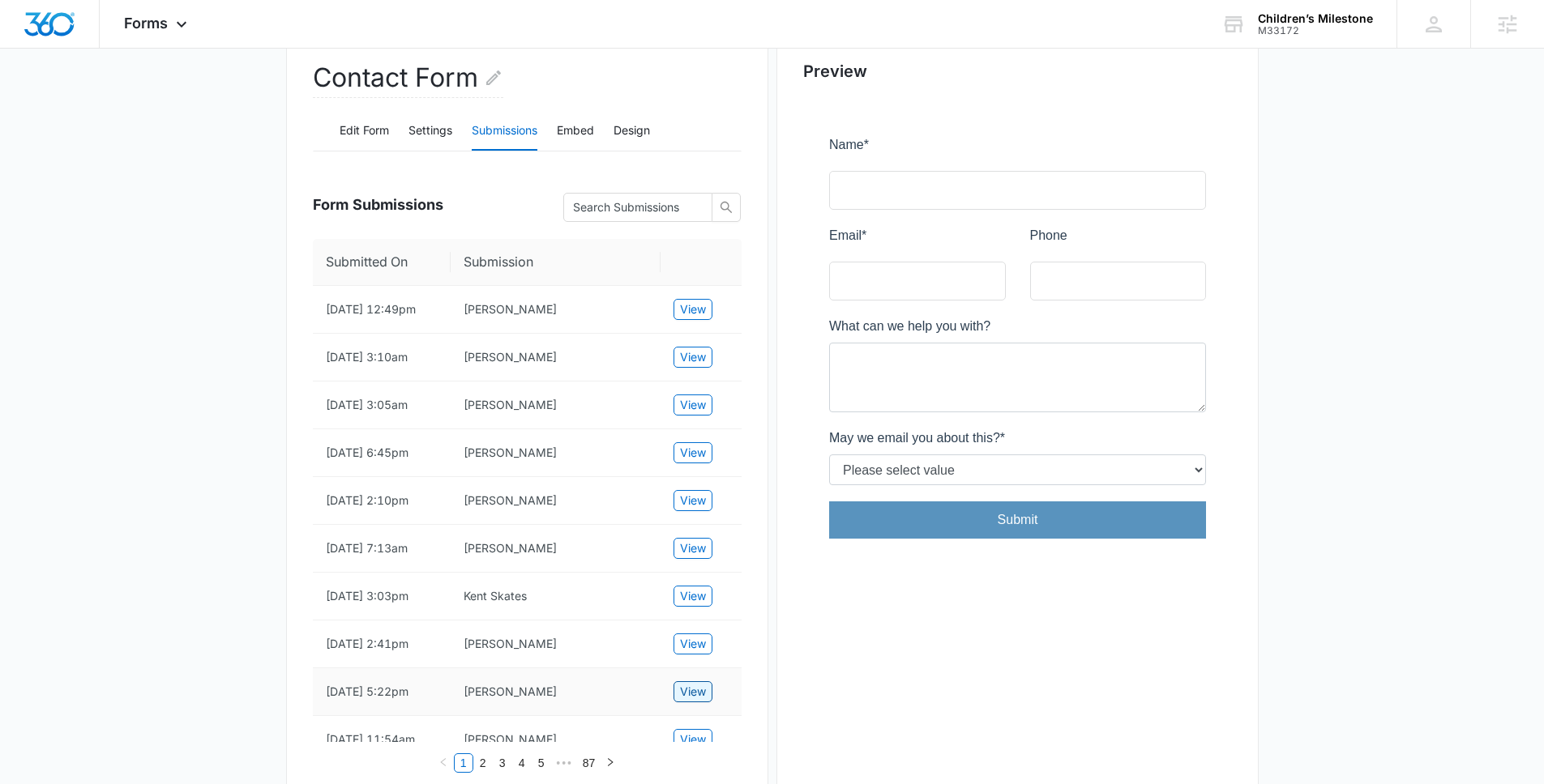
click at [676, 697] on button "View" at bounding box center [693, 692] width 39 height 21
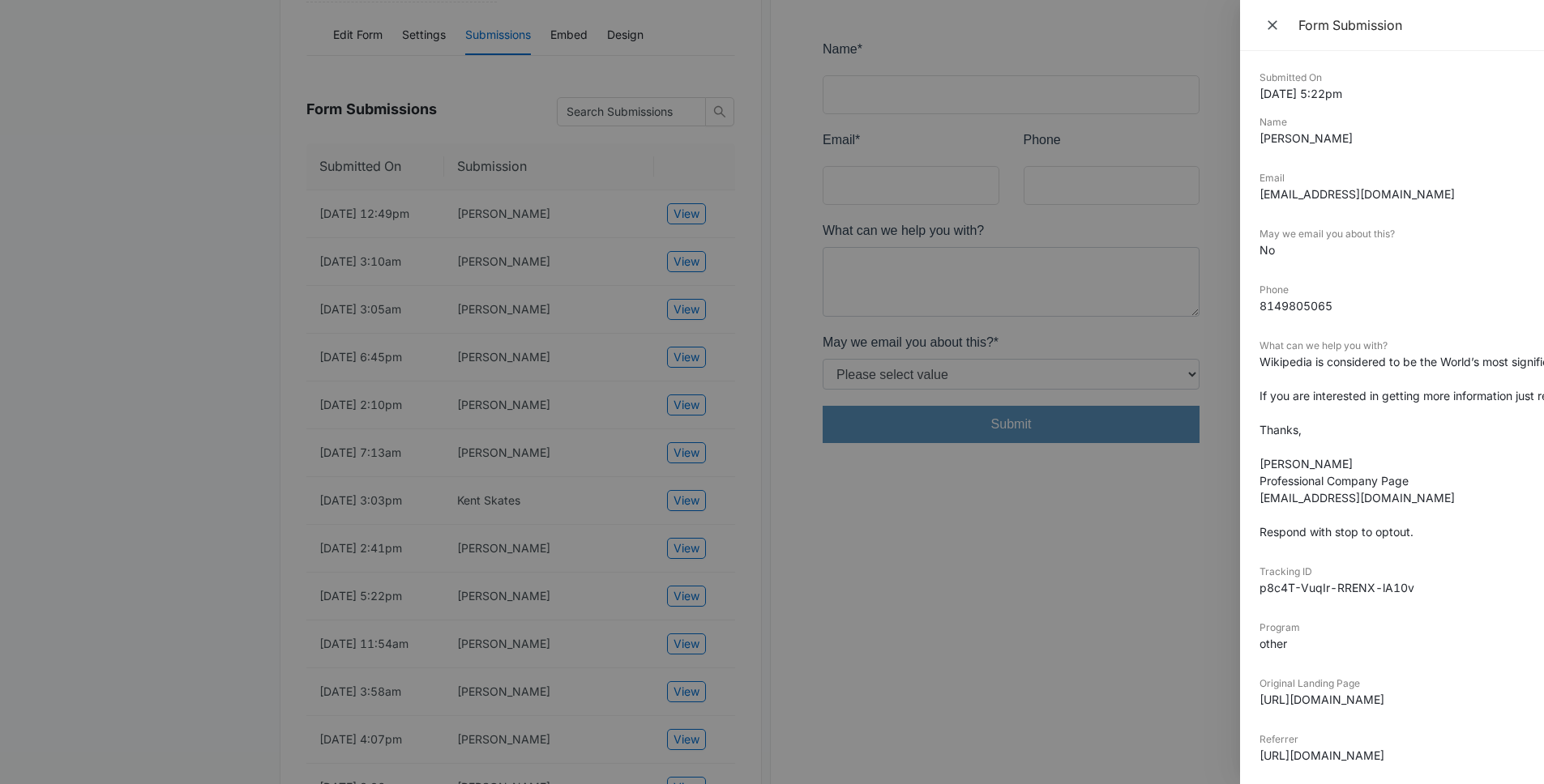
scroll to position [267, 0]
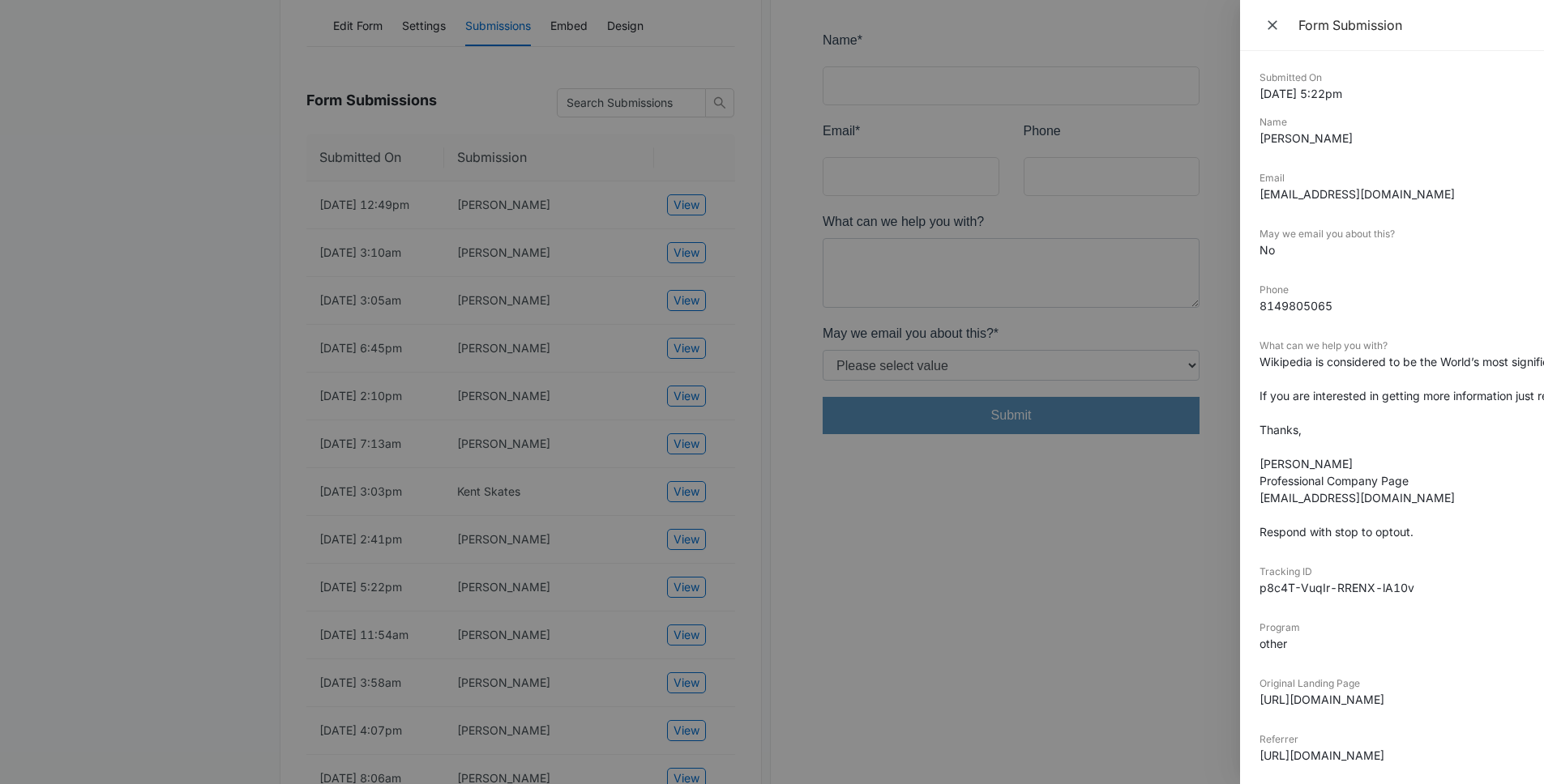
click at [886, 626] on div at bounding box center [772, 392] width 1544 height 784
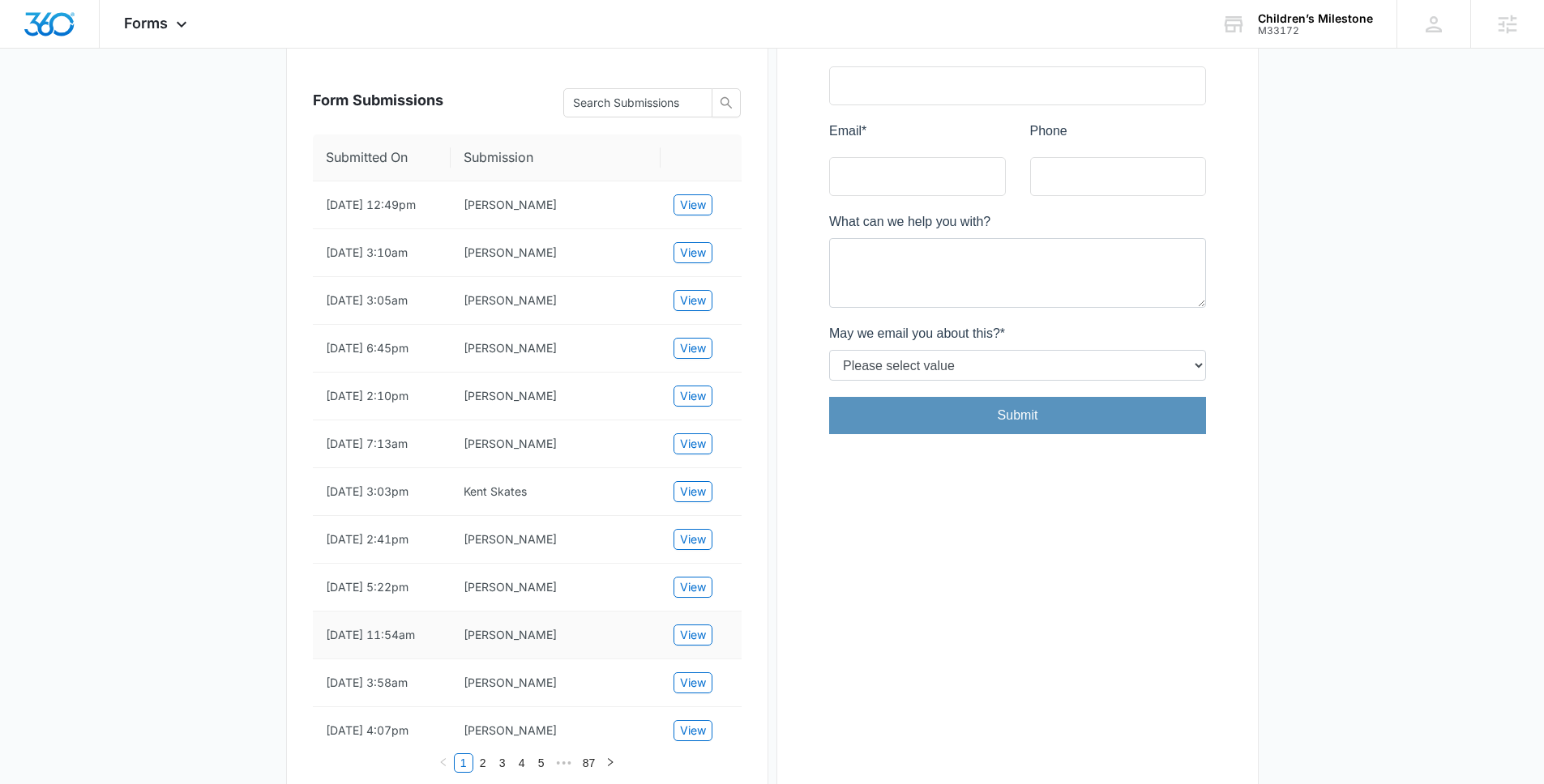
click at [668, 656] on td "View" at bounding box center [702, 636] width 82 height 48
click at [691, 644] on span "View" at bounding box center [693, 636] width 26 height 17
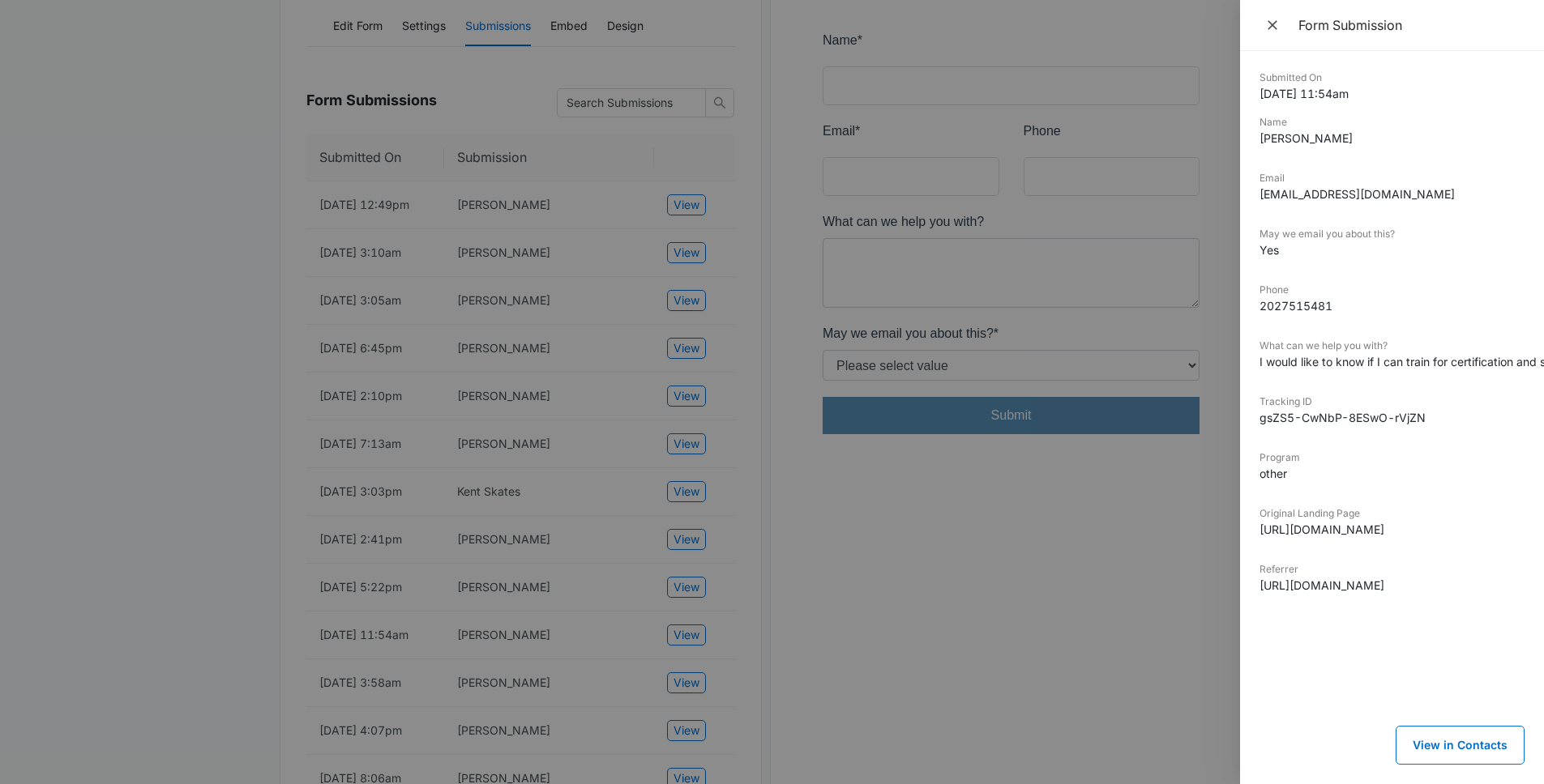
click at [1328, 364] on dd "I would like to know if I can train for certification and start working for thi…" at bounding box center [1392, 362] width 265 height 17
drag, startPoint x: 1119, startPoint y: 603, endPoint x: 1091, endPoint y: 603, distance: 28.0
click at [1118, 603] on div at bounding box center [772, 392] width 1544 height 784
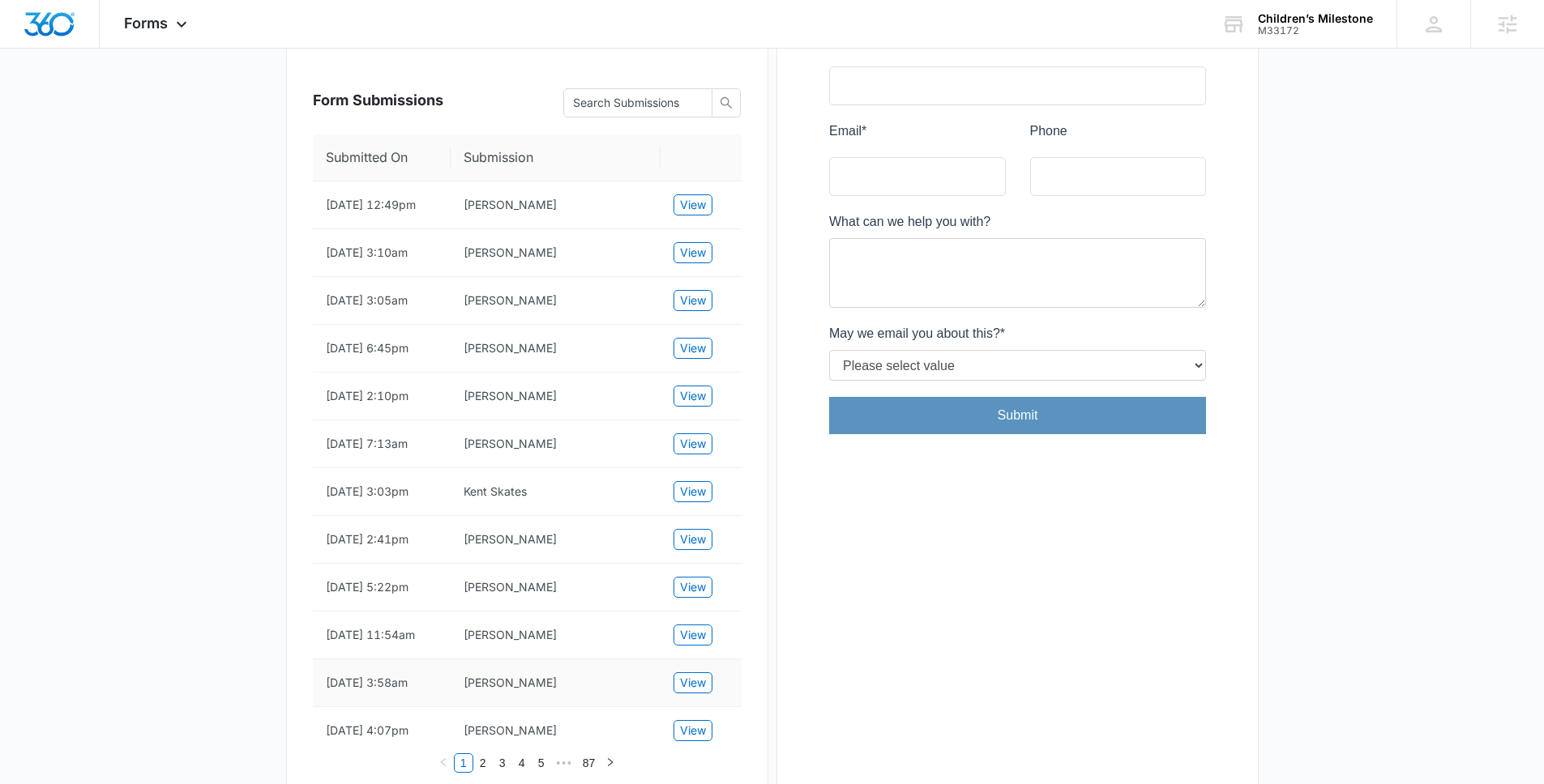
click at [730, 696] on td "View" at bounding box center [702, 683] width 82 height 48
click at [691, 692] on span "View" at bounding box center [693, 683] width 26 height 17
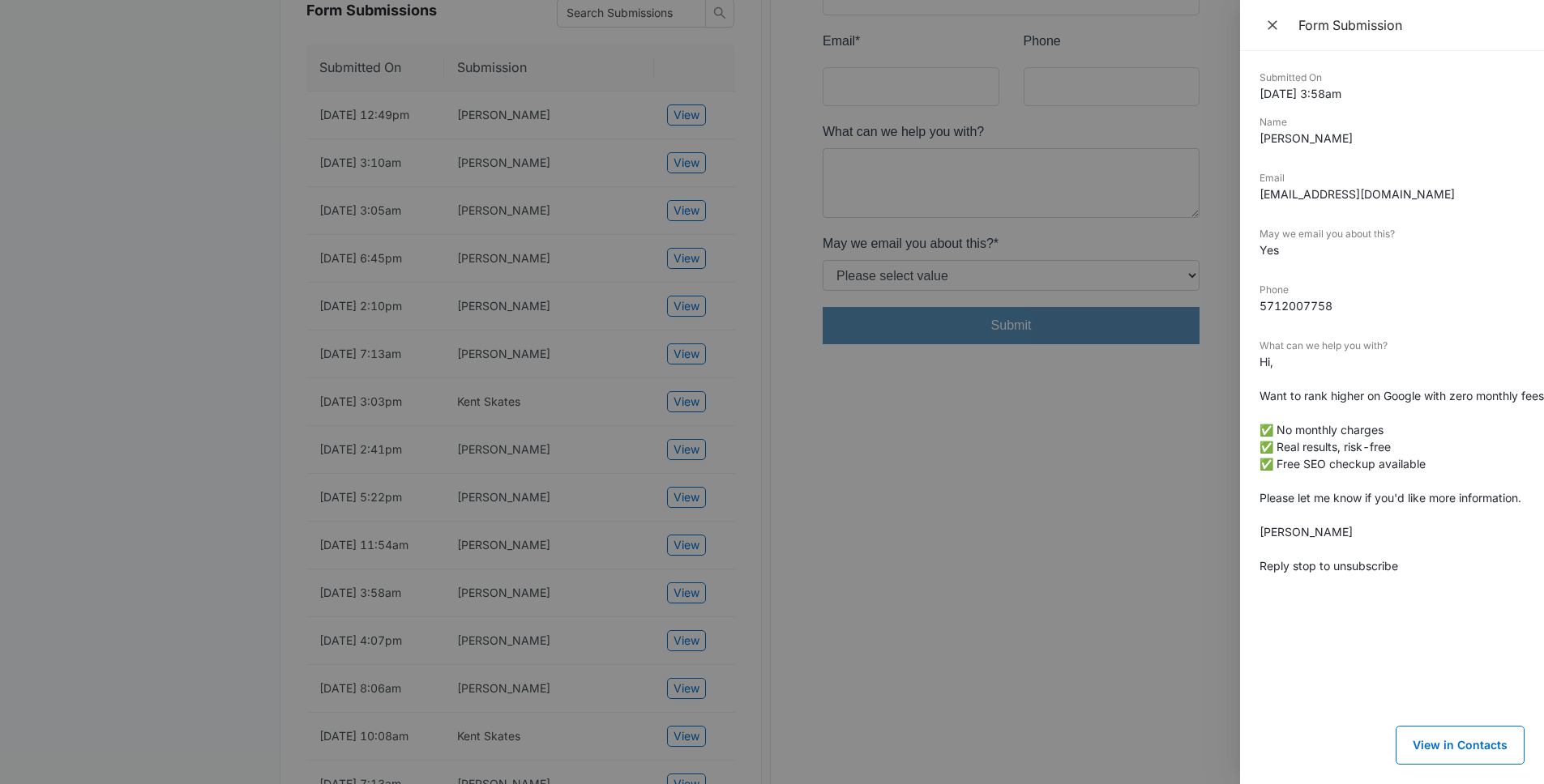
scroll to position [377, 0]
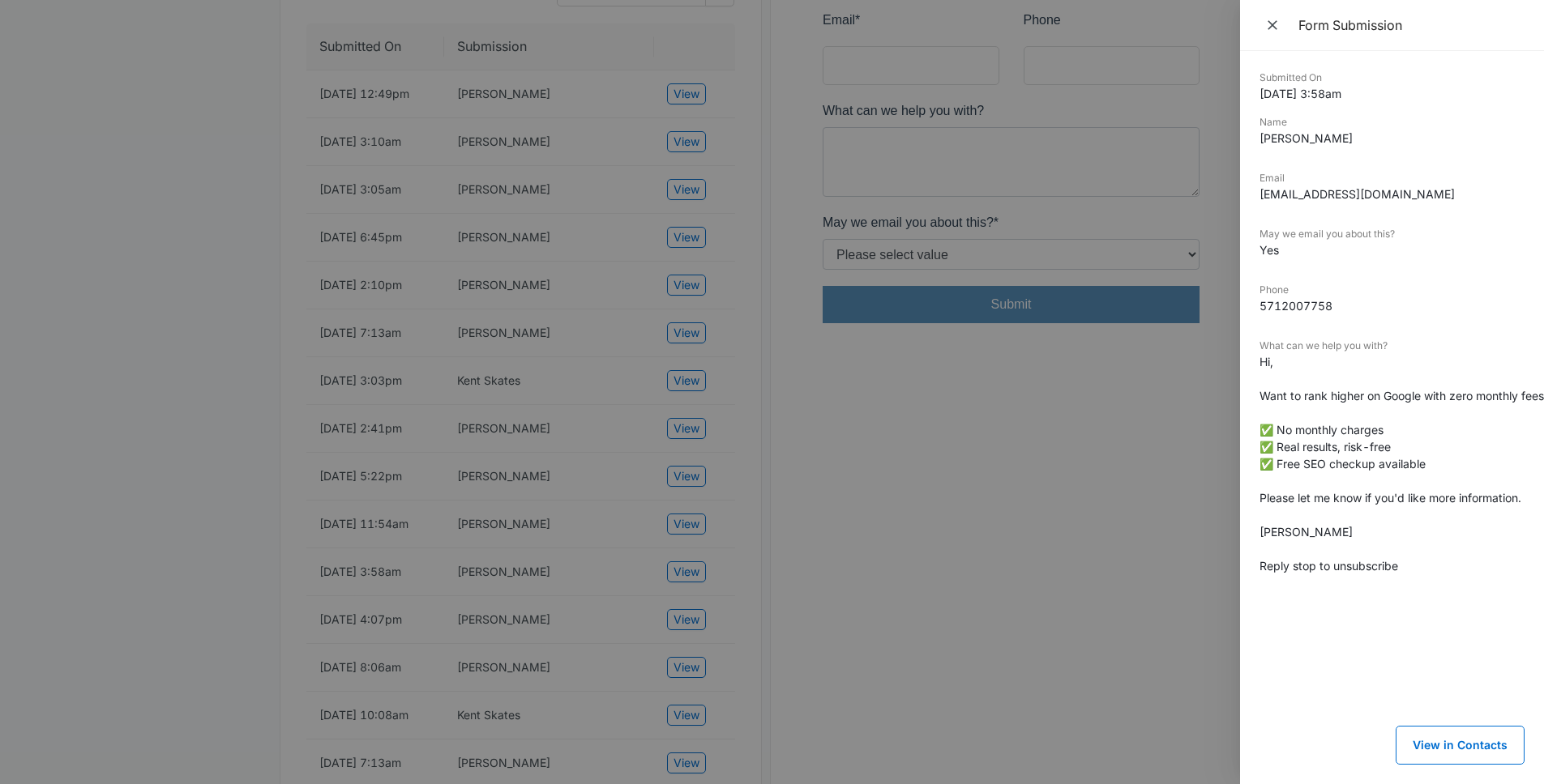
click at [878, 588] on div at bounding box center [772, 392] width 1544 height 784
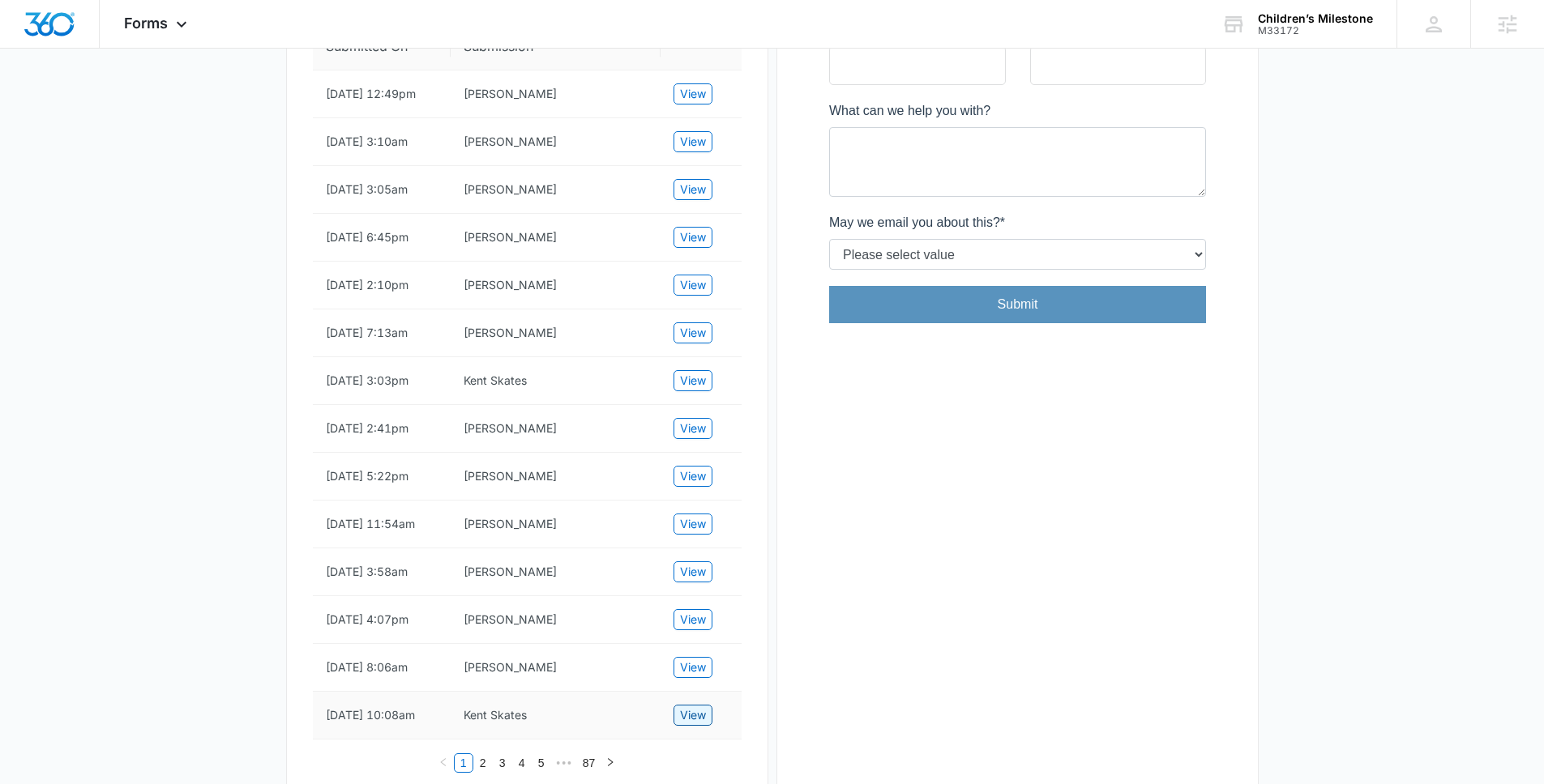
click at [689, 725] on span "View" at bounding box center [693, 715] width 26 height 17
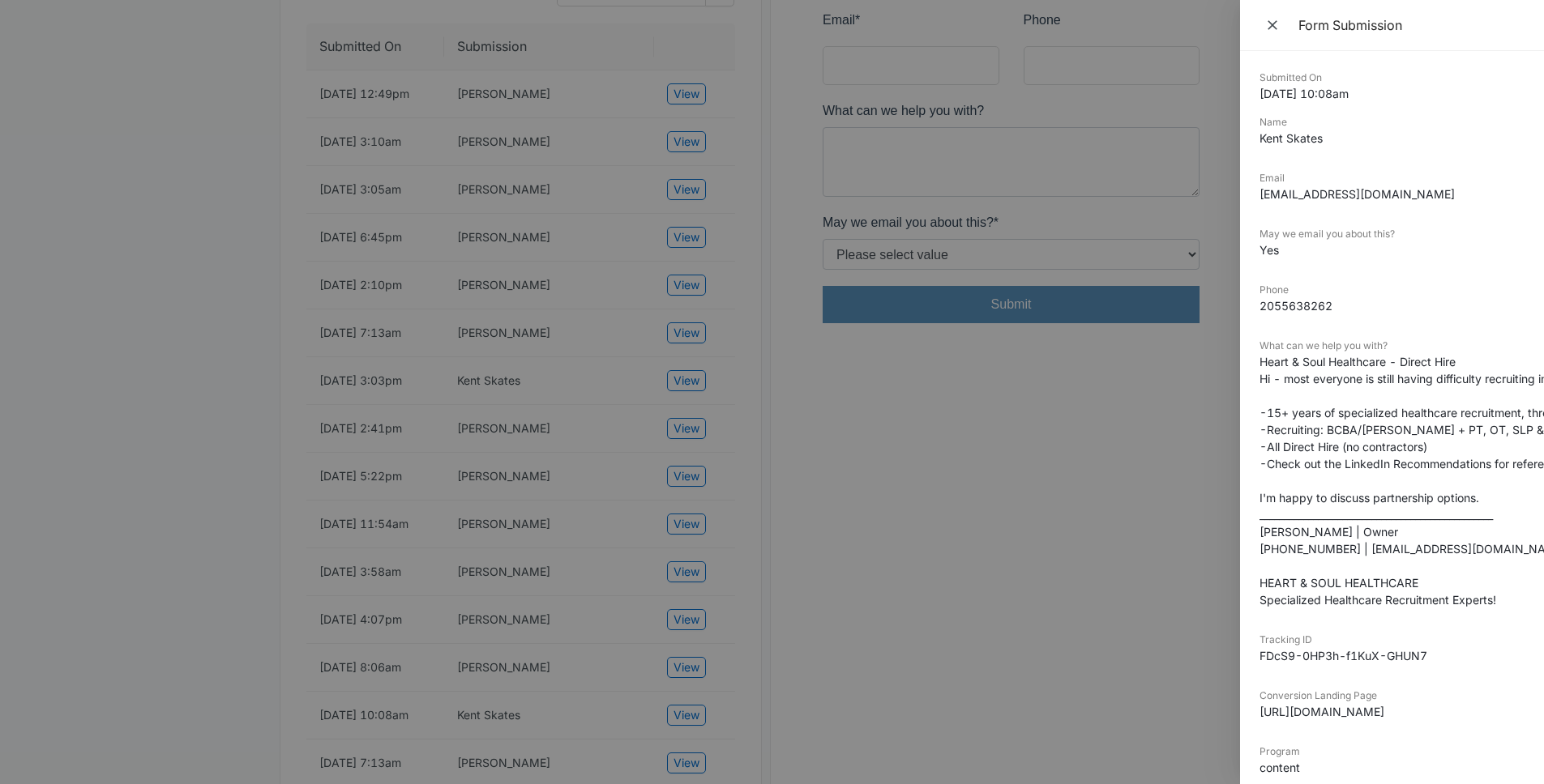
click at [863, 632] on div at bounding box center [772, 392] width 1544 height 784
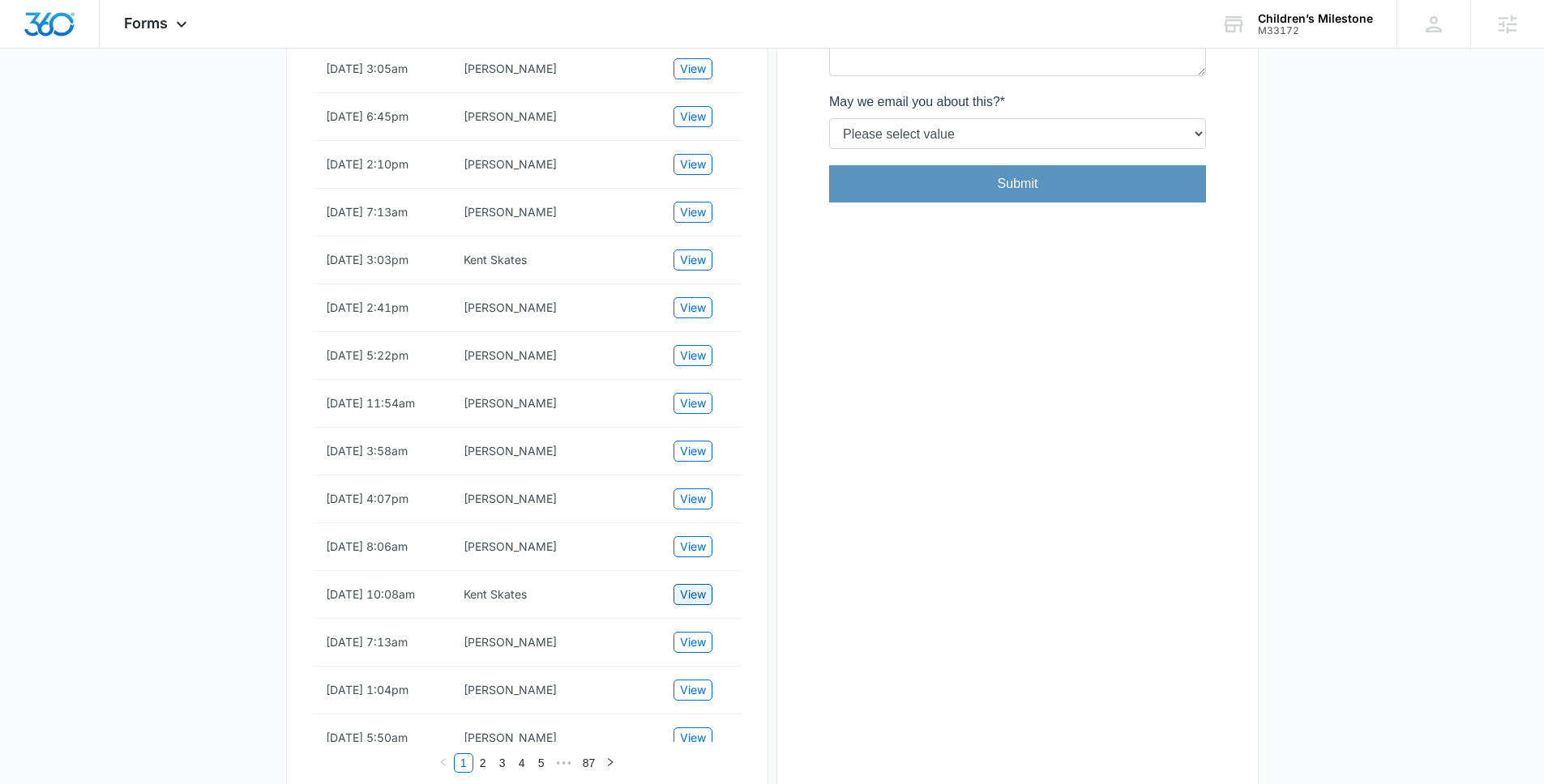
scroll to position [500, 0]
click at [695, 698] on span "View" at bounding box center [693, 689] width 26 height 17
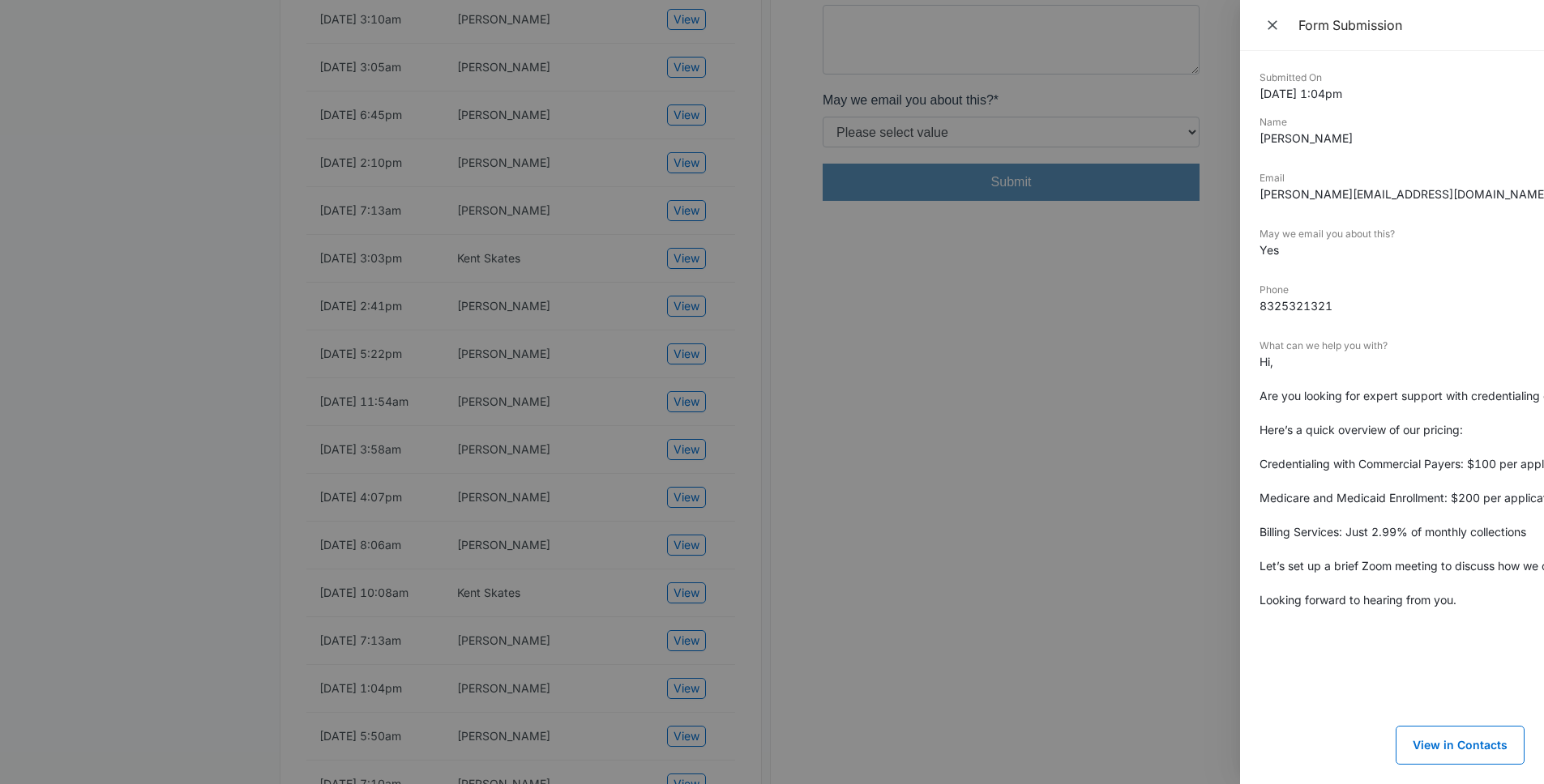
click at [808, 703] on div at bounding box center [772, 392] width 1544 height 784
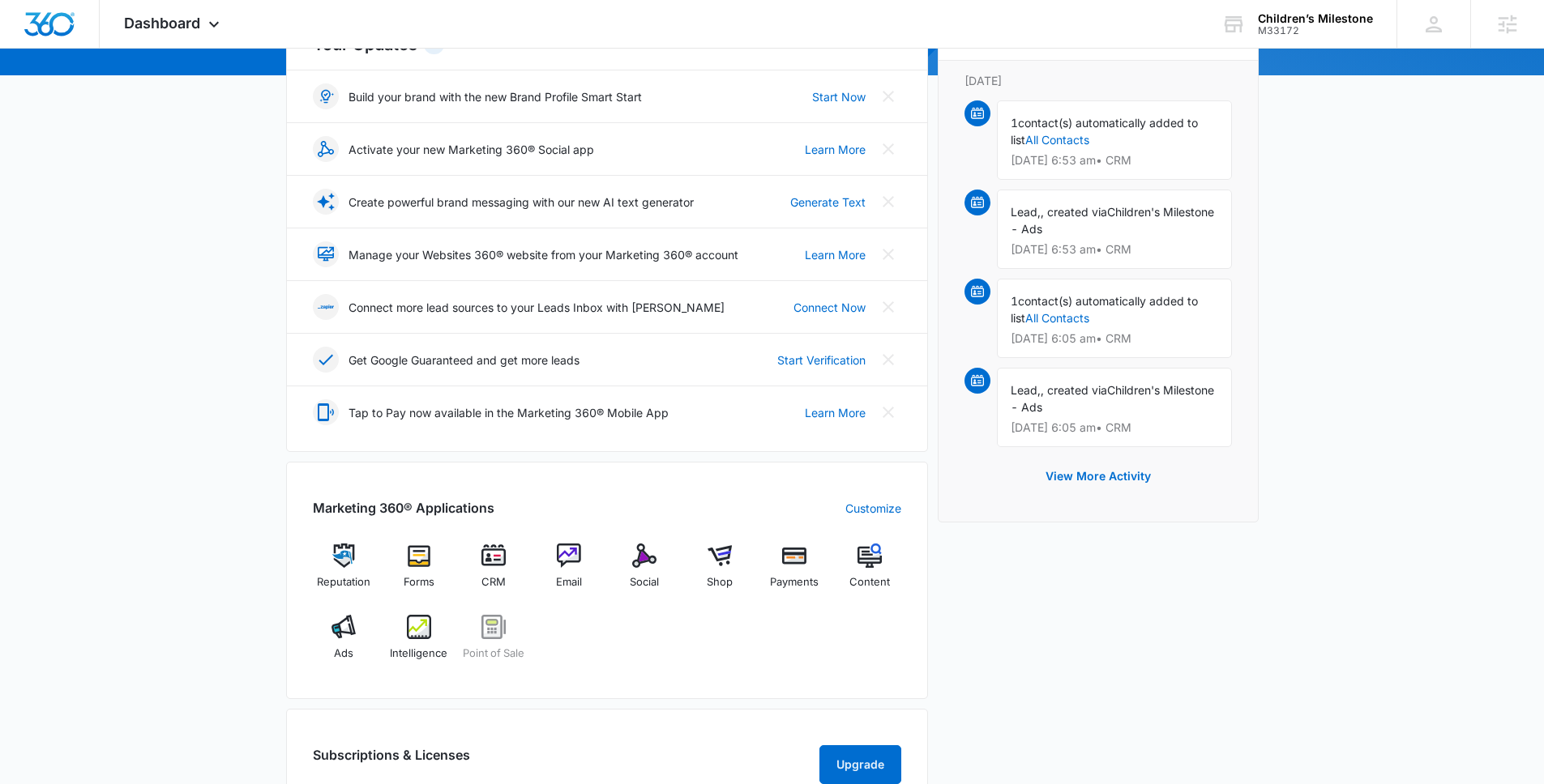
scroll to position [336, 0]
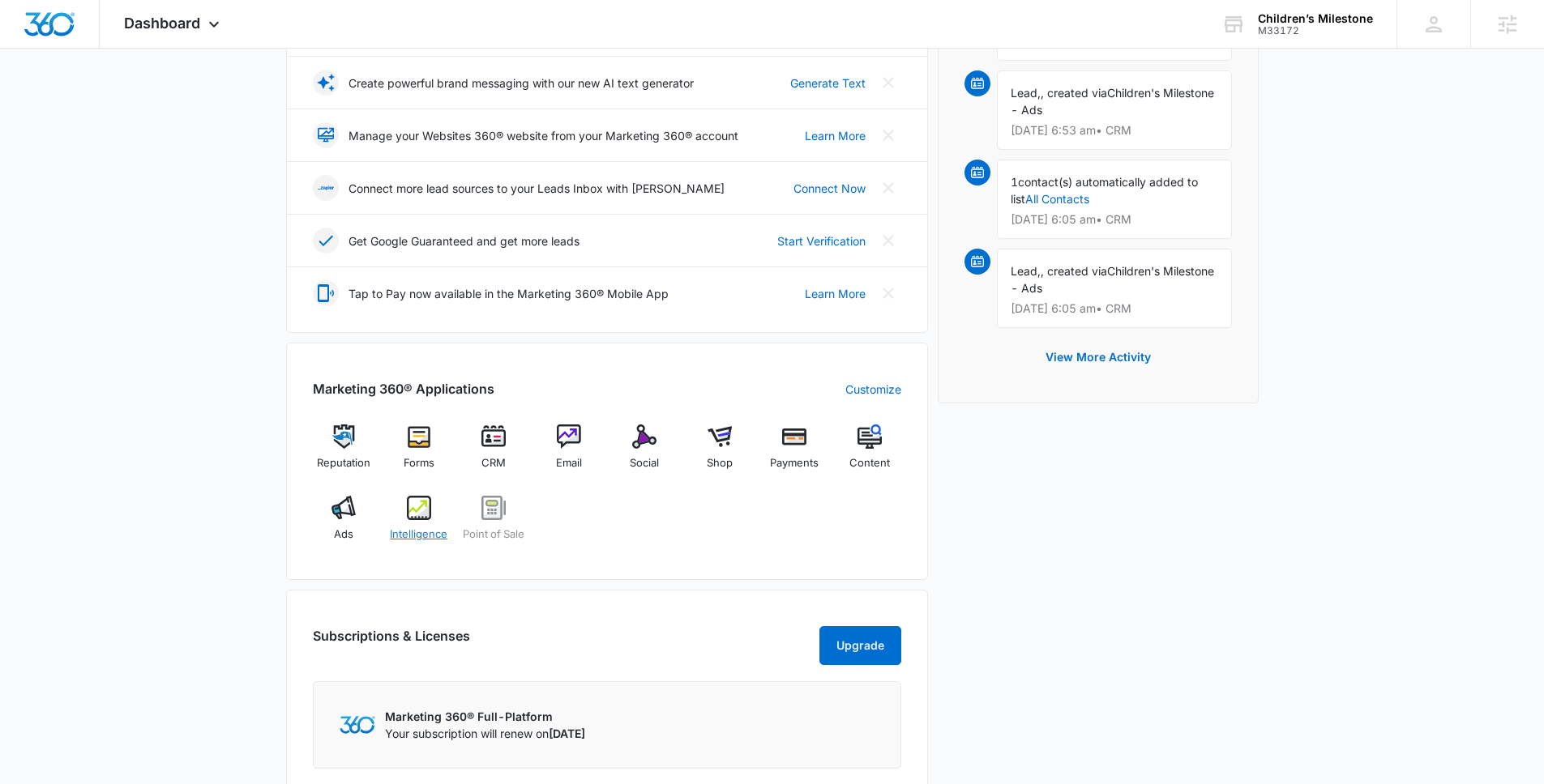
click at [407, 509] on img at bounding box center [418, 507] width 24 height 24
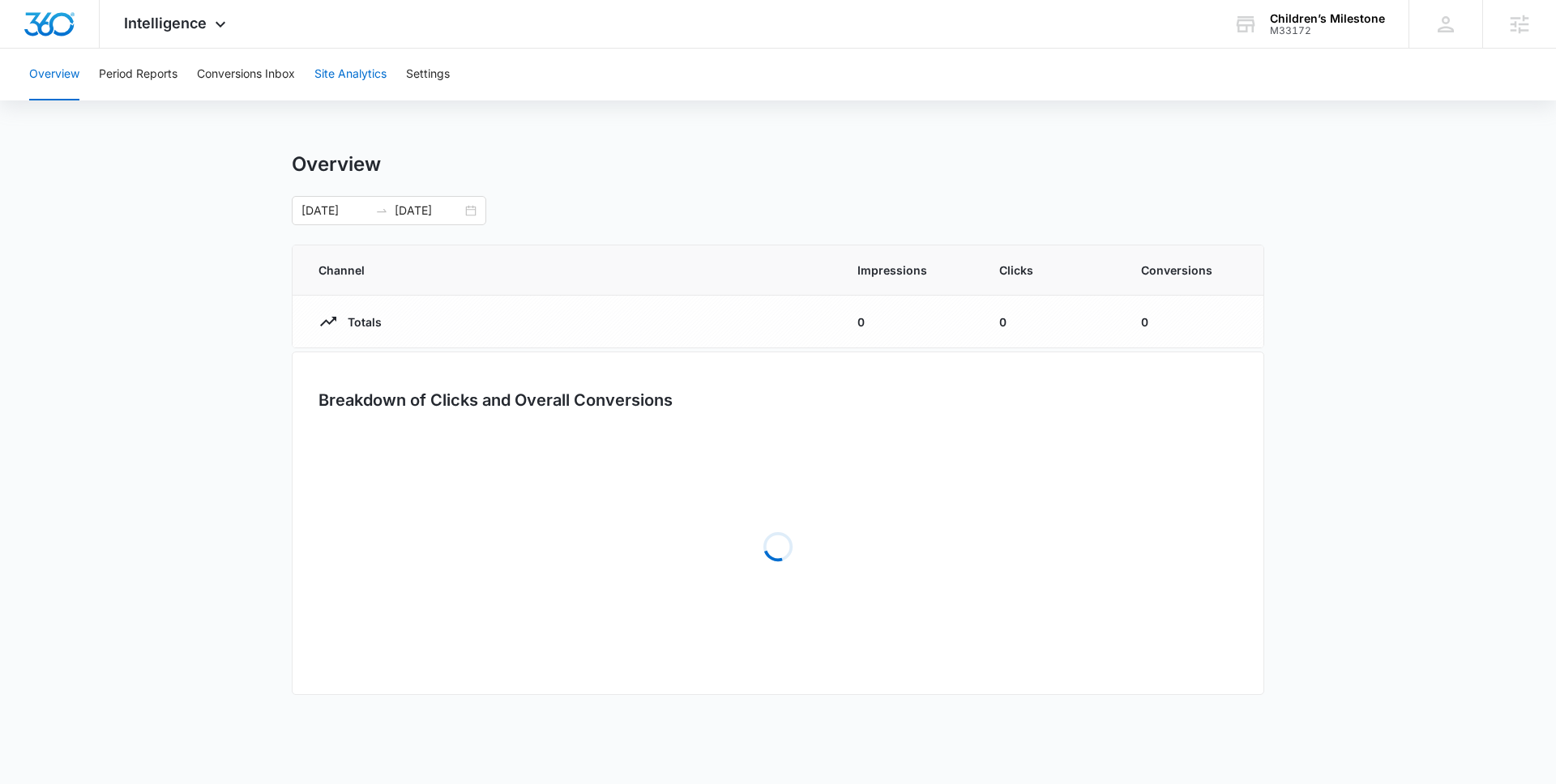
click at [339, 72] on button "Site Analytics" at bounding box center [350, 74] width 72 height 51
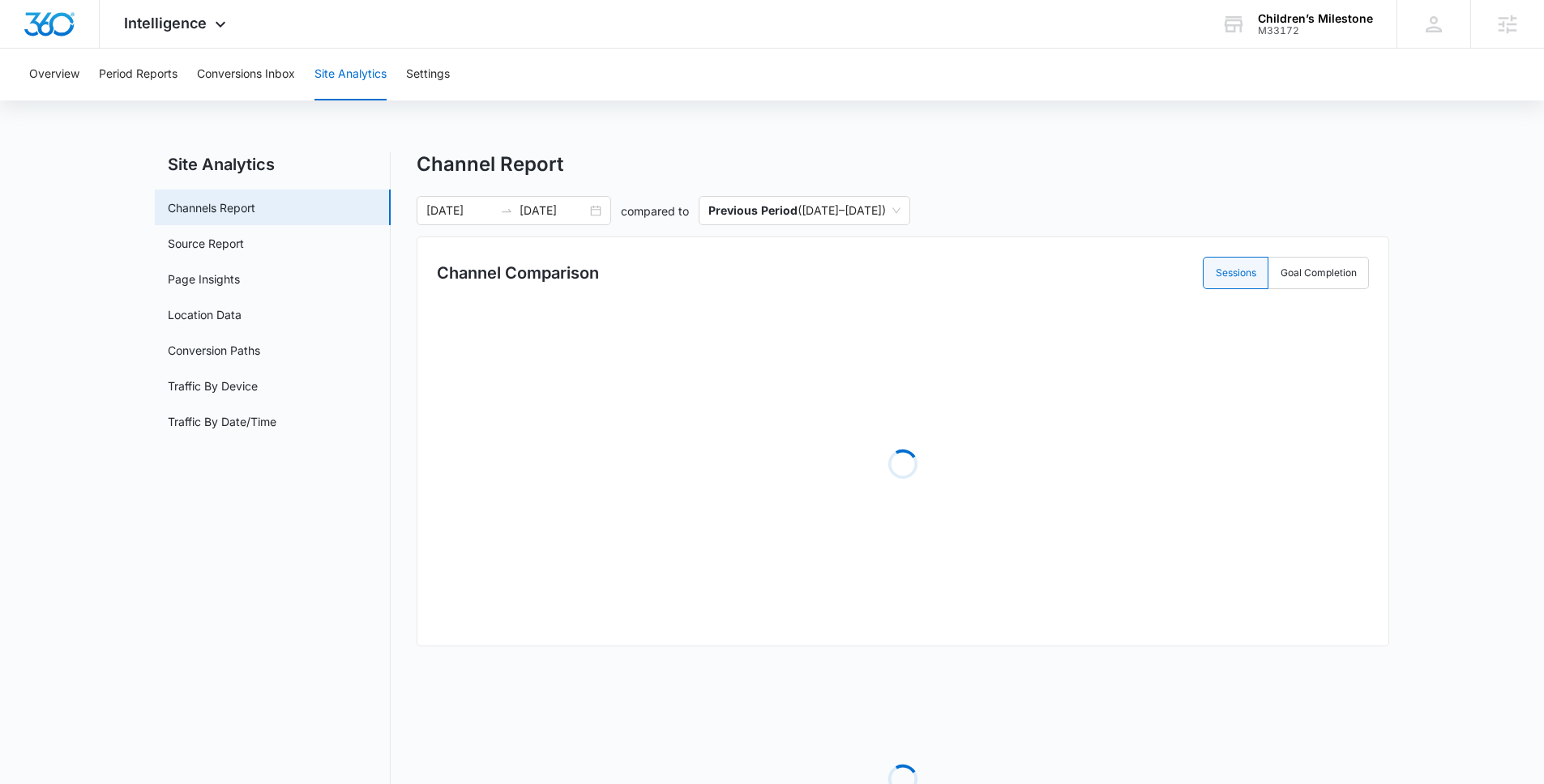
click at [470, 80] on div "Overview Period Reports Conversions Inbox Site Analytics Settings" at bounding box center [772, 74] width 1505 height 51
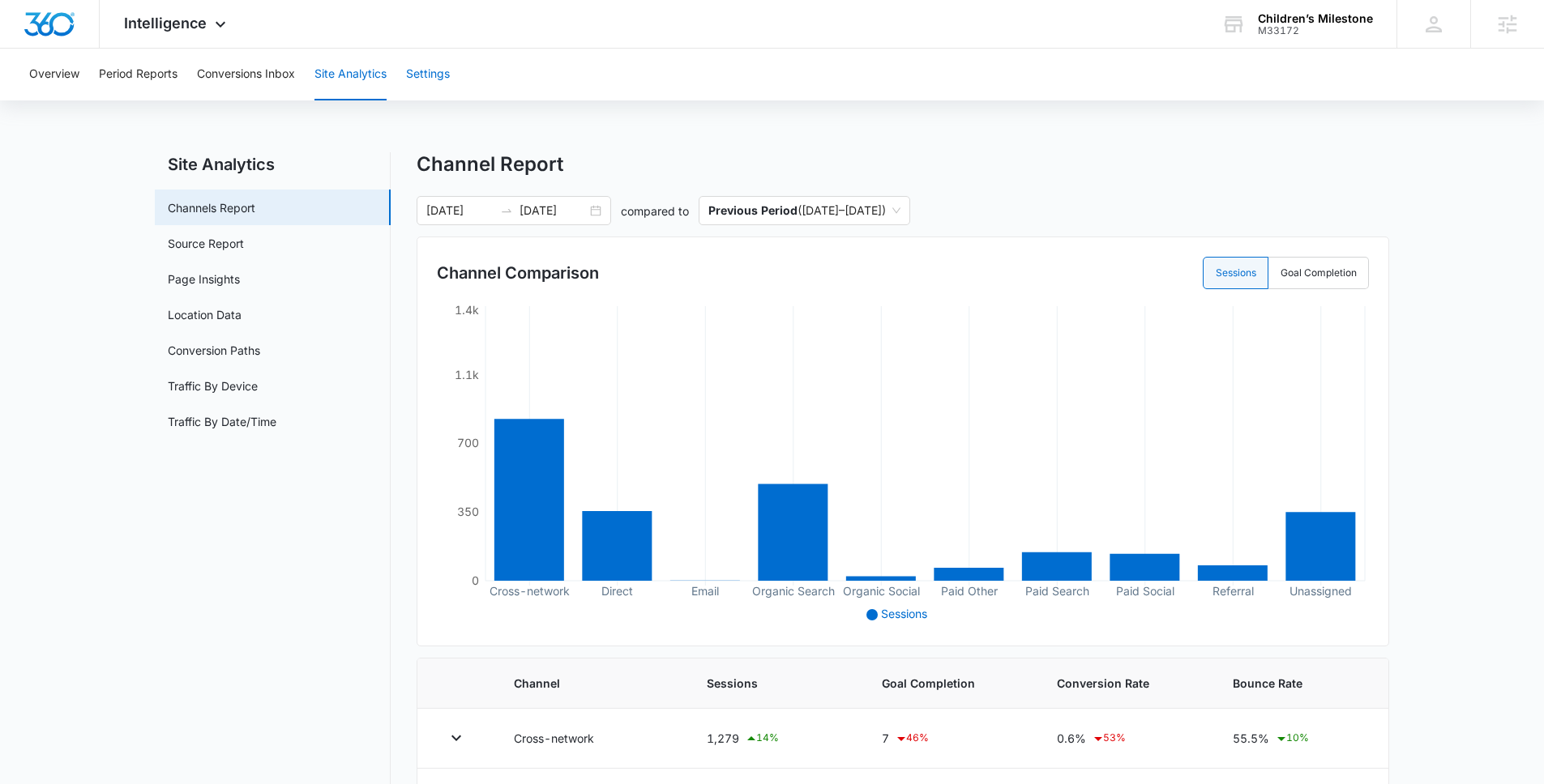
click at [424, 79] on button "Settings" at bounding box center [427, 74] width 44 height 51
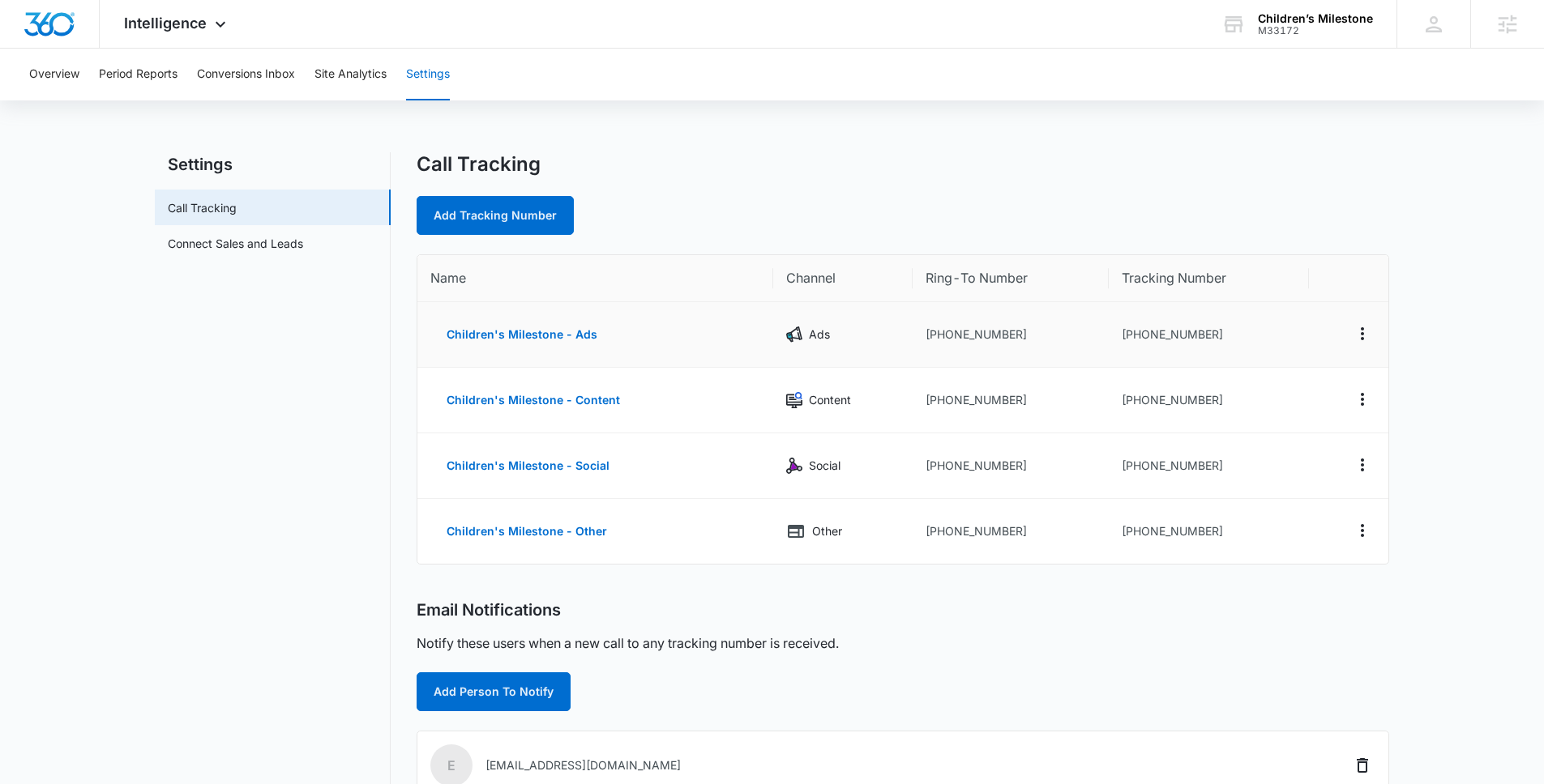
drag, startPoint x: 1084, startPoint y: 346, endPoint x: 1199, endPoint y: 340, distance: 115.2
click at [1084, 346] on td "[PHONE_NUMBER]" at bounding box center [1010, 336] width 196 height 66
drag, startPoint x: 1061, startPoint y: 340, endPoint x: 934, endPoint y: 336, distance: 127.1
click at [934, 336] on td "[PHONE_NUMBER]" at bounding box center [1010, 336] width 196 height 66
copy td "2407992630"
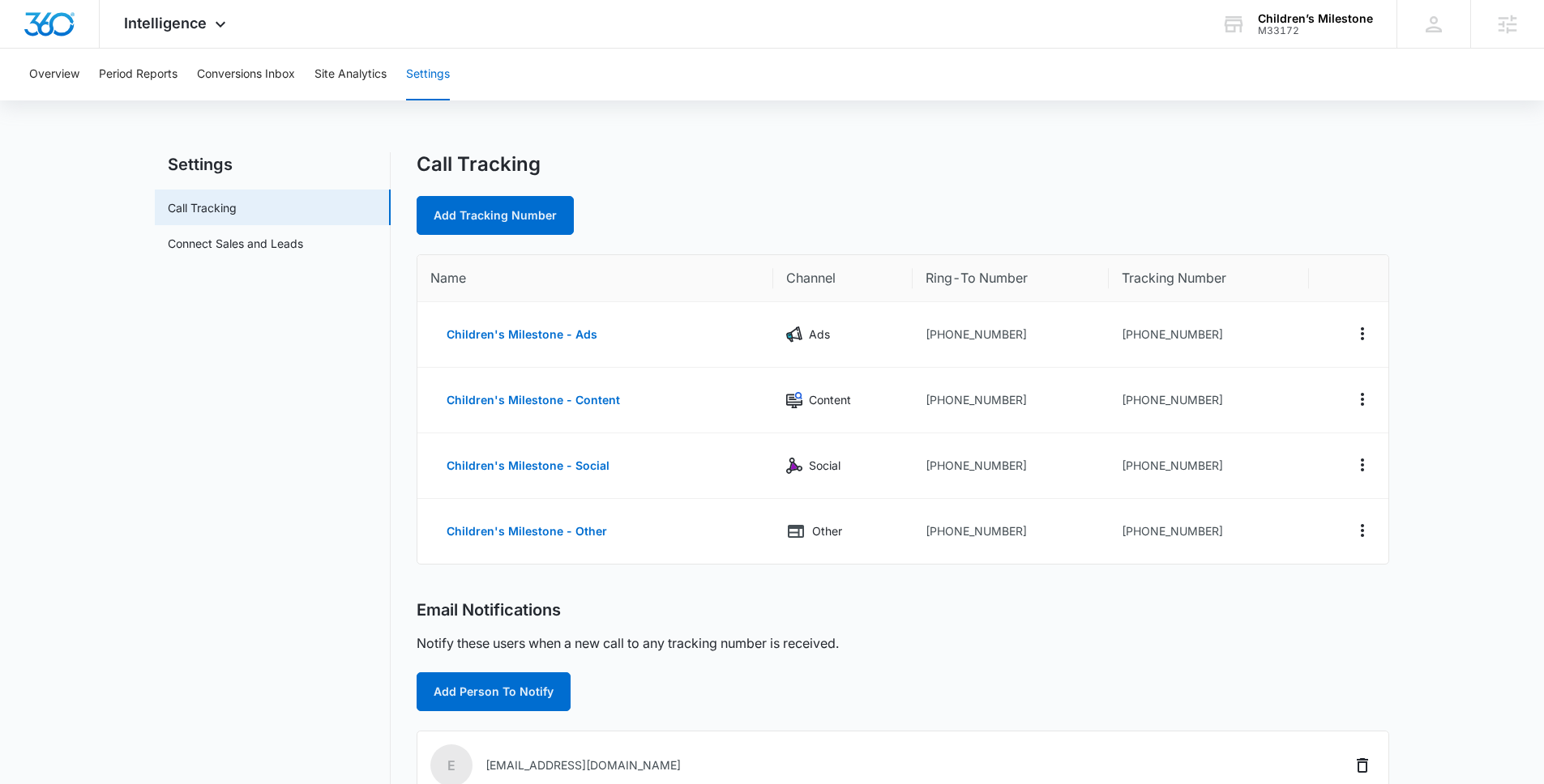
click at [927, 178] on div "Call Tracking Add Tracking Number" at bounding box center [903, 193] width 972 height 82
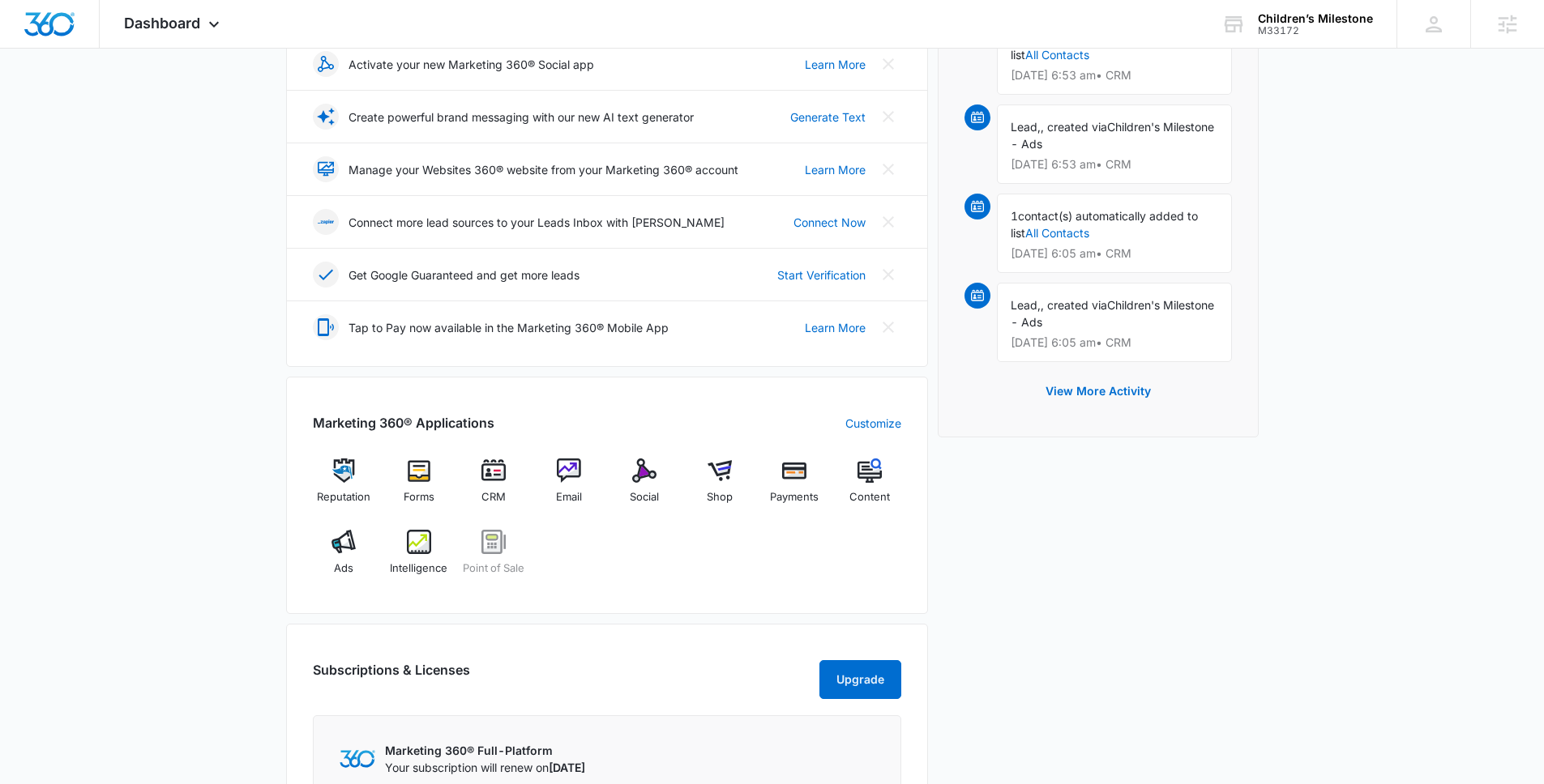
scroll to position [303, 0]
click at [423, 543] on img at bounding box center [418, 540] width 24 height 24
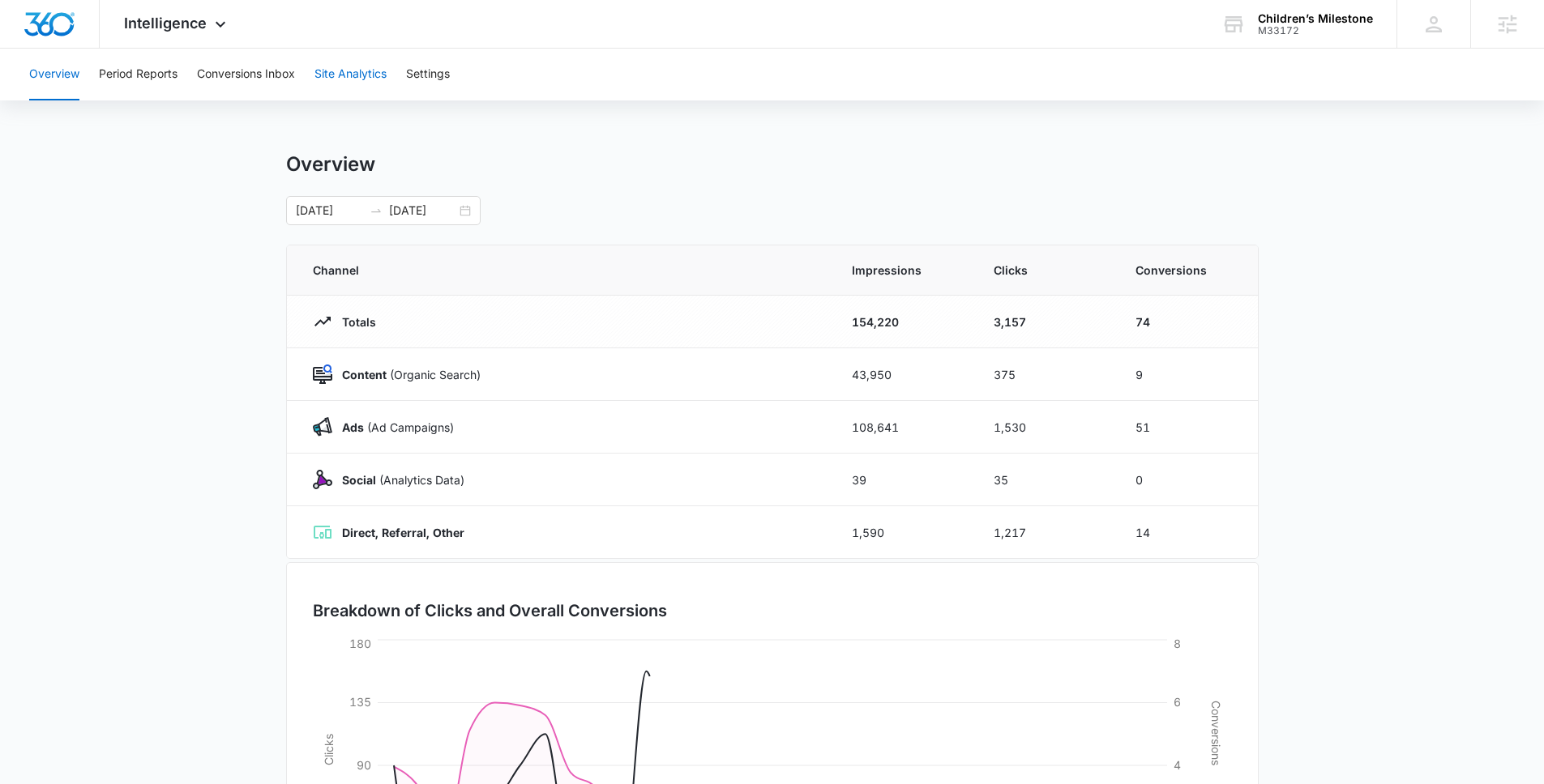
click at [358, 88] on button "Site Analytics" at bounding box center [350, 74] width 72 height 51
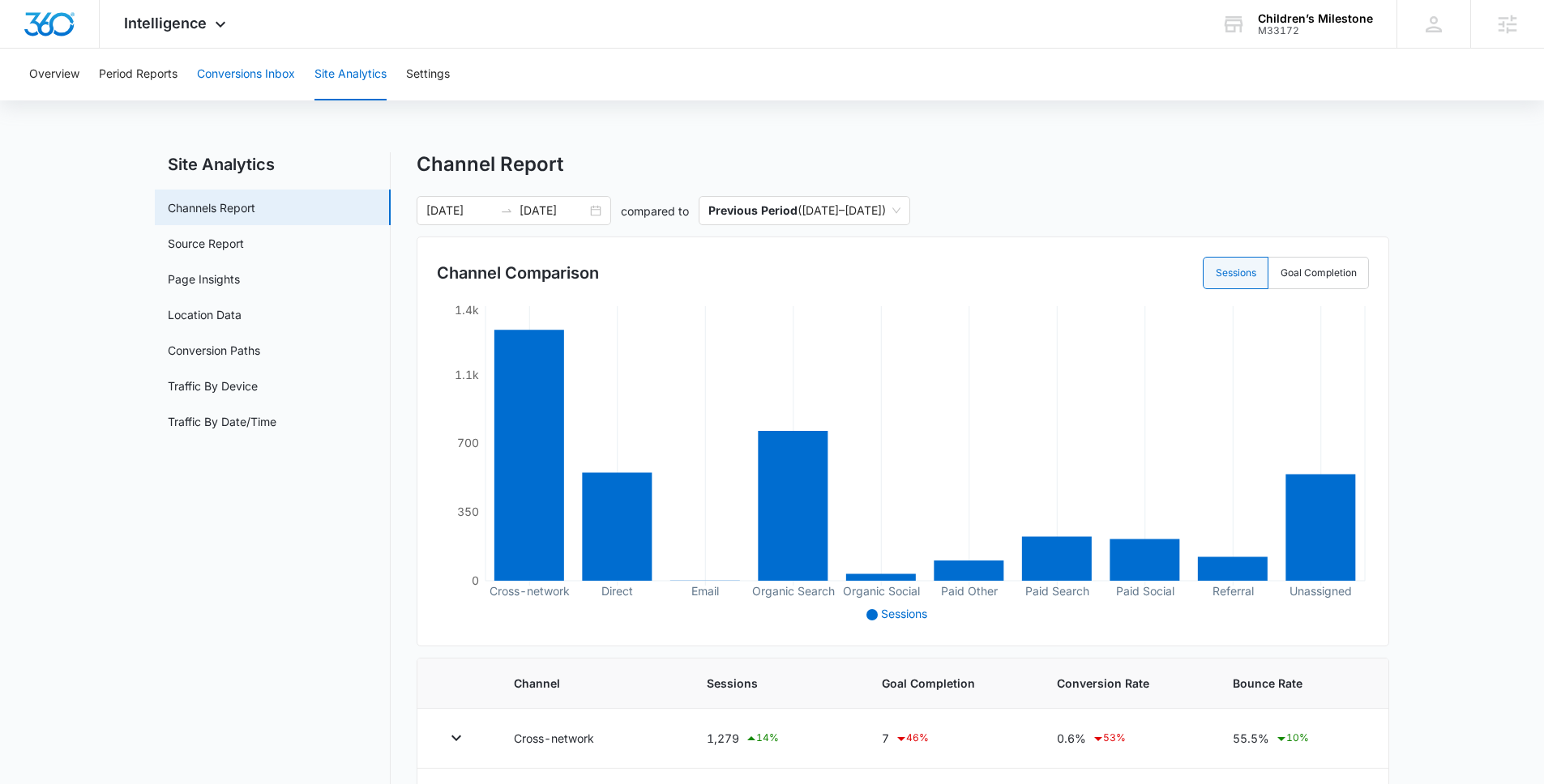
click at [295, 77] on button "Conversions Inbox" at bounding box center [246, 74] width 98 height 51
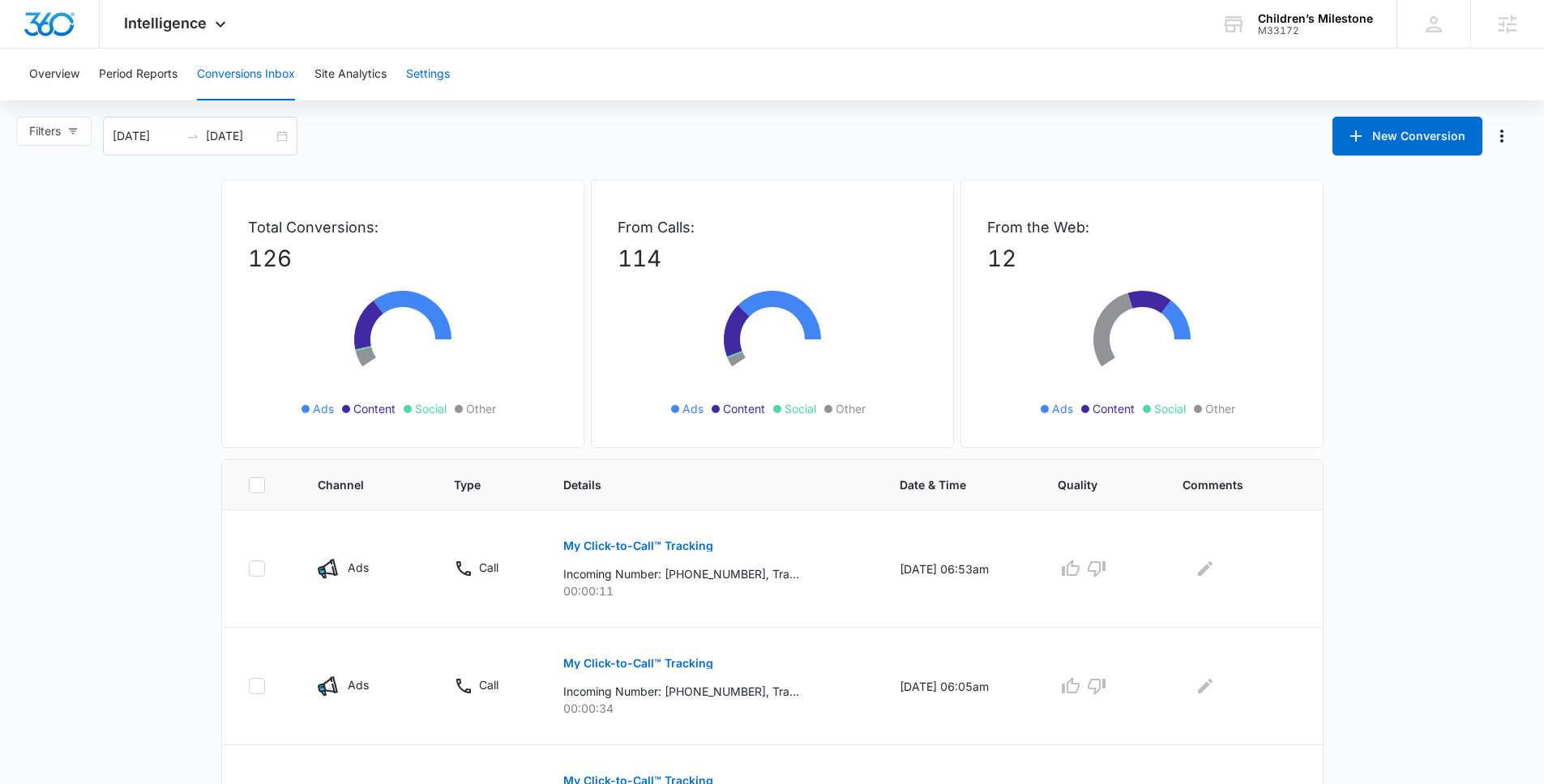
click at [430, 75] on button "Settings" at bounding box center [427, 74] width 44 height 51
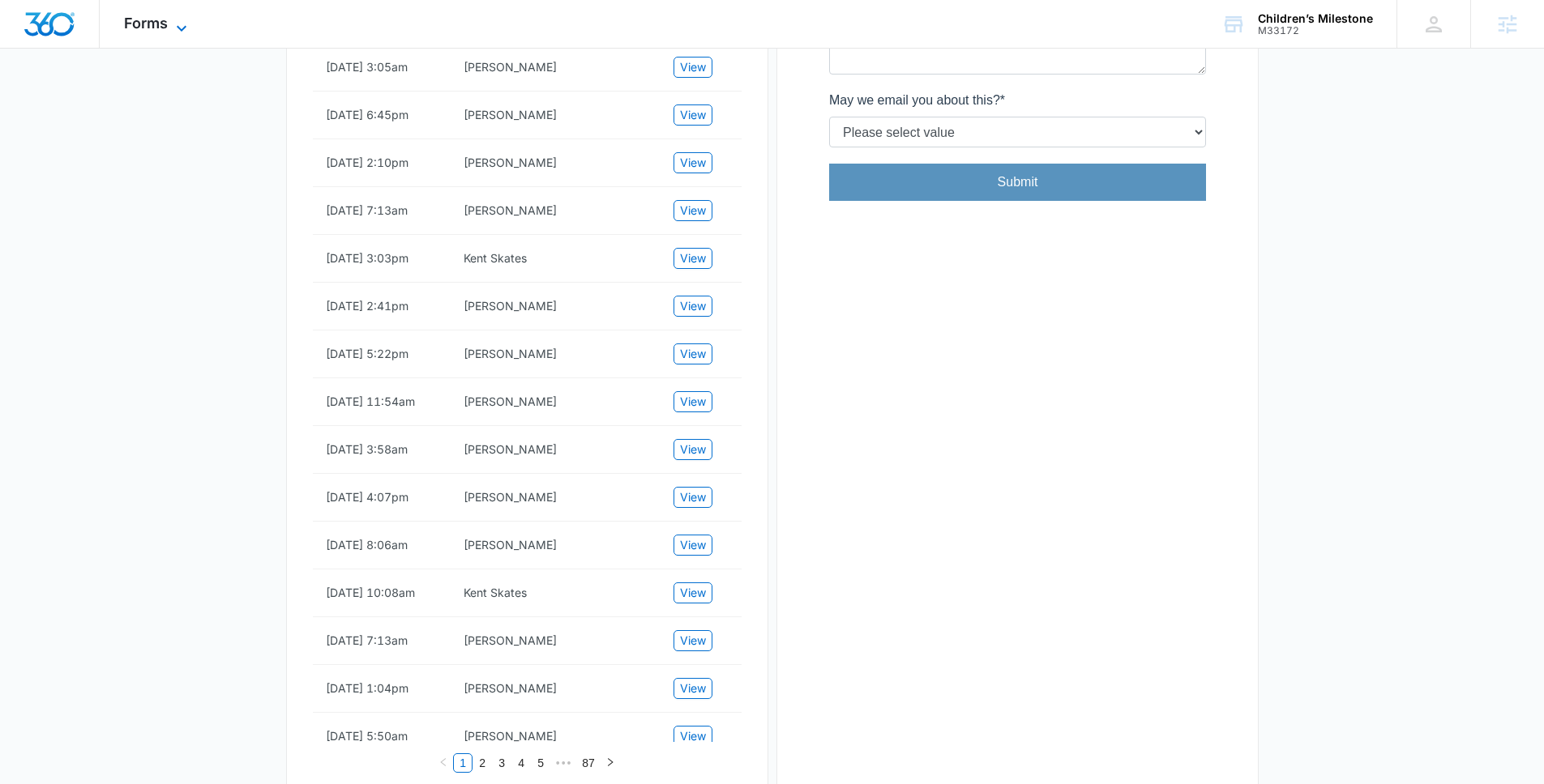
click at [145, 20] on span "Forms" at bounding box center [146, 23] width 44 height 17
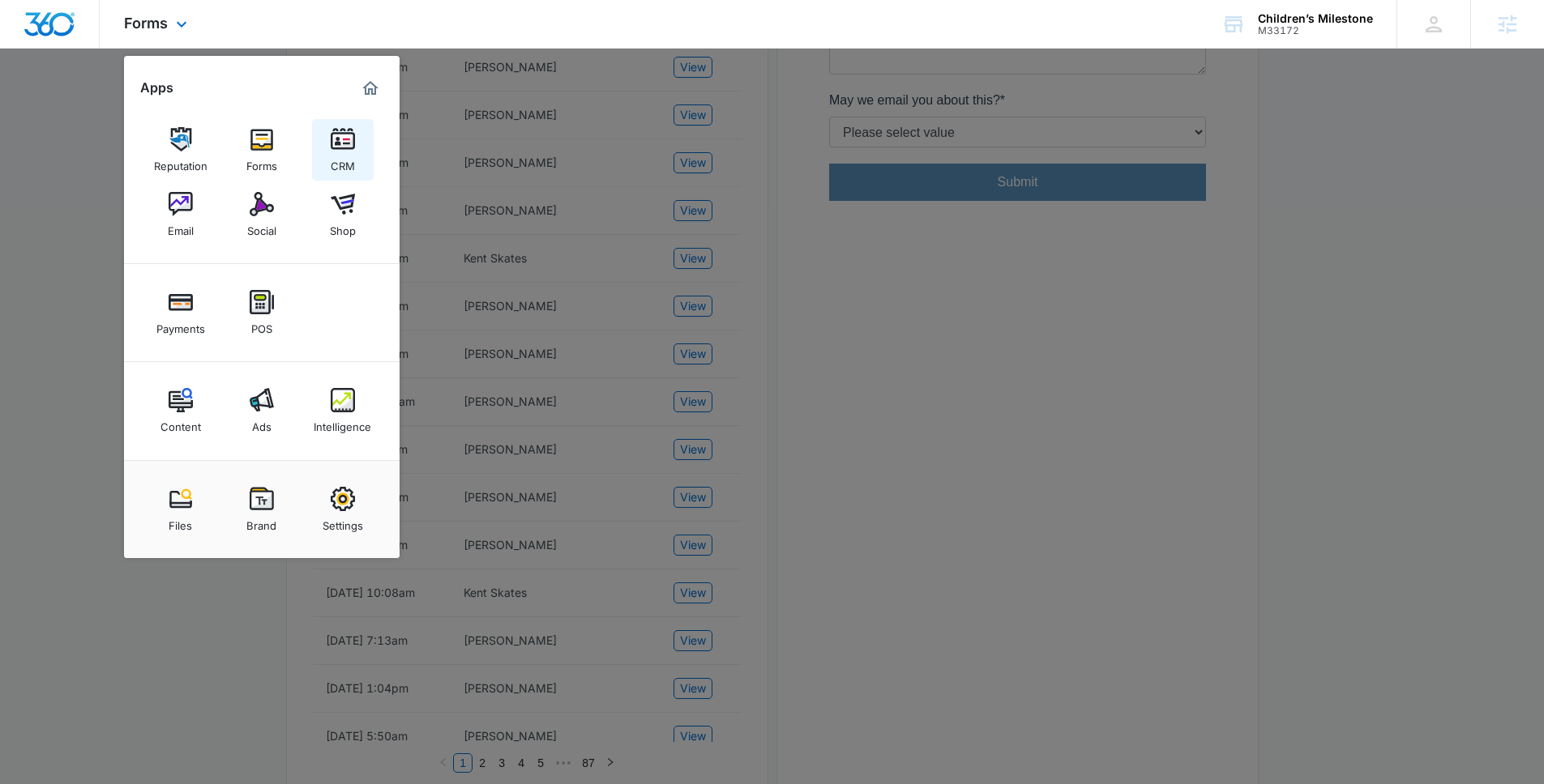
click at [371, 147] on link "CRM" at bounding box center [343, 149] width 61 height 61
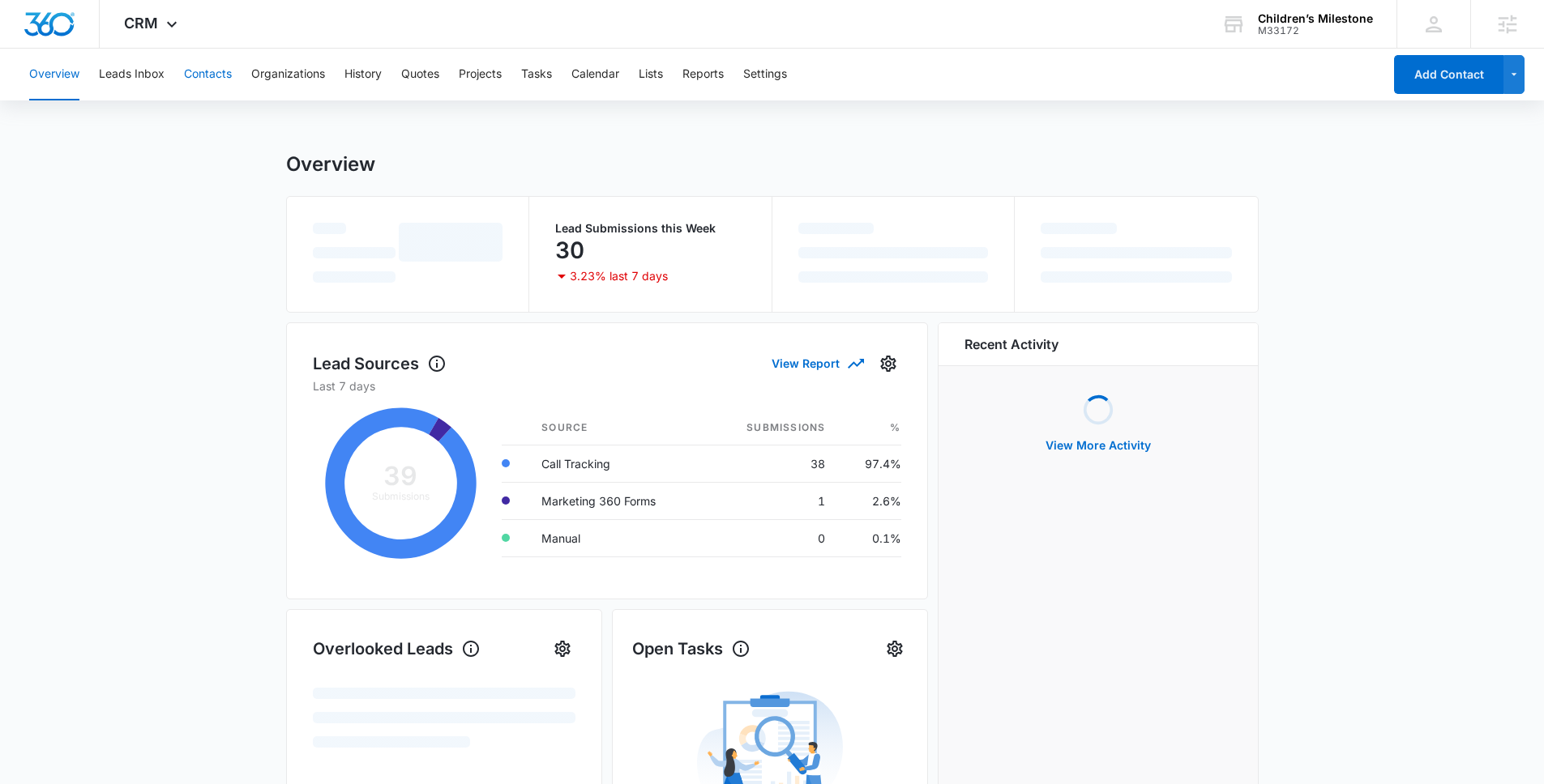
click at [186, 67] on button "Contacts" at bounding box center [208, 74] width 48 height 51
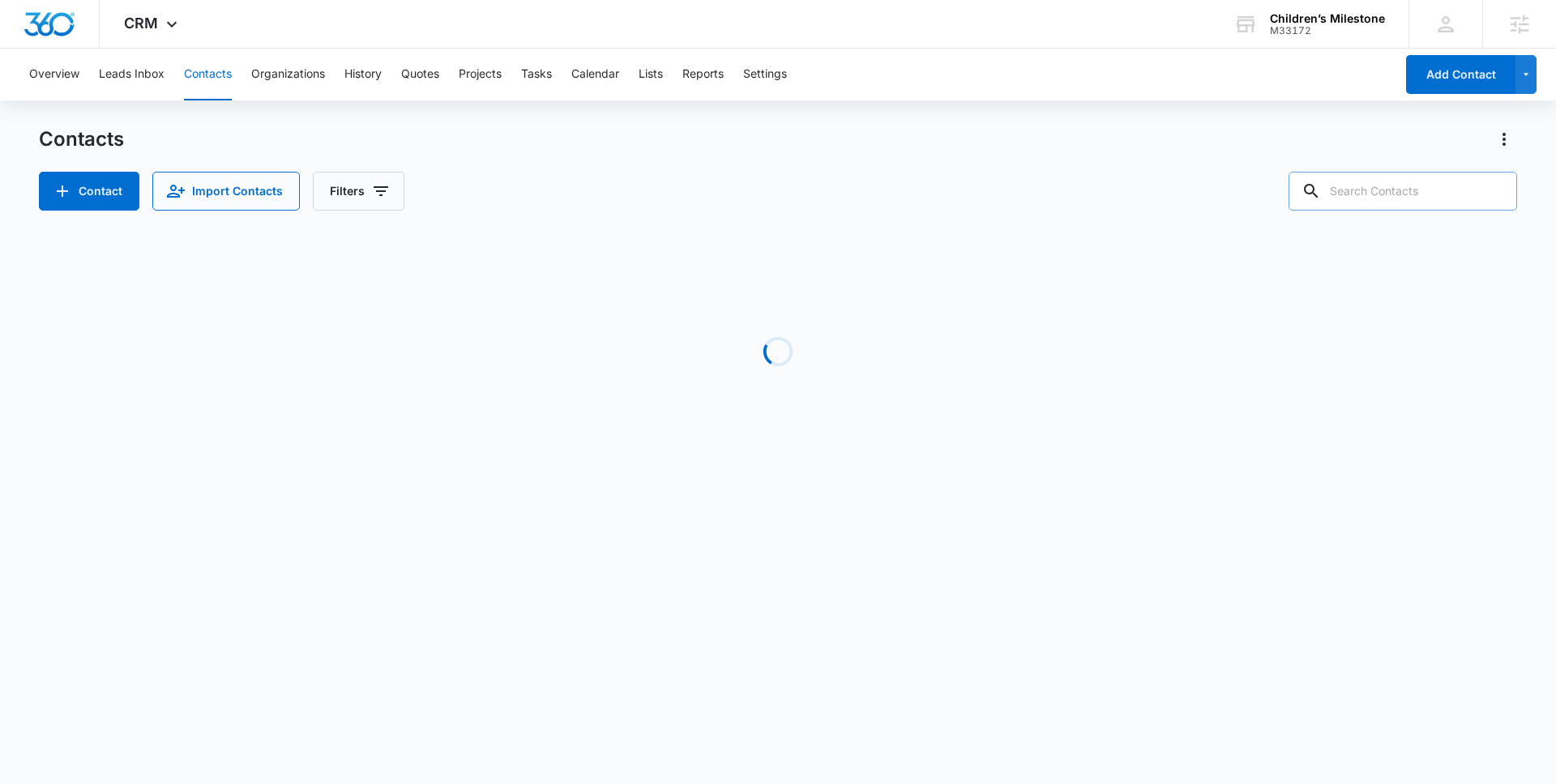
click at [1380, 188] on input "text" at bounding box center [1404, 191] width 229 height 39
paste input "571-268-0022"
type input "571-268-0022"
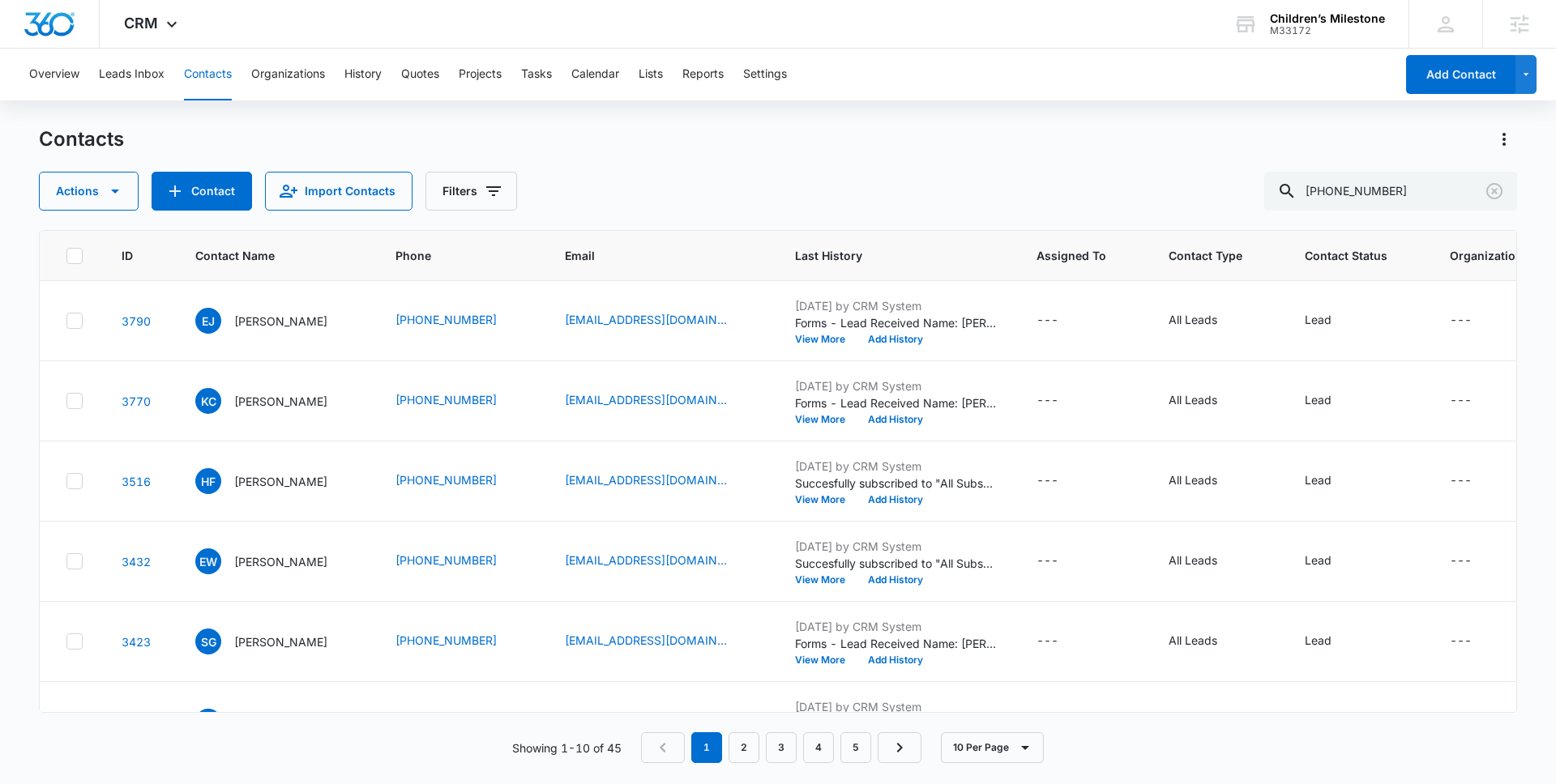
click at [1382, 165] on div "Contacts Actions Contact Import Contacts Filters 571-268-0022" at bounding box center [778, 168] width 1478 height 84
click at [1419, 196] on input "571-268-0022" at bounding box center [1391, 191] width 253 height 39
click at [1417, 194] on input "571-268-0022" at bounding box center [1391, 191] width 253 height 39
click at [1297, 187] on icon at bounding box center [1287, 191] width 19 height 19
click at [1297, 192] on icon at bounding box center [1287, 191] width 19 height 19
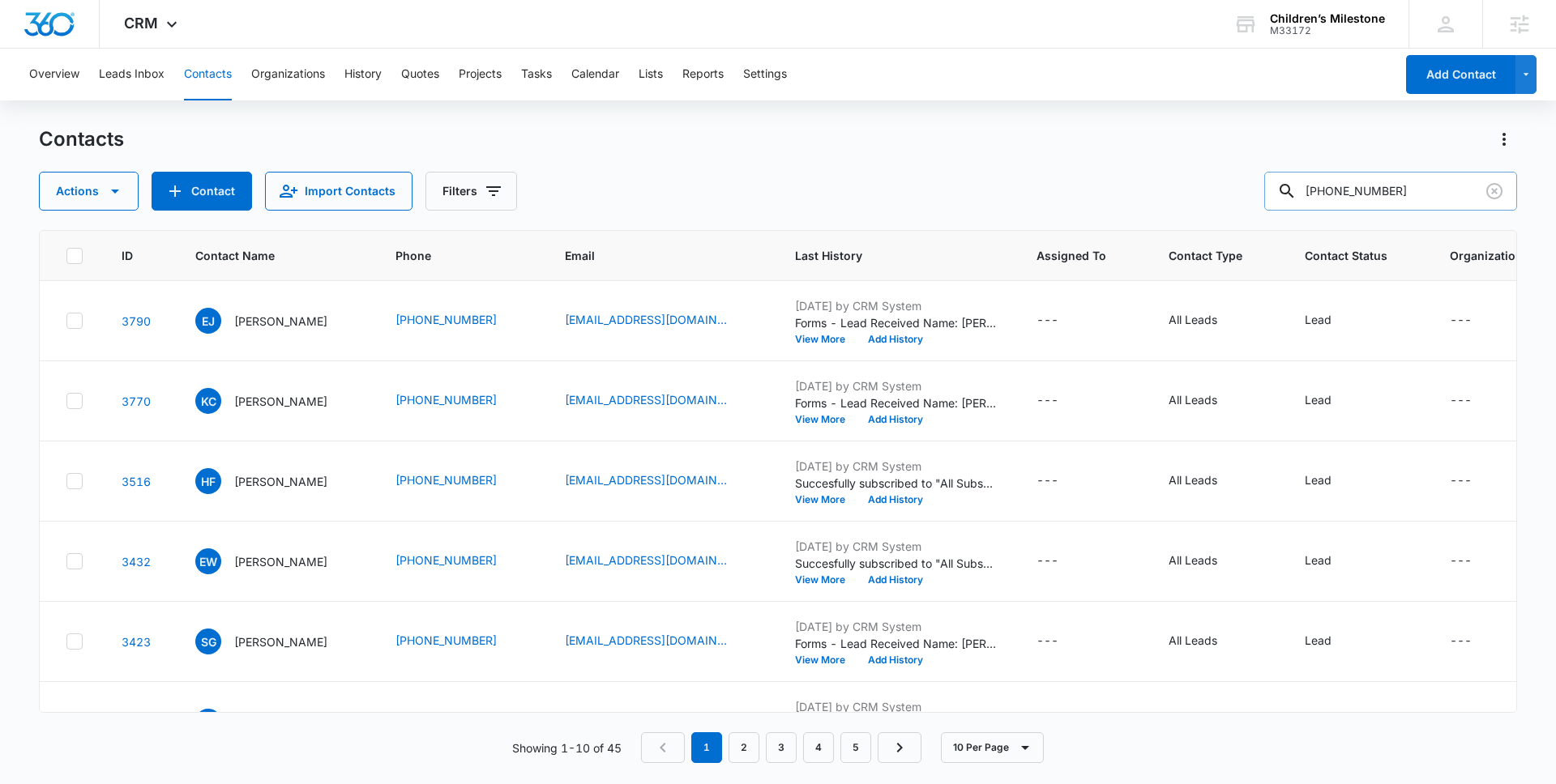
click at [1378, 190] on input "571-268-0022" at bounding box center [1391, 191] width 253 height 39
paste input "571-268-0022"
drag, startPoint x: 1392, startPoint y: 189, endPoint x: 1272, endPoint y: 187, distance: 120.0
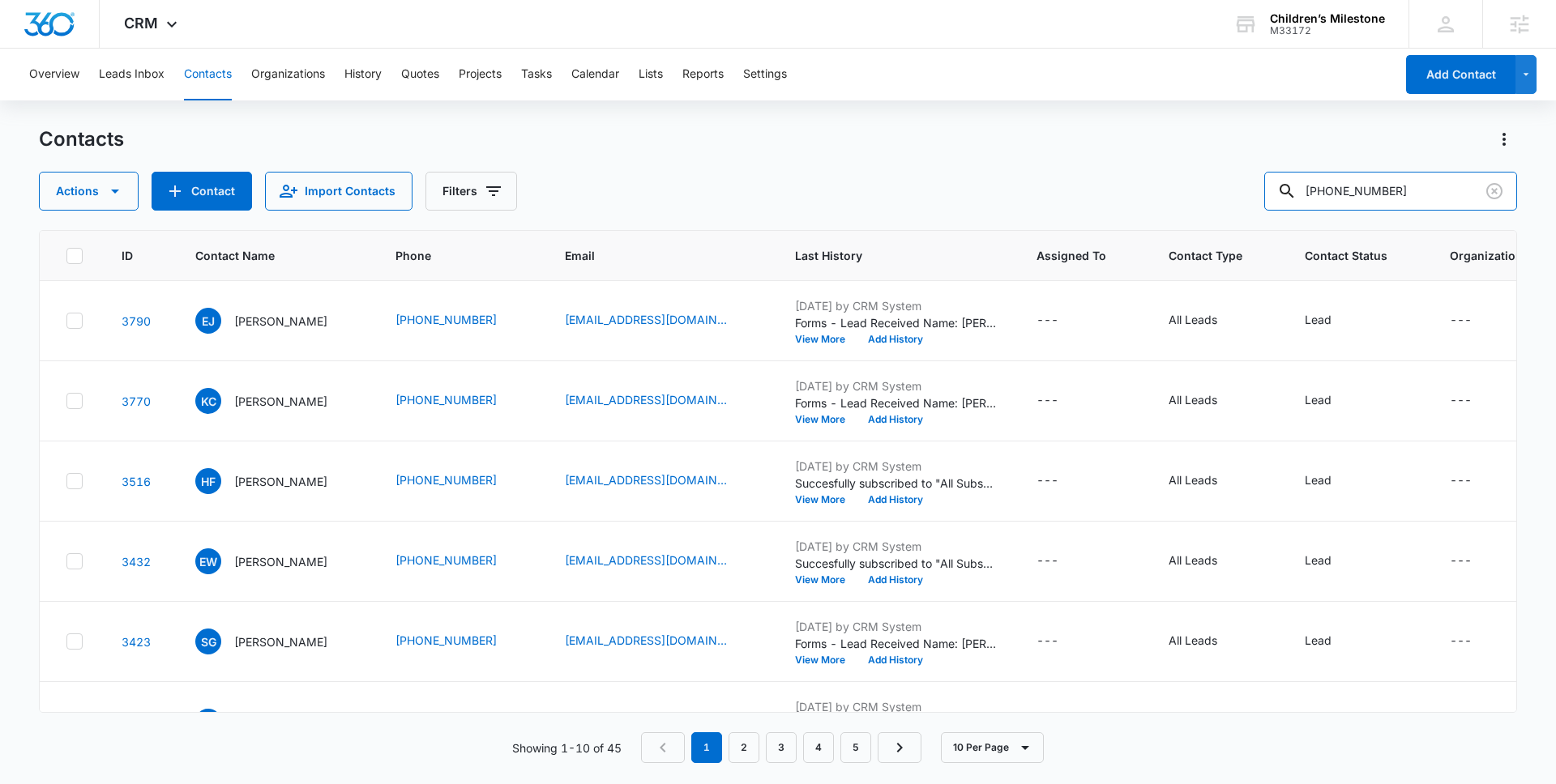
click at [1272, 187] on div "Actions Contact Import Contacts Filters 571-268-0022" at bounding box center [778, 191] width 1478 height 39
type input "0022"
